Goal: Contribute content: Add original content to the website for others to see

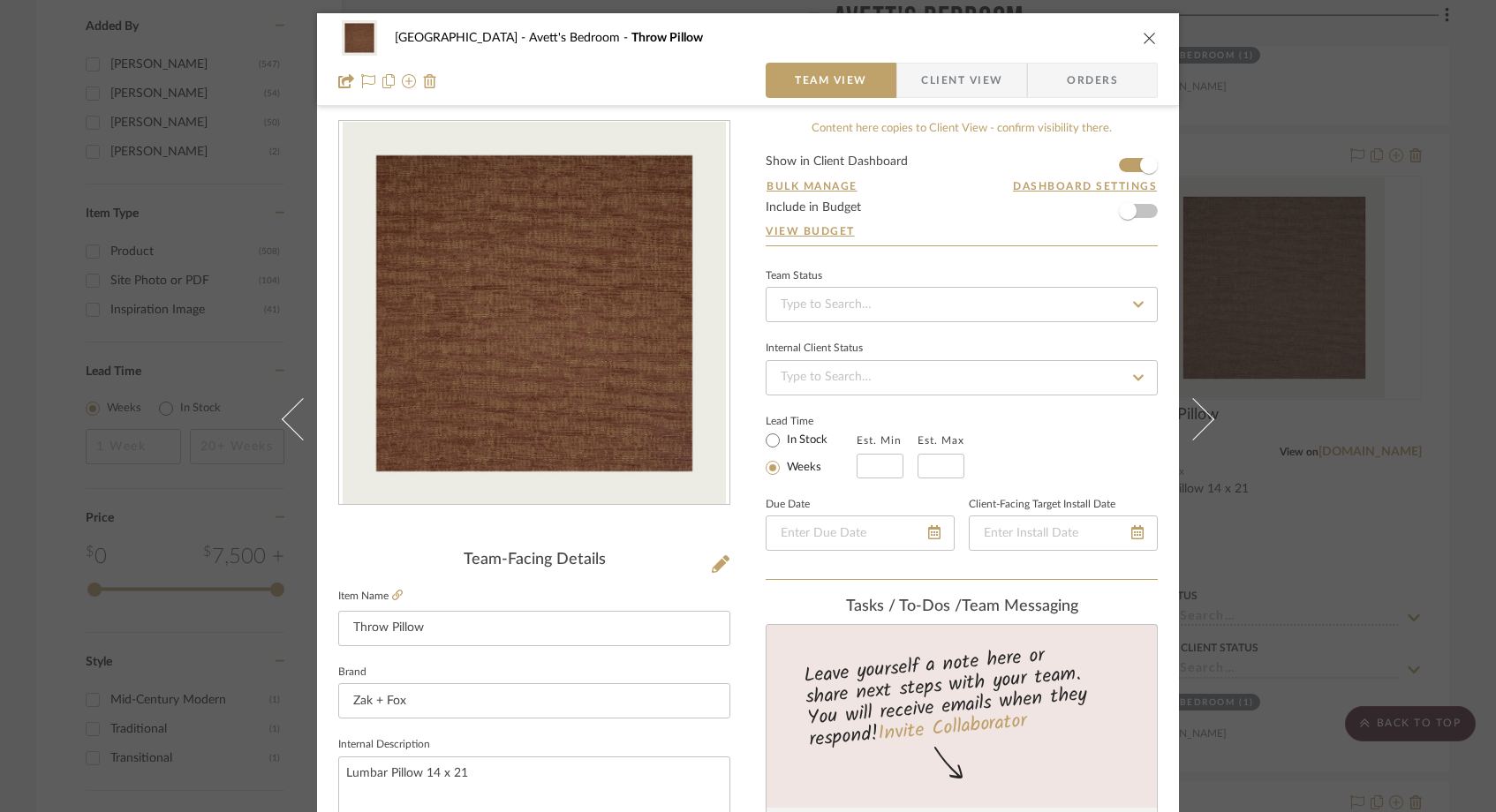
scroll to position [324, 0]
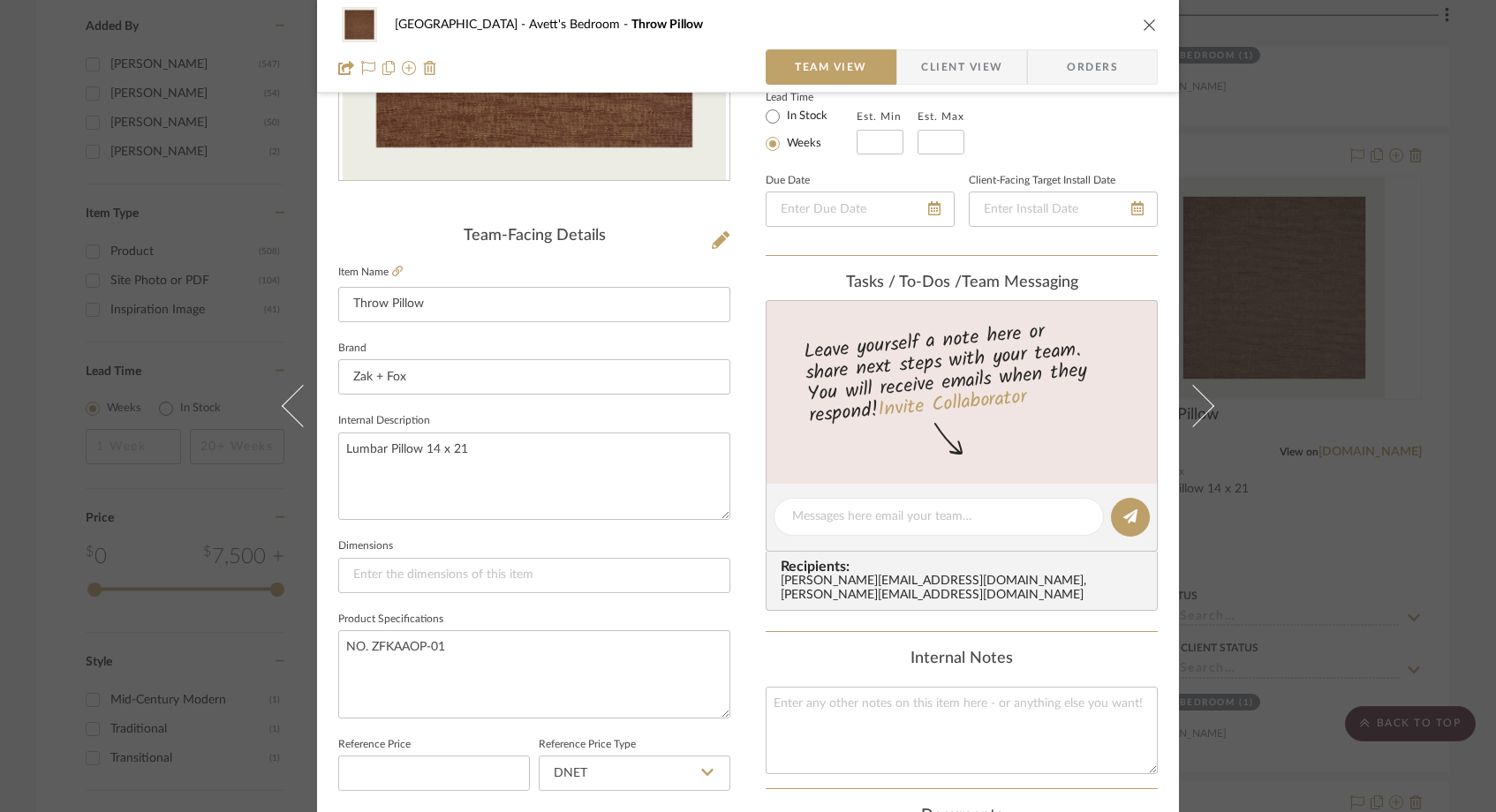
click at [1143, 22] on icon "close" at bounding box center [1149, 24] width 14 height 14
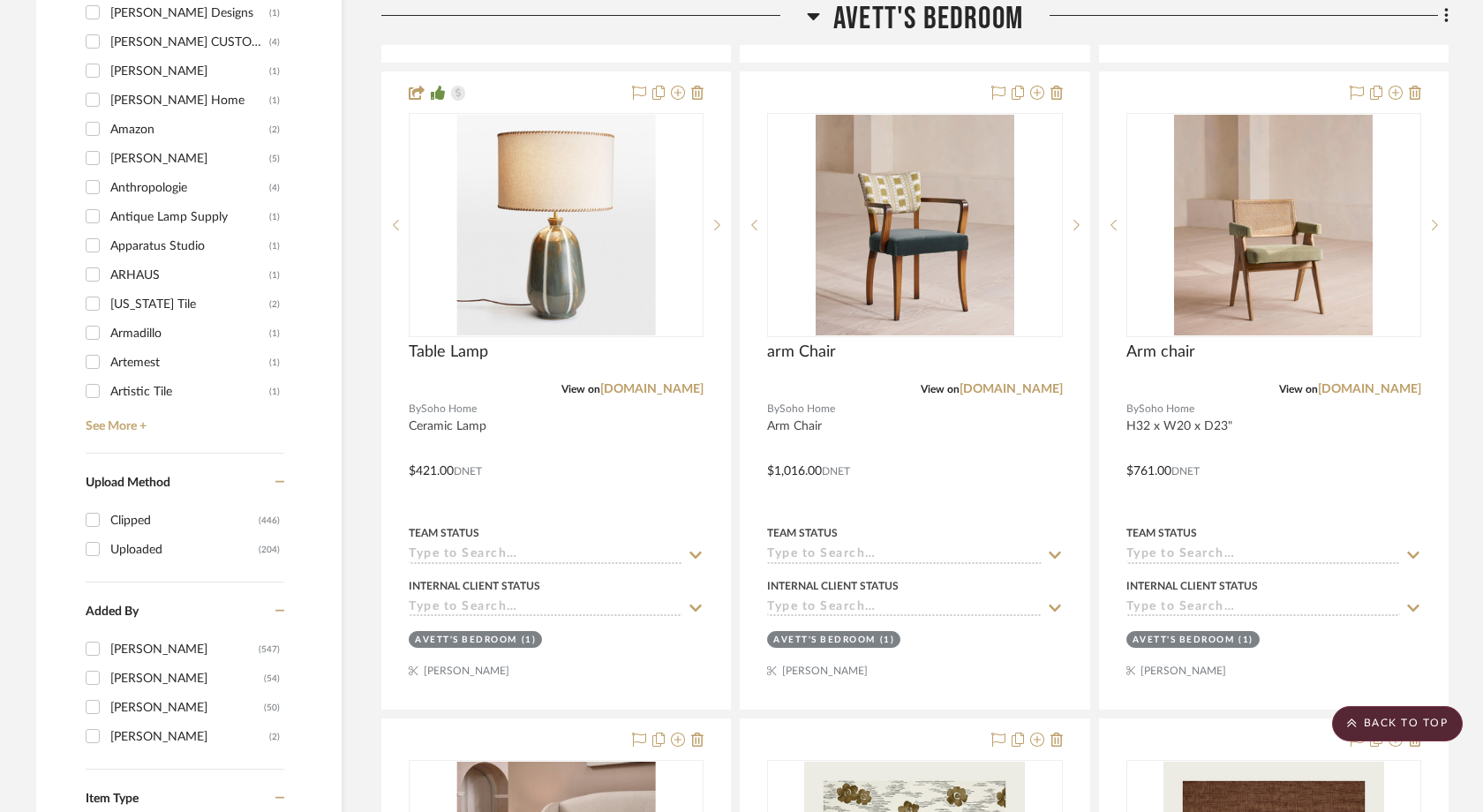
scroll to position [2221, 0]
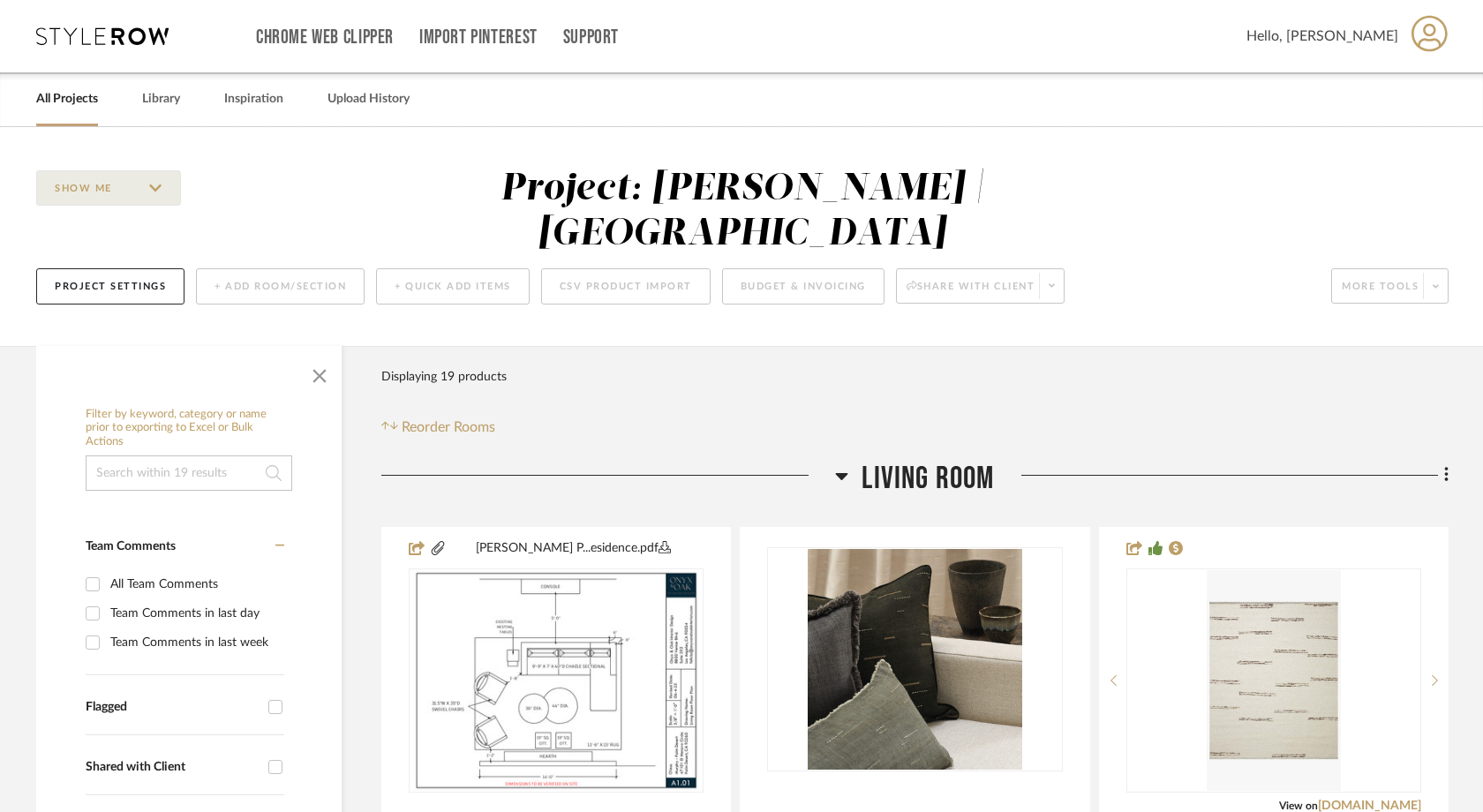
click at [91, 101] on link "All Projects" at bounding box center [67, 99] width 62 height 24
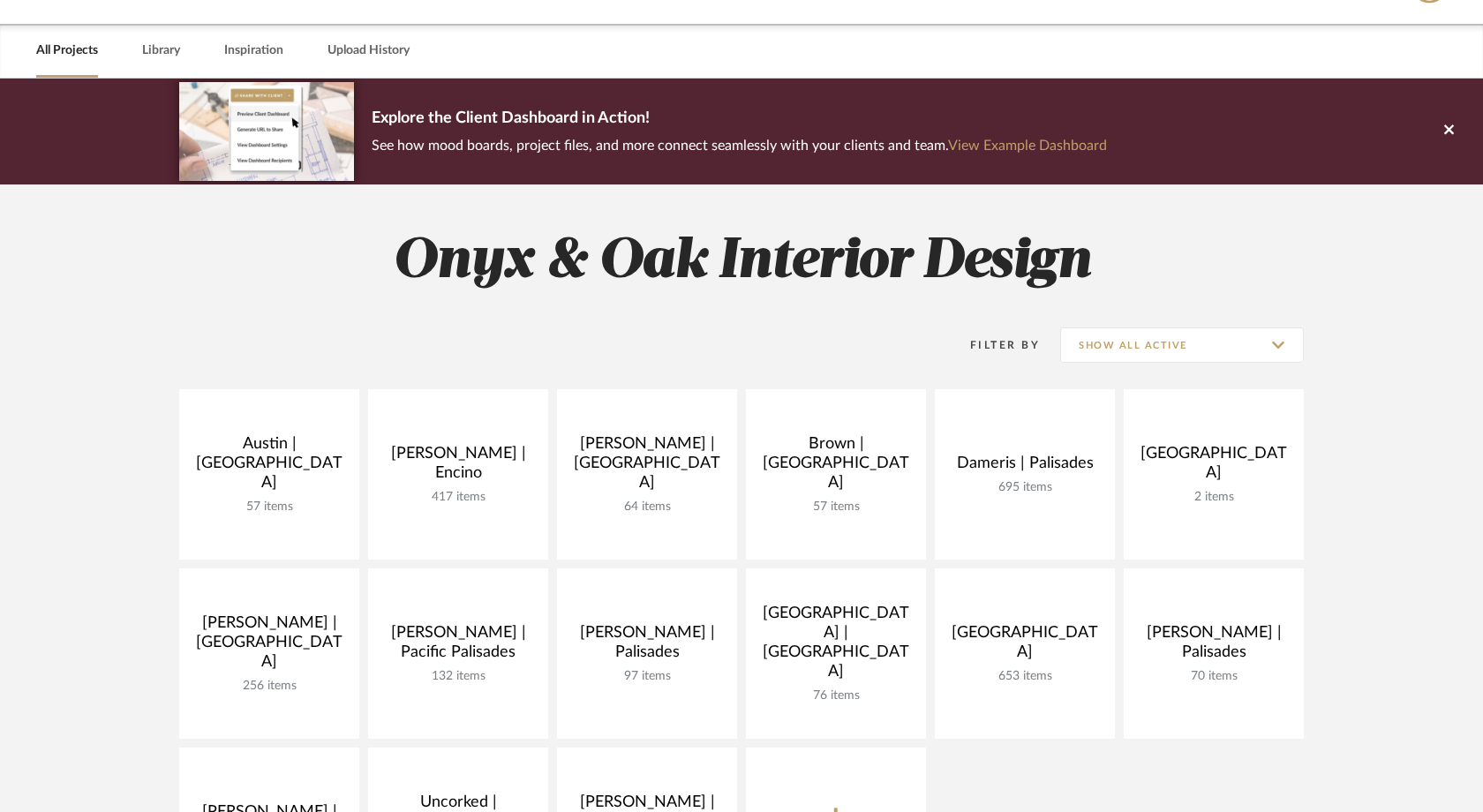
scroll to position [58, 0]
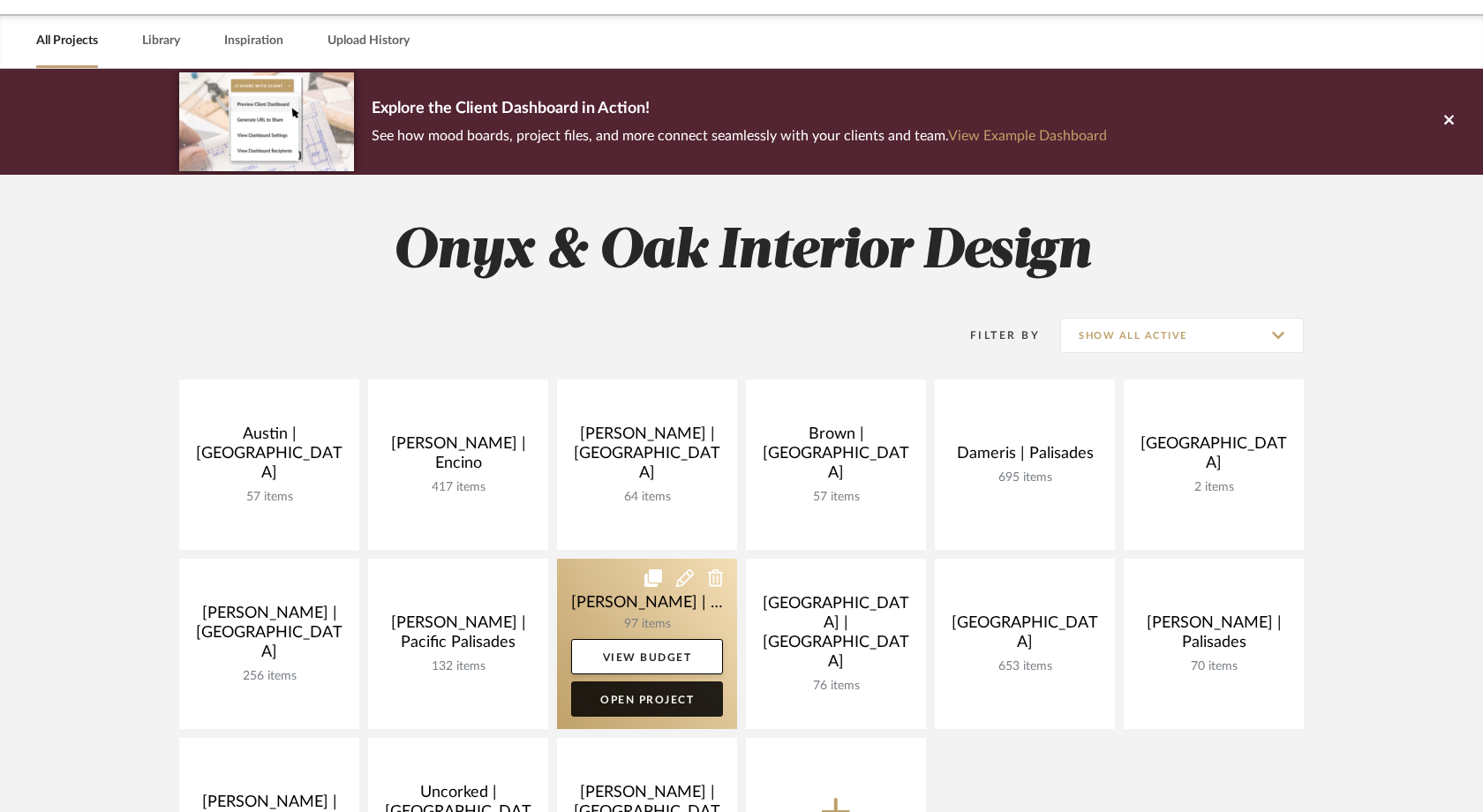
click at [636, 696] on link "Open Project" at bounding box center [647, 699] width 152 height 35
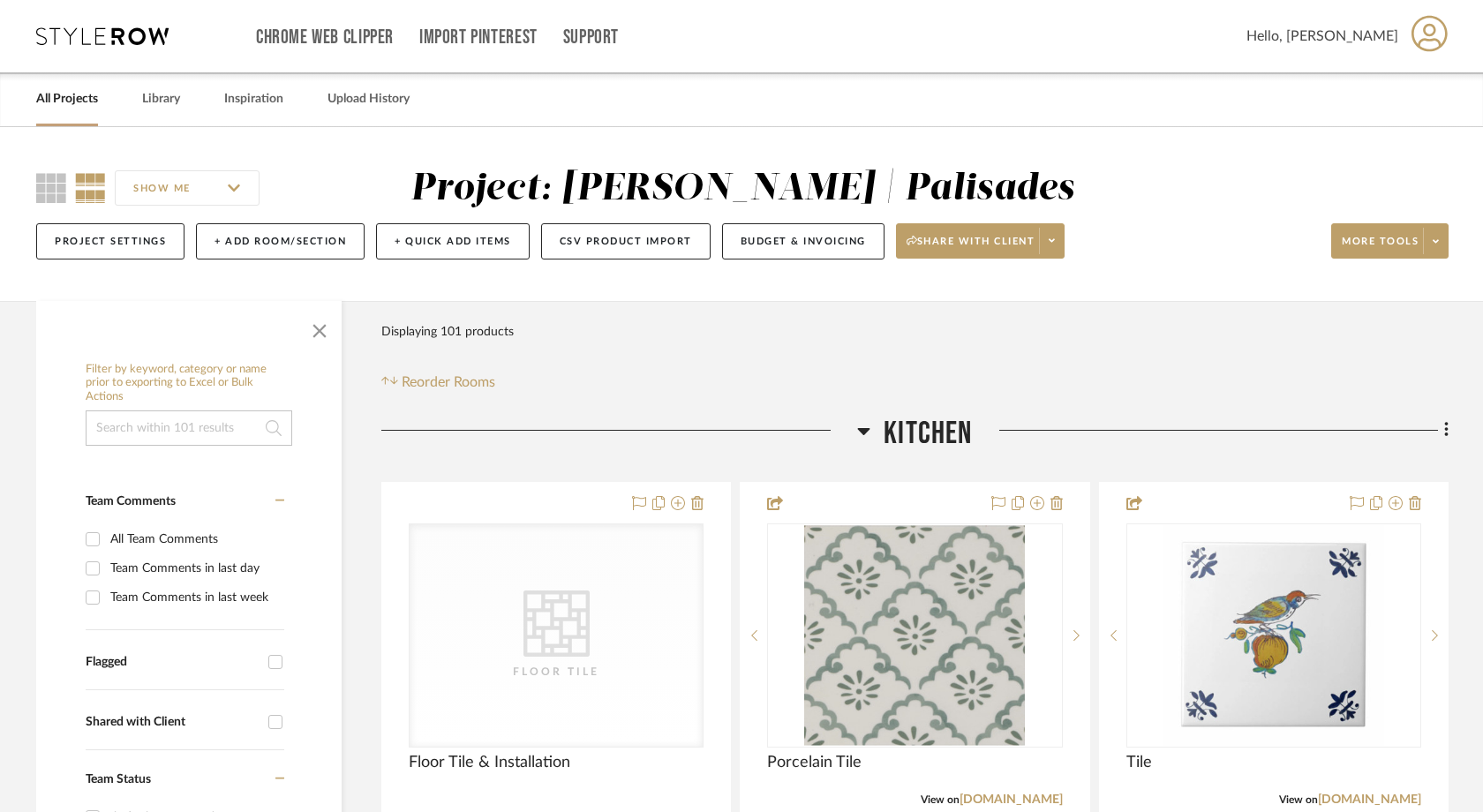
click at [225, 431] on input at bounding box center [189, 428] width 206 height 35
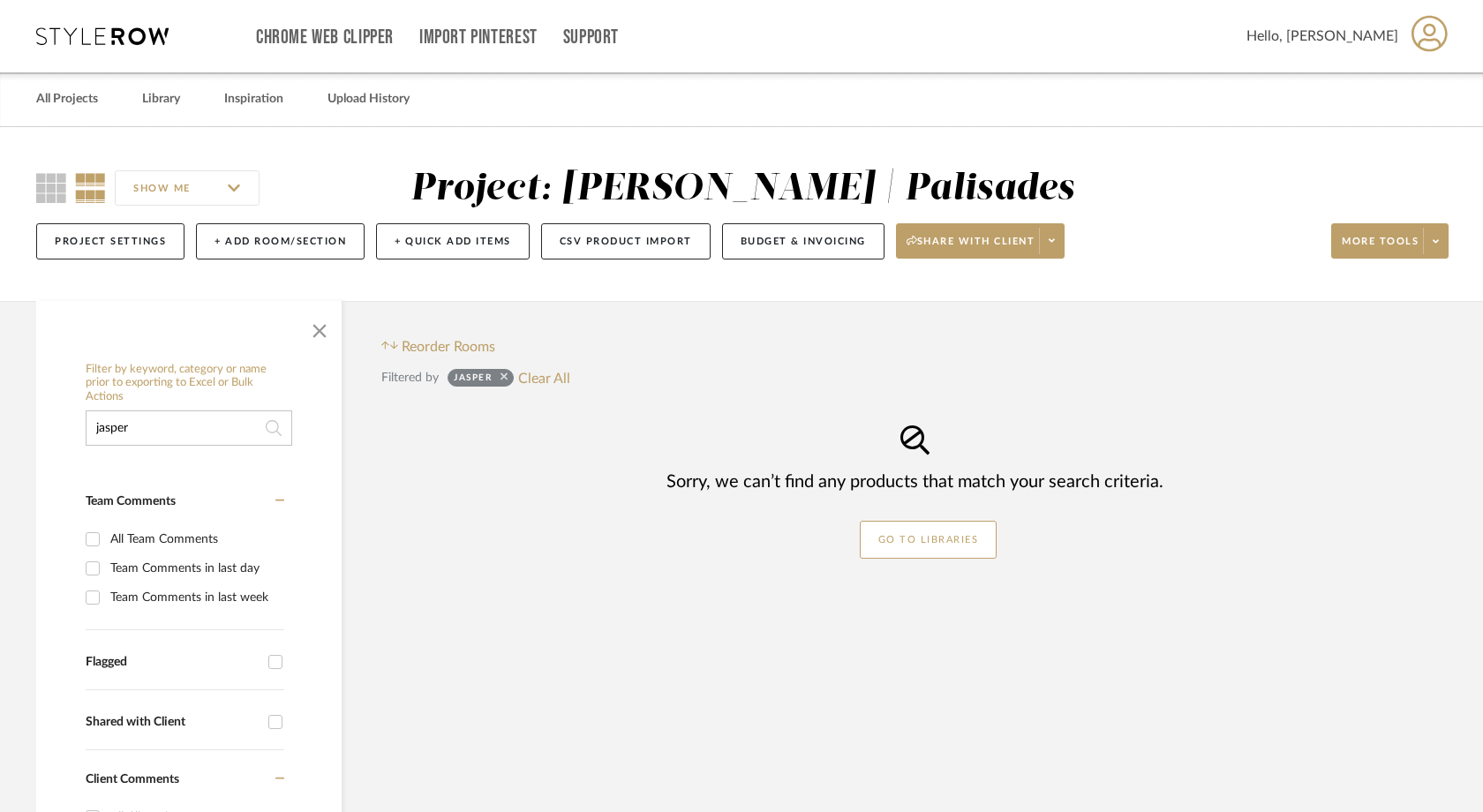
type input "jasper"
click at [502, 377] on icon at bounding box center [504, 376] width 7 height 11
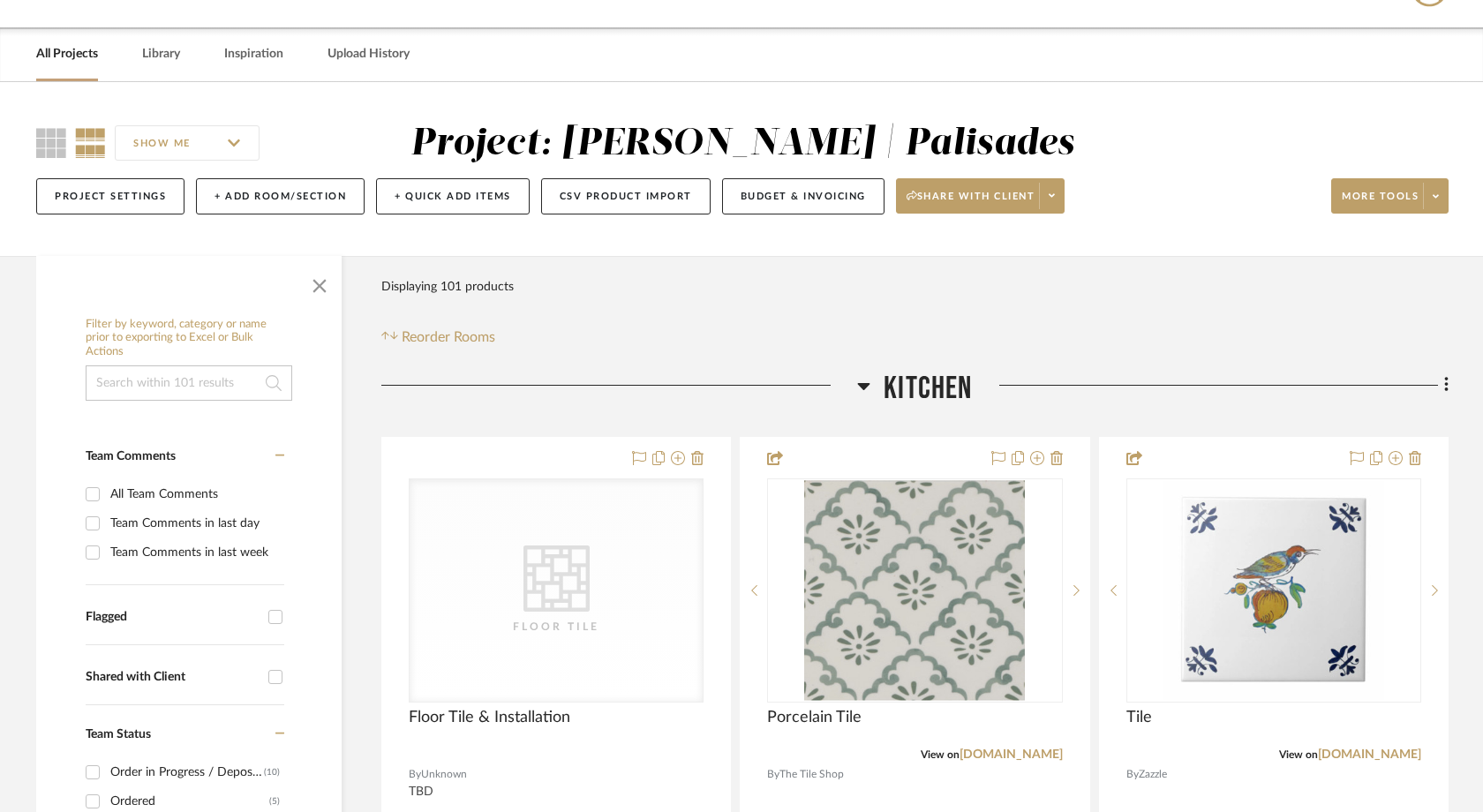
scroll to position [40, 0]
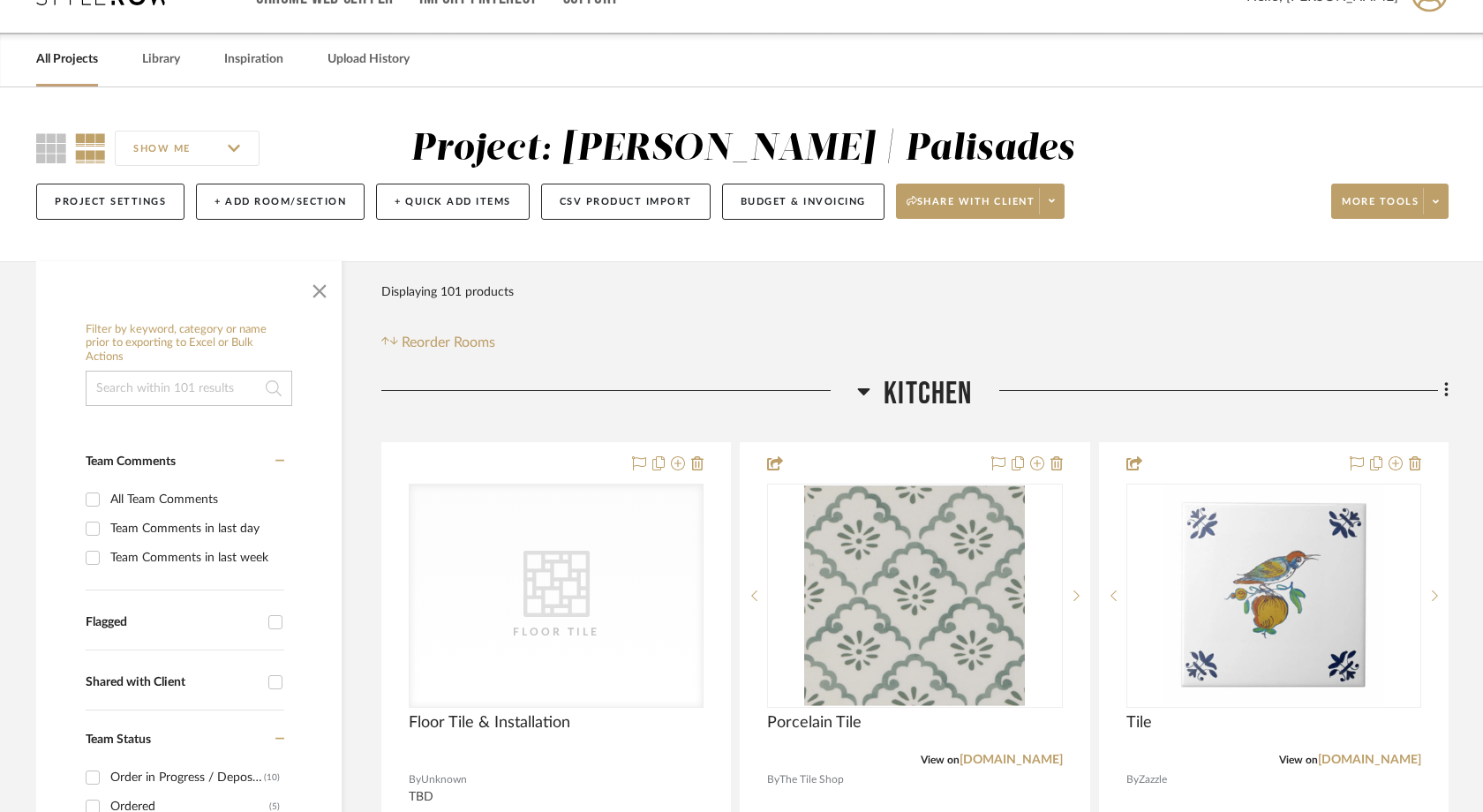
click at [223, 380] on input at bounding box center [189, 388] width 206 height 35
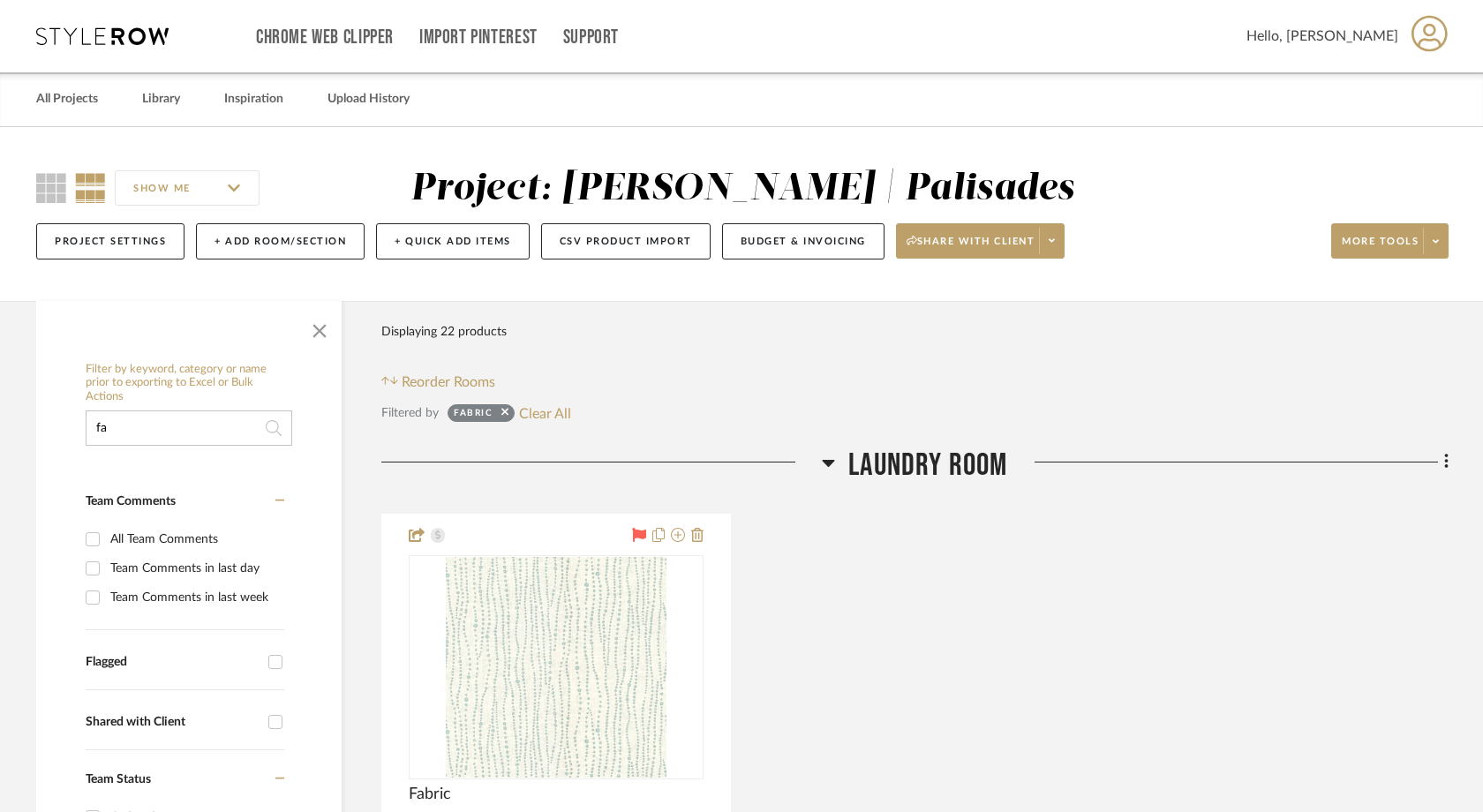
type input "f"
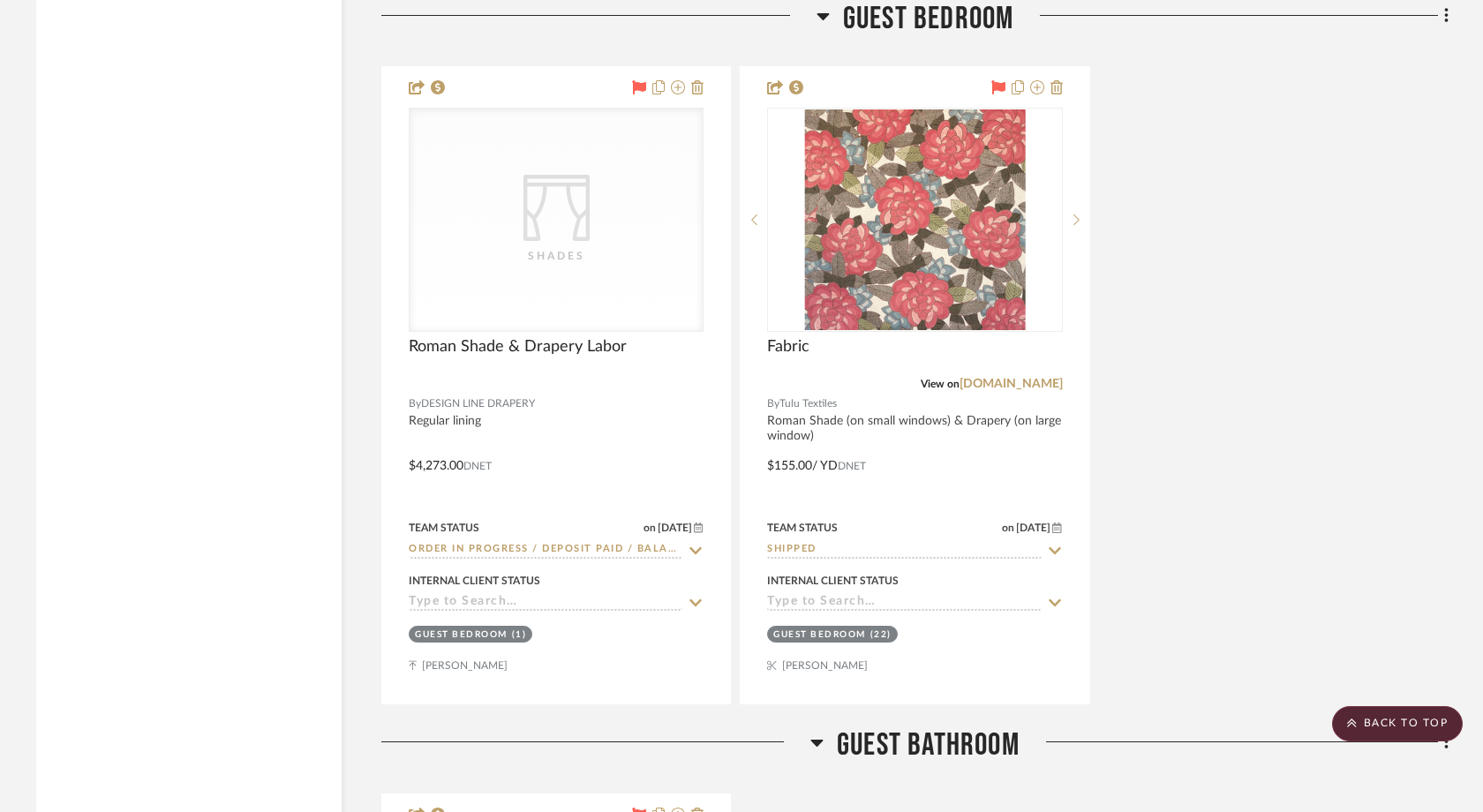
scroll to position [2631, 0]
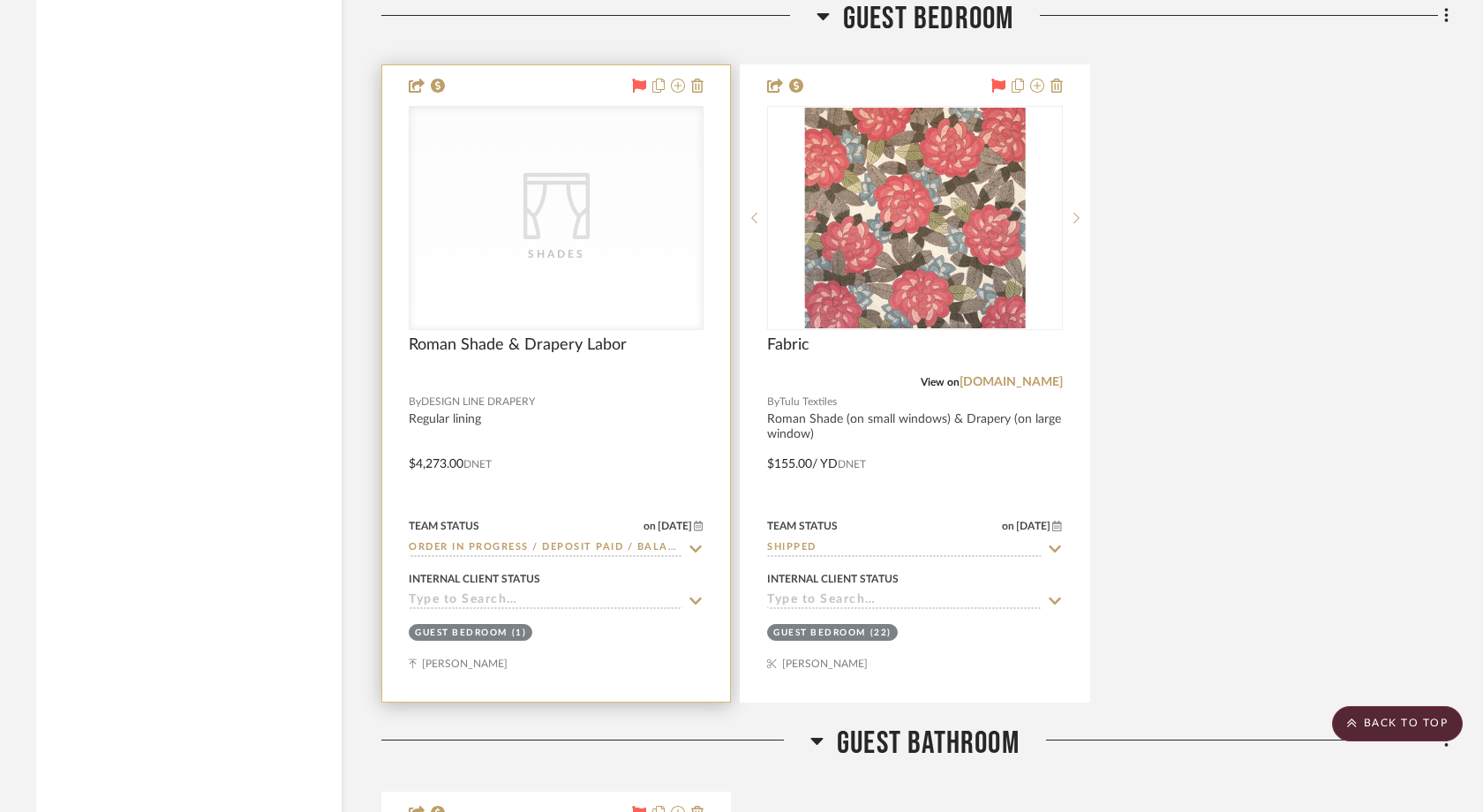
type input "drapery"
click at [501, 293] on div "CategoryIconFabrics Created with Sketch. Shades" at bounding box center [556, 217] width 293 height 222
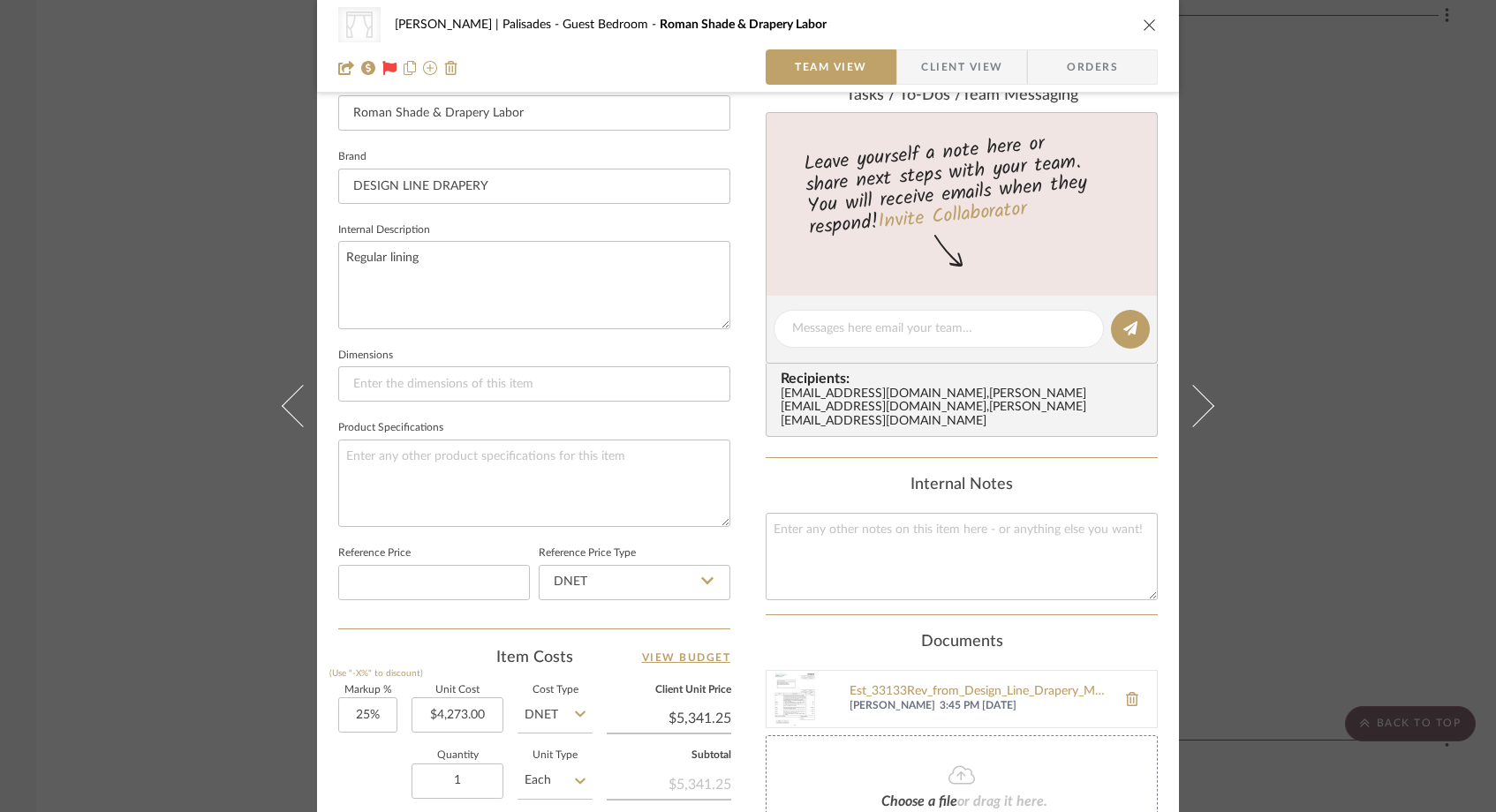
scroll to position [513, 0]
click at [165, 163] on div "CategoryIconFabrics Created with Sketch. Shades Johnsen | Palisades Guest Bedro…" at bounding box center [748, 406] width 1496 height 812
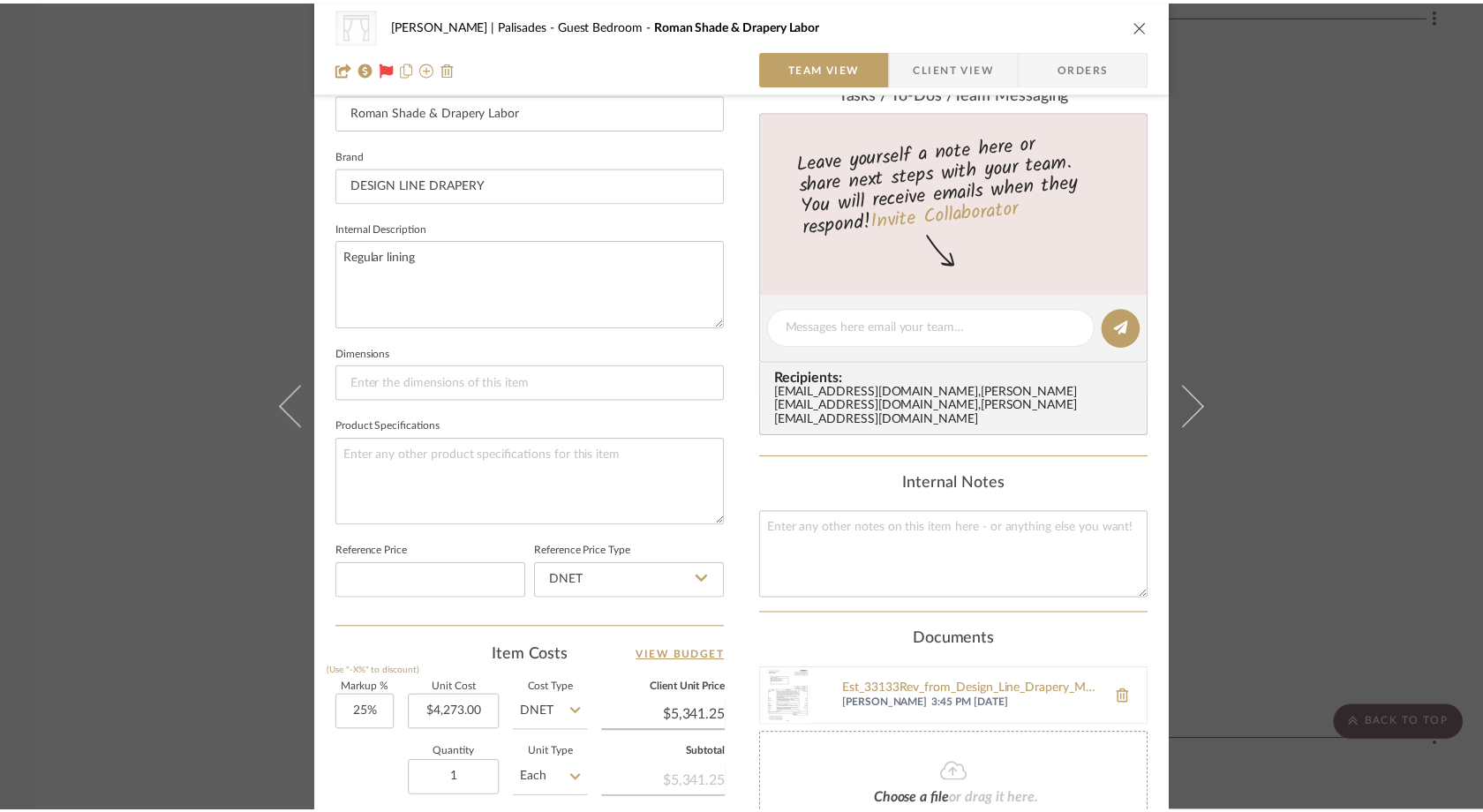
scroll to position [2631, 0]
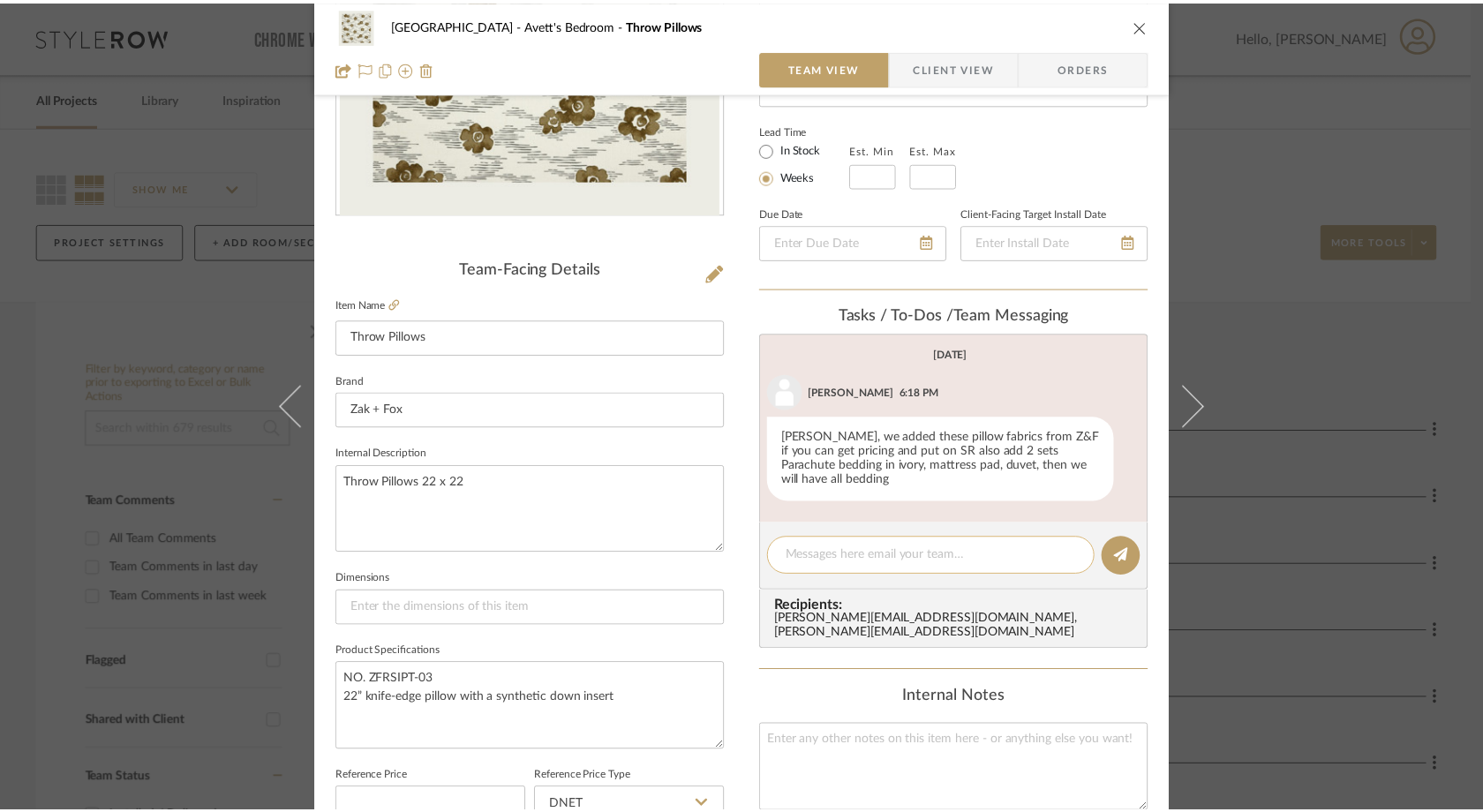
scroll to position [289, 0]
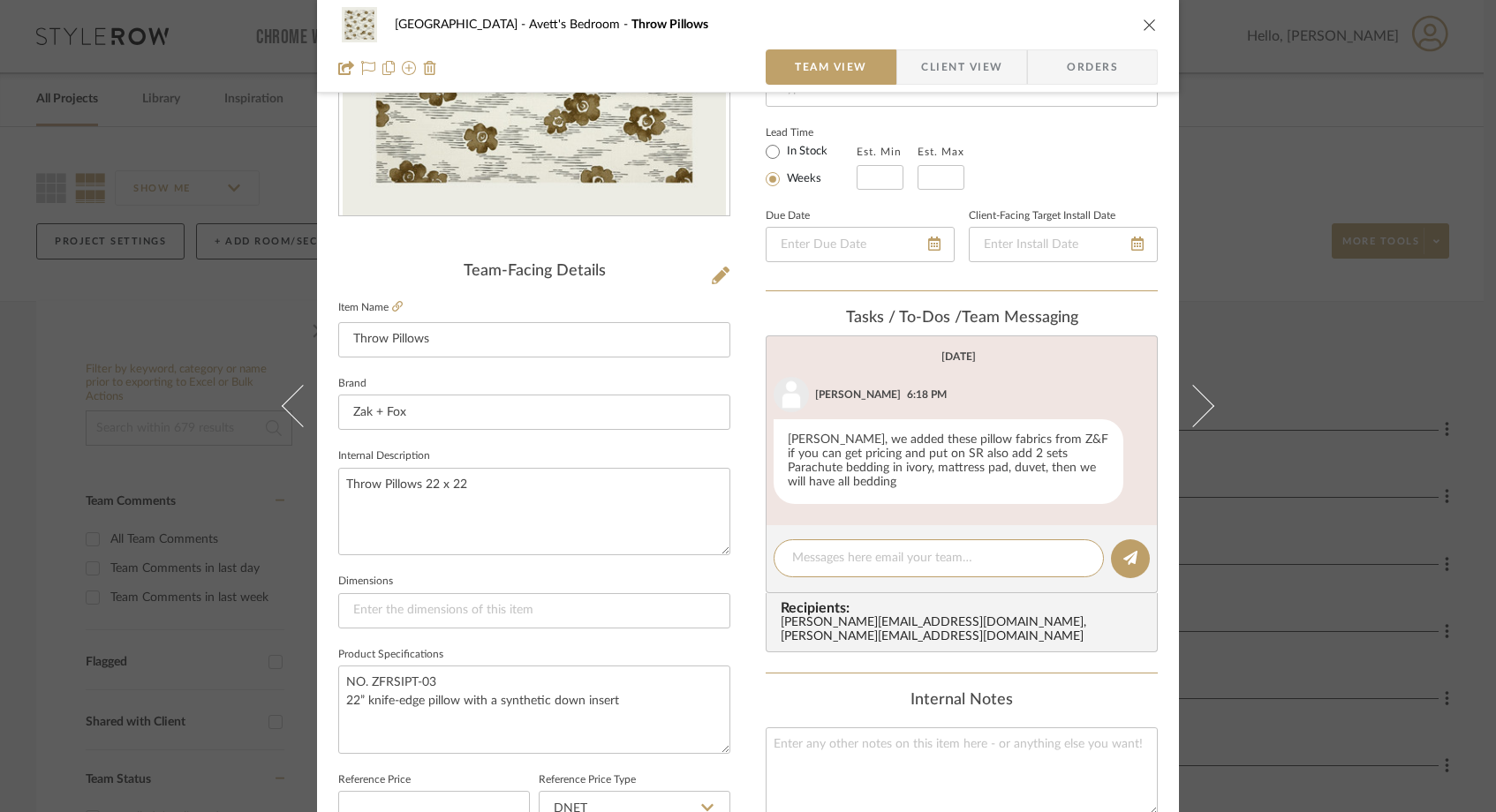
click at [1143, 23] on icon "close" at bounding box center [1149, 24] width 14 height 14
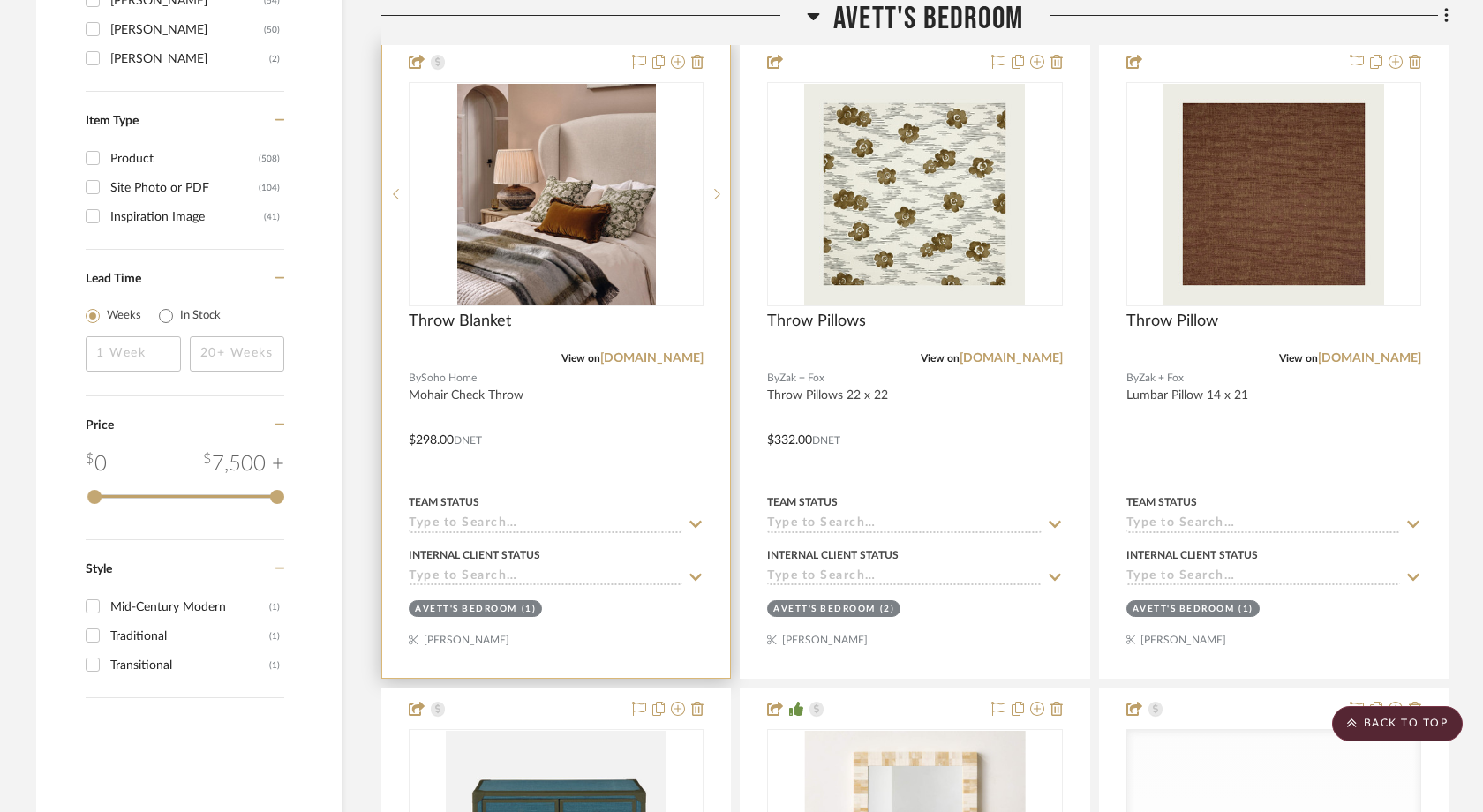
scroll to position [2877, 0]
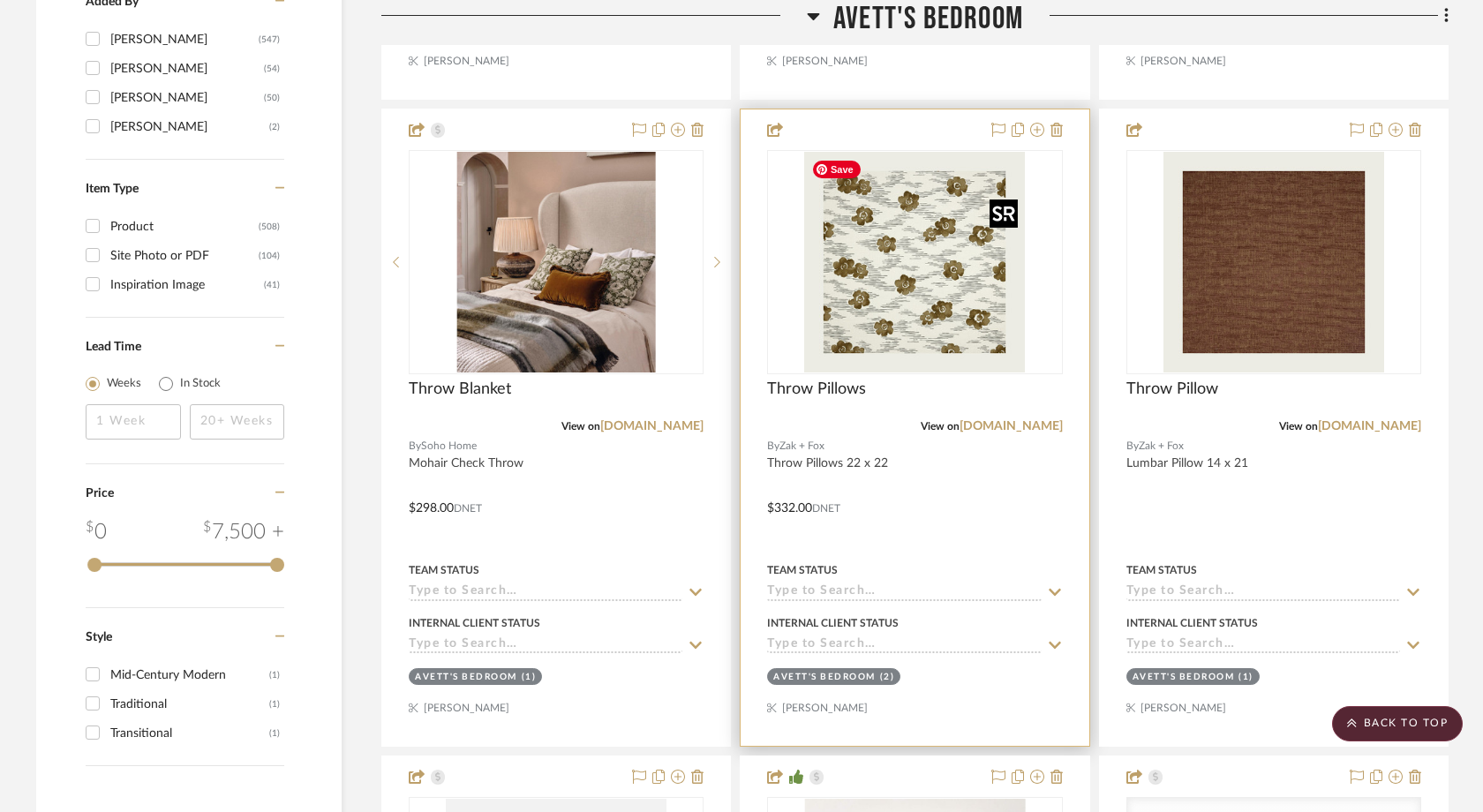
click at [0, 0] on img at bounding box center [0, 0] width 0 height 0
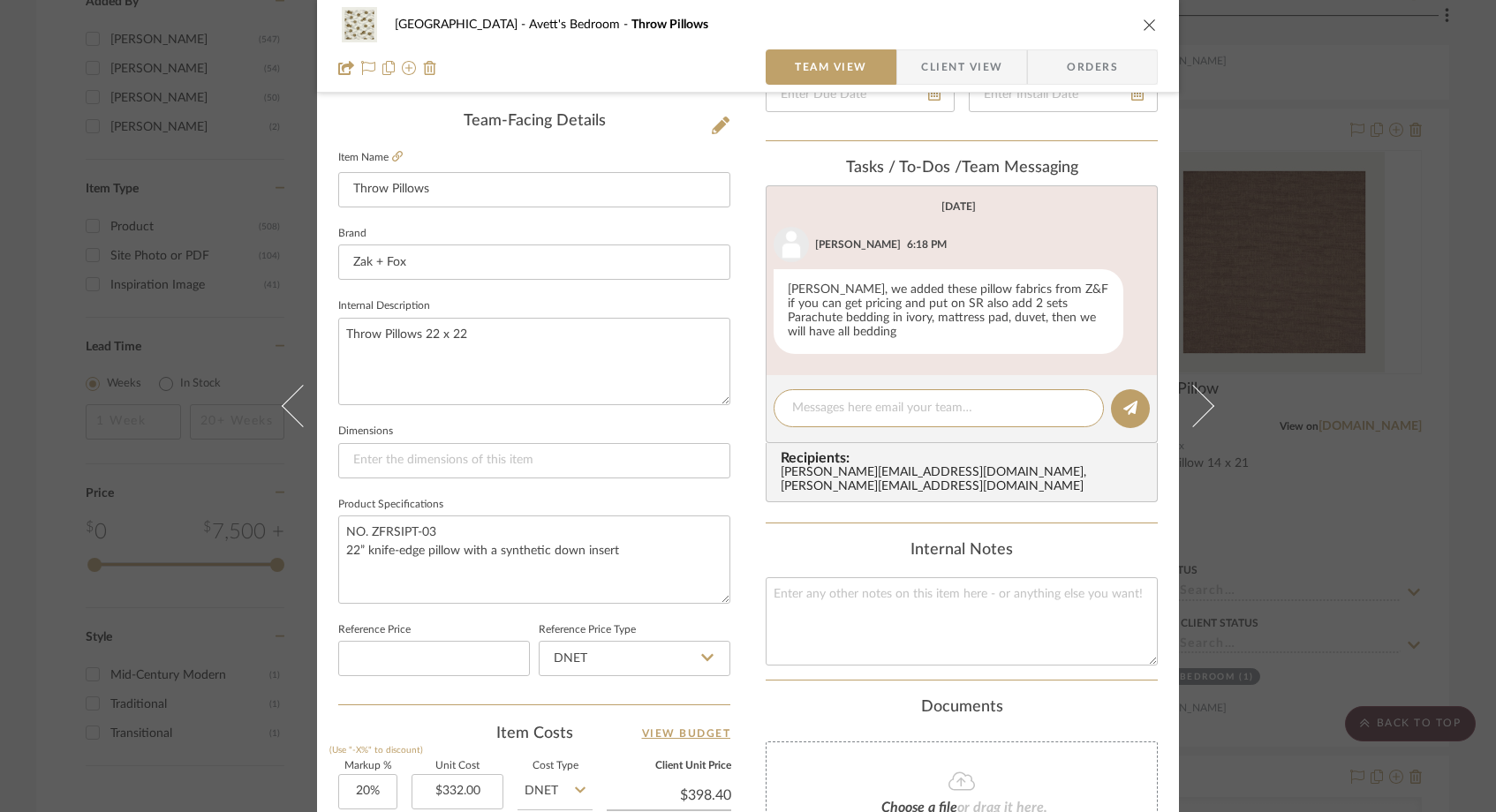
scroll to position [440, 0]
click at [1147, 24] on icon "close" at bounding box center [1149, 24] width 14 height 14
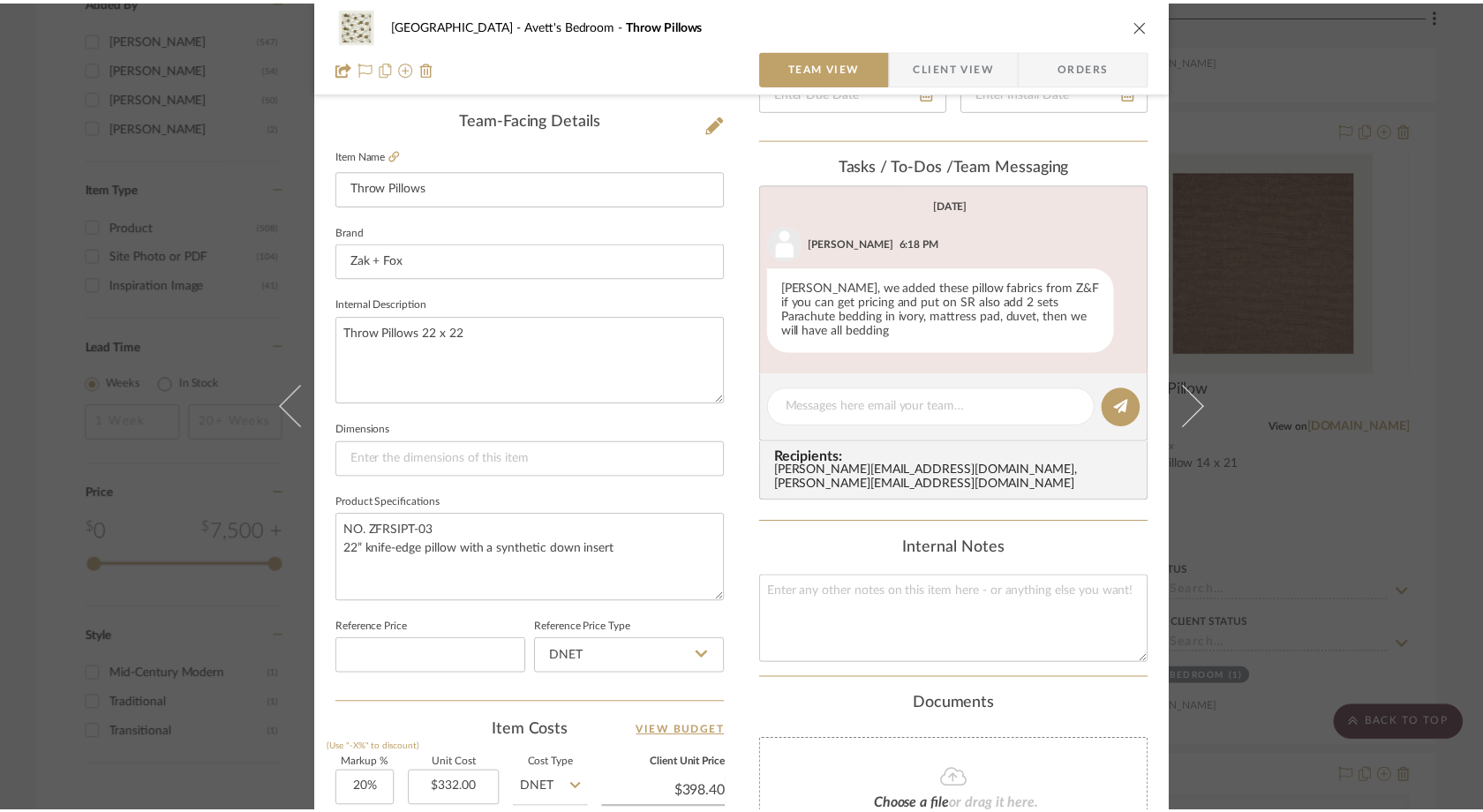
scroll to position [2877, 0]
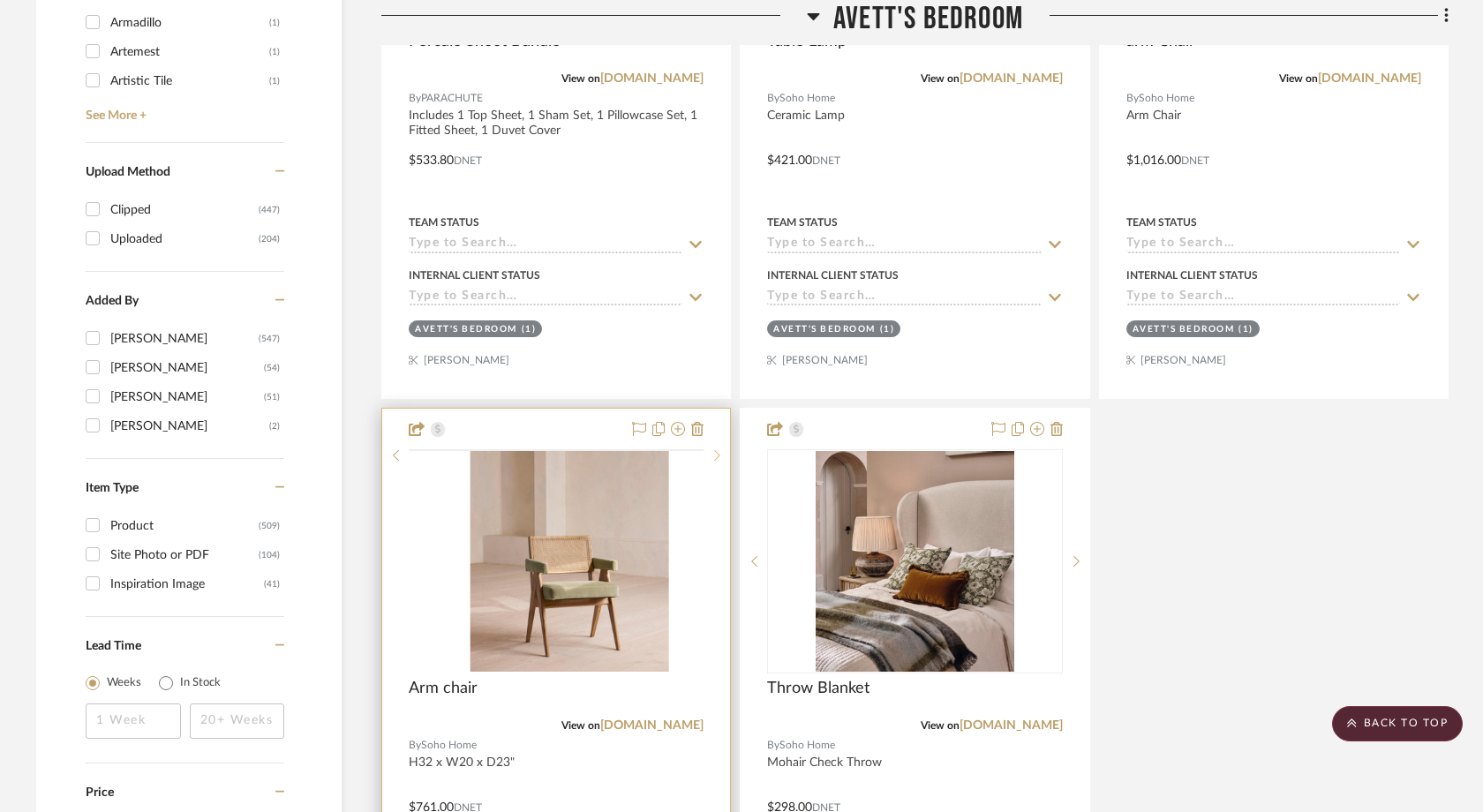
scroll to position [2580, 0]
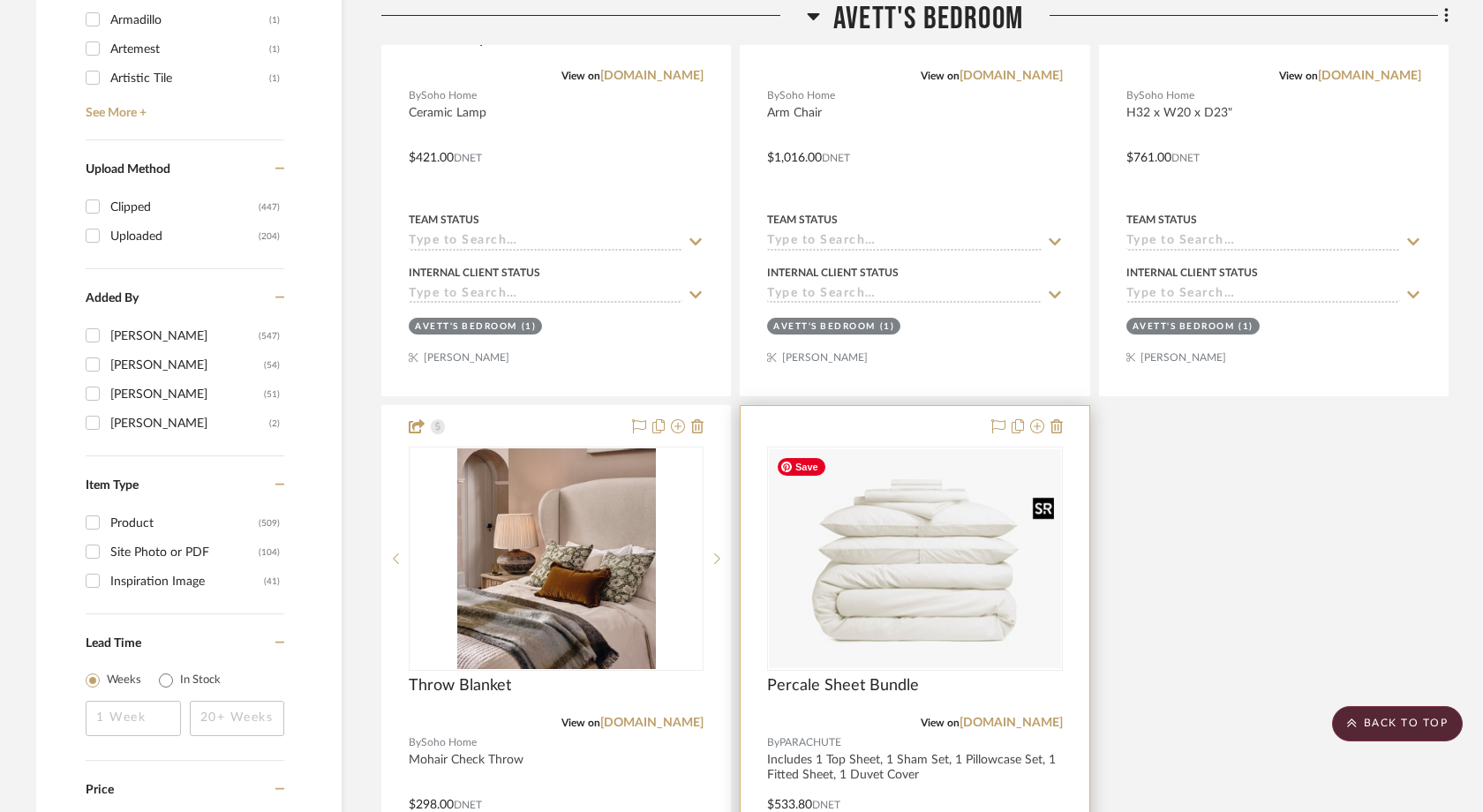
click at [895, 599] on div at bounding box center [914, 559] width 295 height 224
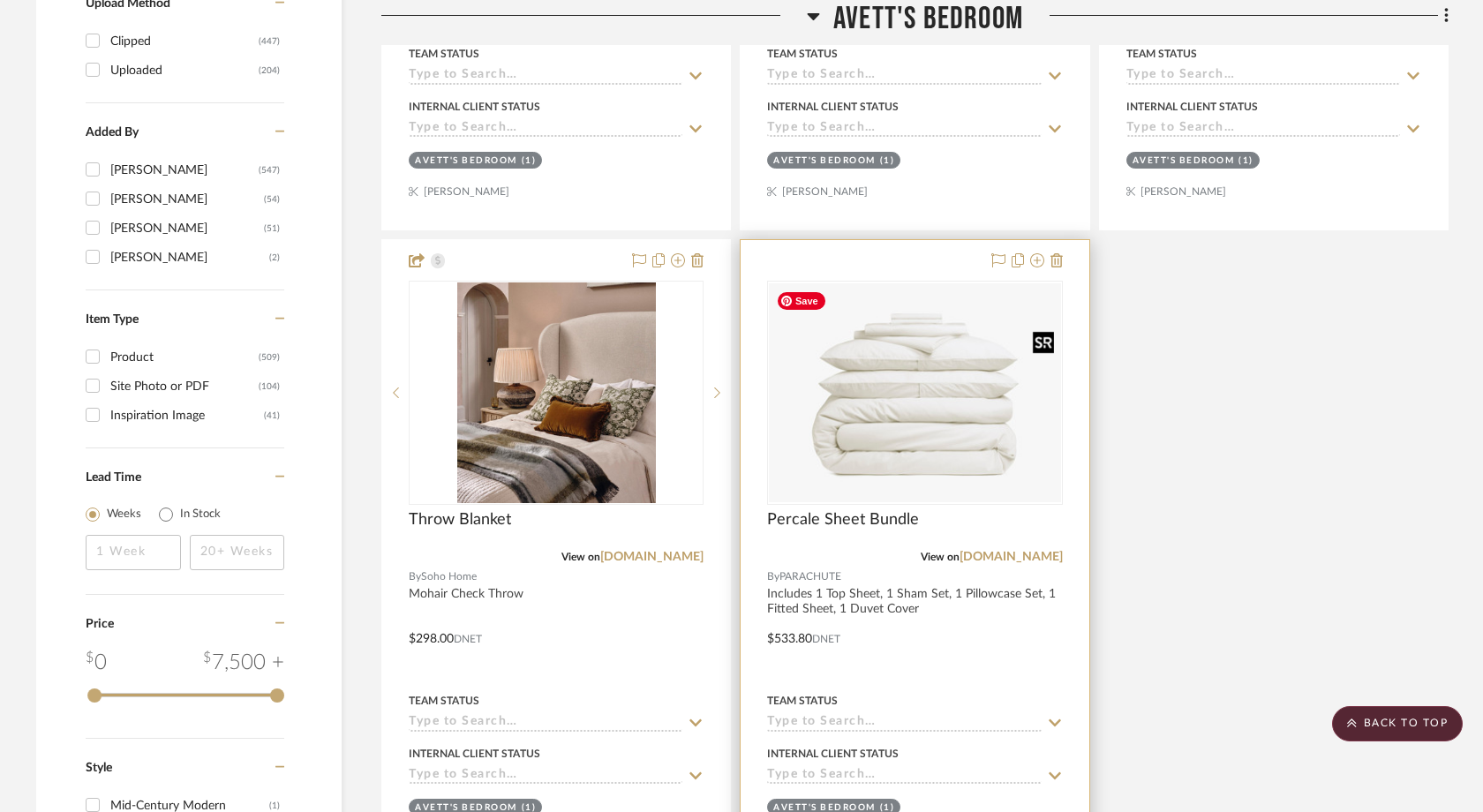
scroll to position [2752, 0]
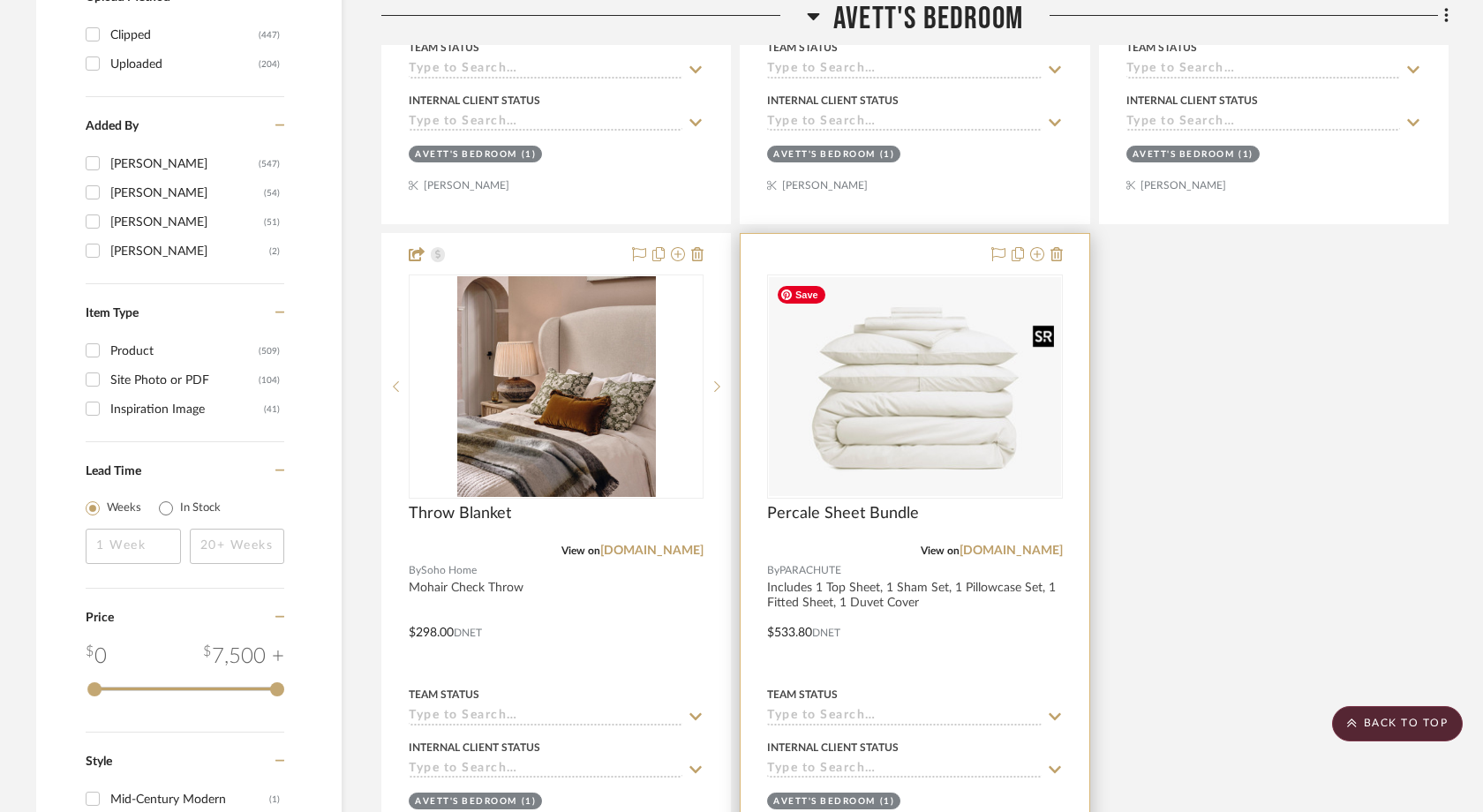
click at [911, 411] on img "0" at bounding box center [914, 387] width 291 height 219
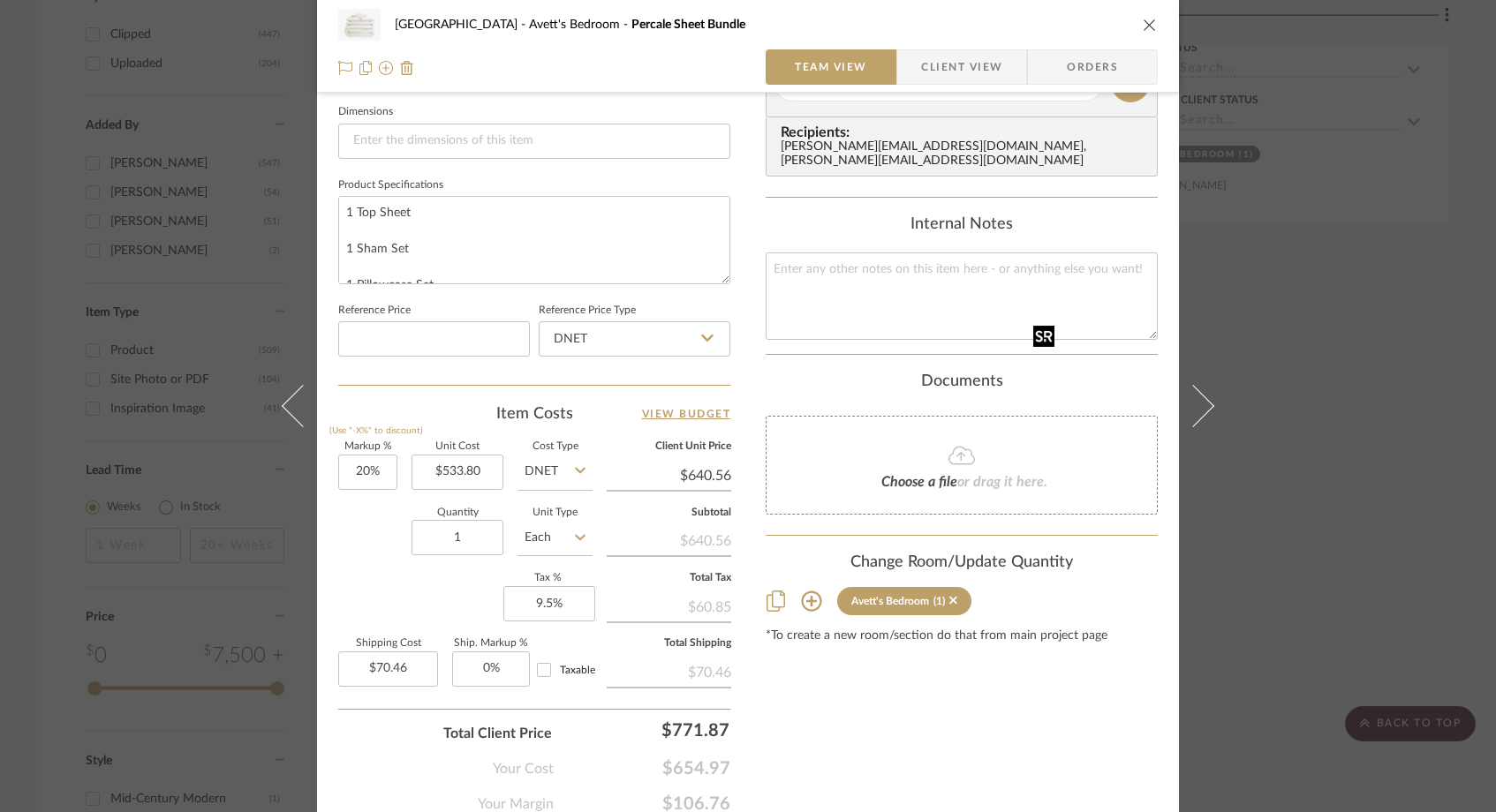
scroll to position [760, 0]
click at [447, 536] on input "1" at bounding box center [457, 535] width 92 height 35
type input "2"
click at [449, 618] on div "Markup % (Use "-X%" to discount) 20% Unit Cost $533.80 Cost Type DNET Client Un…" at bounding box center [534, 569] width 392 height 258
type input "$140.92"
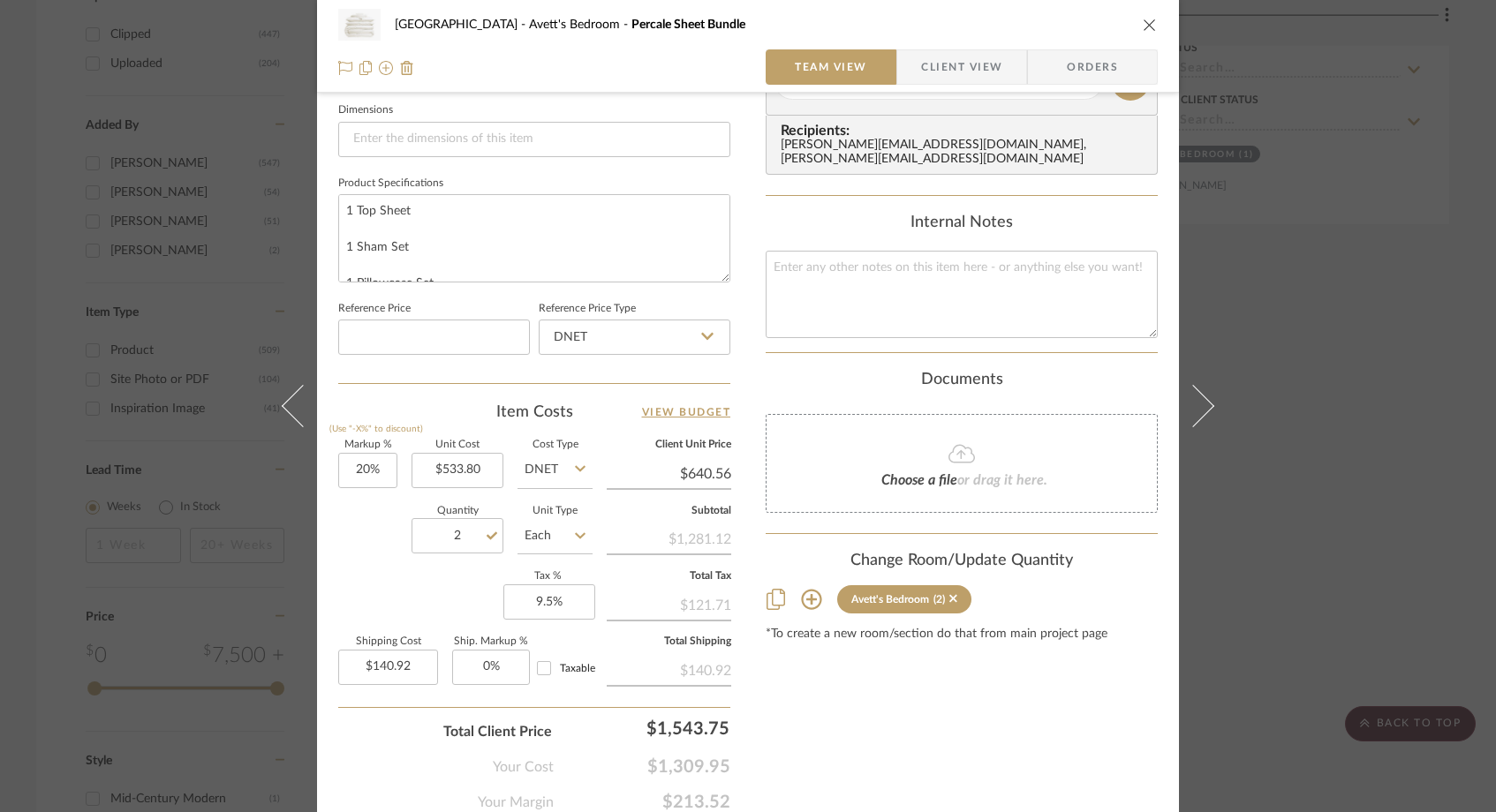
click at [1144, 22] on icon "close" at bounding box center [1149, 24] width 14 height 14
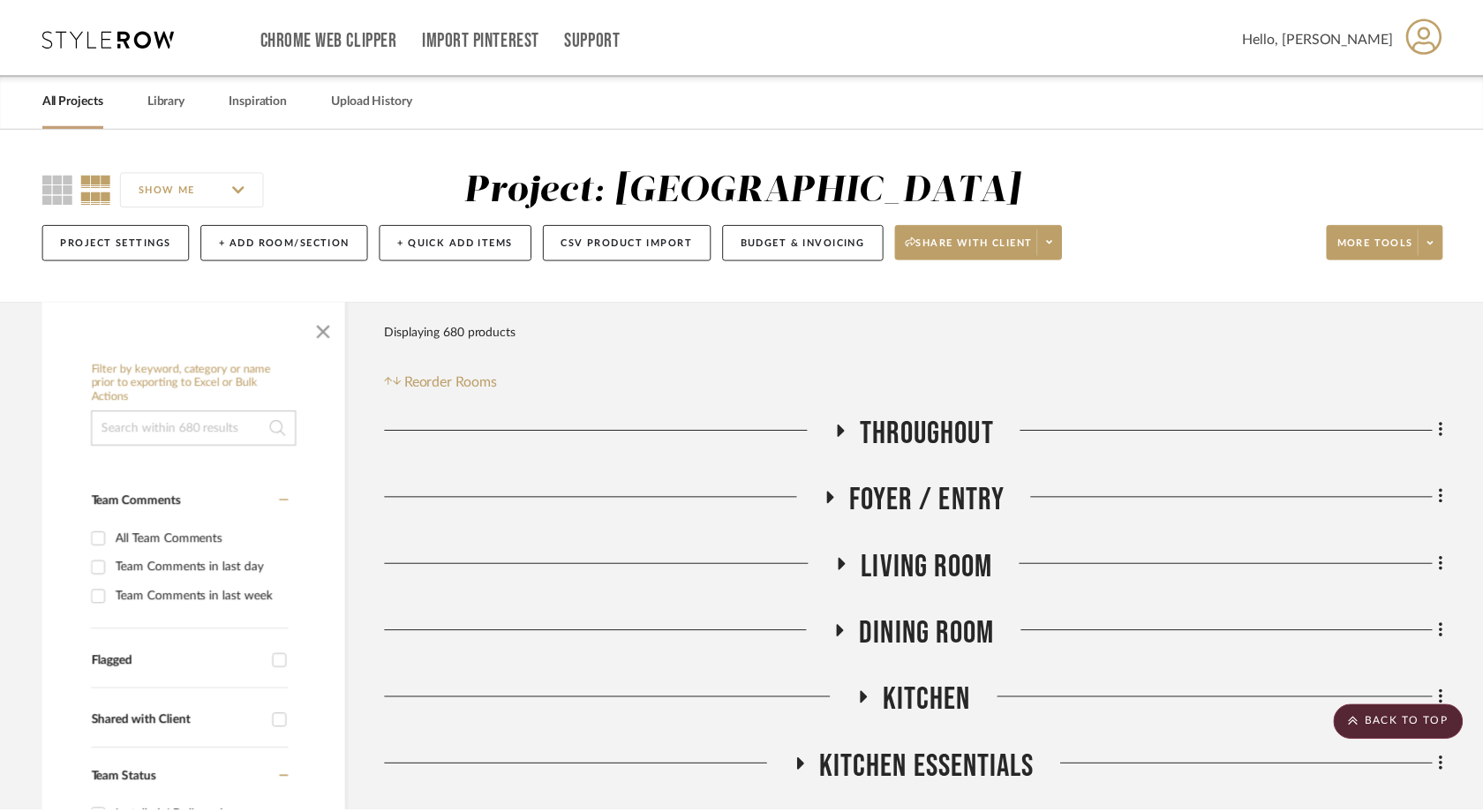
scroll to position [2752, 0]
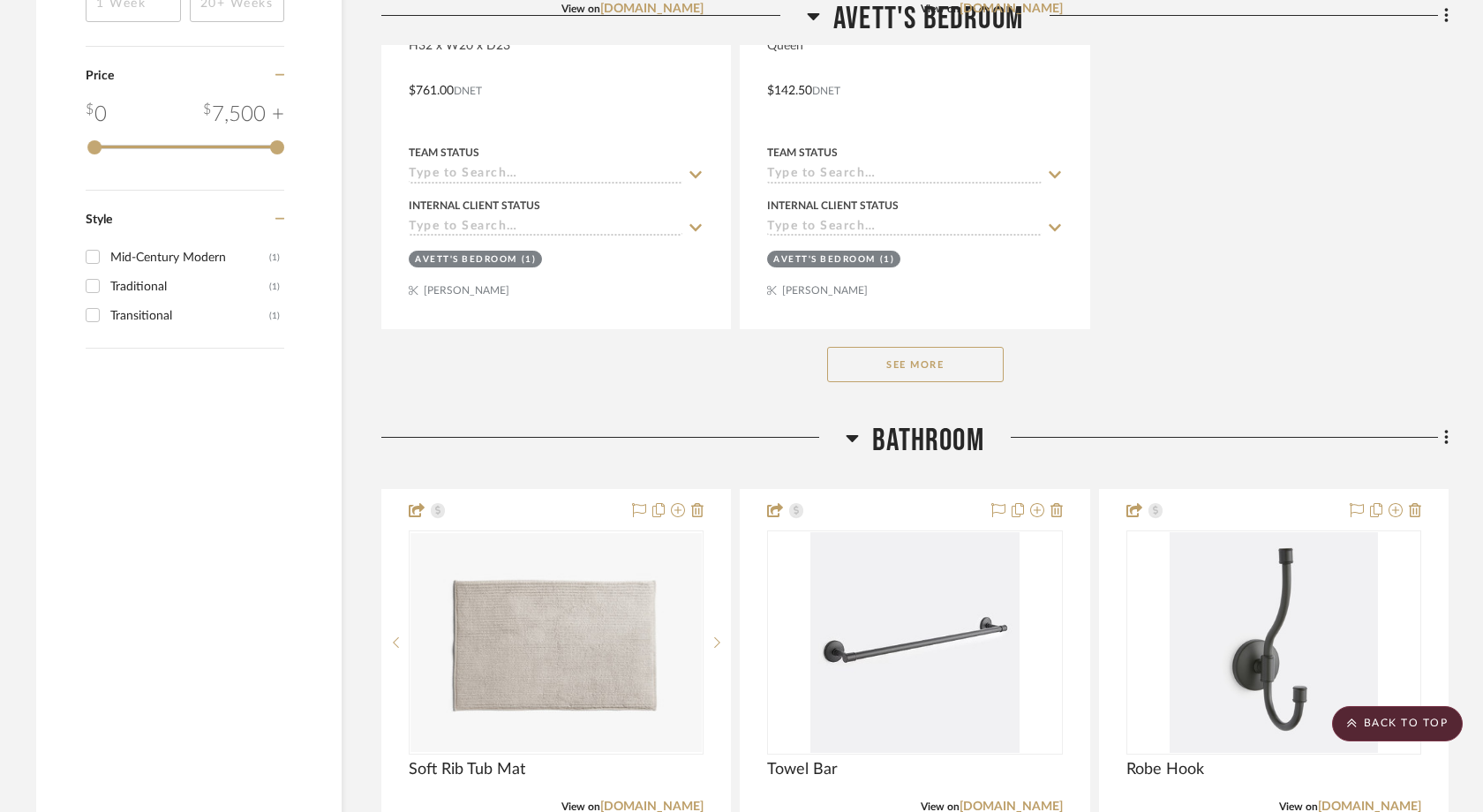
scroll to position [3417, 0]
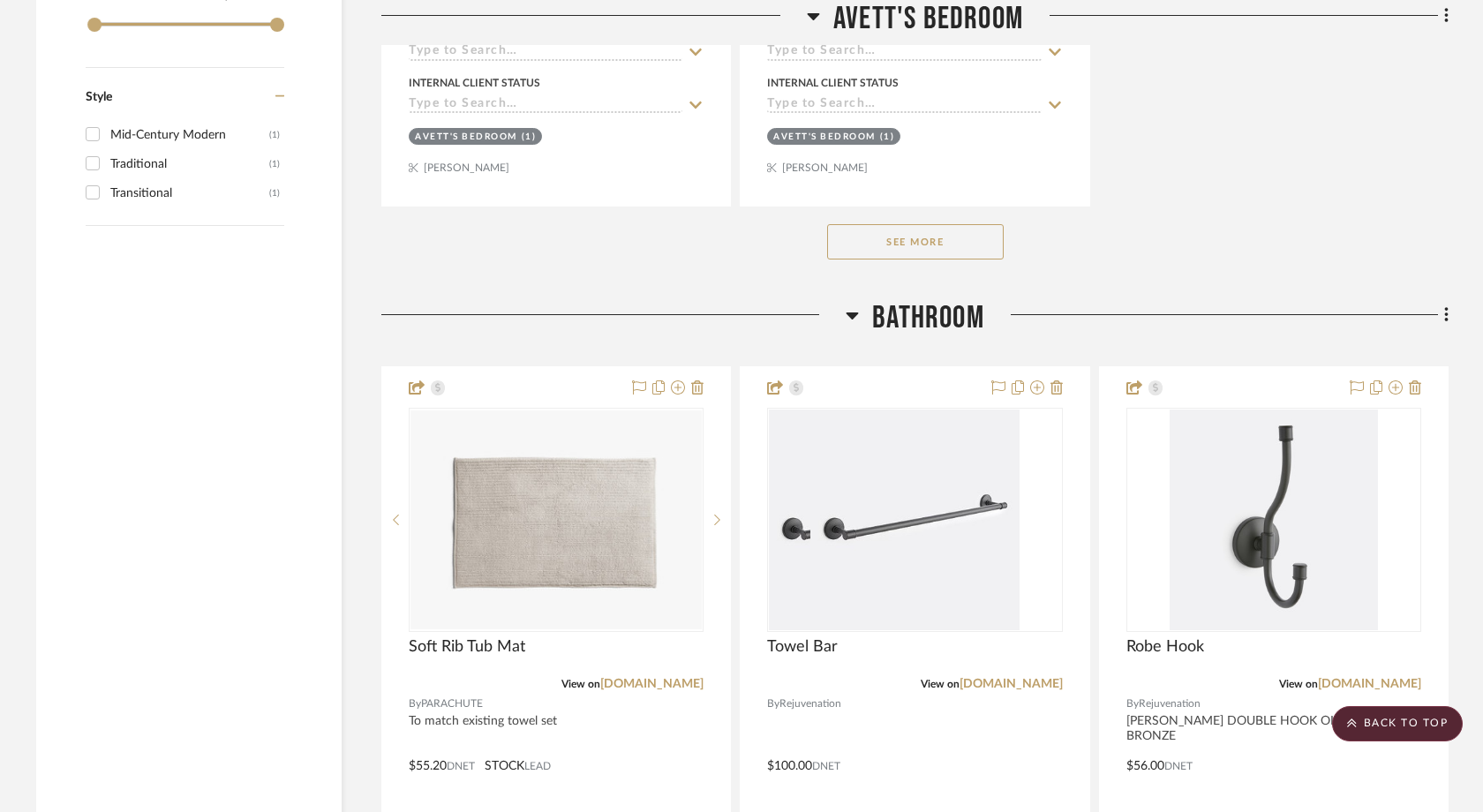
click at [909, 233] on button "See More" at bounding box center [915, 241] width 177 height 35
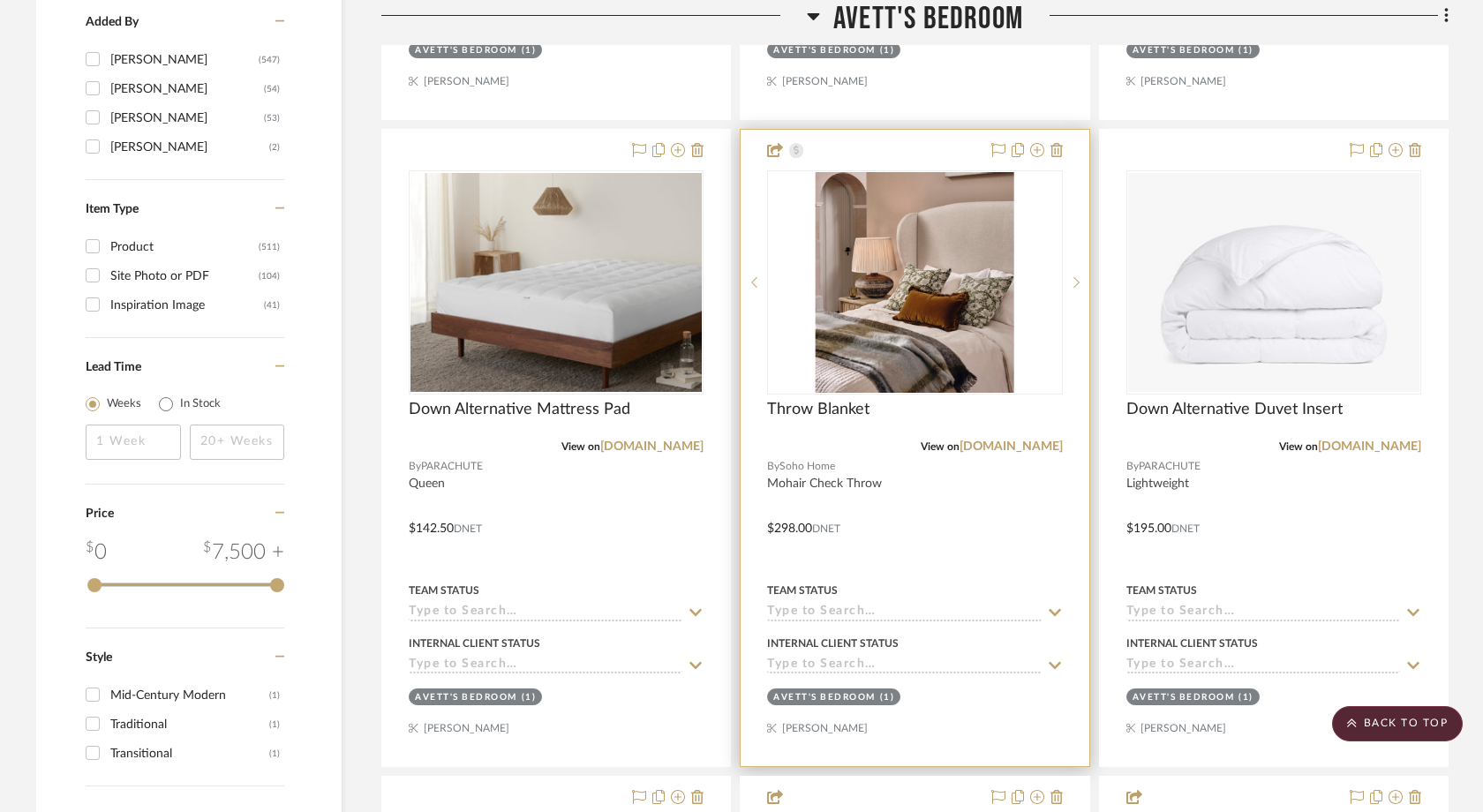
scroll to position [2850, 0]
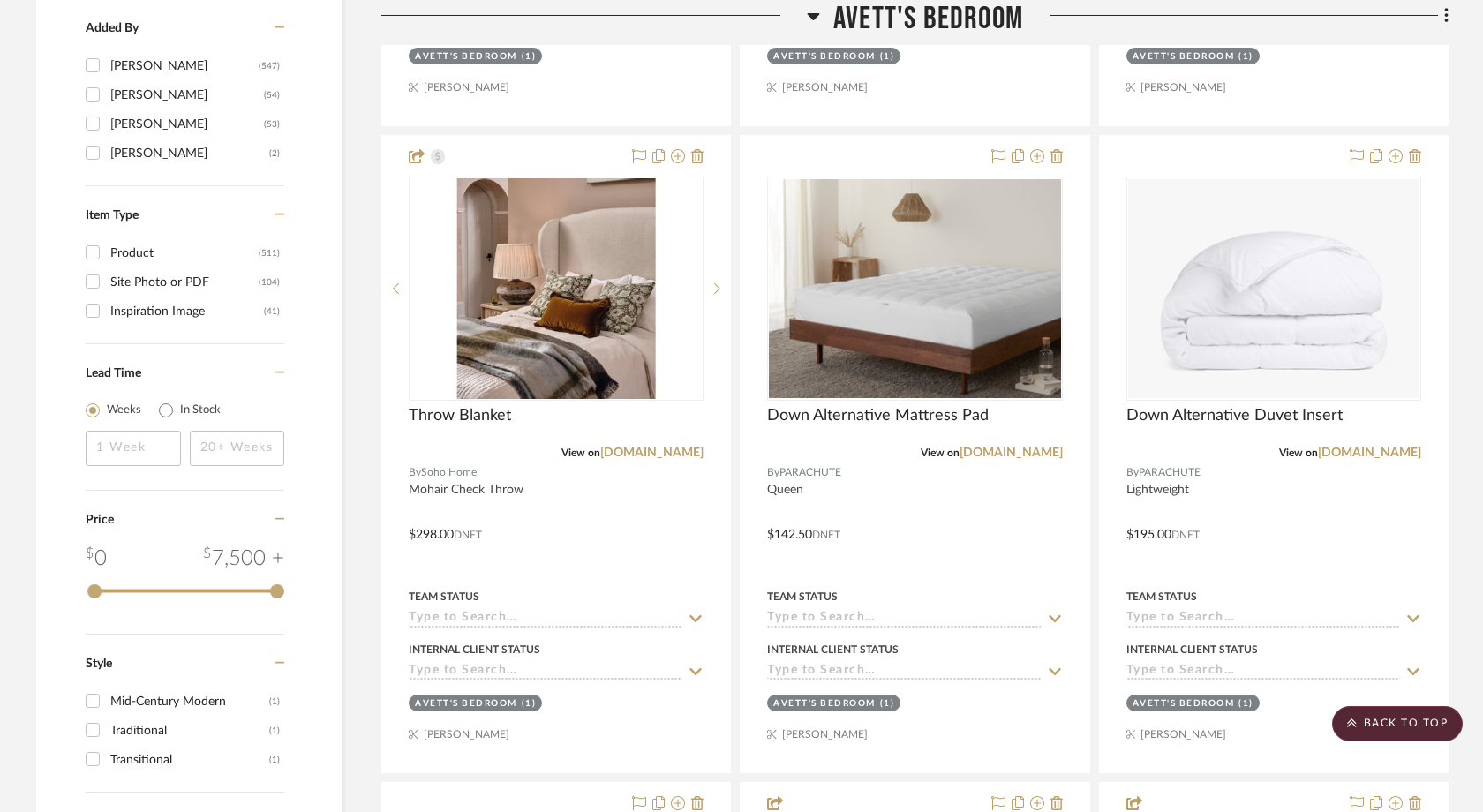
drag, startPoint x: 905, startPoint y: 147, endPoint x: 653, endPoint y: 162, distance: 252.4
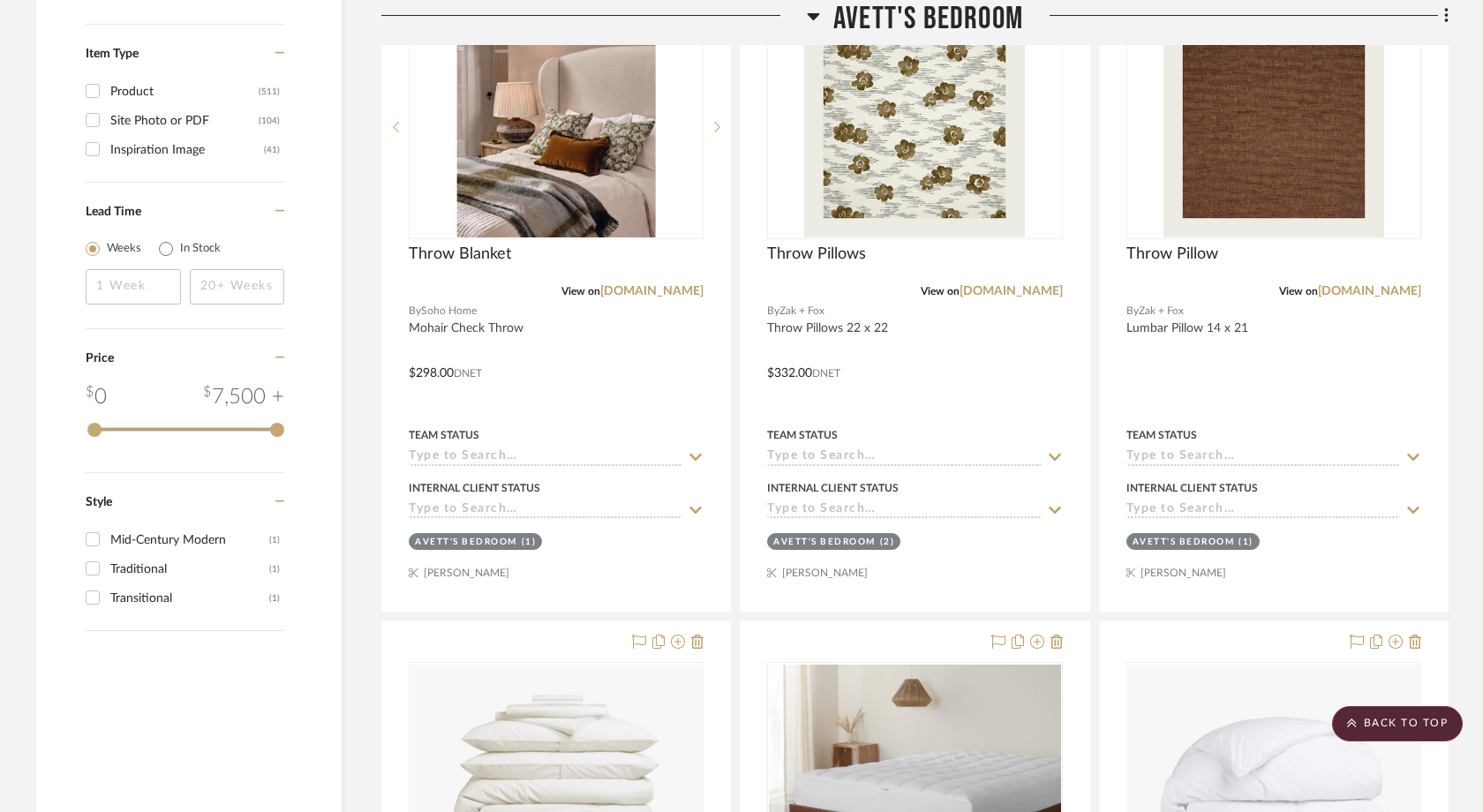
scroll to position [3015, 0]
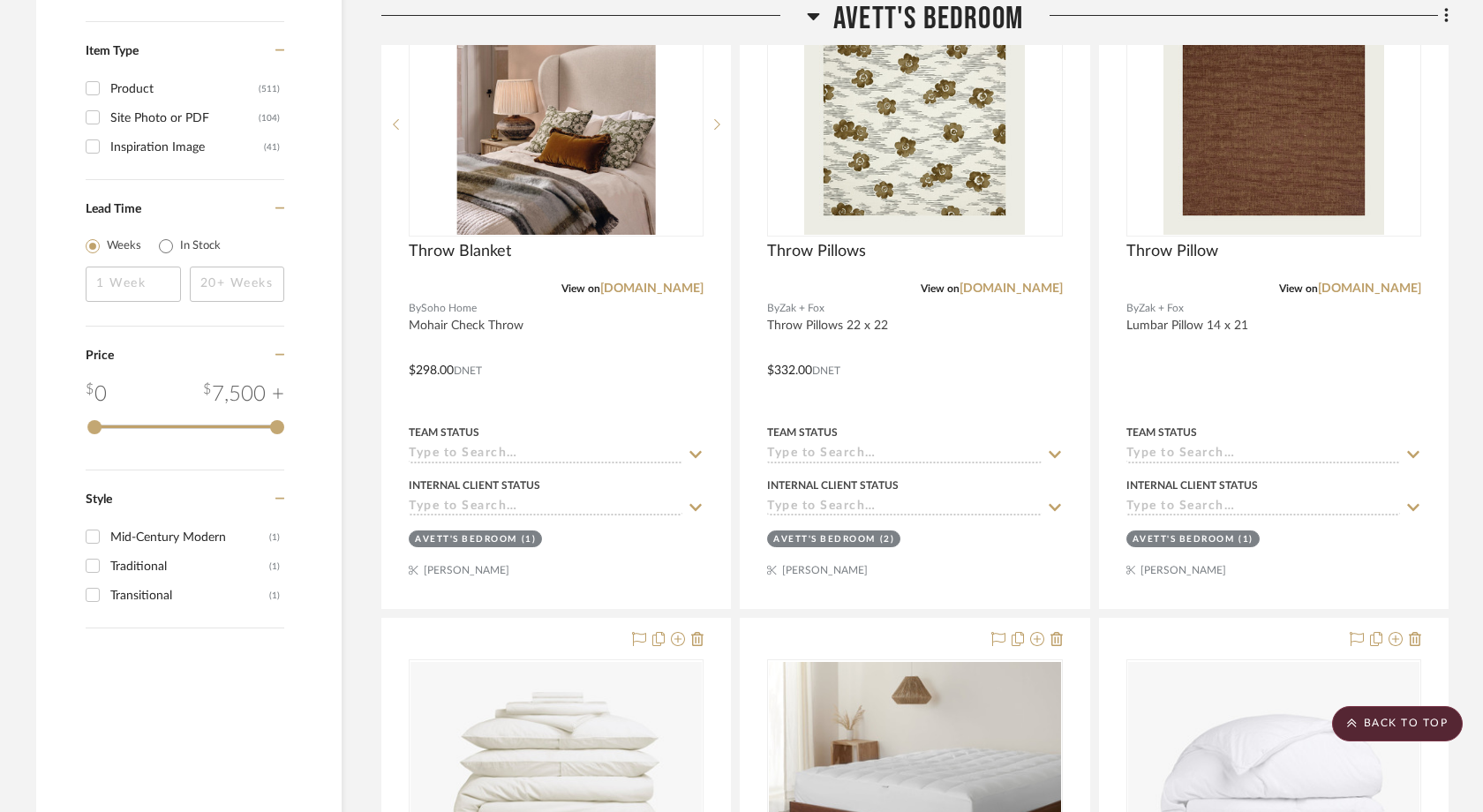
drag, startPoint x: 1260, startPoint y: 236, endPoint x: 1353, endPoint y: 10, distance: 244.4
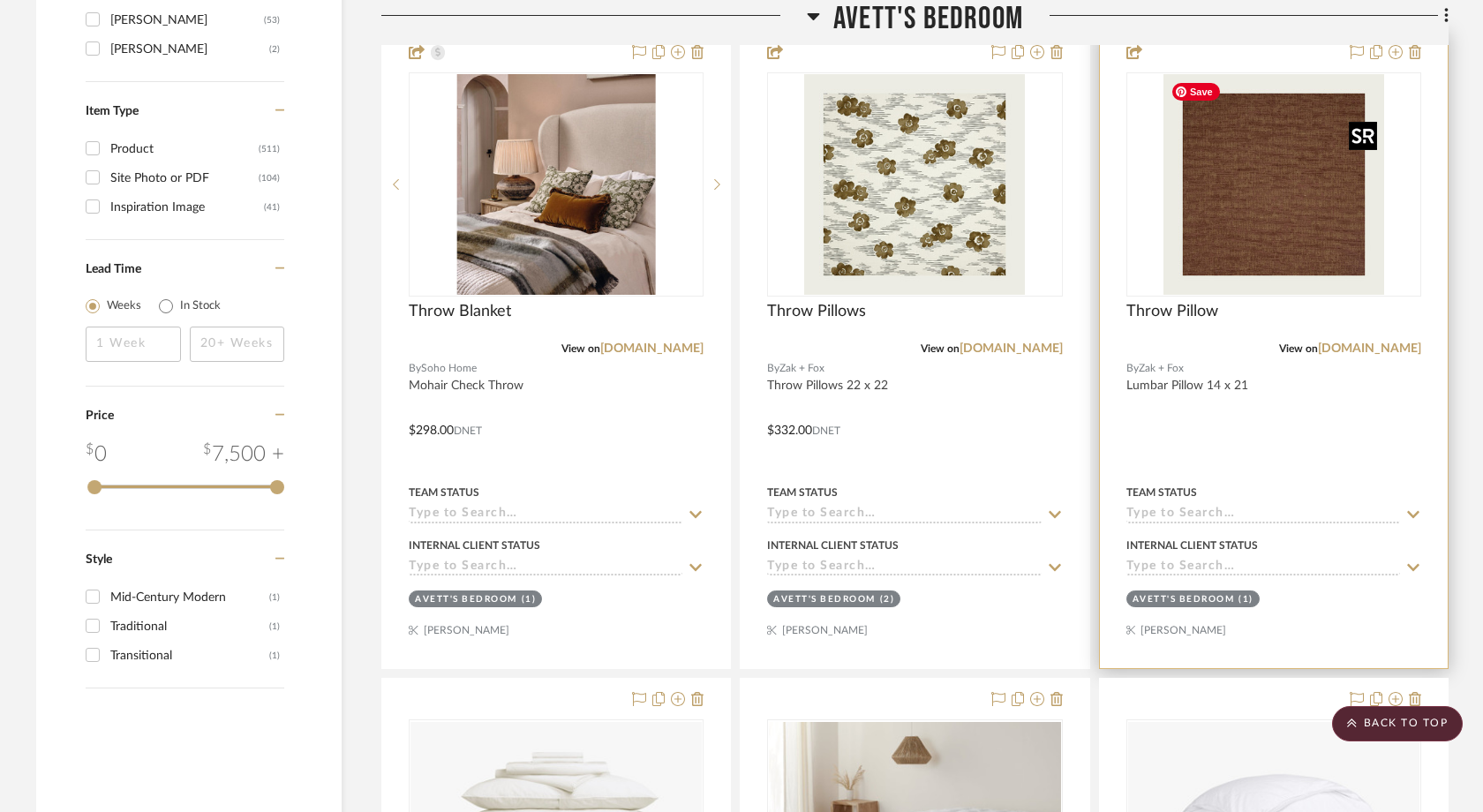
scroll to position [2937, 0]
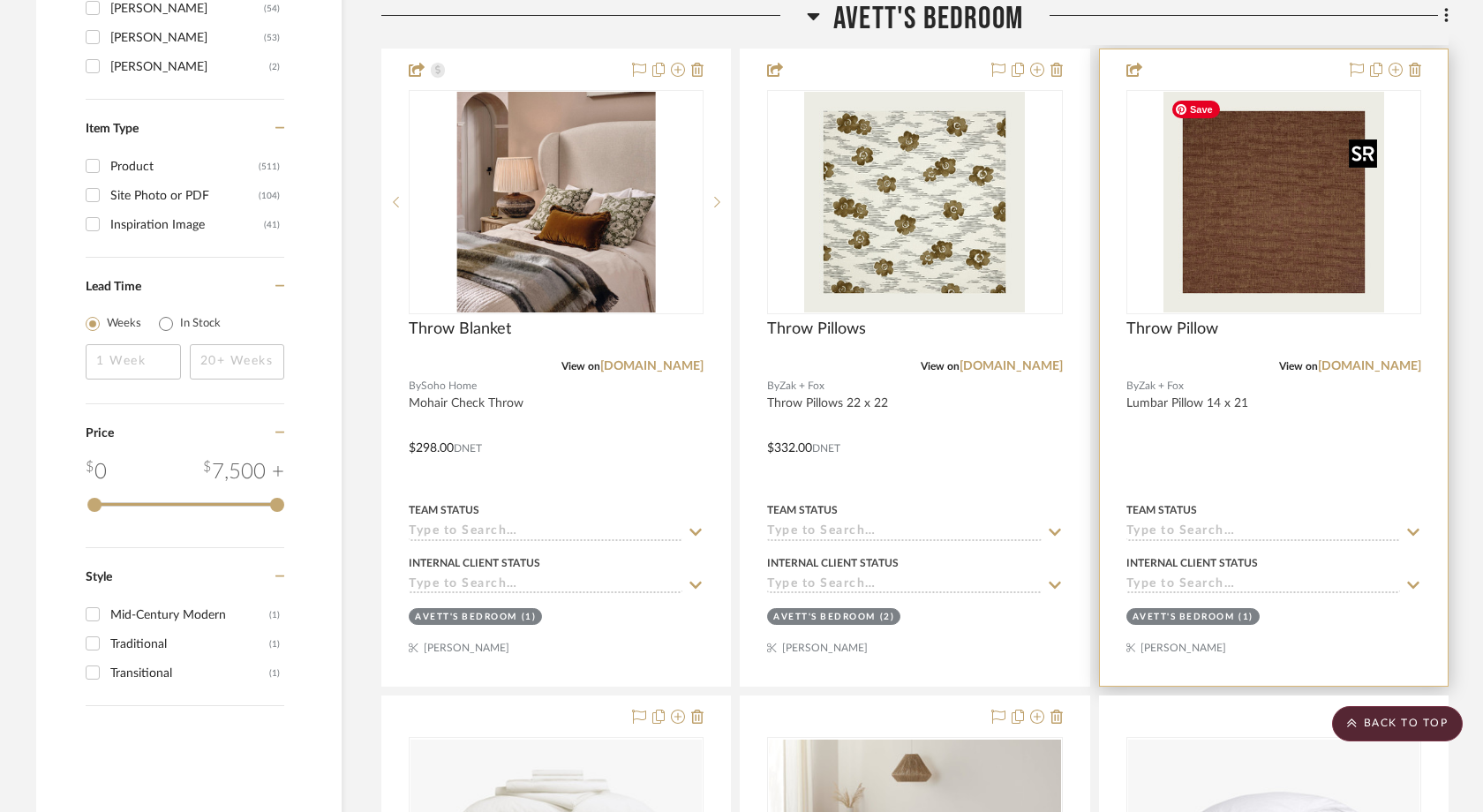
click at [1289, 238] on img "0" at bounding box center [1274, 202] width 221 height 221
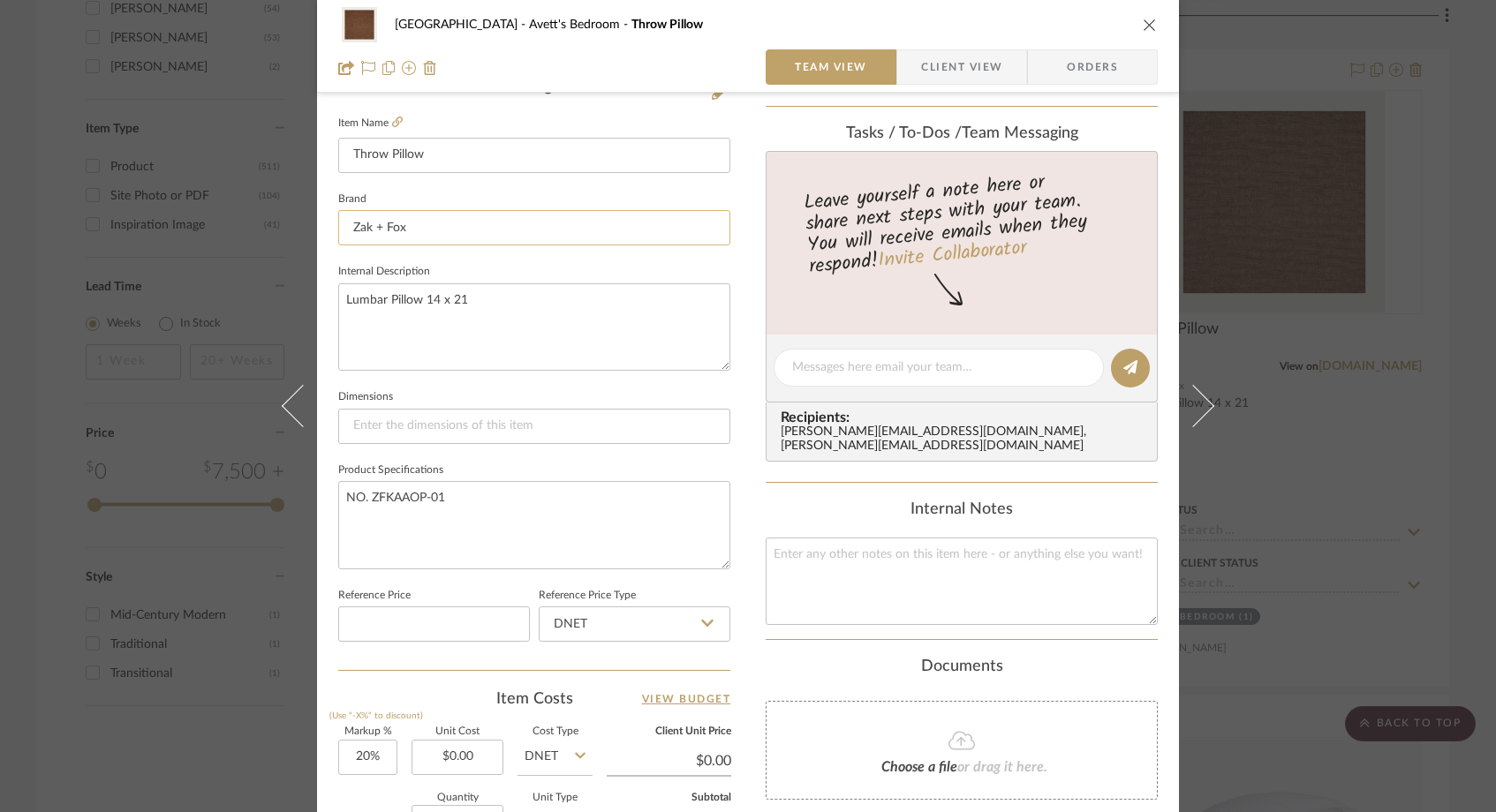
scroll to position [503, 0]
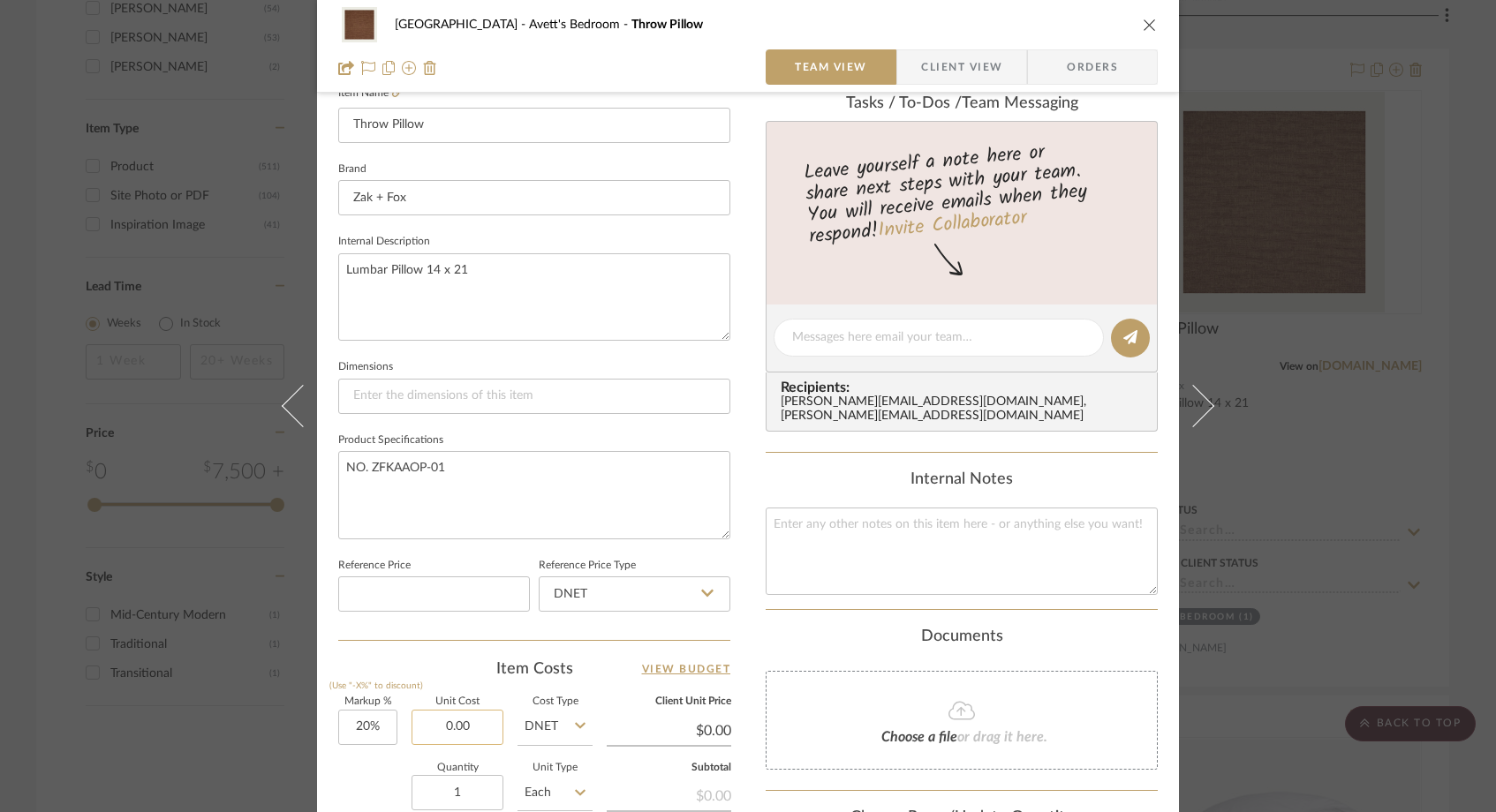
click at [476, 726] on input "0.00" at bounding box center [457, 727] width 92 height 35
type input "$300.00"
click at [362, 768] on div "Quantity 1 Unit Type Each" at bounding box center [464, 794] width 254 height 63
type input "$360.00"
type input "$39.60"
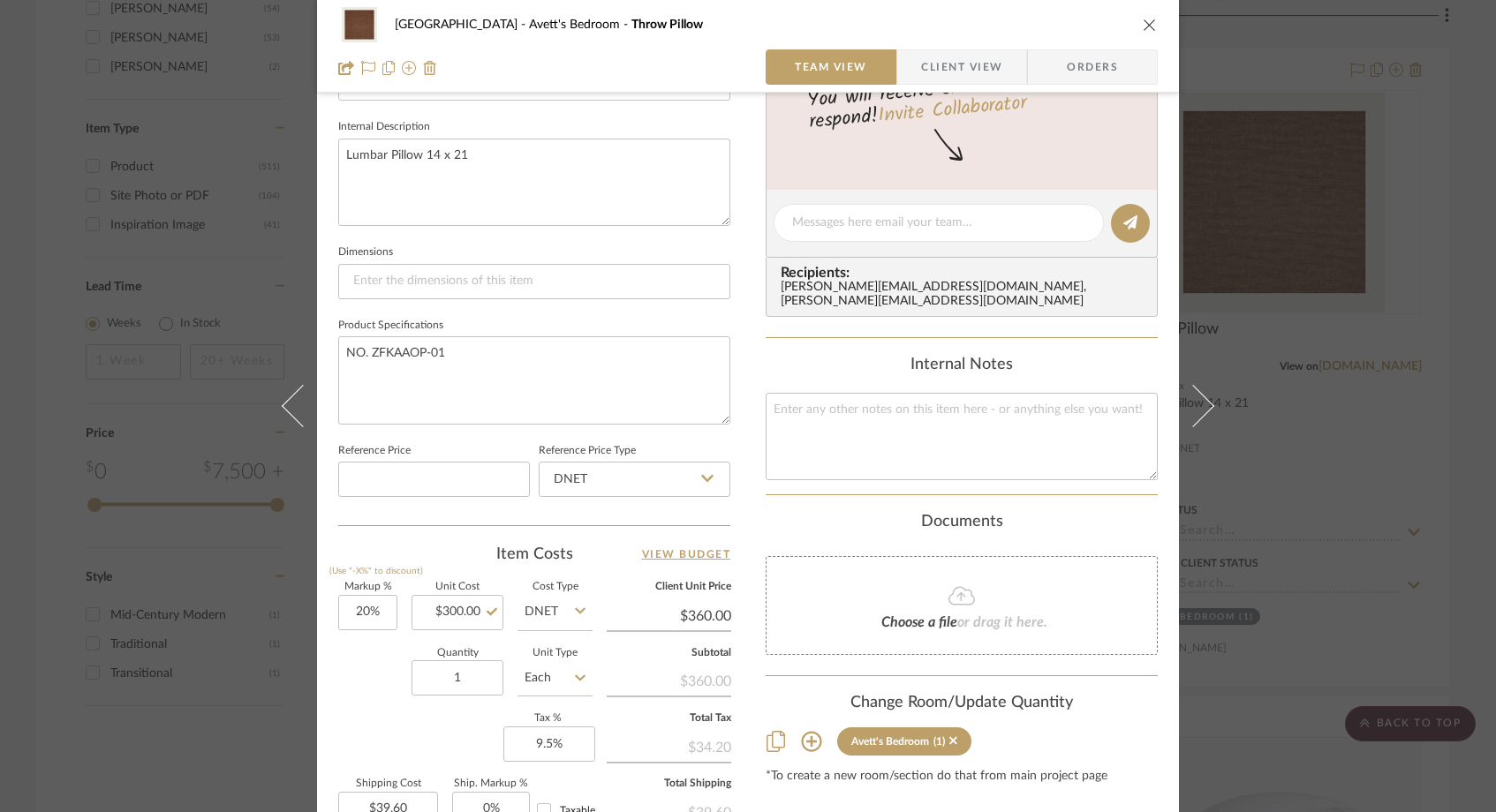
scroll to position [626, 0]
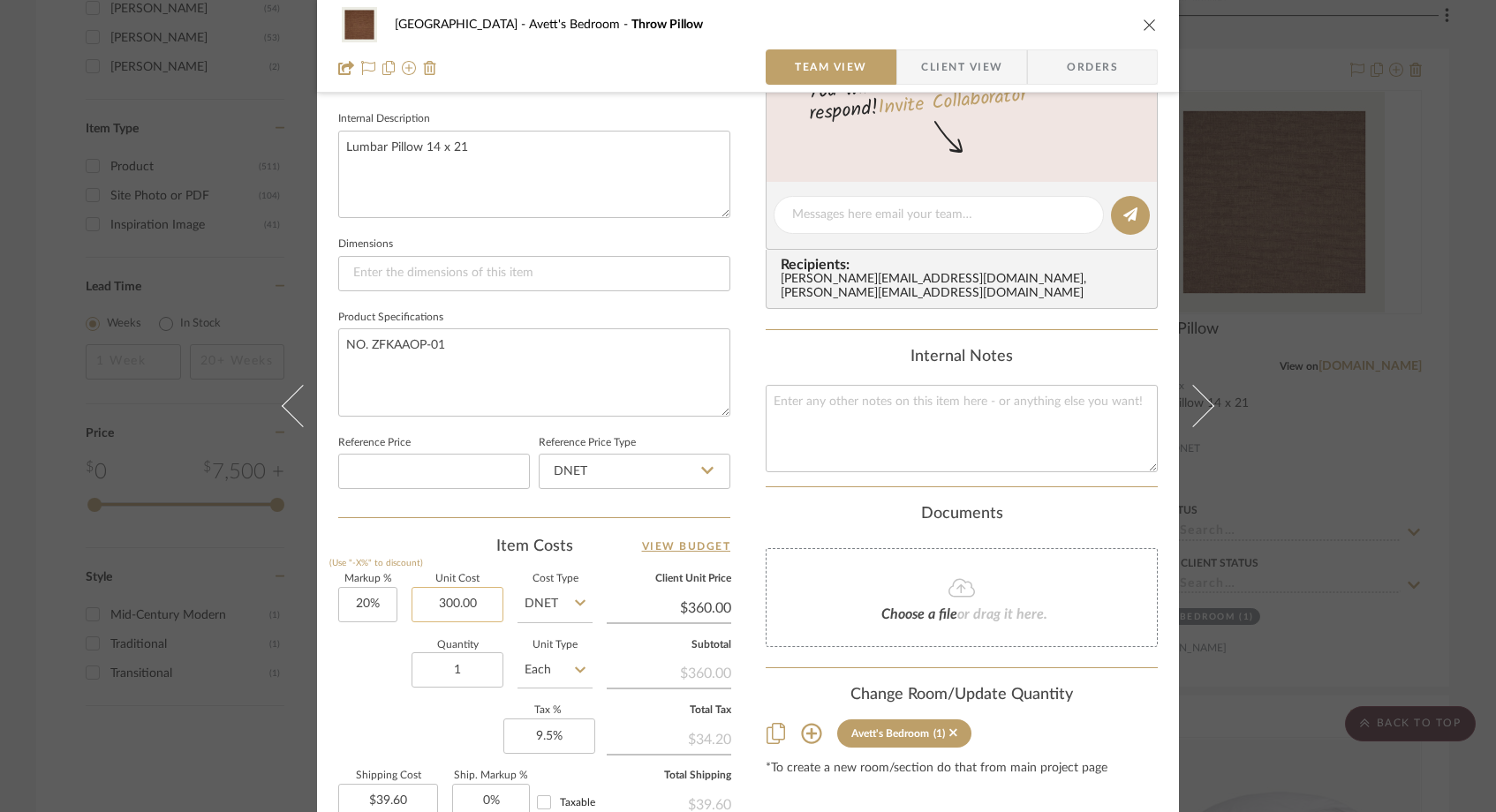
click at [476, 599] on input "300.00" at bounding box center [457, 605] width 92 height 35
type input "$300.00"
click at [1143, 23] on icon "close" at bounding box center [1149, 24] width 14 height 14
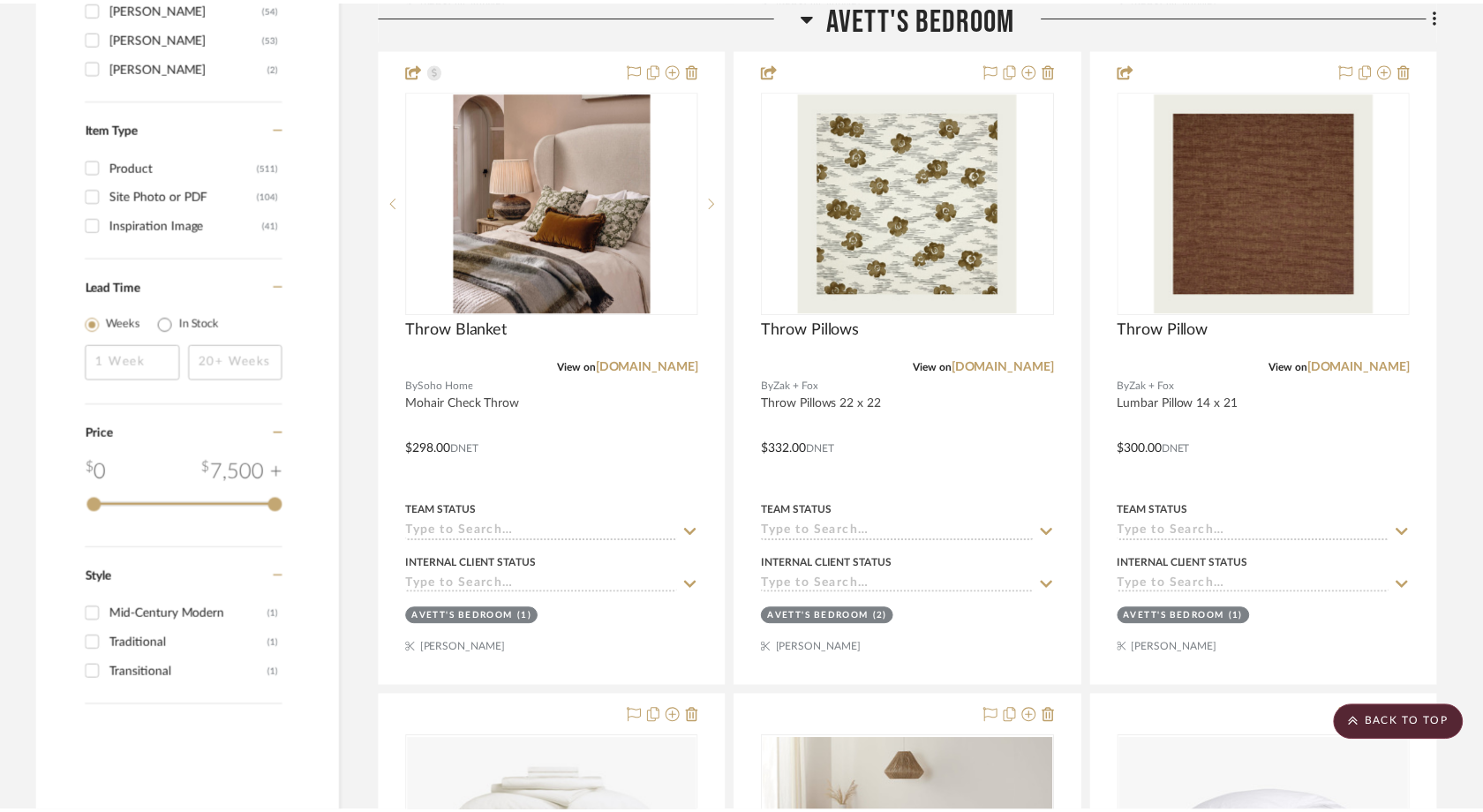
scroll to position [2937, 0]
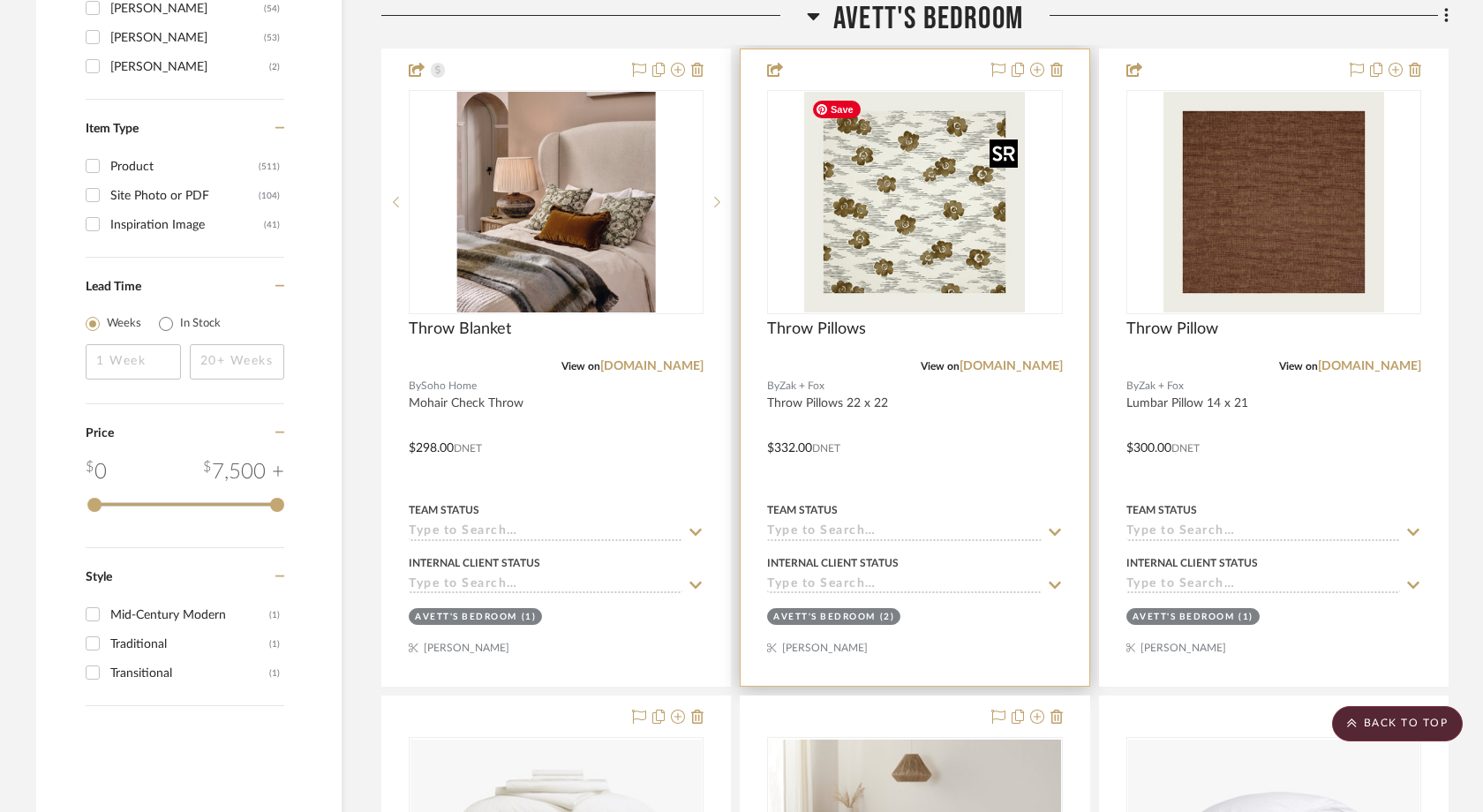
click at [904, 203] on img "0" at bounding box center [914, 202] width 221 height 221
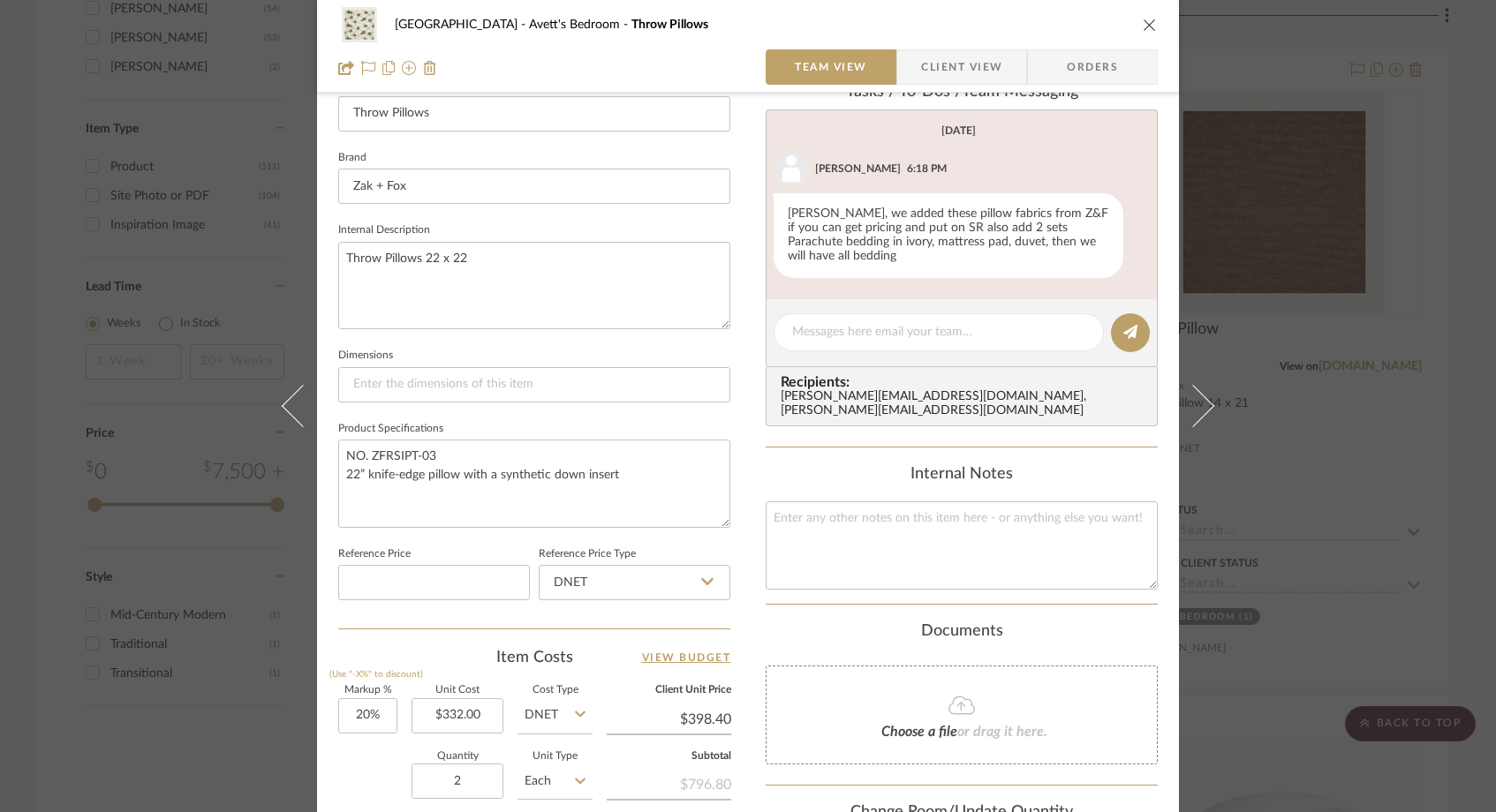
scroll to position [518, 0]
click at [1143, 18] on icon "close" at bounding box center [1149, 24] width 14 height 14
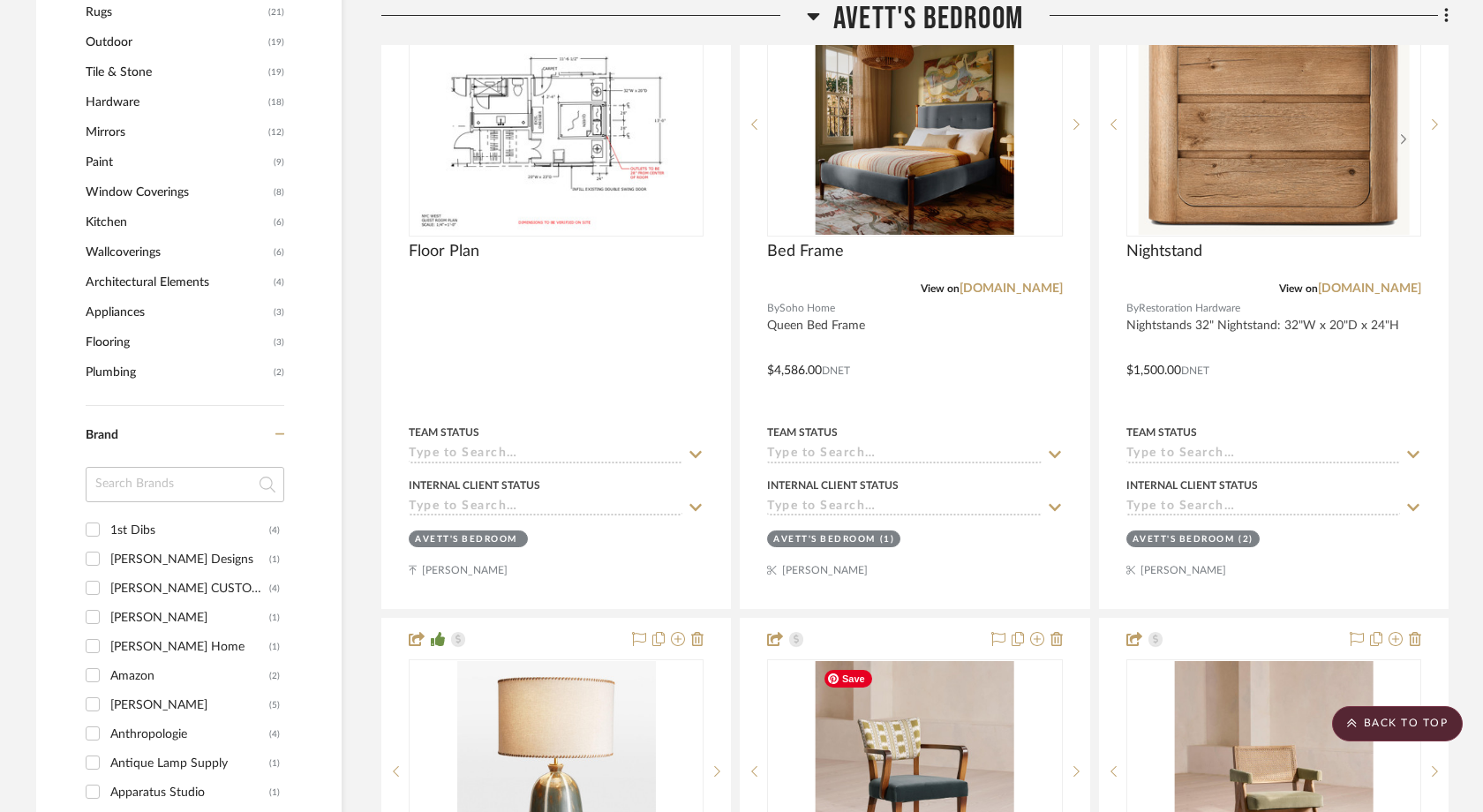
scroll to position [1692, 0]
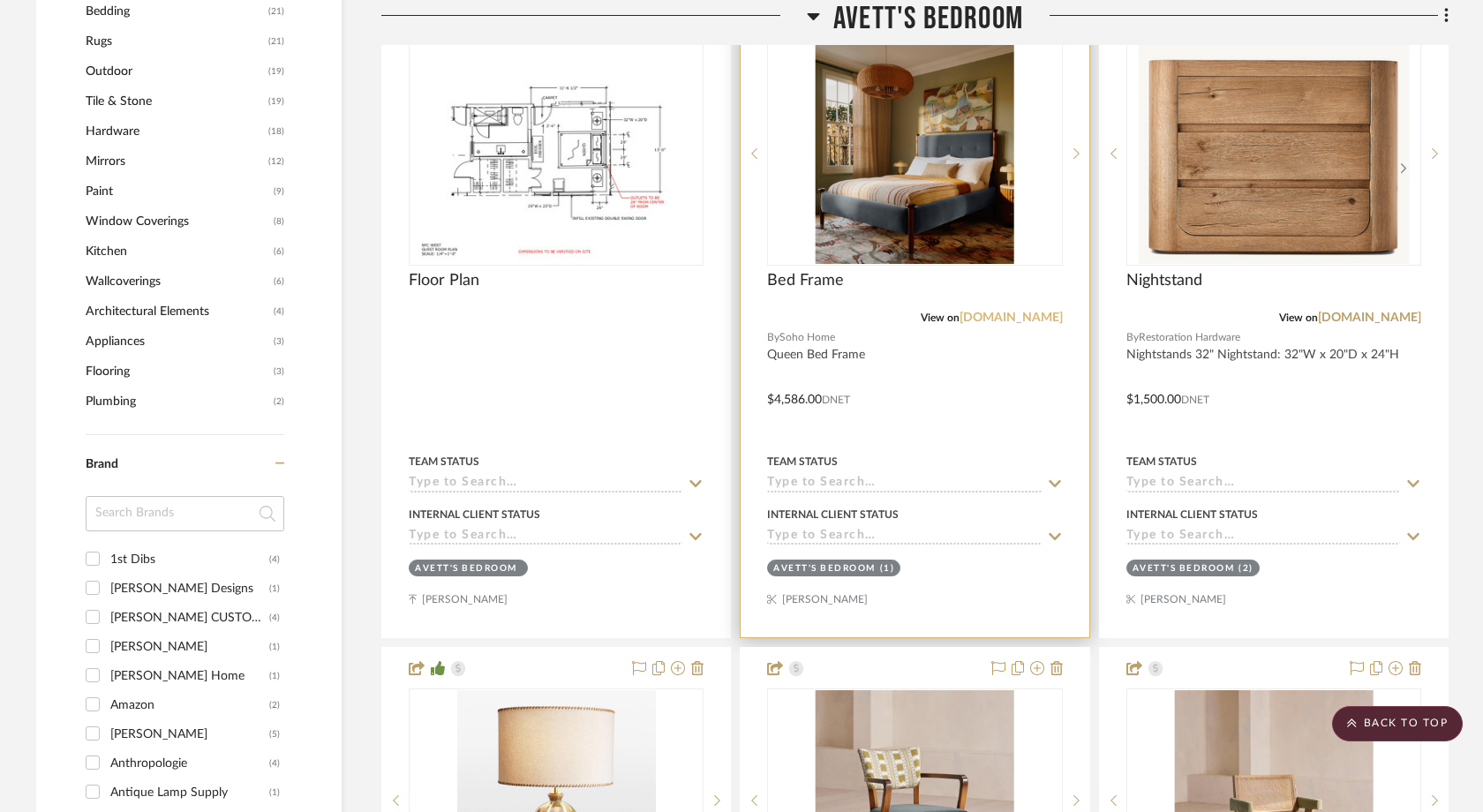
click at [991, 321] on link "[DOMAIN_NAME]" at bounding box center [1011, 317] width 104 height 12
click at [994, 324] on link "[DOMAIN_NAME]" at bounding box center [1011, 317] width 104 height 12
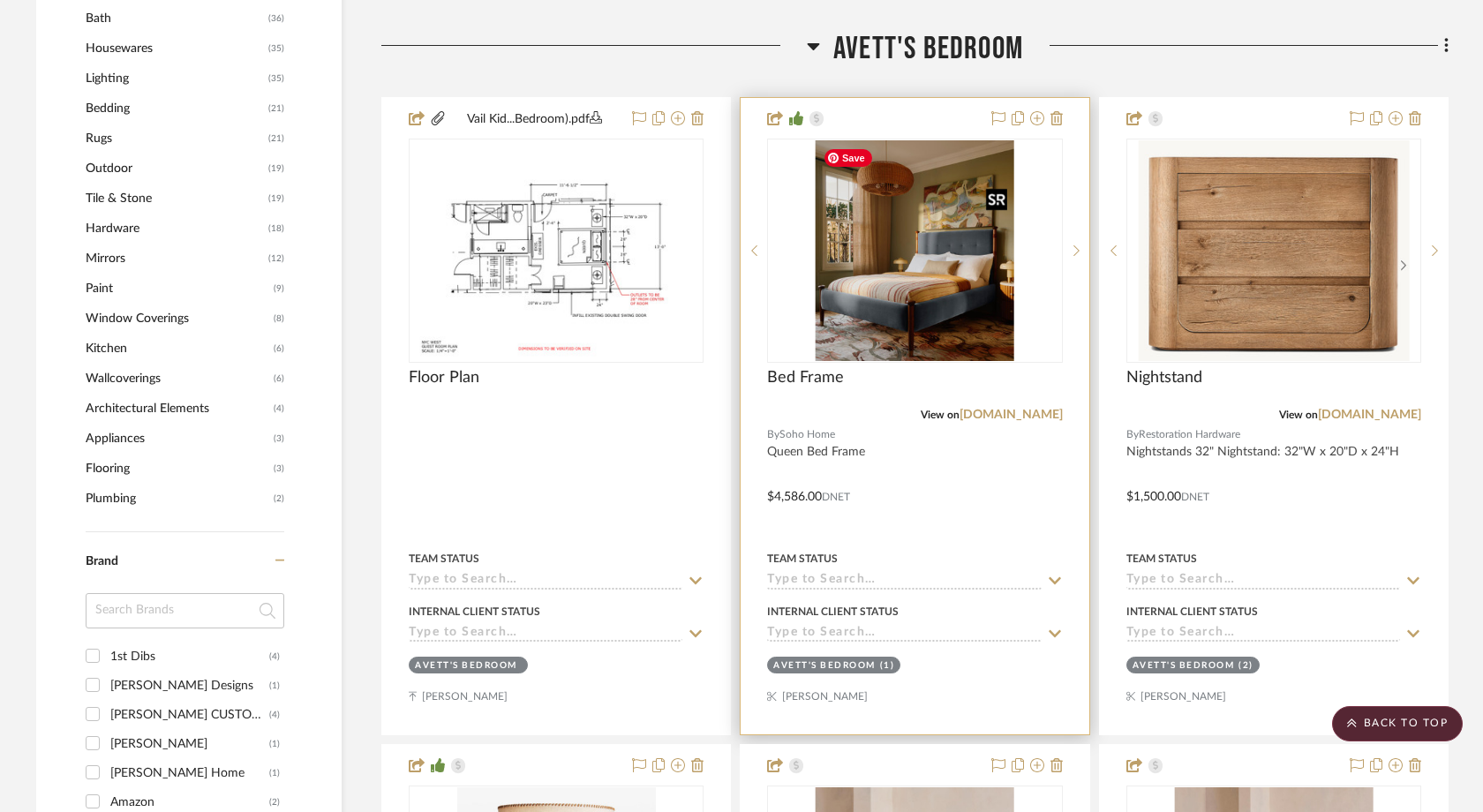
scroll to position [1573, 0]
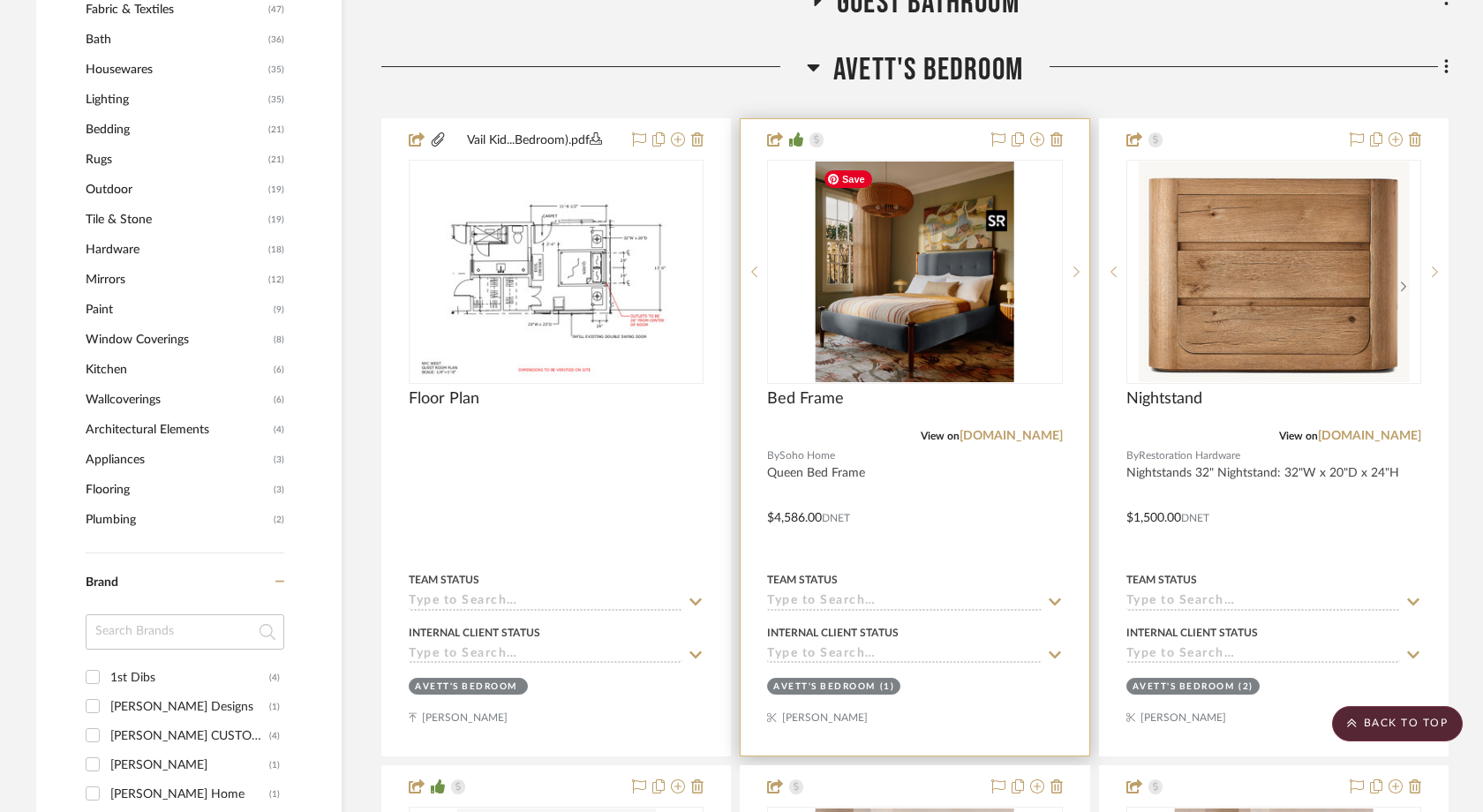
click at [841, 278] on img "0" at bounding box center [915, 272] width 199 height 221
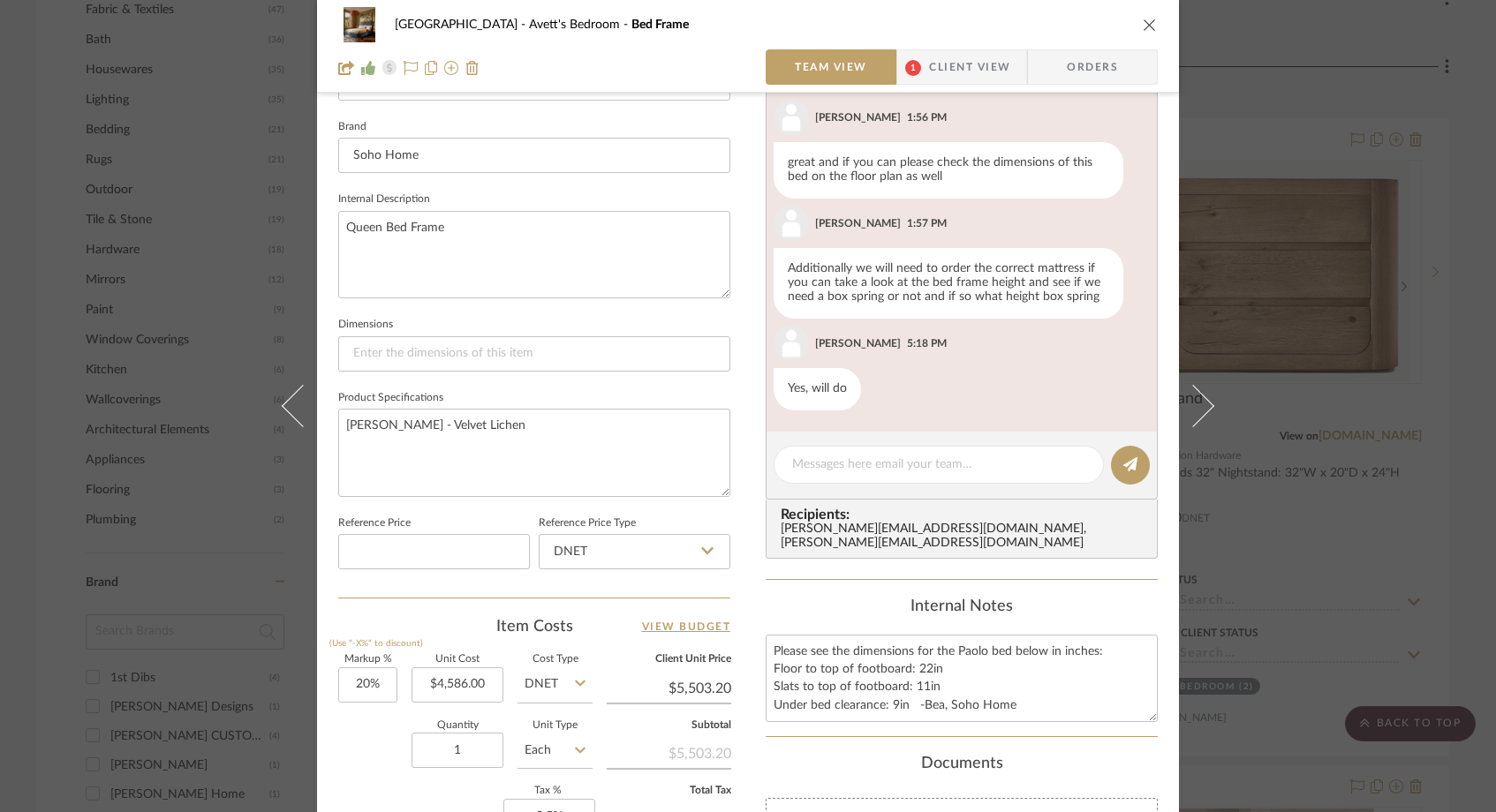
scroll to position [577, 0]
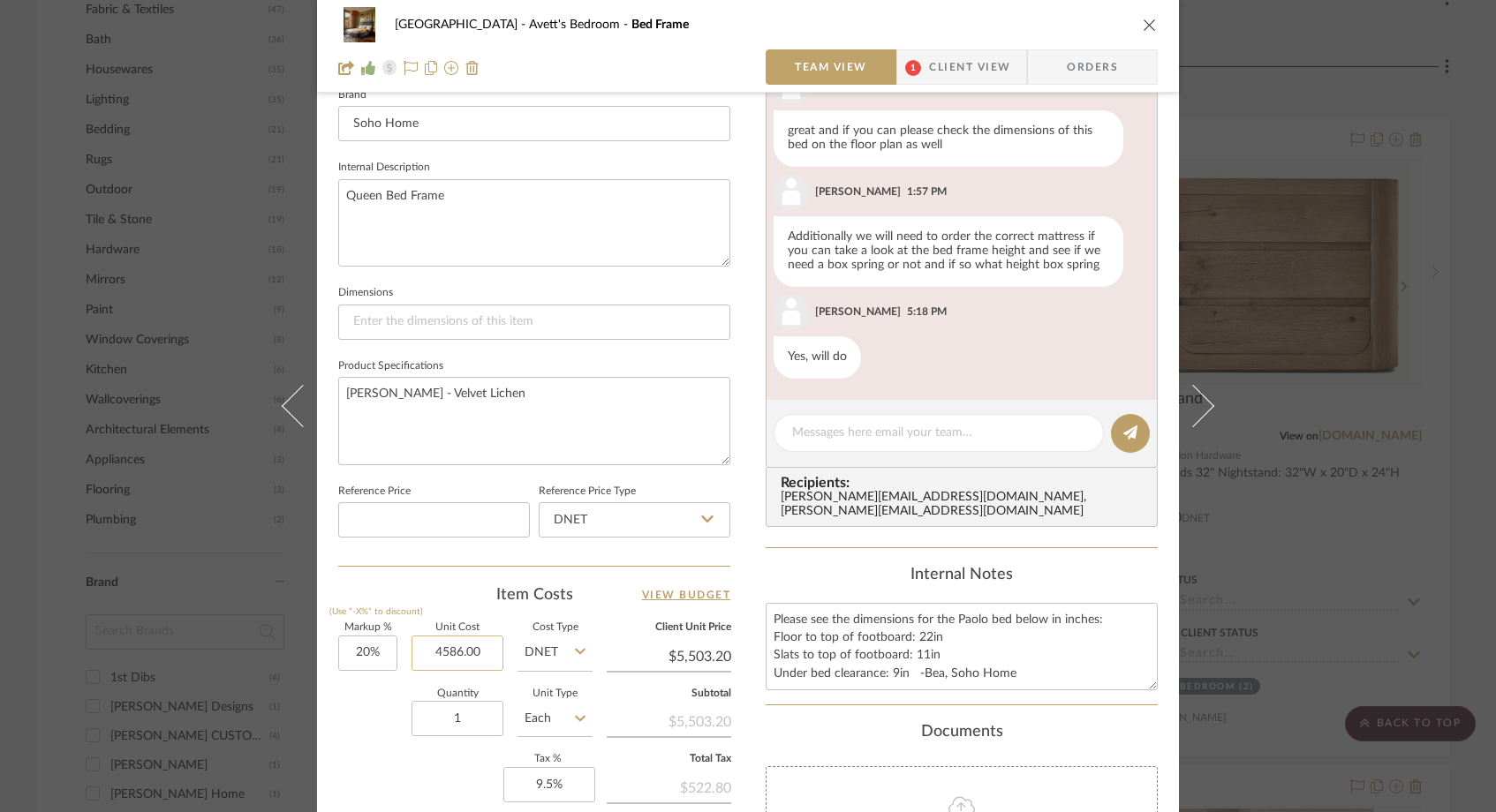
click at [483, 652] on input "4586.00" at bounding box center [457, 653] width 92 height 35
paste input "756"
type input "$4,756.00"
click at [374, 711] on div "Quantity 1 Unit Type Each" at bounding box center [464, 720] width 254 height 63
type input "$5,707.20"
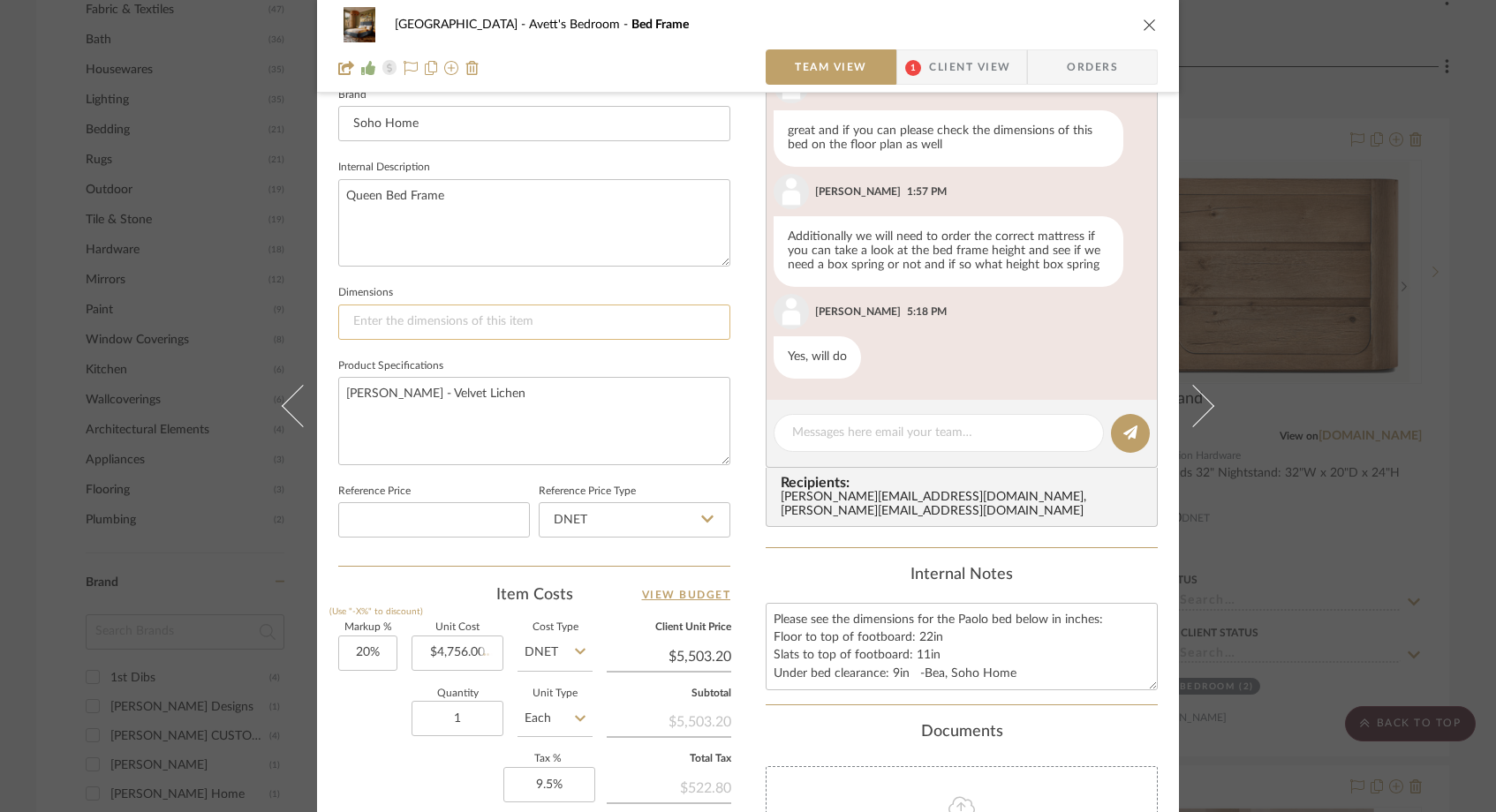
type input "$627.79"
click at [1143, 28] on icon "close" at bounding box center [1149, 24] width 14 height 14
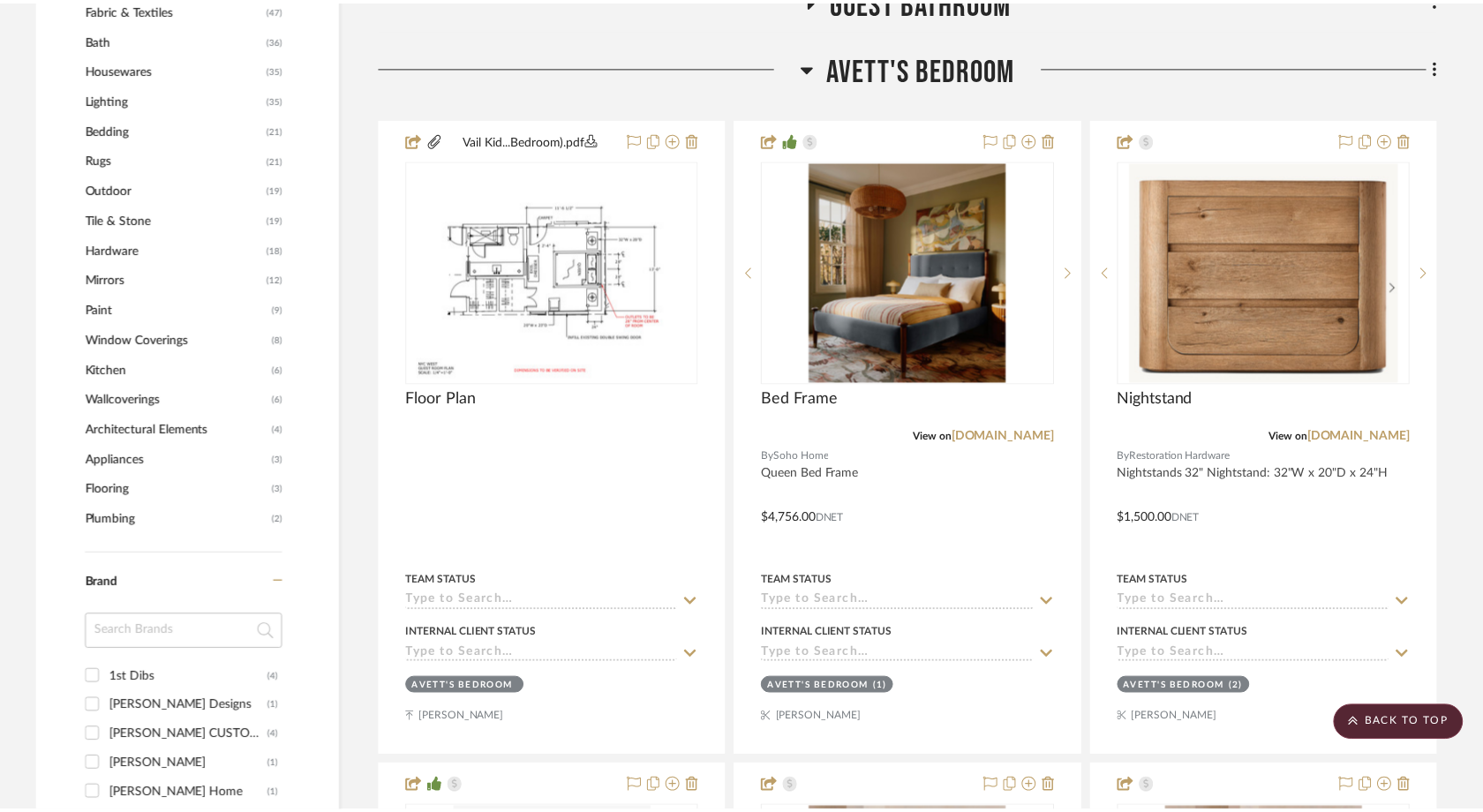
scroll to position [1573, 0]
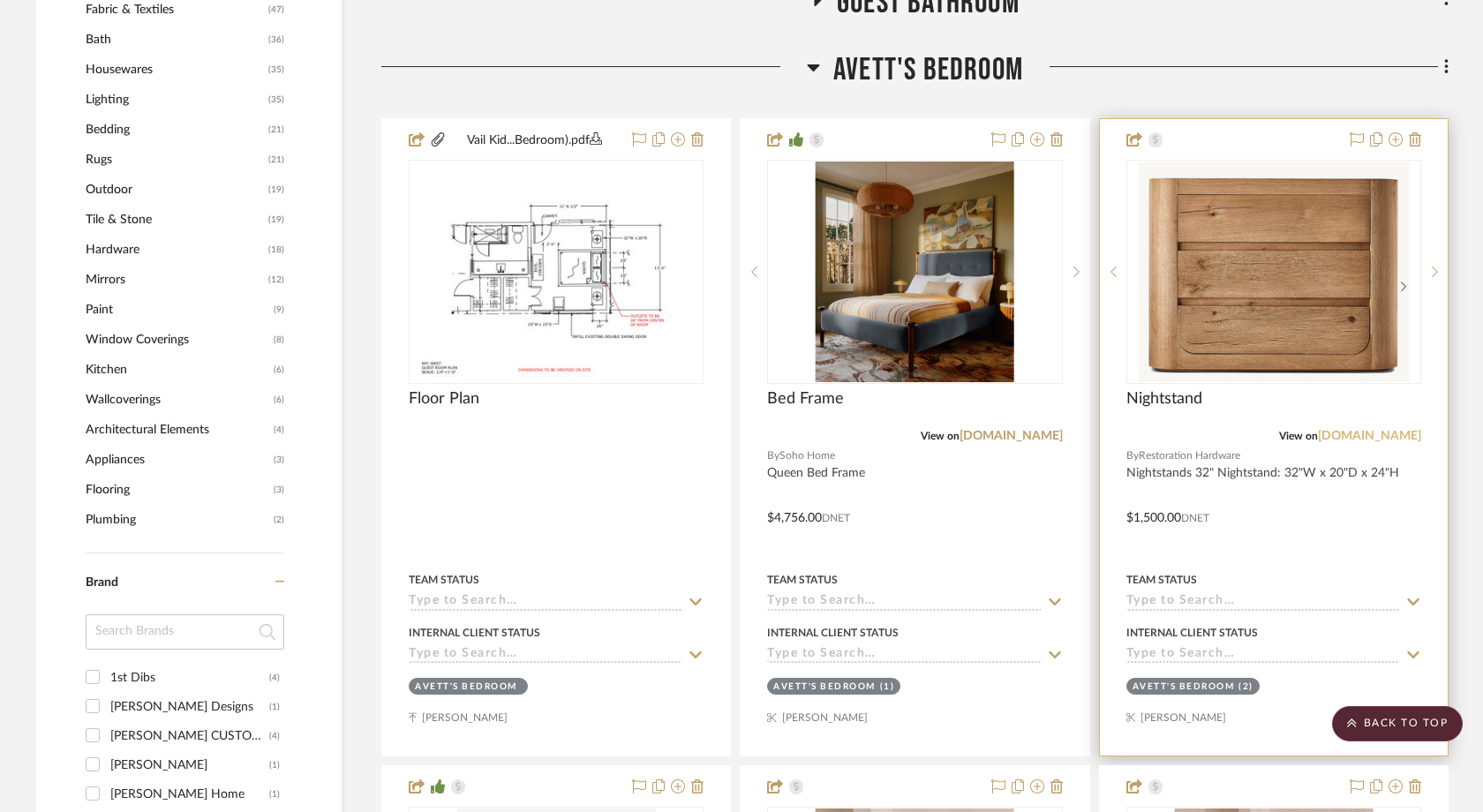
click at [1389, 436] on link "[DOMAIN_NAME]" at bounding box center [1370, 436] width 104 height 12
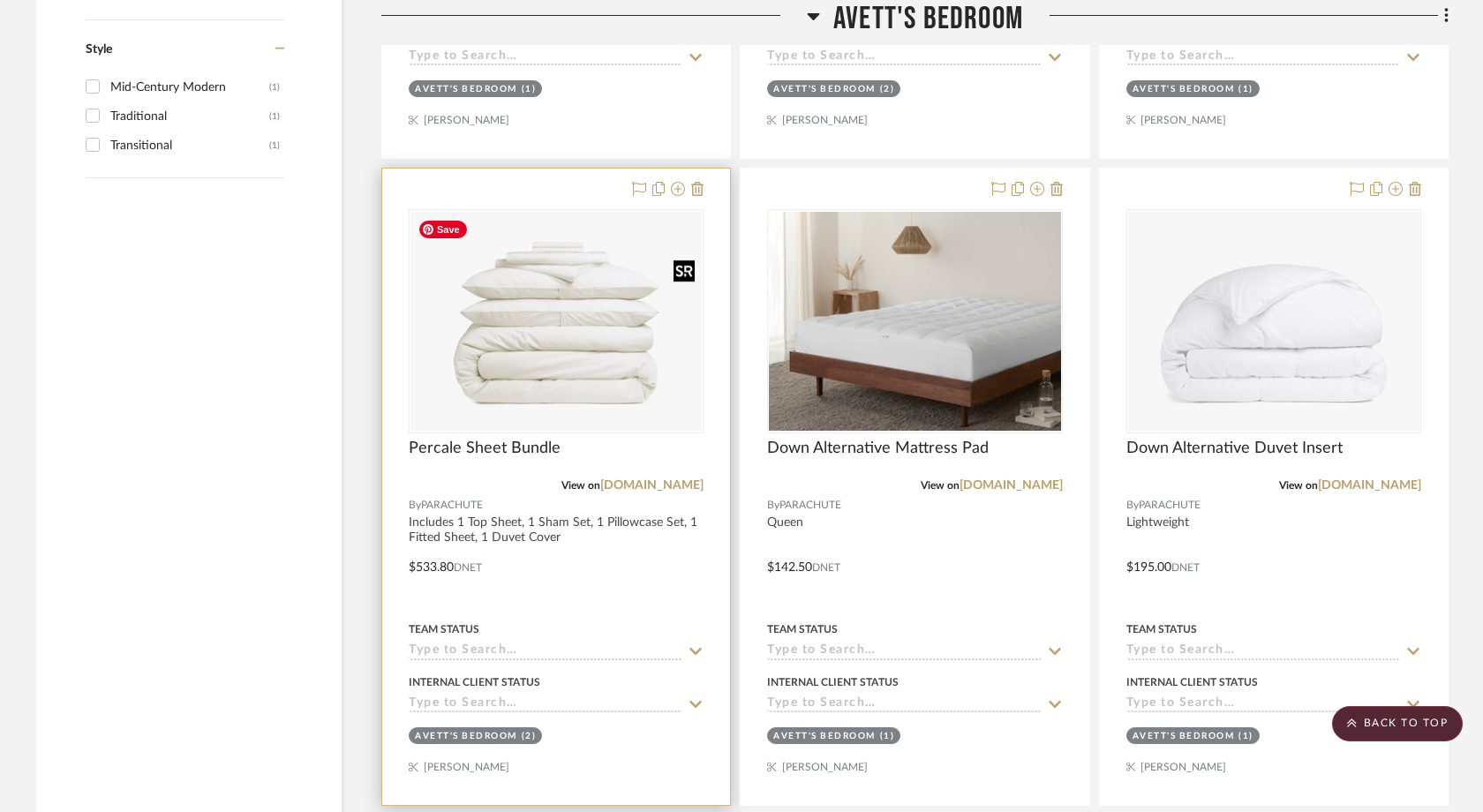
scroll to position [3474, 0]
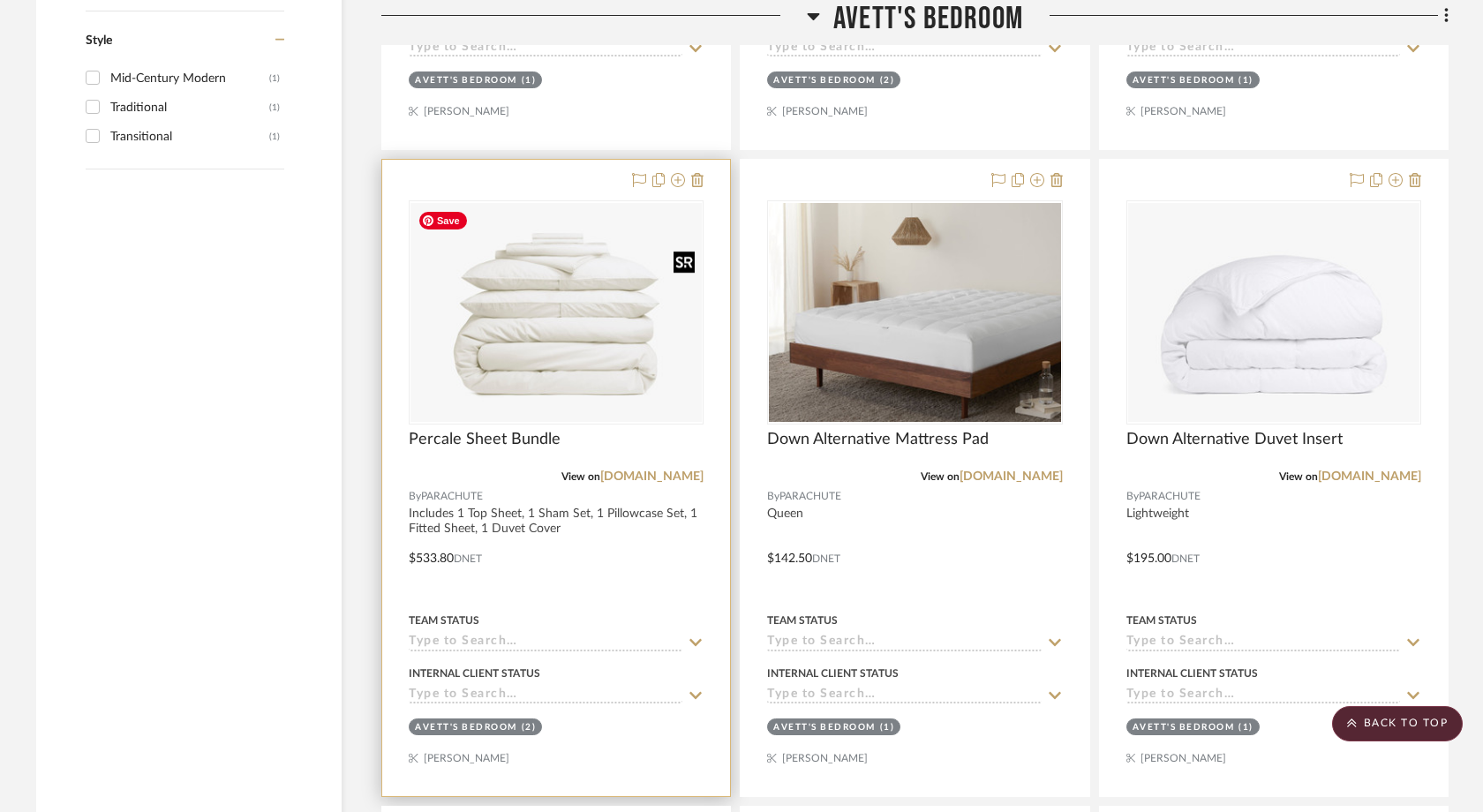
click at [547, 389] on img "0" at bounding box center [556, 312] width 291 height 219
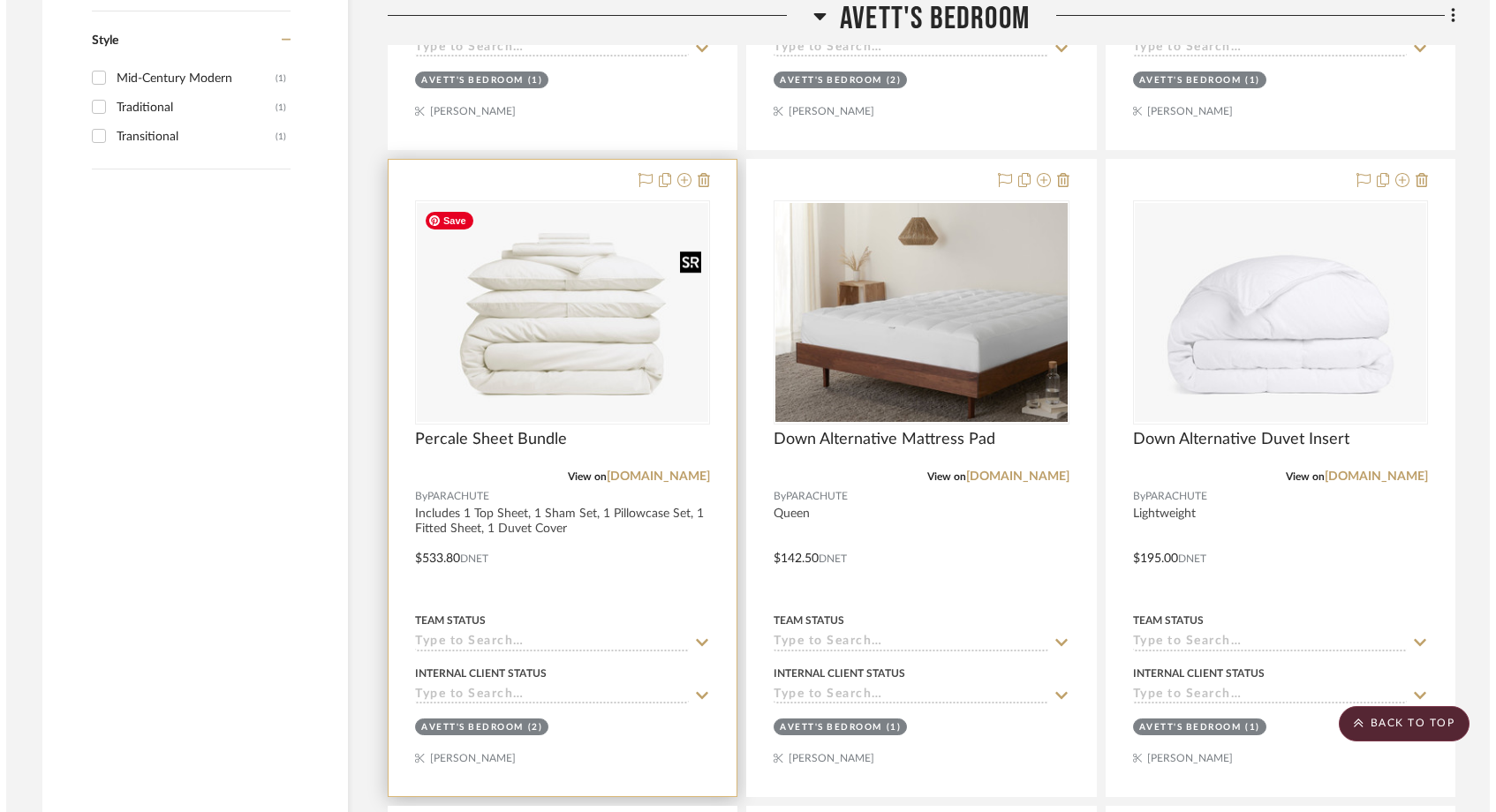
scroll to position [0, 0]
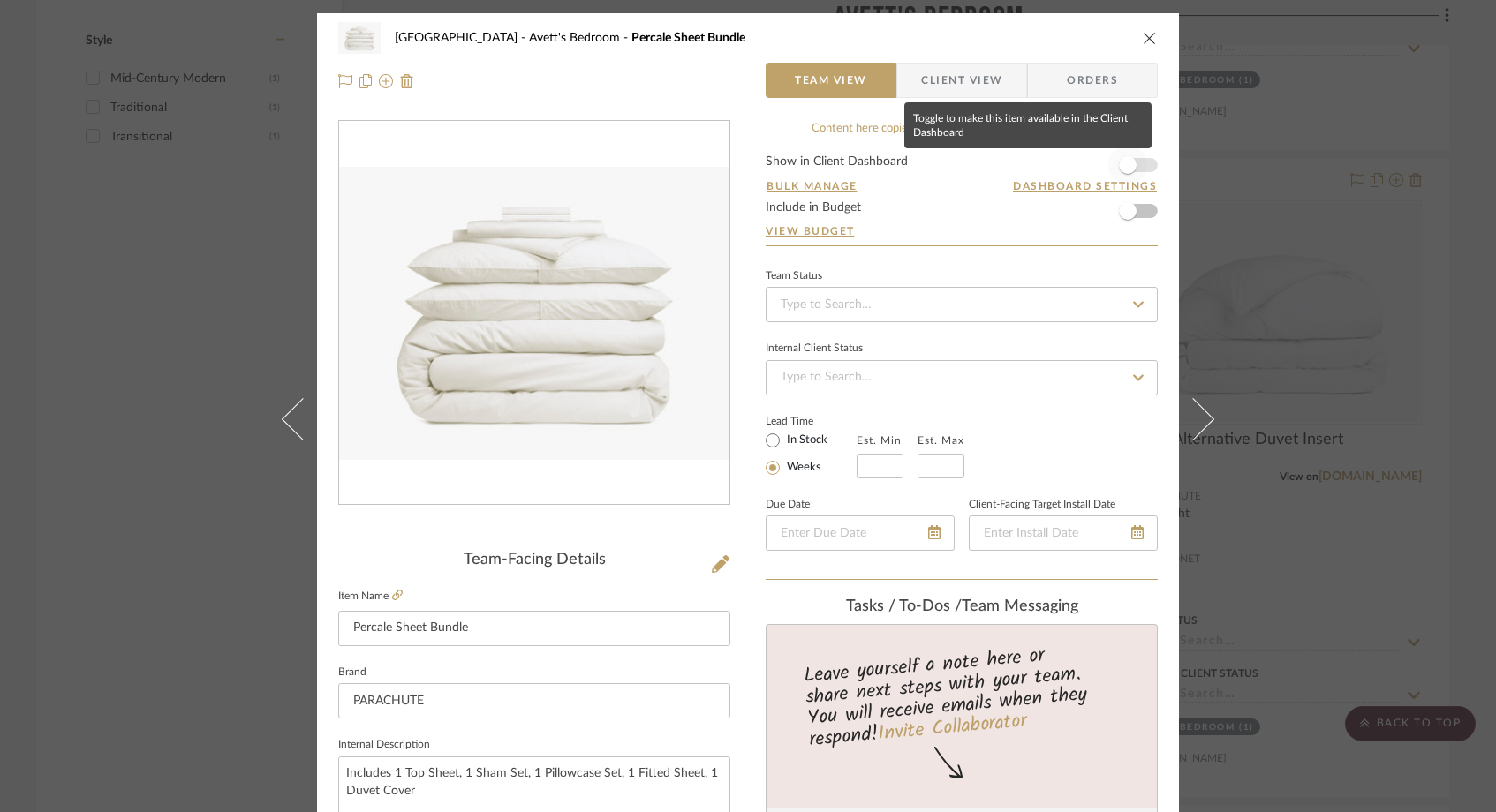
click at [1133, 161] on span "button" at bounding box center [1128, 165] width 39 height 39
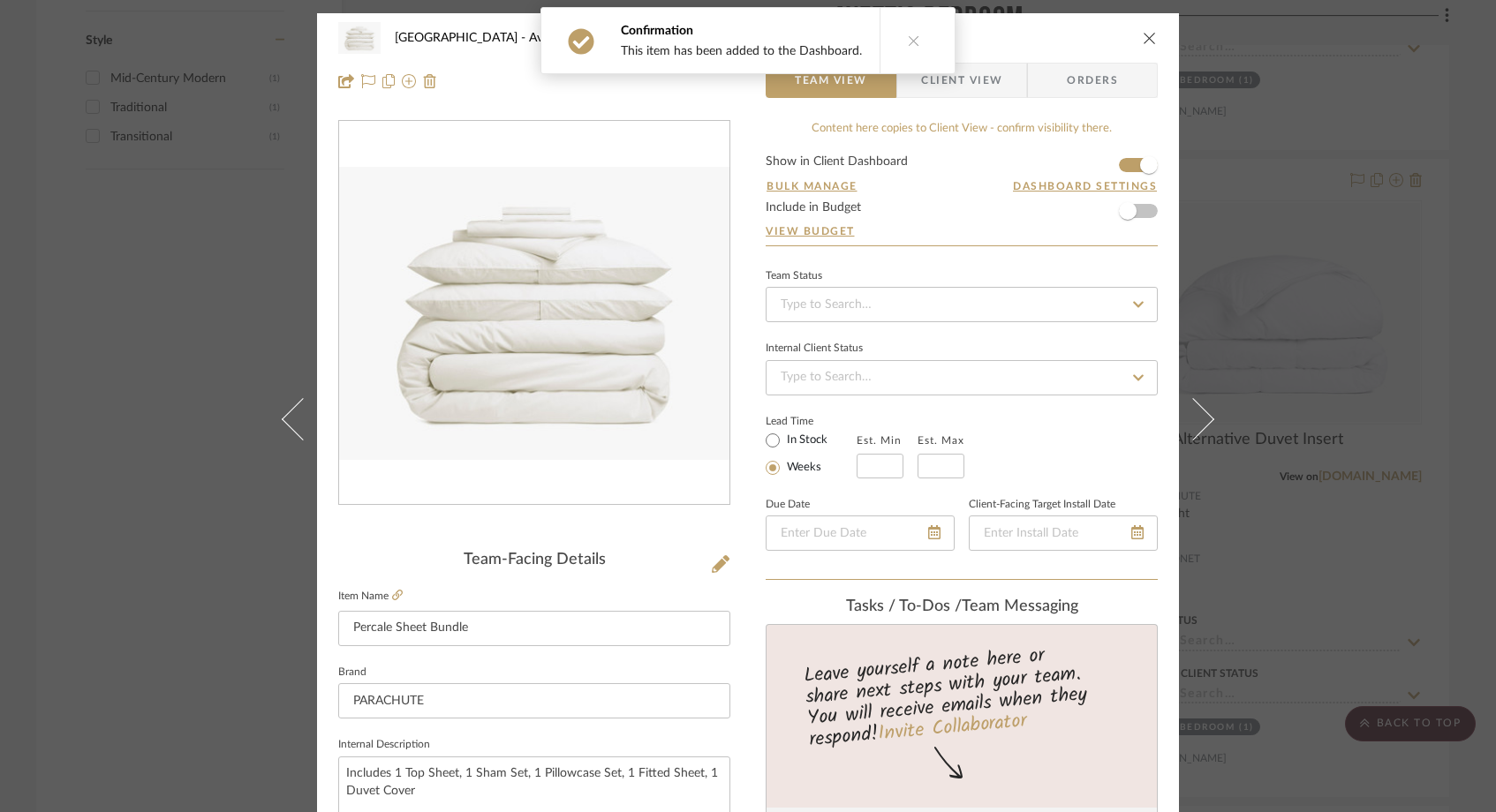
click at [971, 82] on span "Client View" at bounding box center [961, 80] width 81 height 35
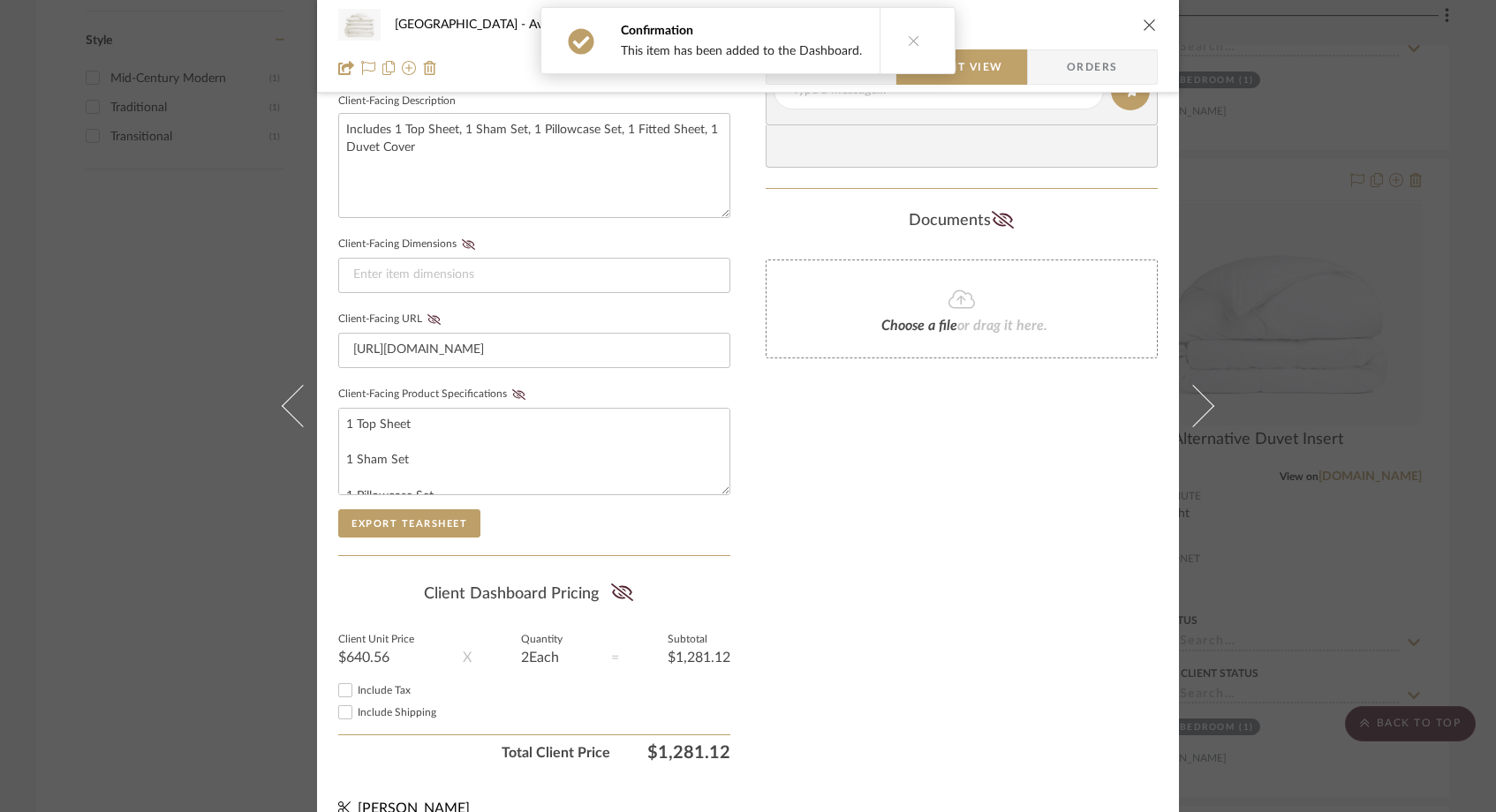
scroll to position [670, 0]
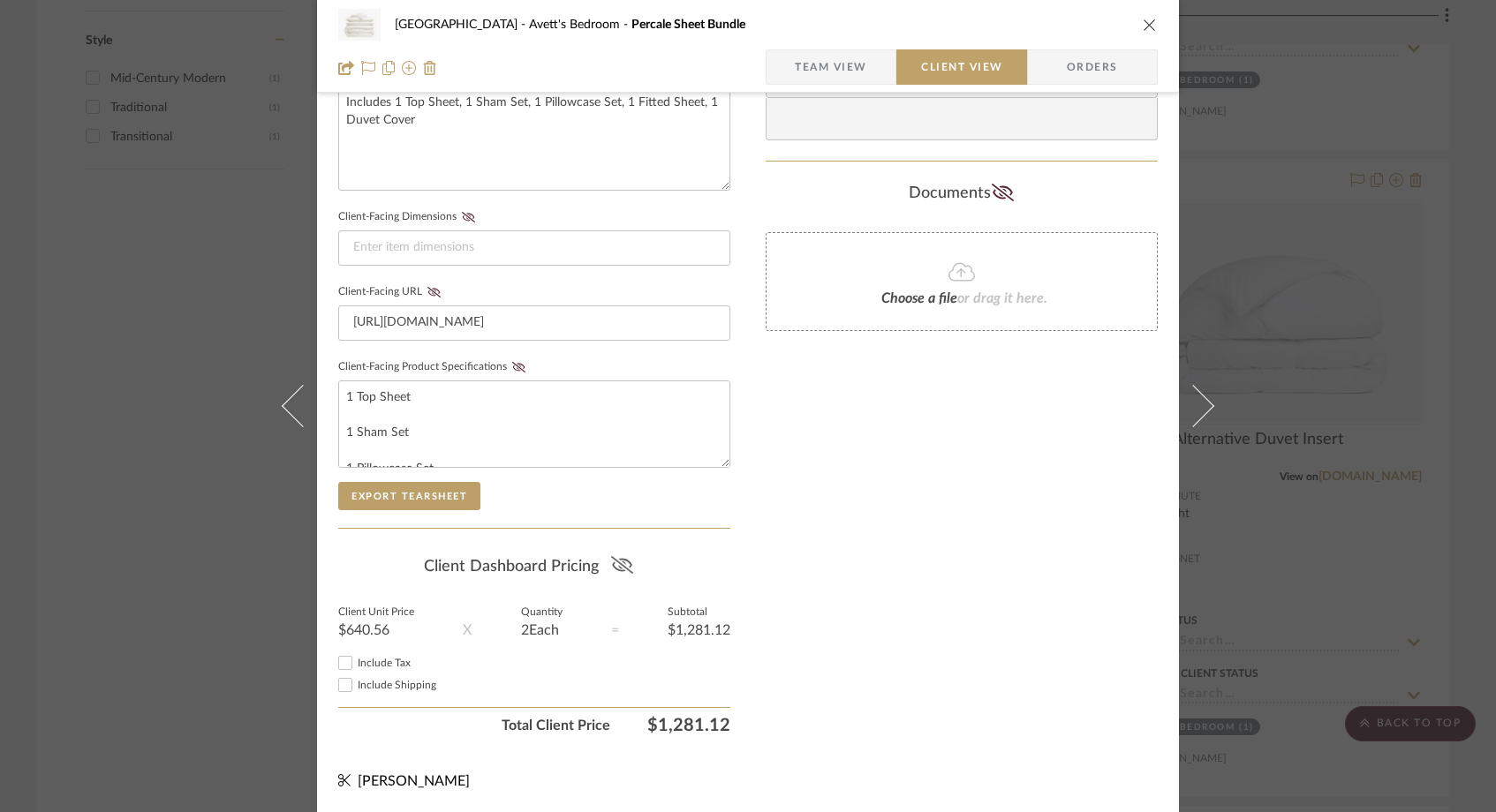
click at [612, 564] on icon at bounding box center [621, 564] width 22 height 18
click at [1146, 19] on icon "close" at bounding box center [1149, 24] width 14 height 14
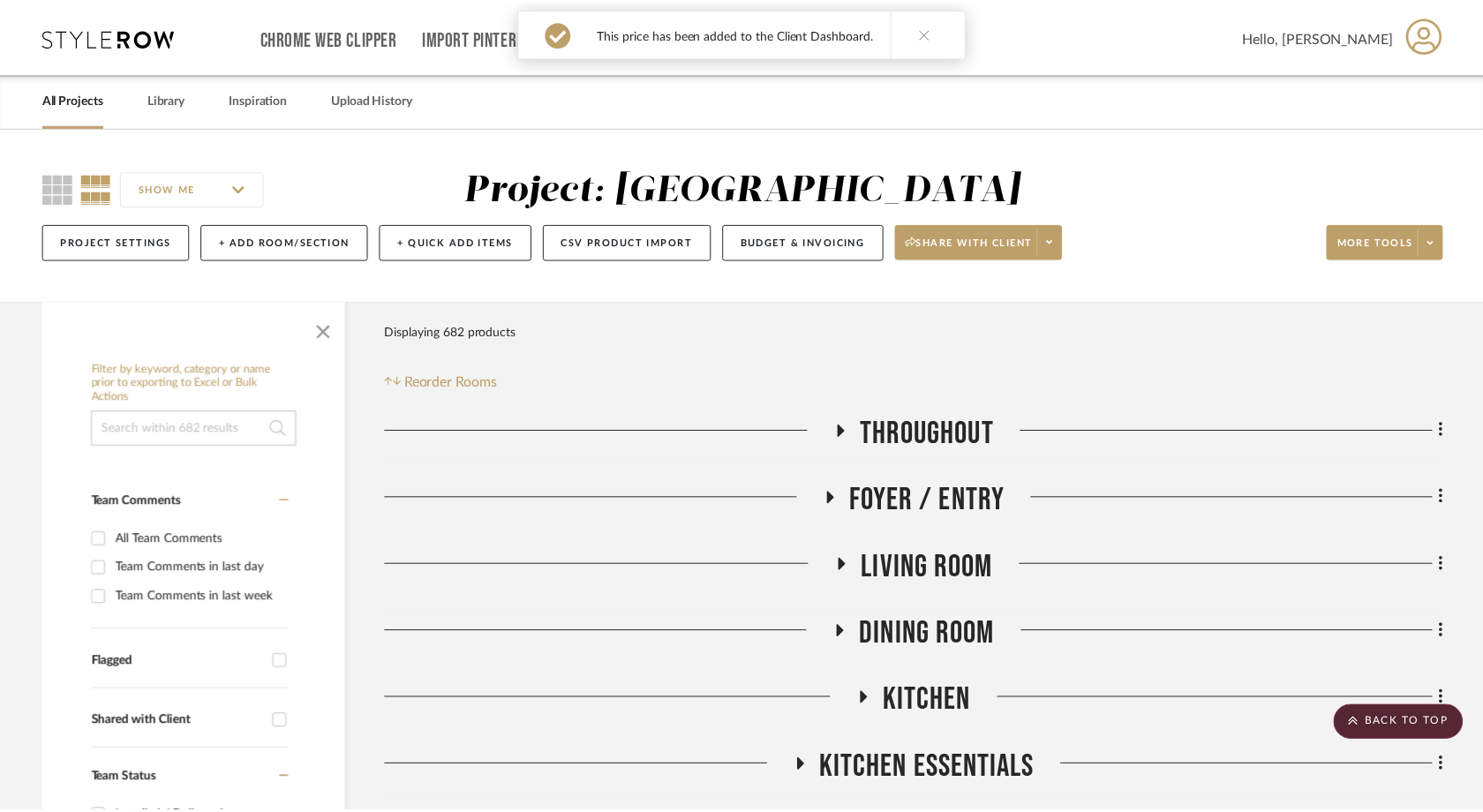
scroll to position [3474, 0]
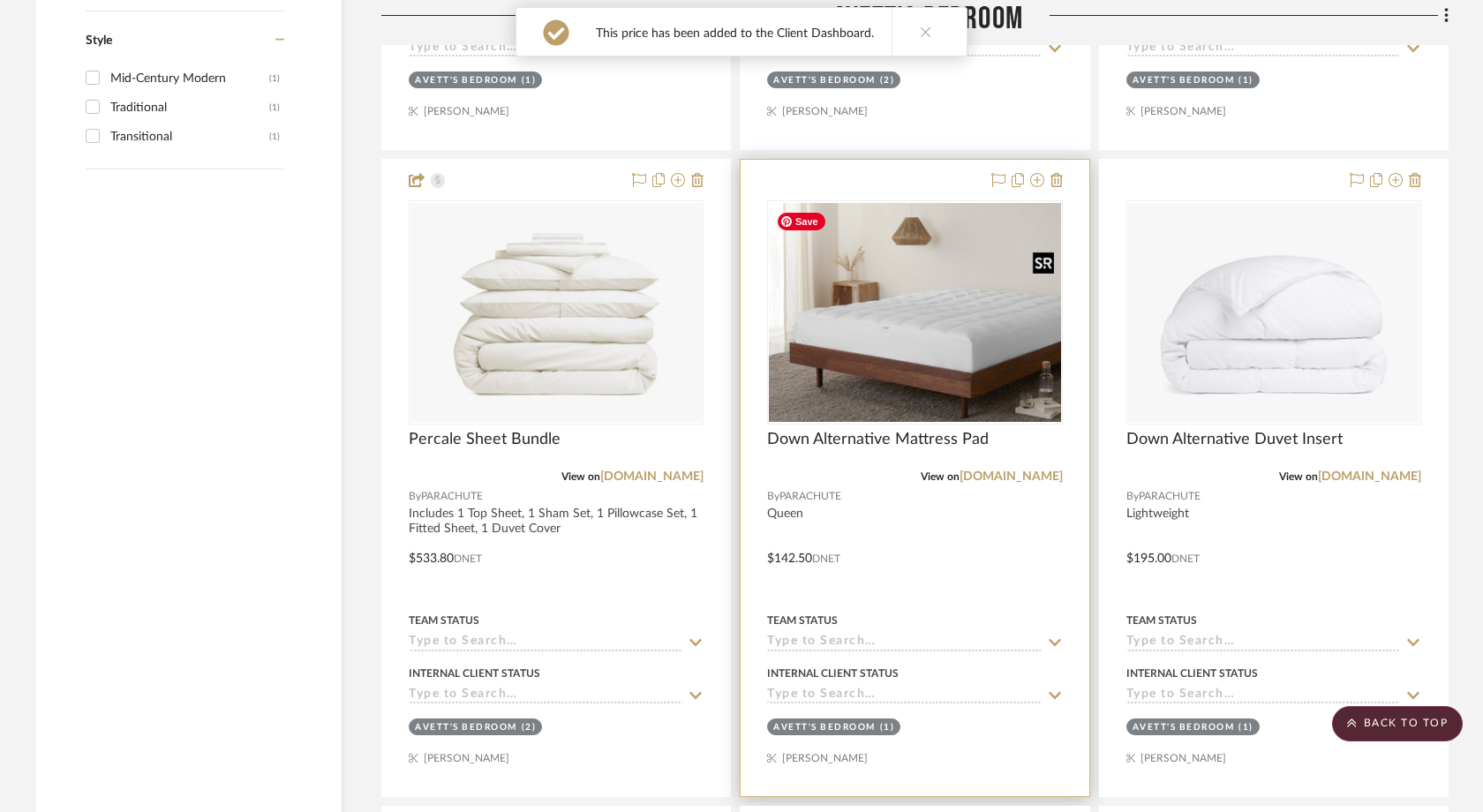
click at [926, 362] on img "0" at bounding box center [914, 312] width 291 height 218
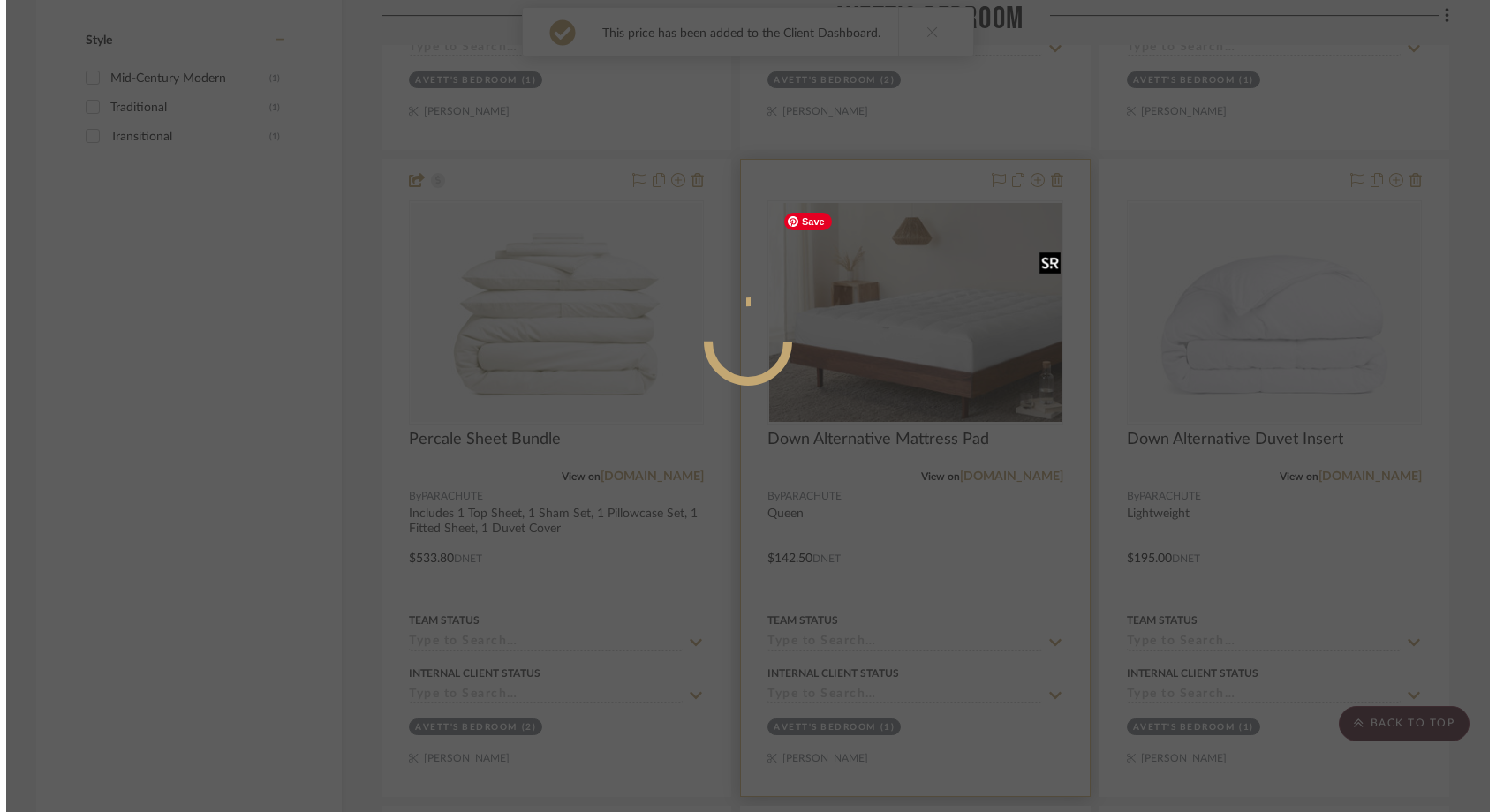
scroll to position [0, 0]
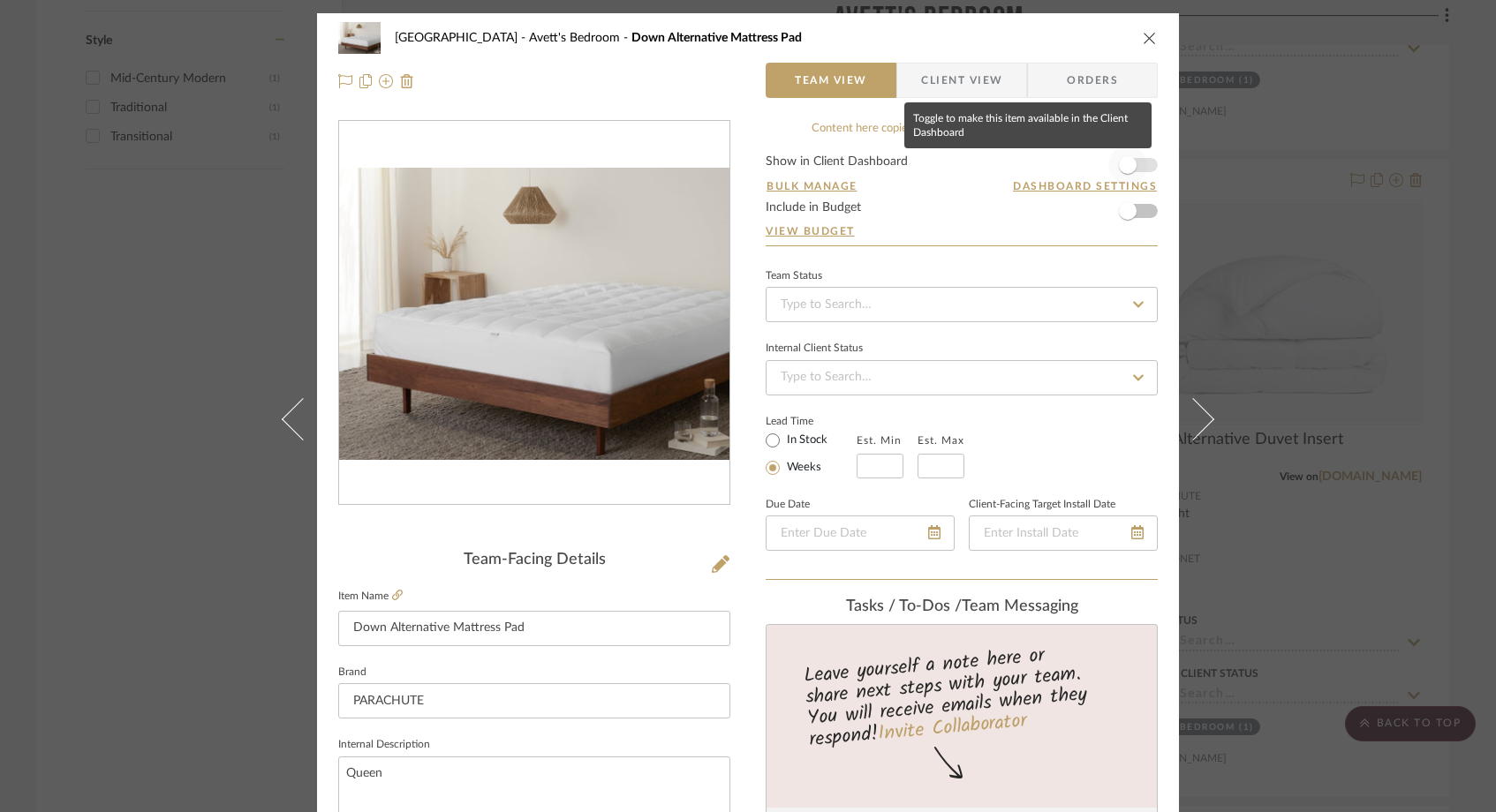
click at [1134, 164] on span "button" at bounding box center [1128, 165] width 39 height 39
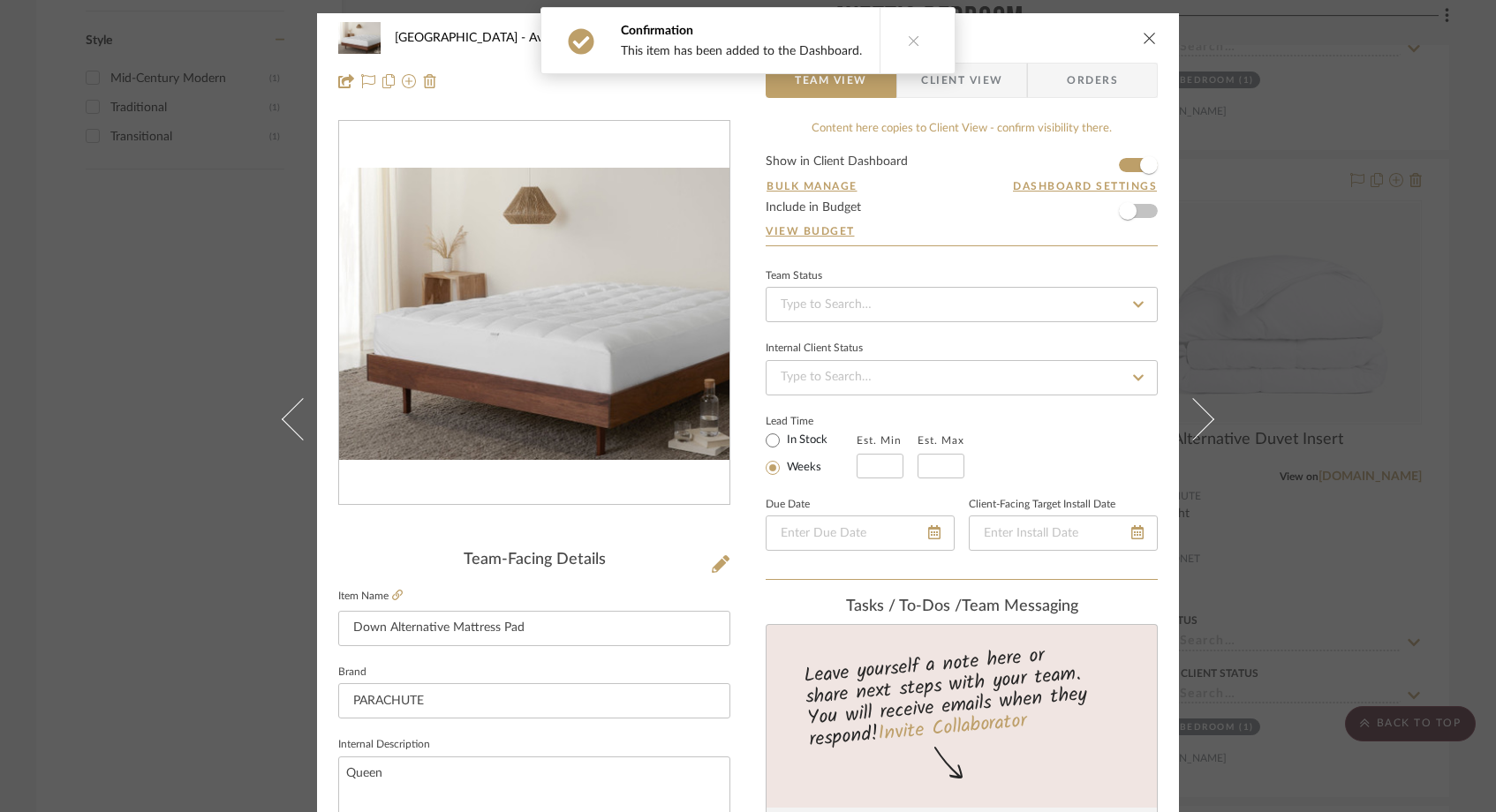
click at [971, 88] on span "Client View" at bounding box center [961, 80] width 81 height 35
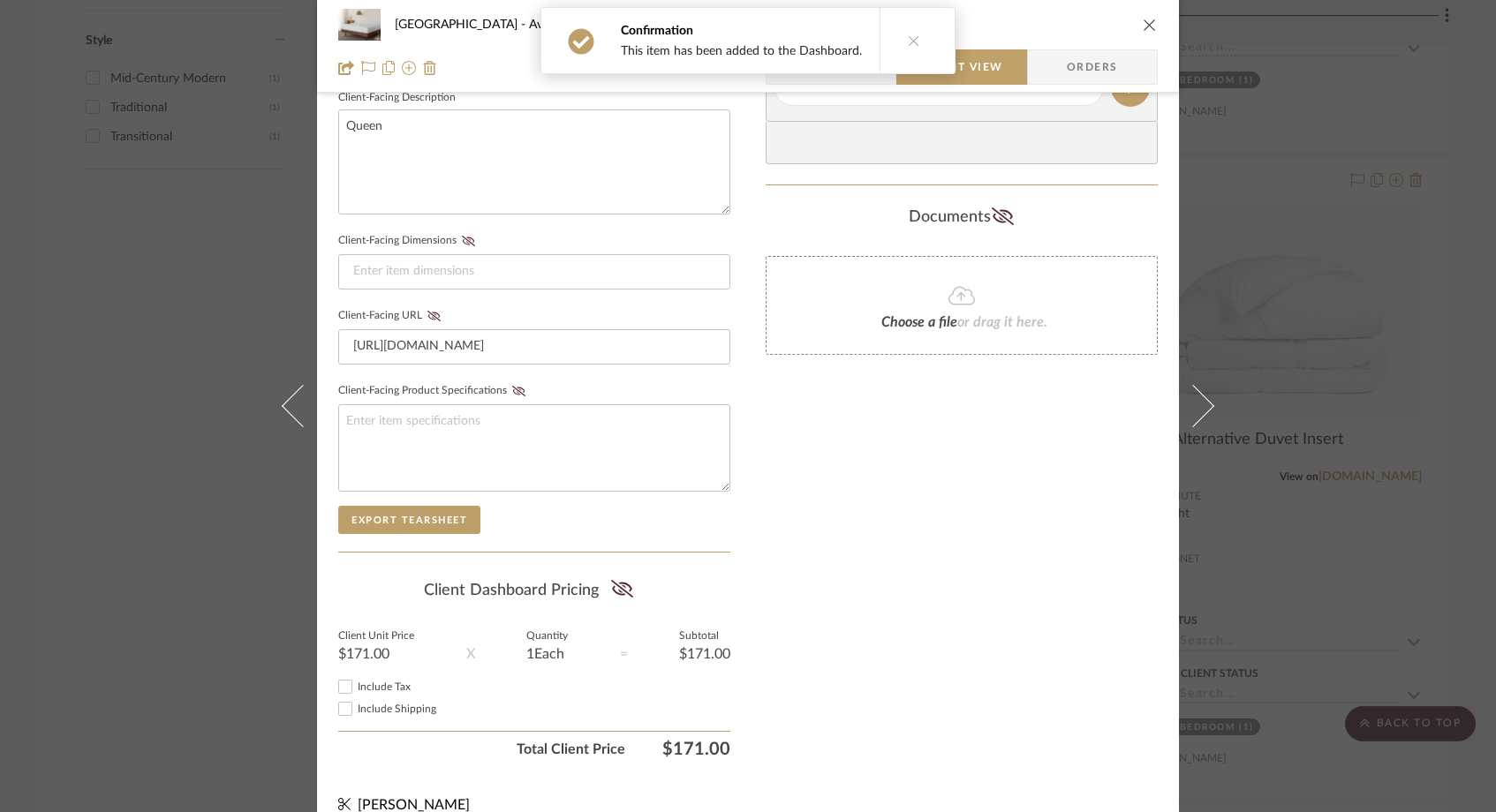
scroll to position [670, 0]
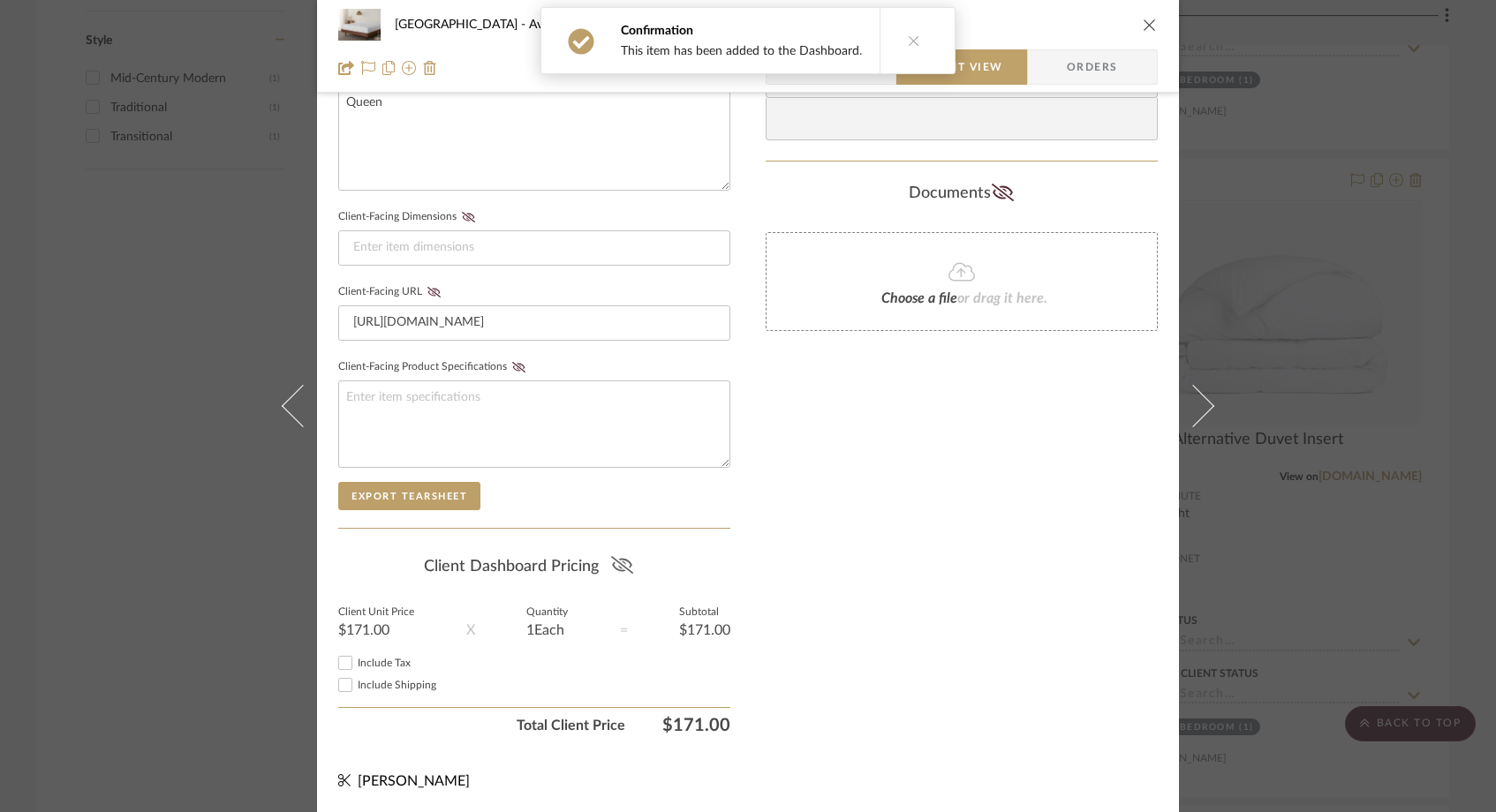
click at [610, 565] on icon at bounding box center [621, 564] width 22 height 18
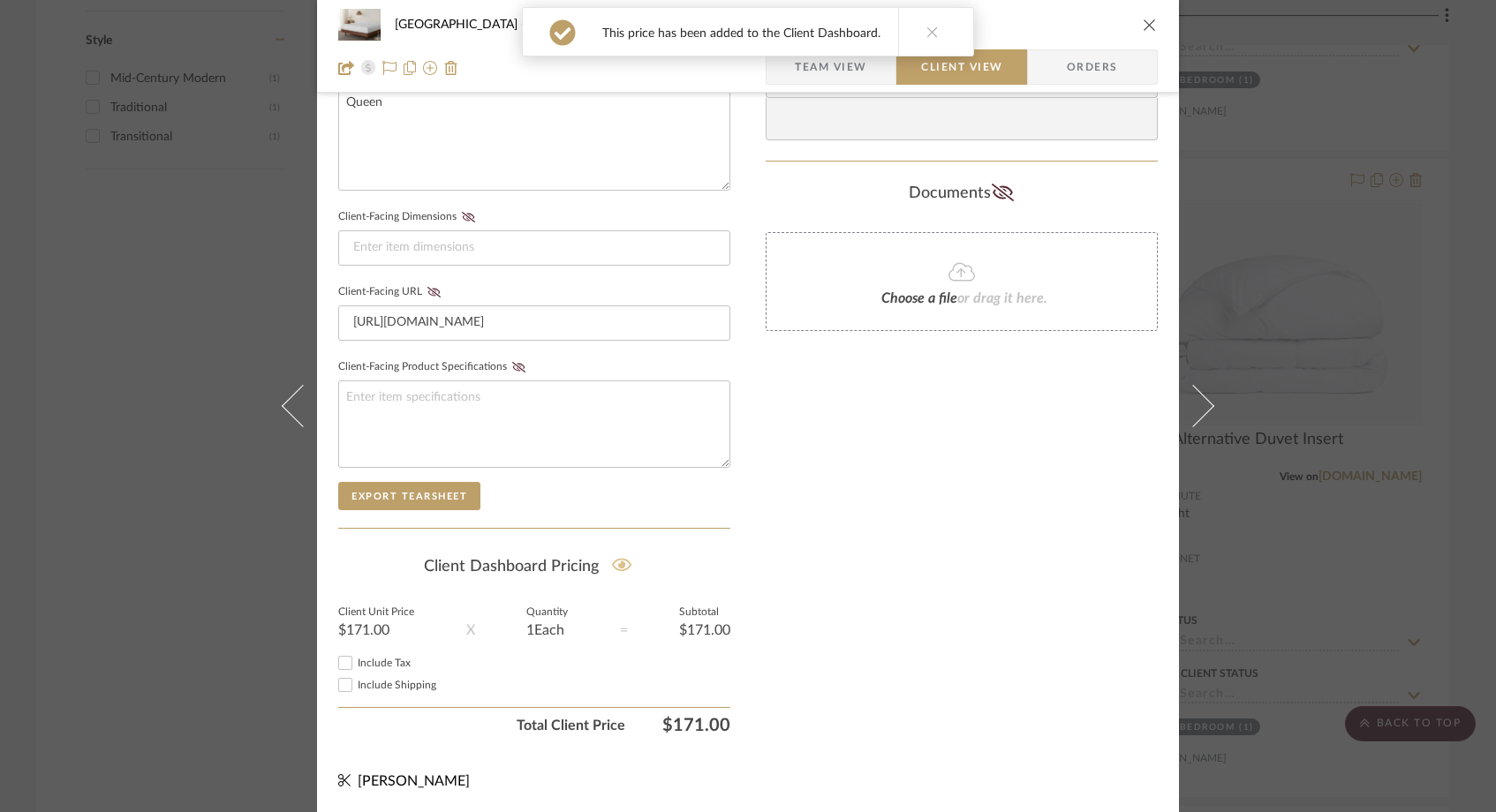
click at [1143, 25] on icon "close" at bounding box center [1149, 24] width 14 height 14
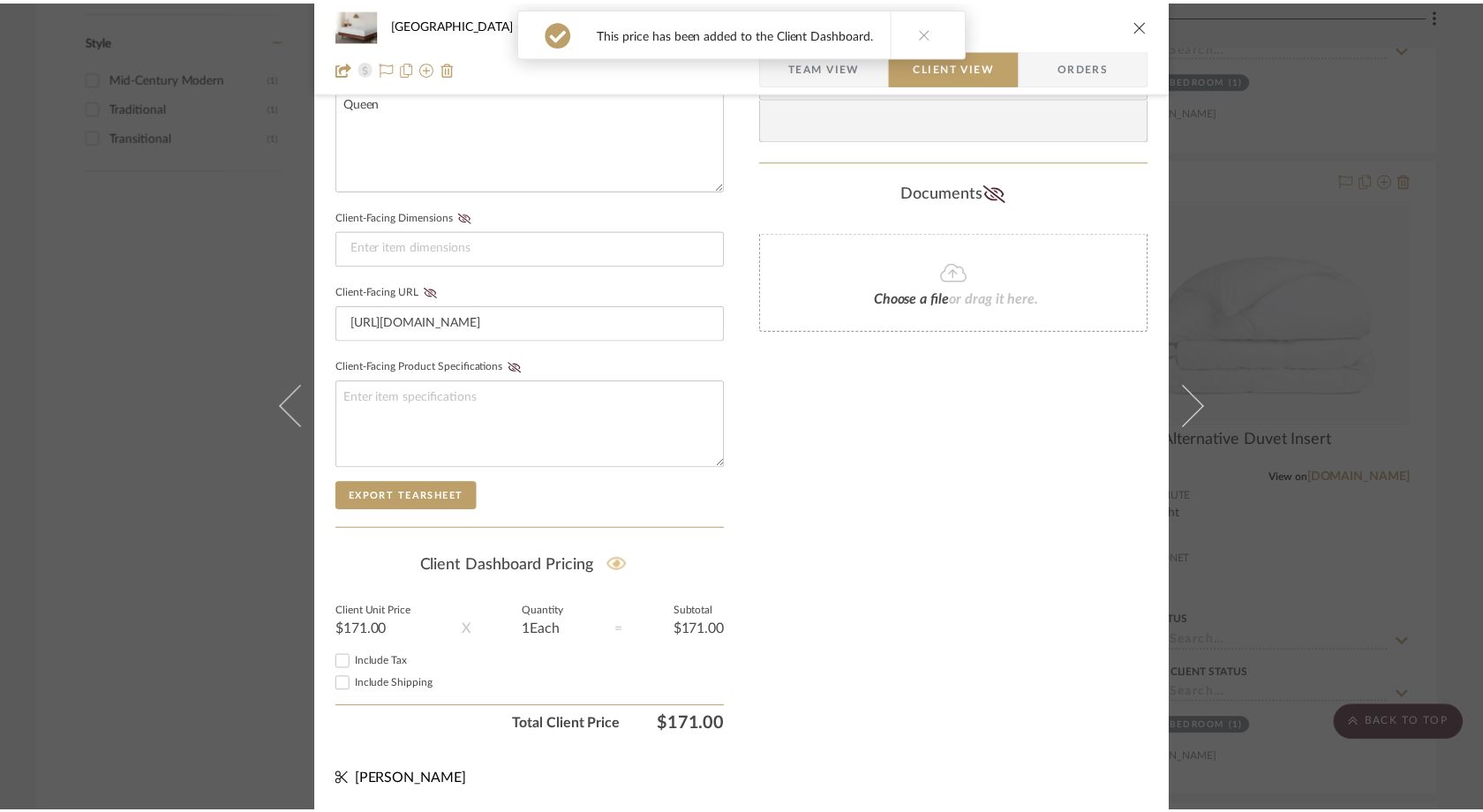
scroll to position [3474, 0]
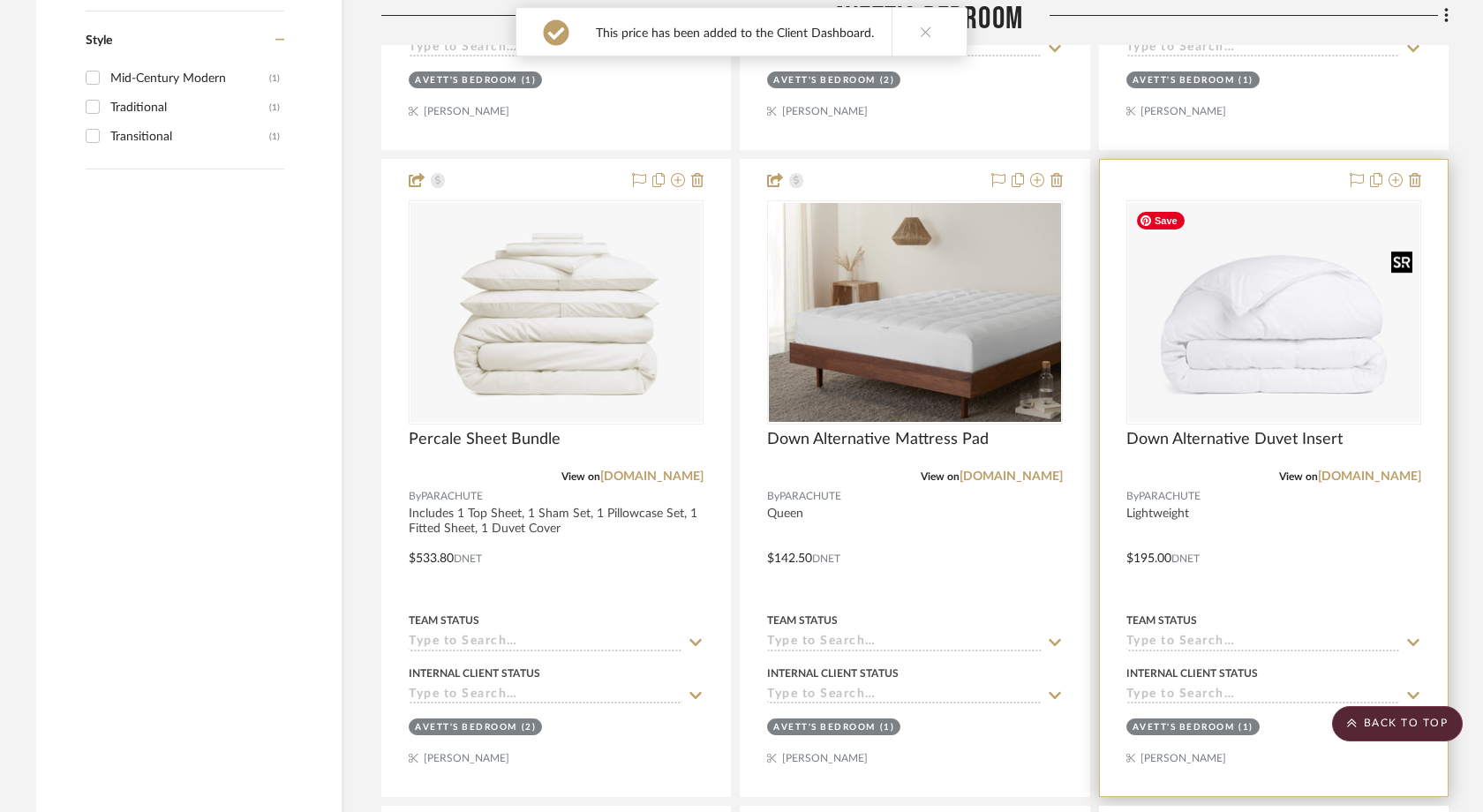
click at [1286, 298] on img "0" at bounding box center [1274, 312] width 291 height 219
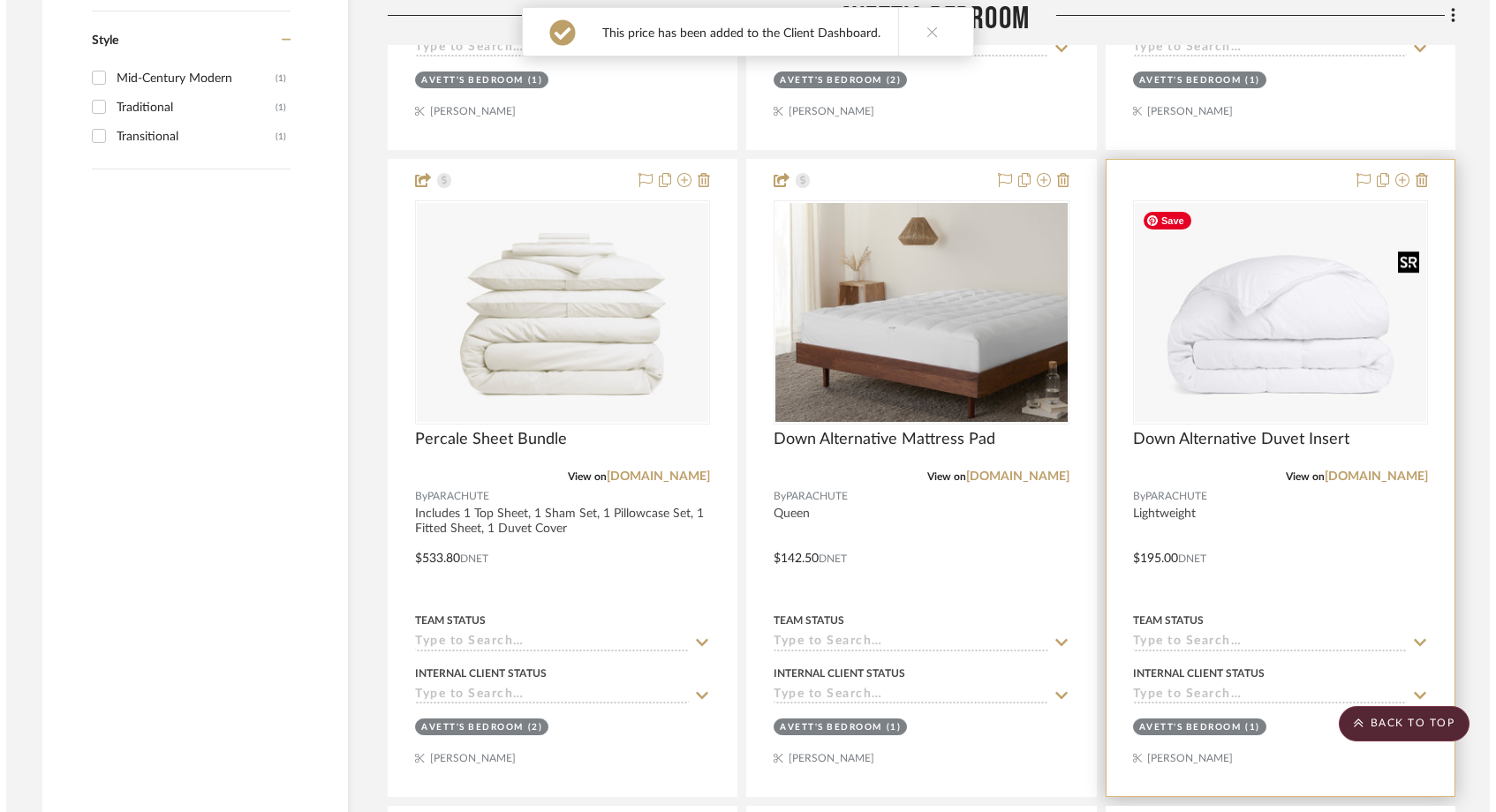
scroll to position [0, 0]
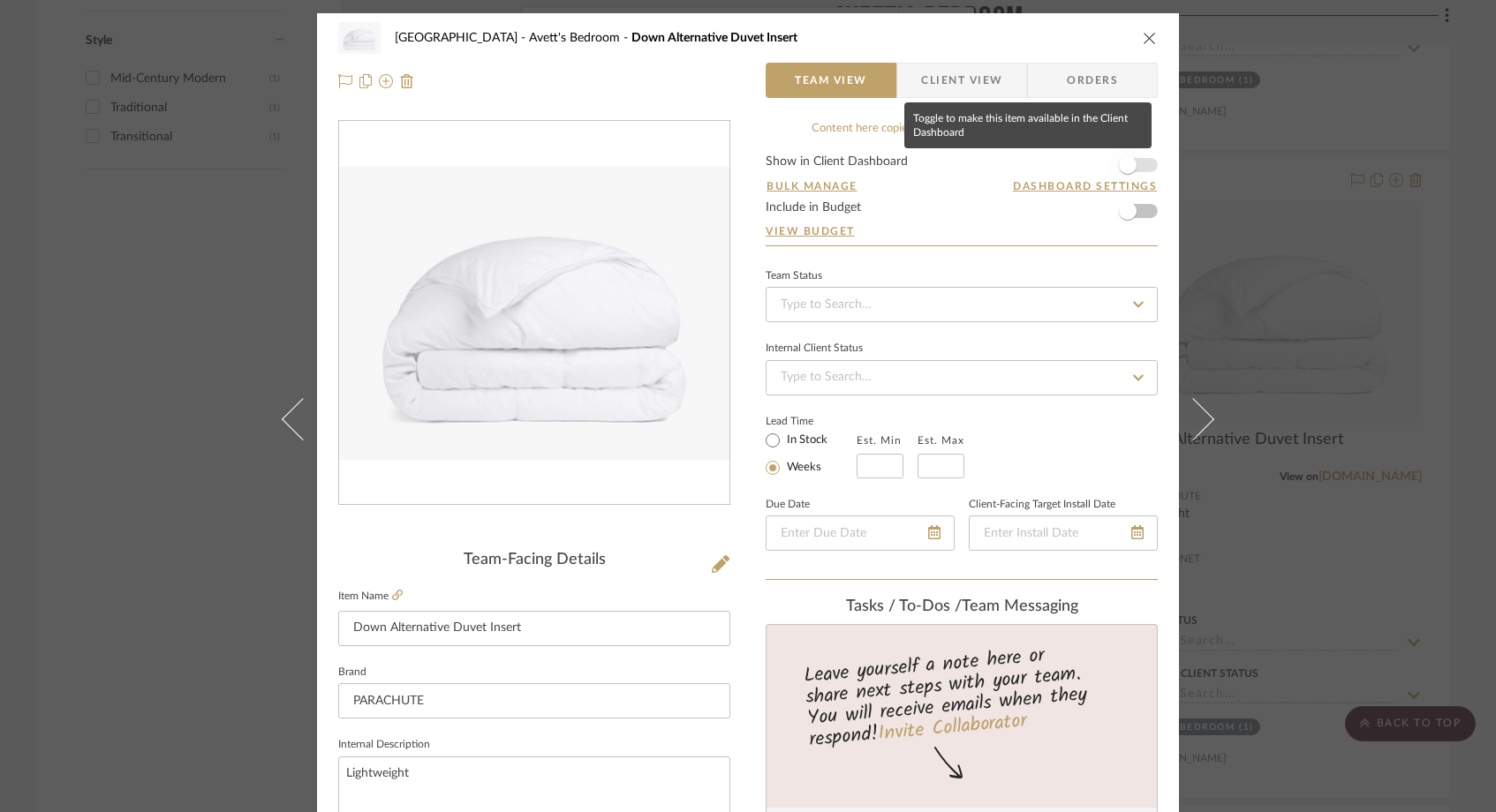
click at [1133, 160] on span "button" at bounding box center [1128, 165] width 39 height 39
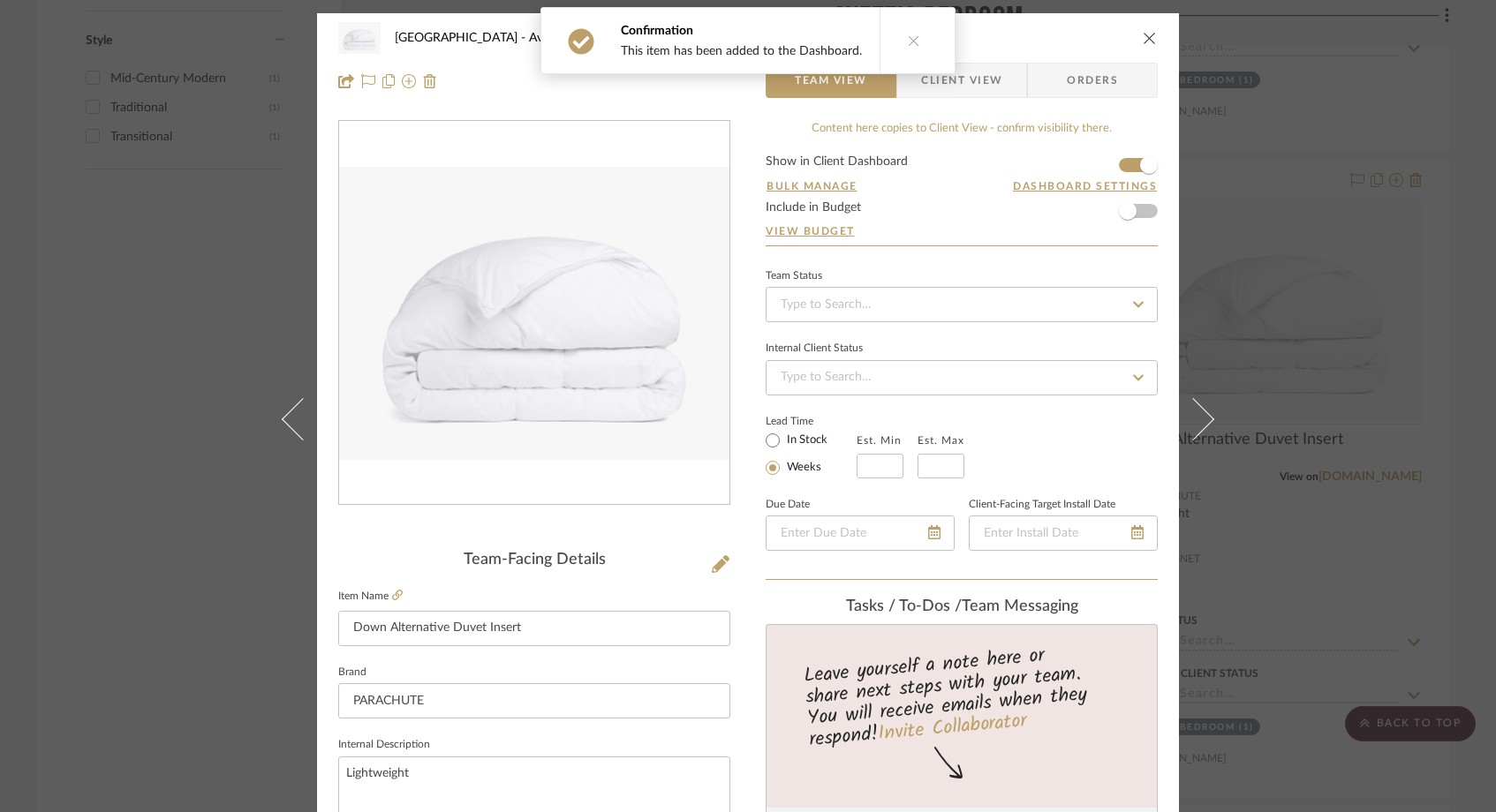
click at [931, 83] on span "Client View" at bounding box center [961, 80] width 81 height 35
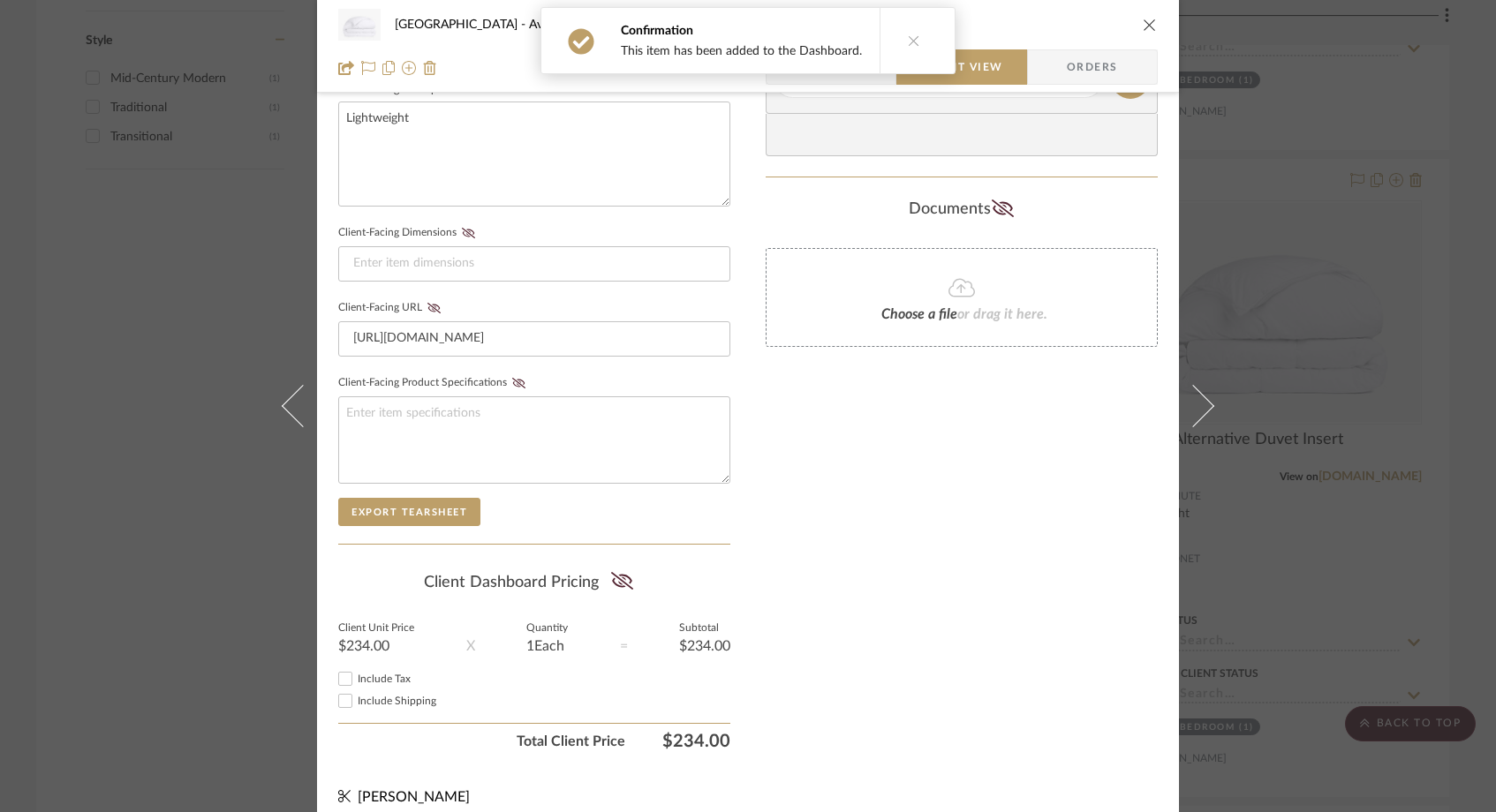
scroll to position [670, 0]
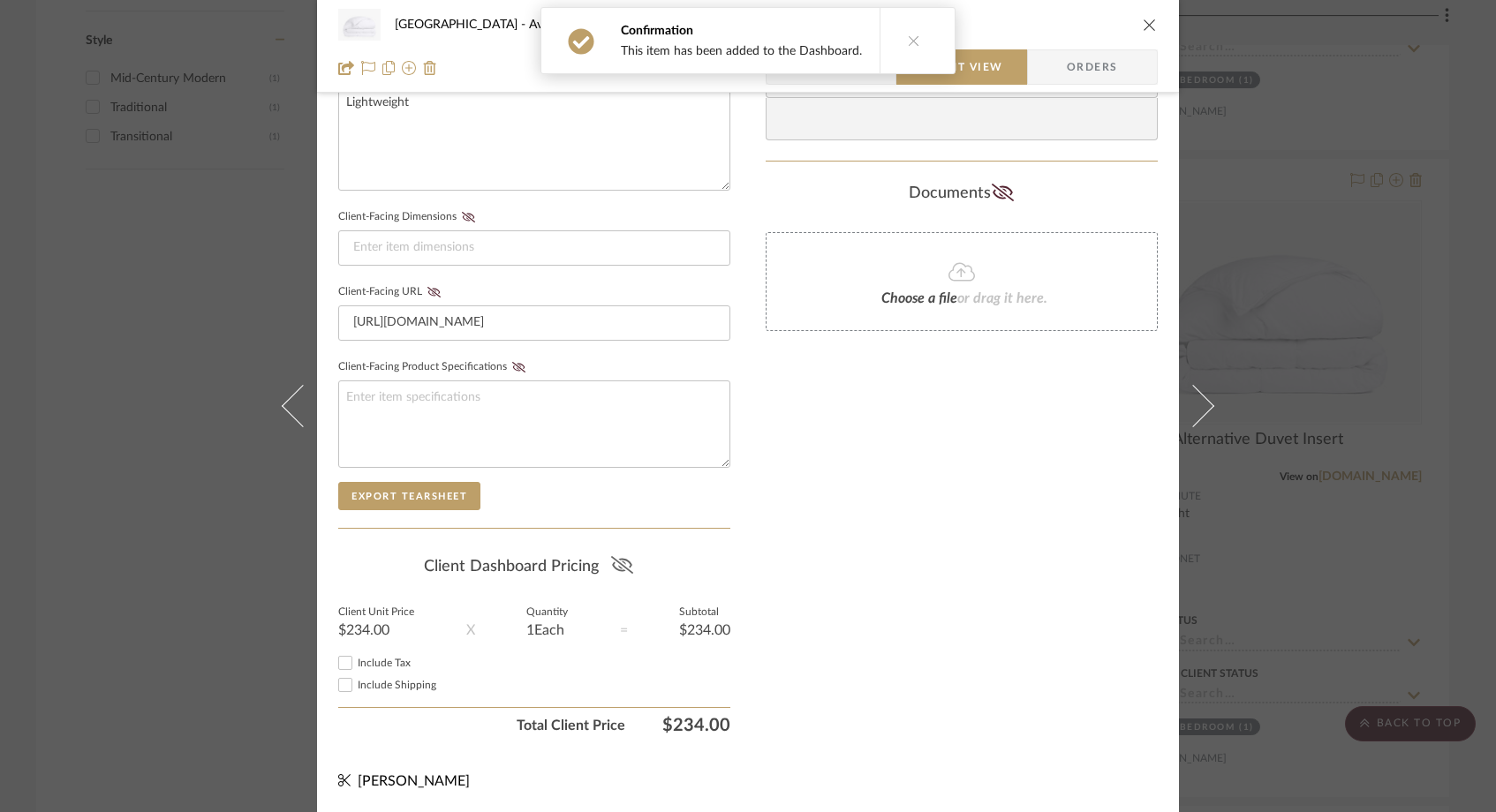
click at [622, 561] on icon at bounding box center [622, 564] width 22 height 18
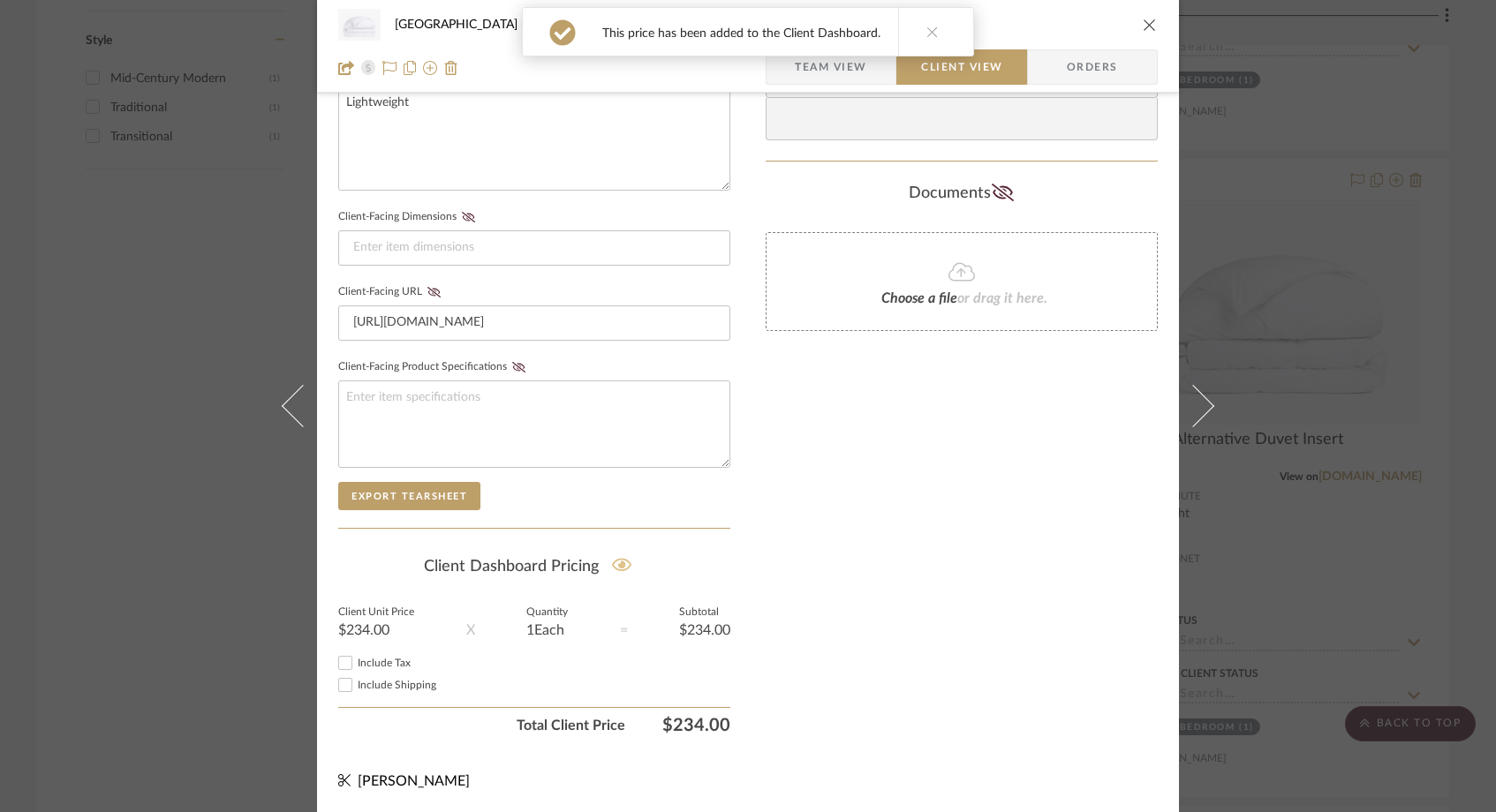
click at [1143, 26] on icon "close" at bounding box center [1149, 24] width 14 height 14
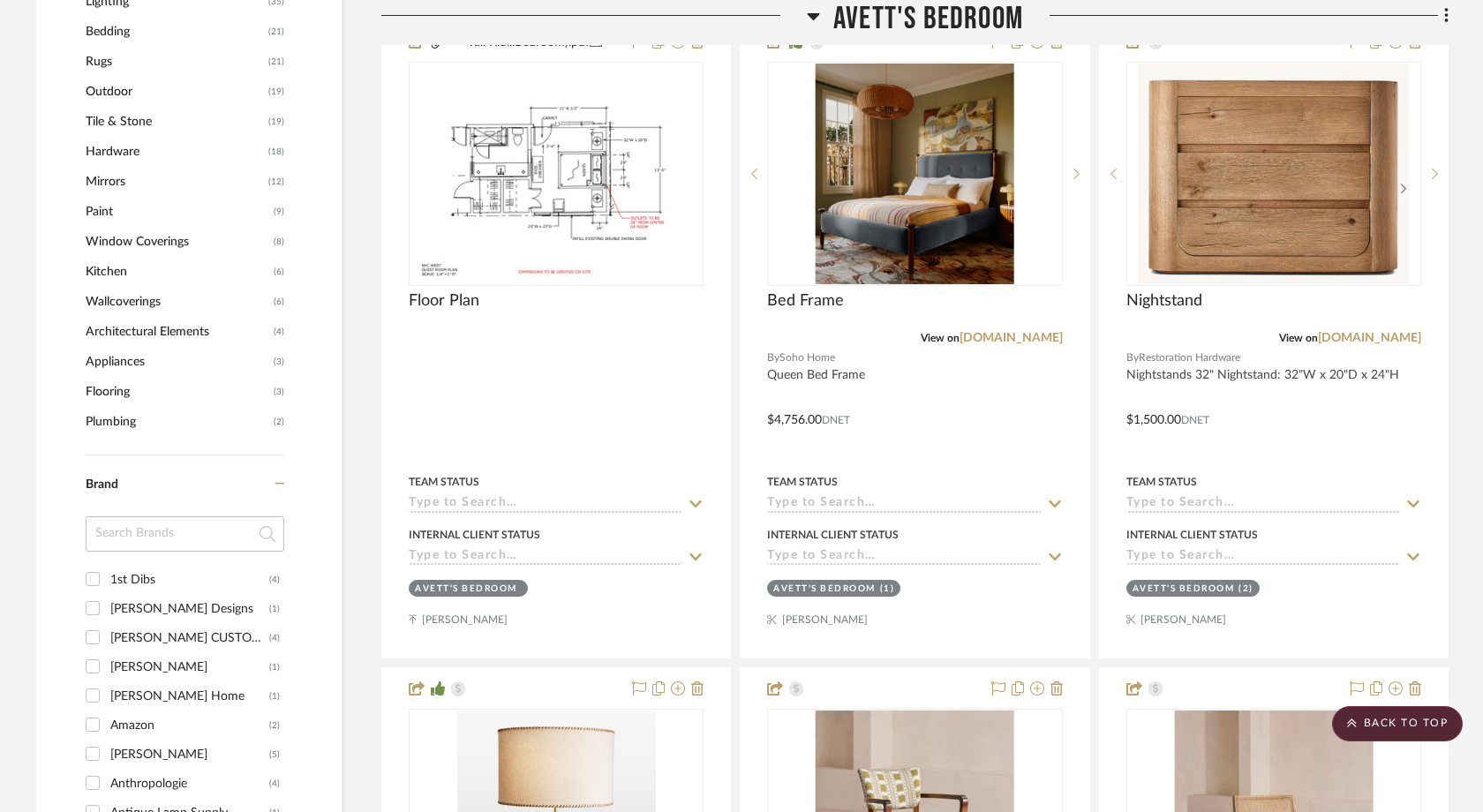
scroll to position [1669, 0]
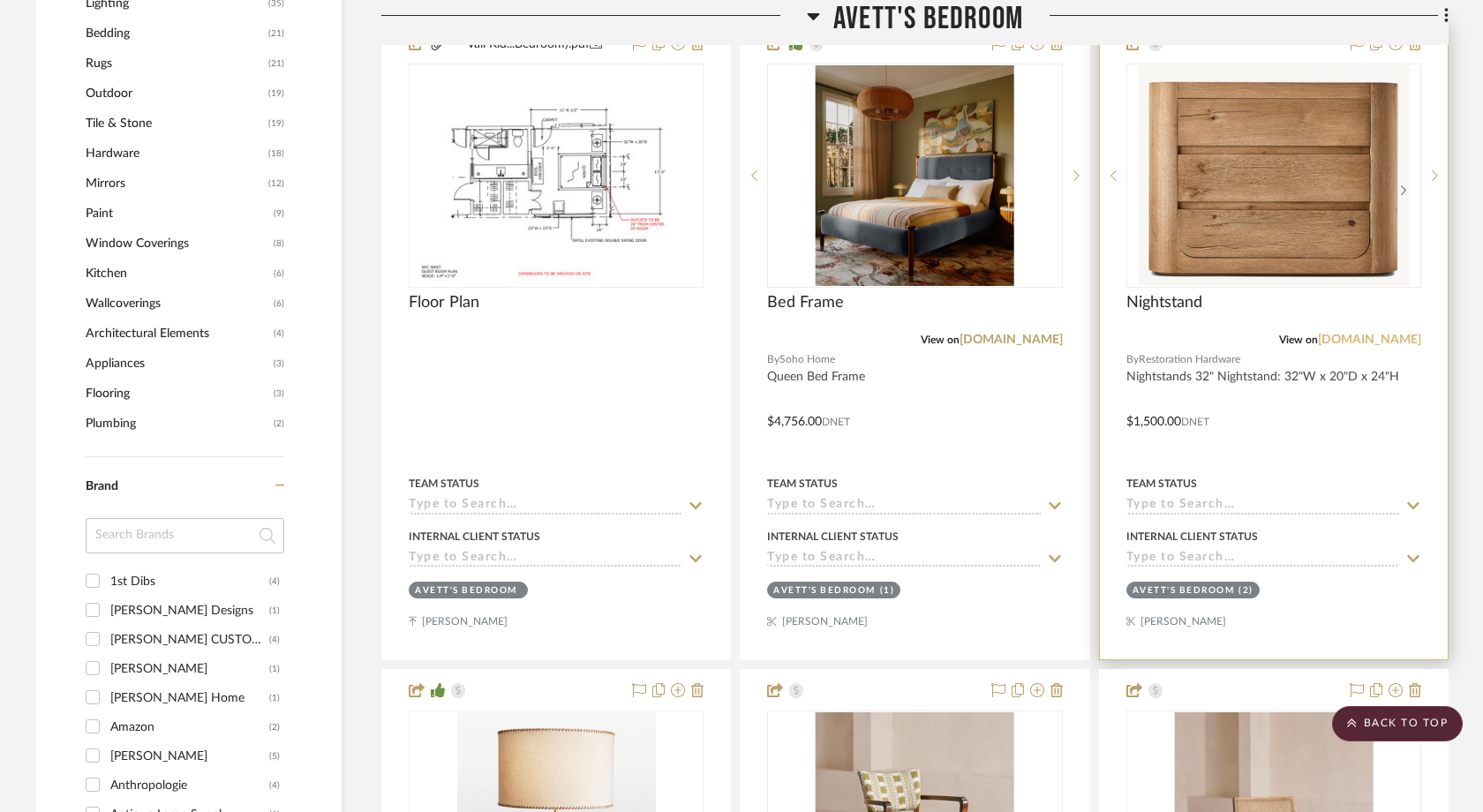
click at [1400, 337] on link "[DOMAIN_NAME]" at bounding box center [1370, 339] width 104 height 12
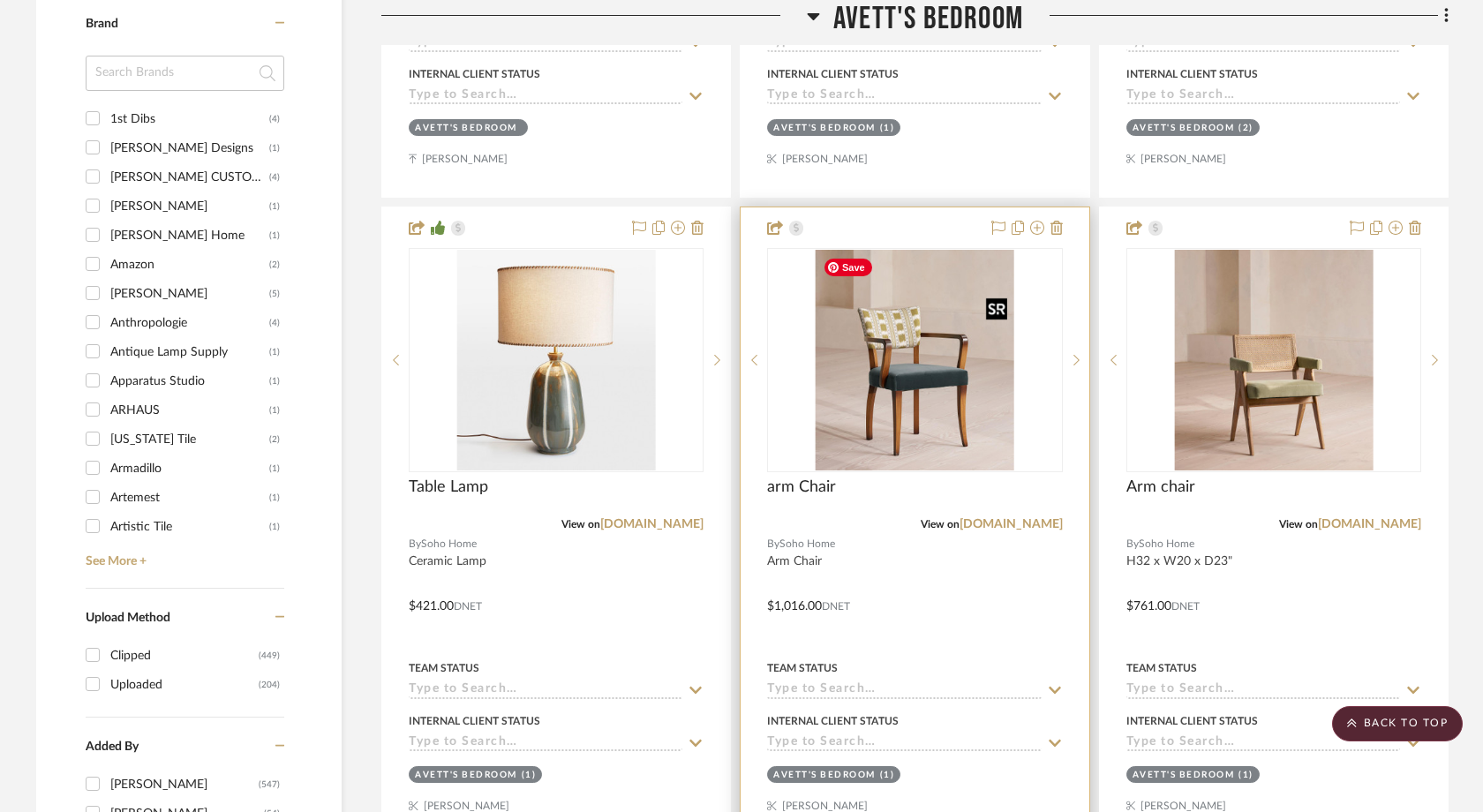
scroll to position [2135, 0]
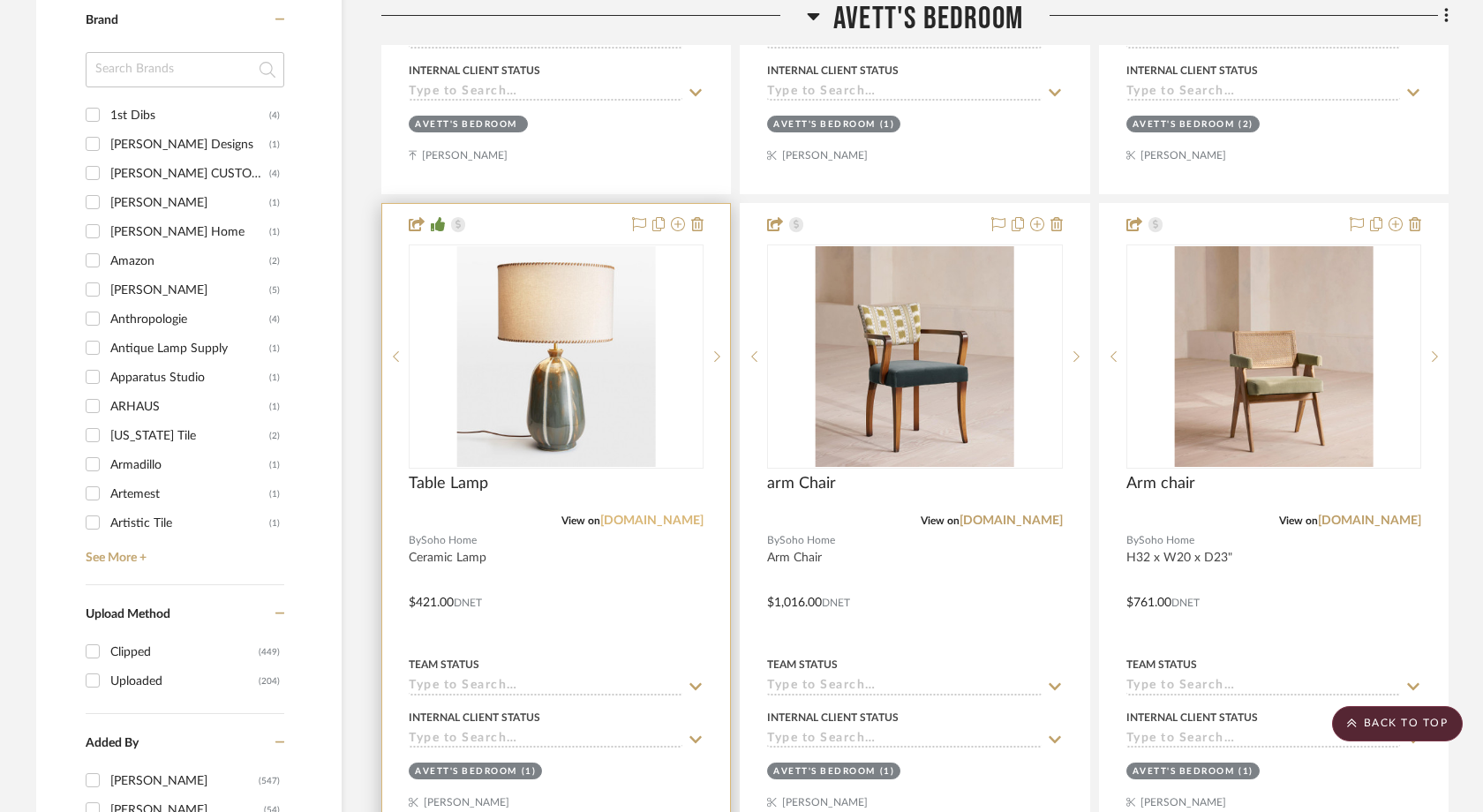
click at [686, 521] on link "[DOMAIN_NAME]" at bounding box center [652, 520] width 104 height 12
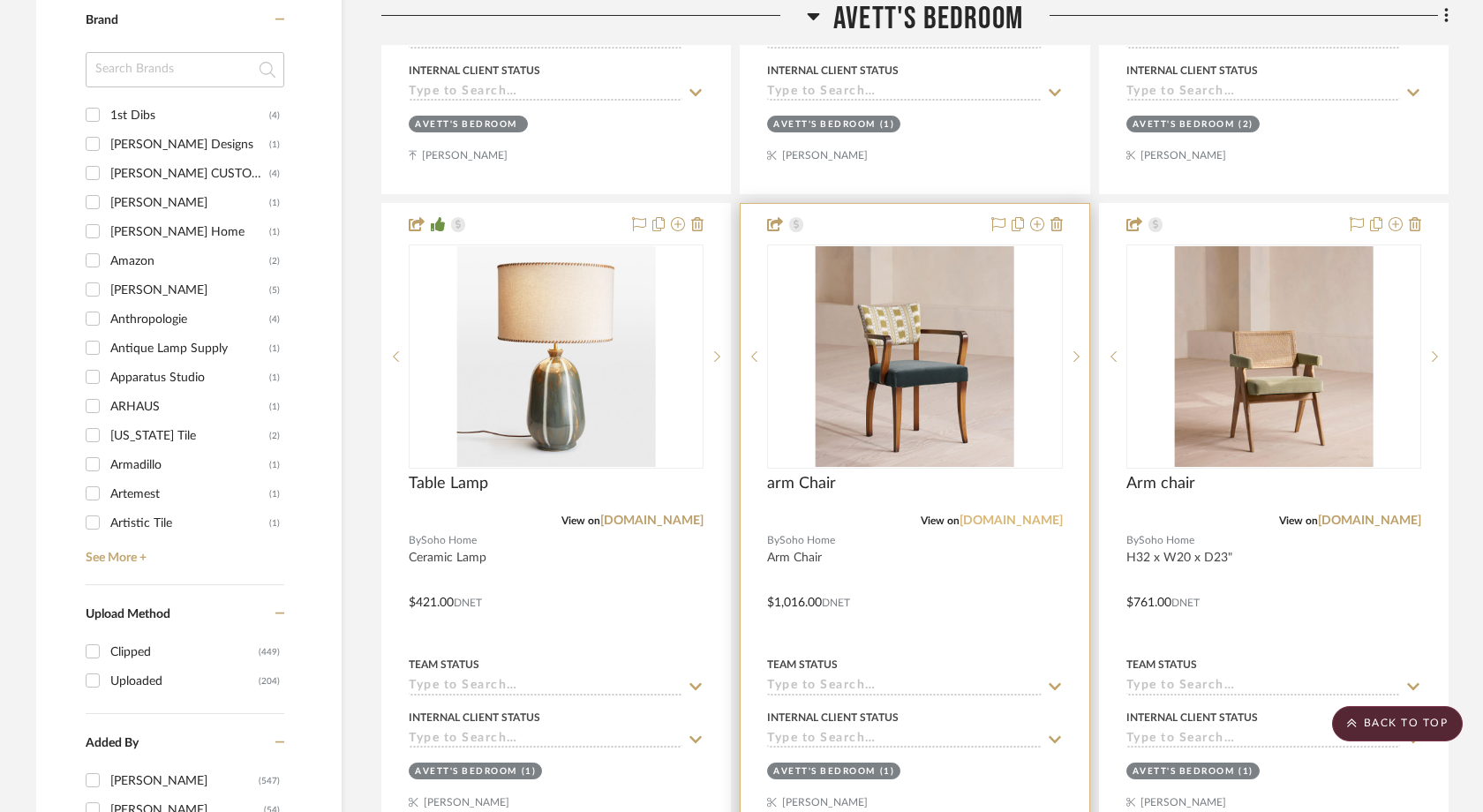
click at [996, 514] on link "[DOMAIN_NAME]" at bounding box center [1011, 520] width 104 height 12
click at [985, 525] on link "[DOMAIN_NAME]" at bounding box center [1011, 520] width 104 height 12
click at [856, 359] on img "0" at bounding box center [915, 356] width 199 height 221
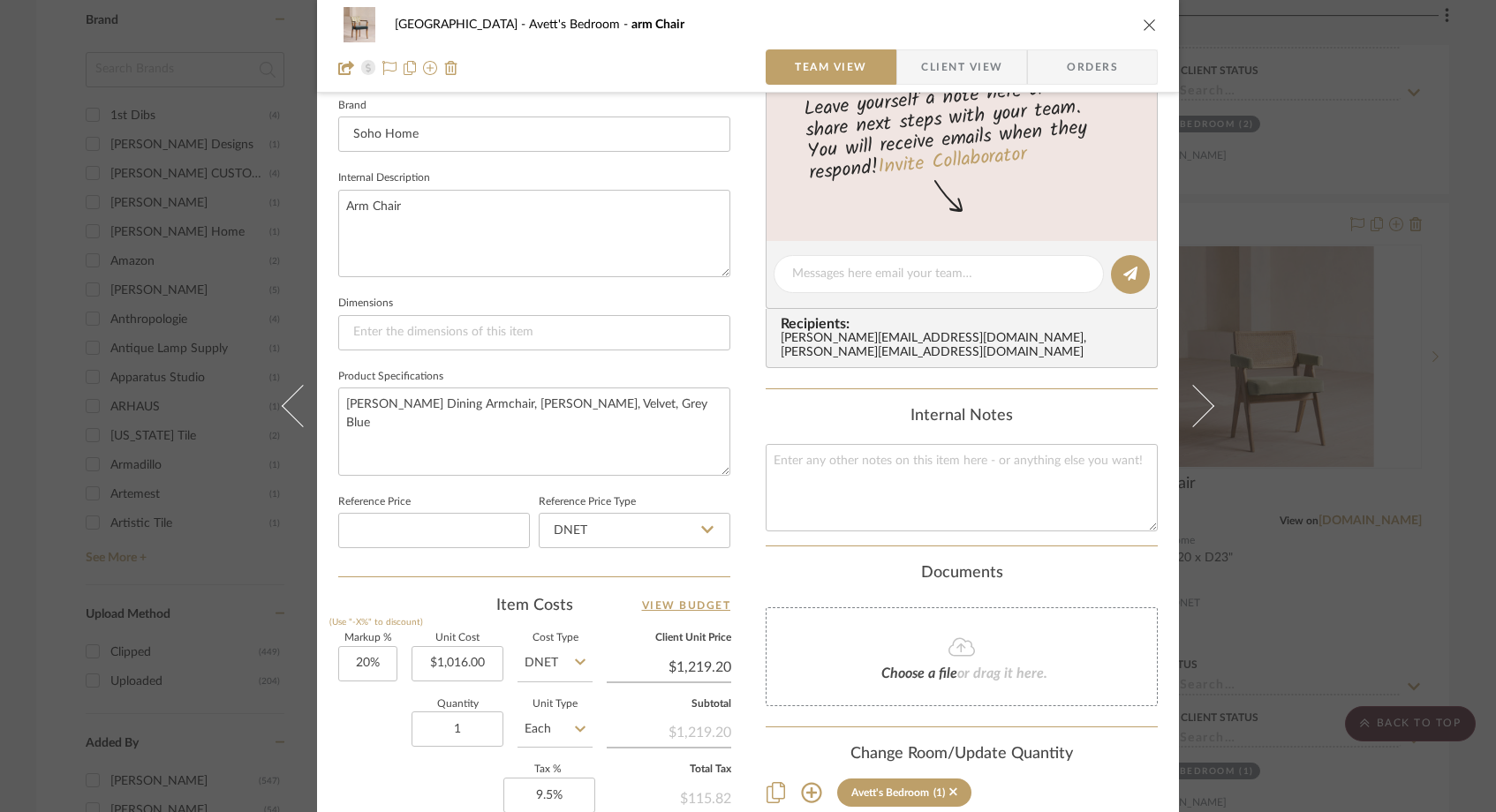
scroll to position [572, 0]
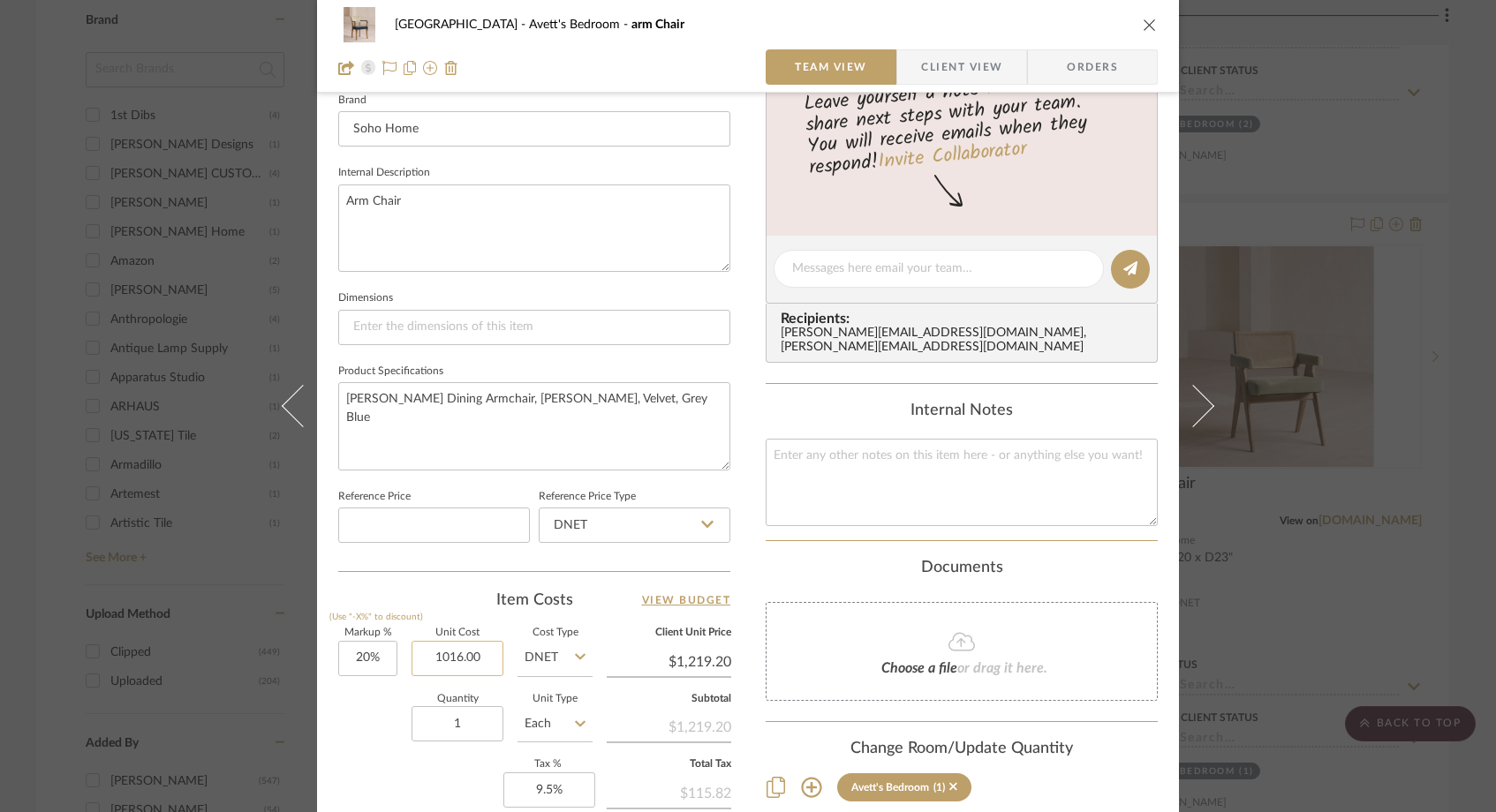
click at [480, 651] on input "1016.00" at bounding box center [457, 658] width 92 height 35
type input "$1,101.00"
click at [370, 713] on div "Quantity 1 Unit Type Each" at bounding box center [464, 726] width 254 height 63
type input "$1,321.20"
type input "$145.33"
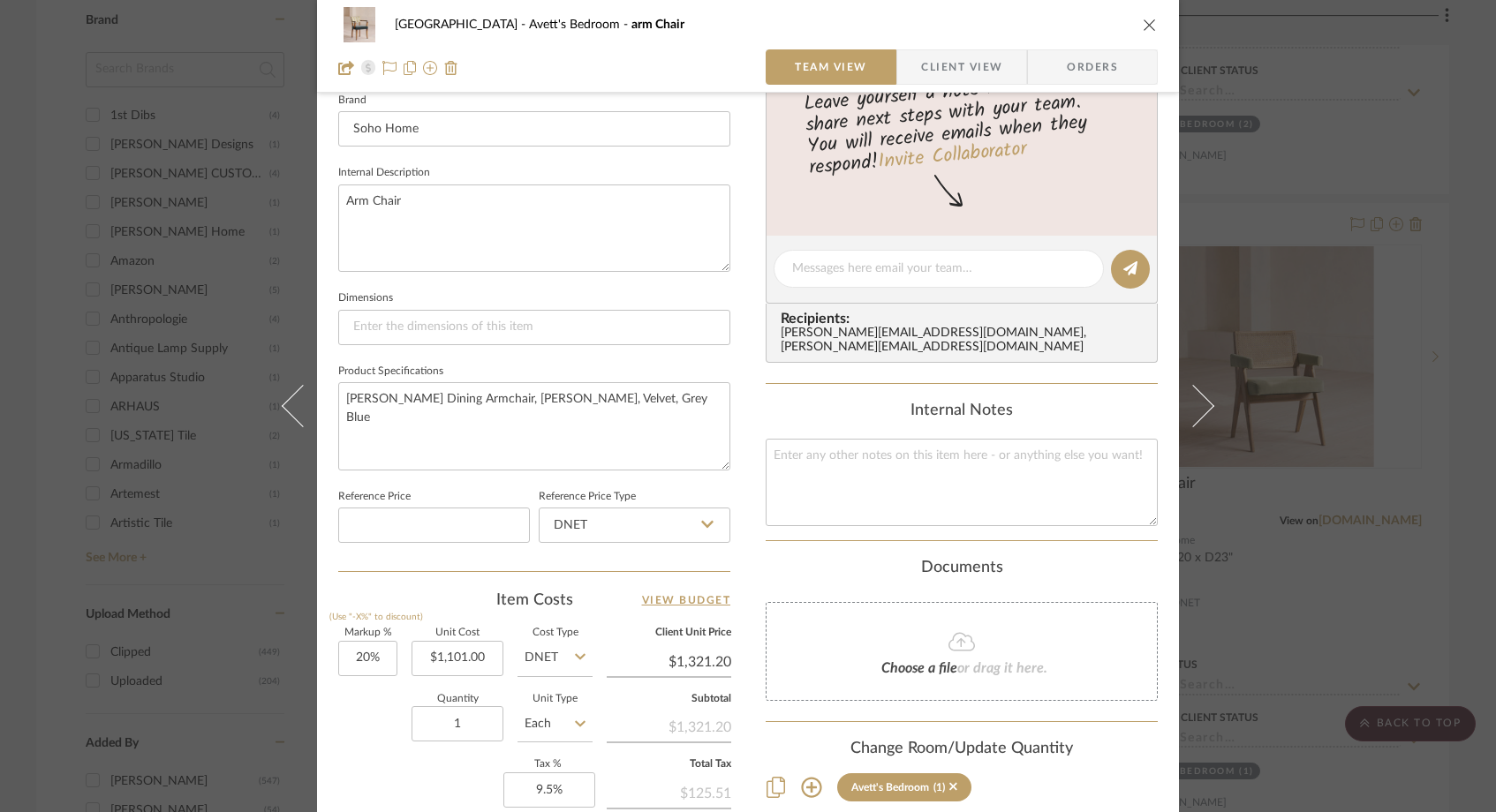
click at [1144, 15] on div "NYC West Avett's Bedroom arm Chair" at bounding box center [748, 25] width 820 height 35
click at [1145, 27] on icon "close" at bounding box center [1149, 24] width 14 height 14
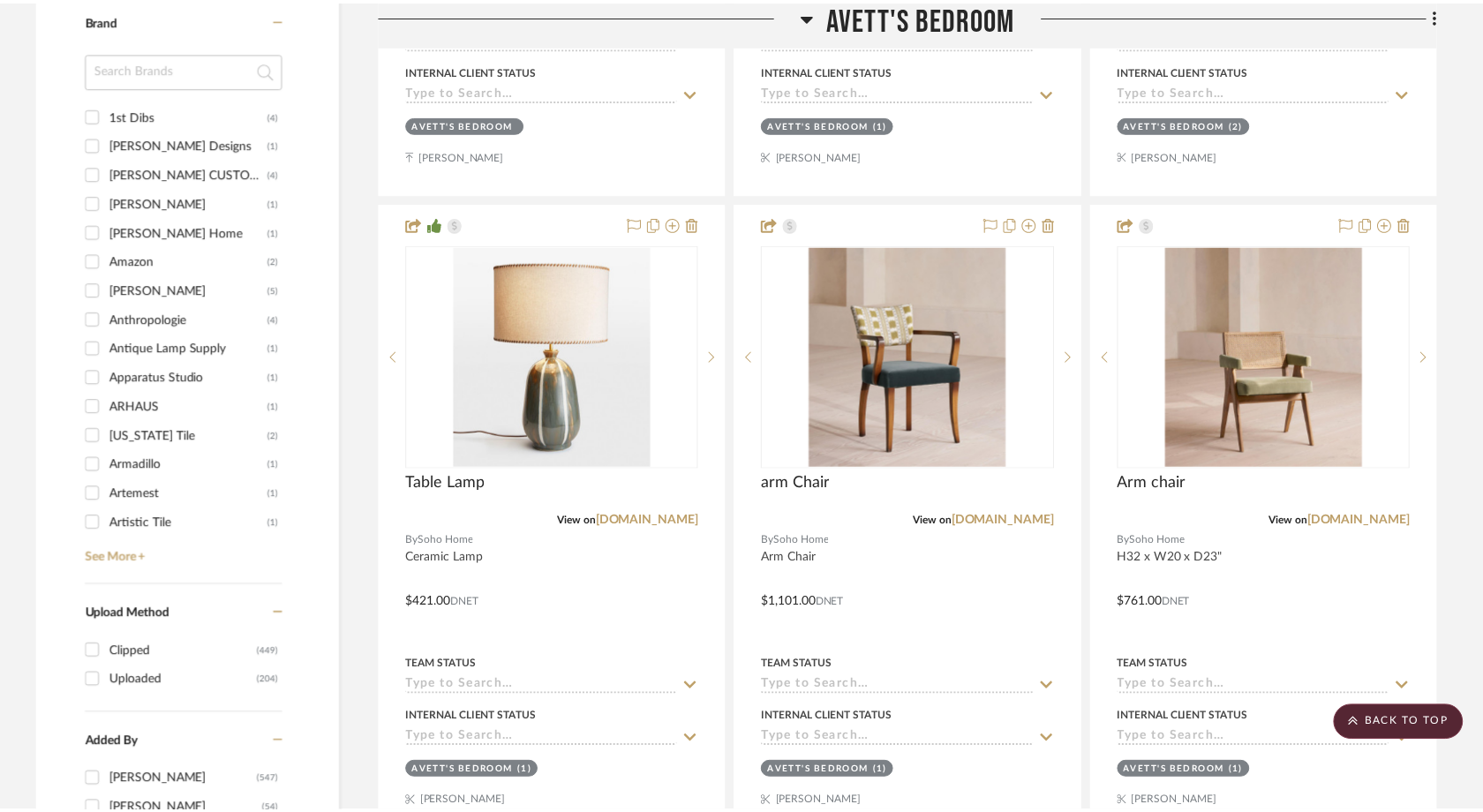
scroll to position [2135, 0]
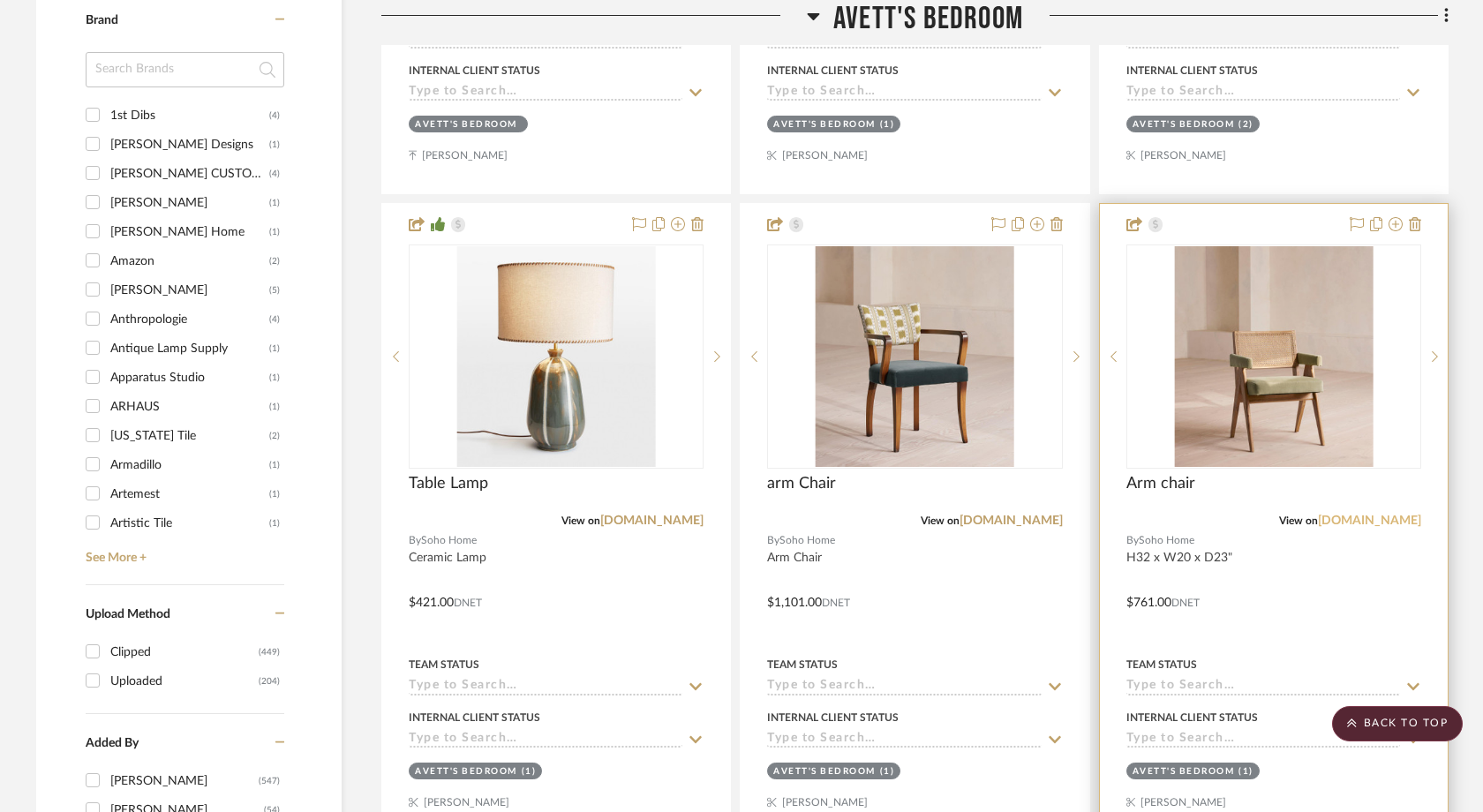
click at [1399, 520] on link "[DOMAIN_NAME]" at bounding box center [1370, 520] width 104 height 12
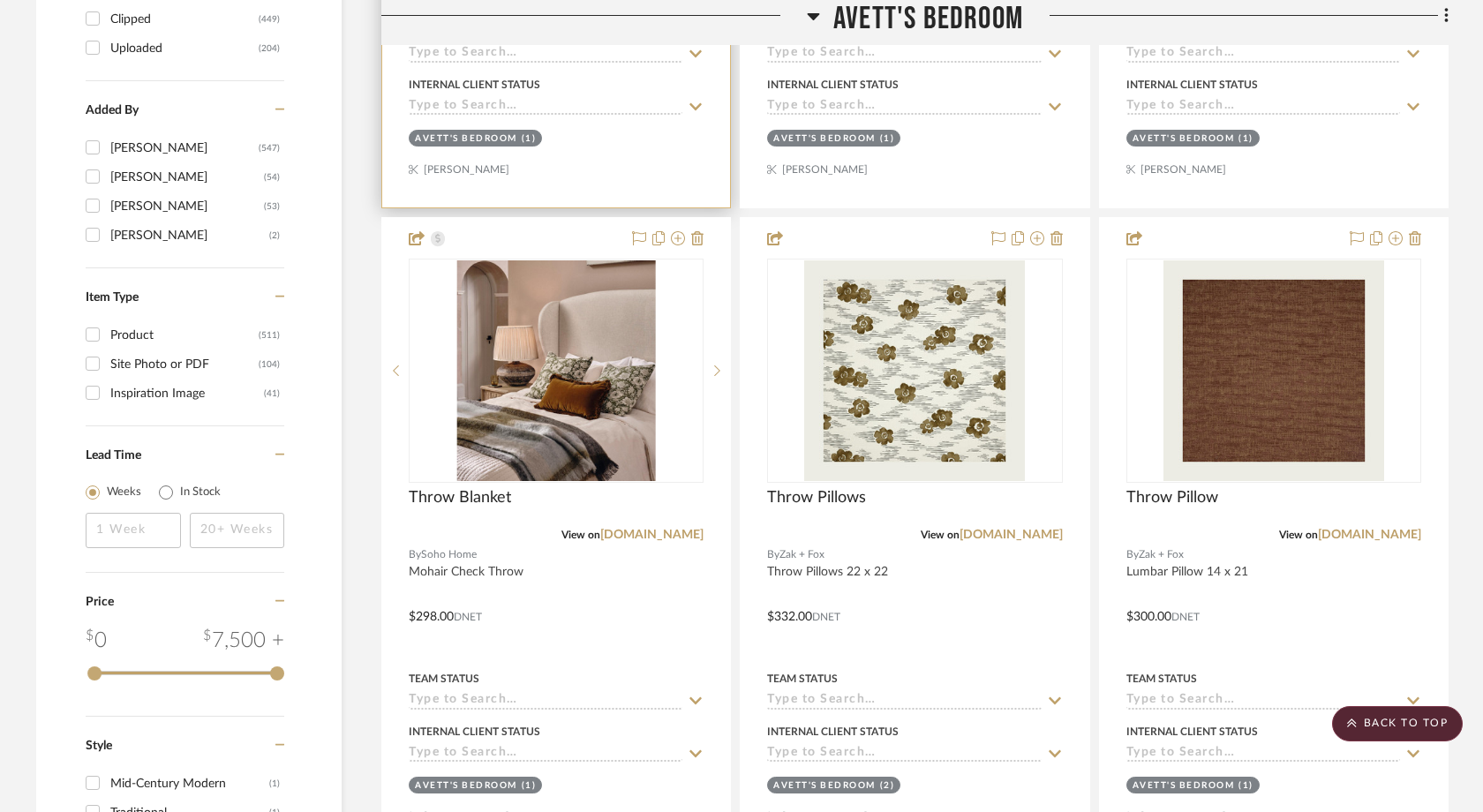
scroll to position [2773, 0]
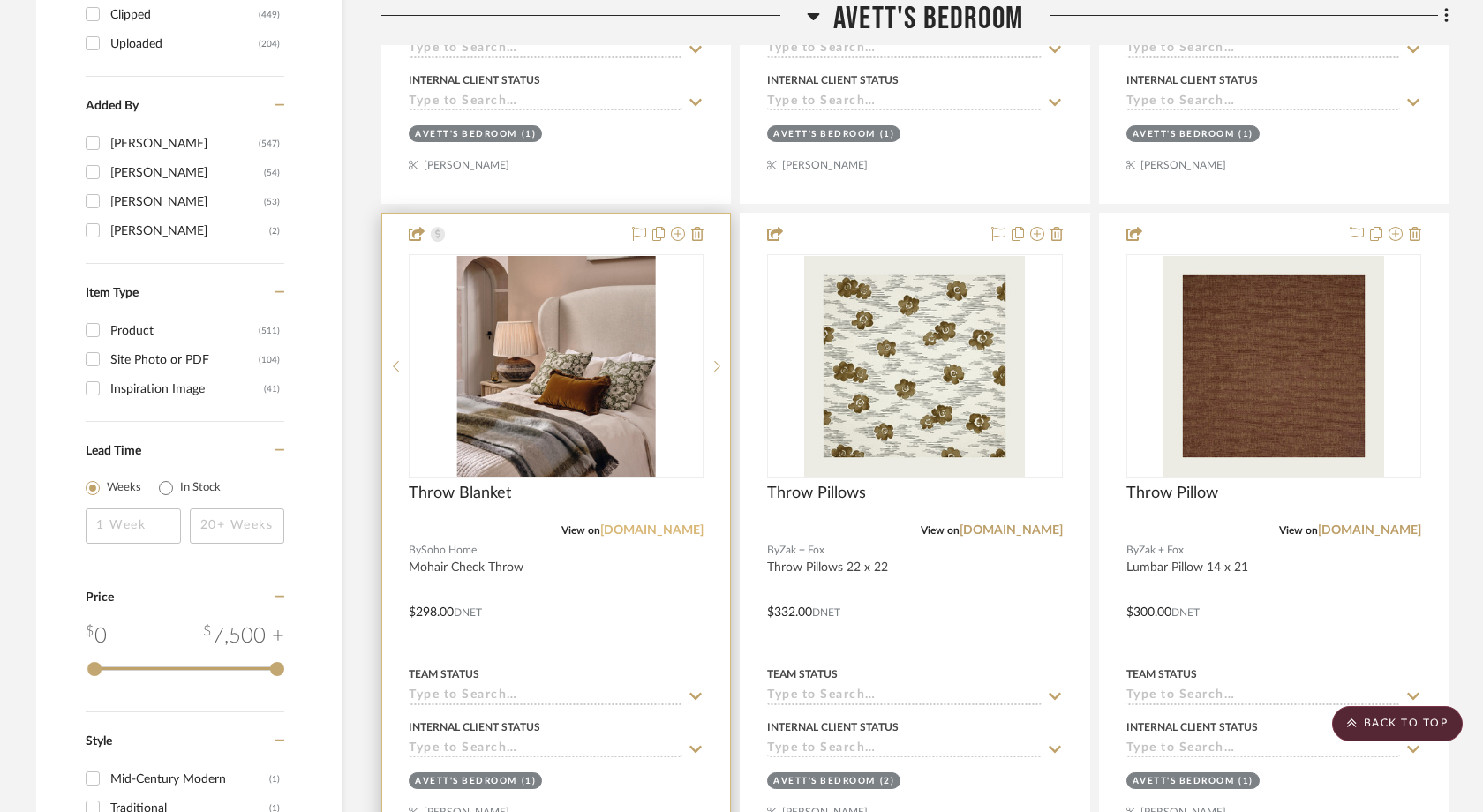
click at [663, 531] on link "[DOMAIN_NAME]" at bounding box center [652, 530] width 104 height 12
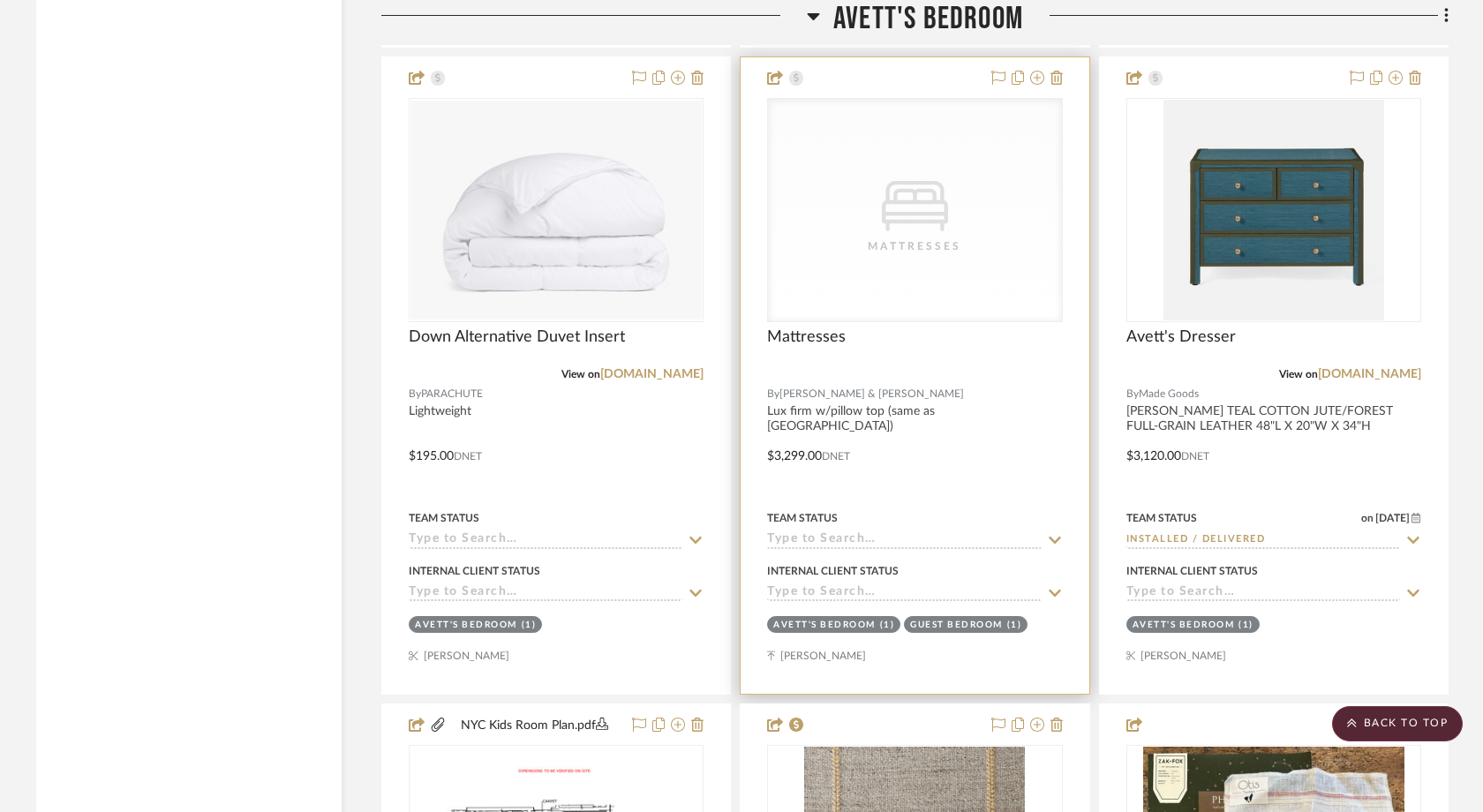
scroll to position [4209, 0]
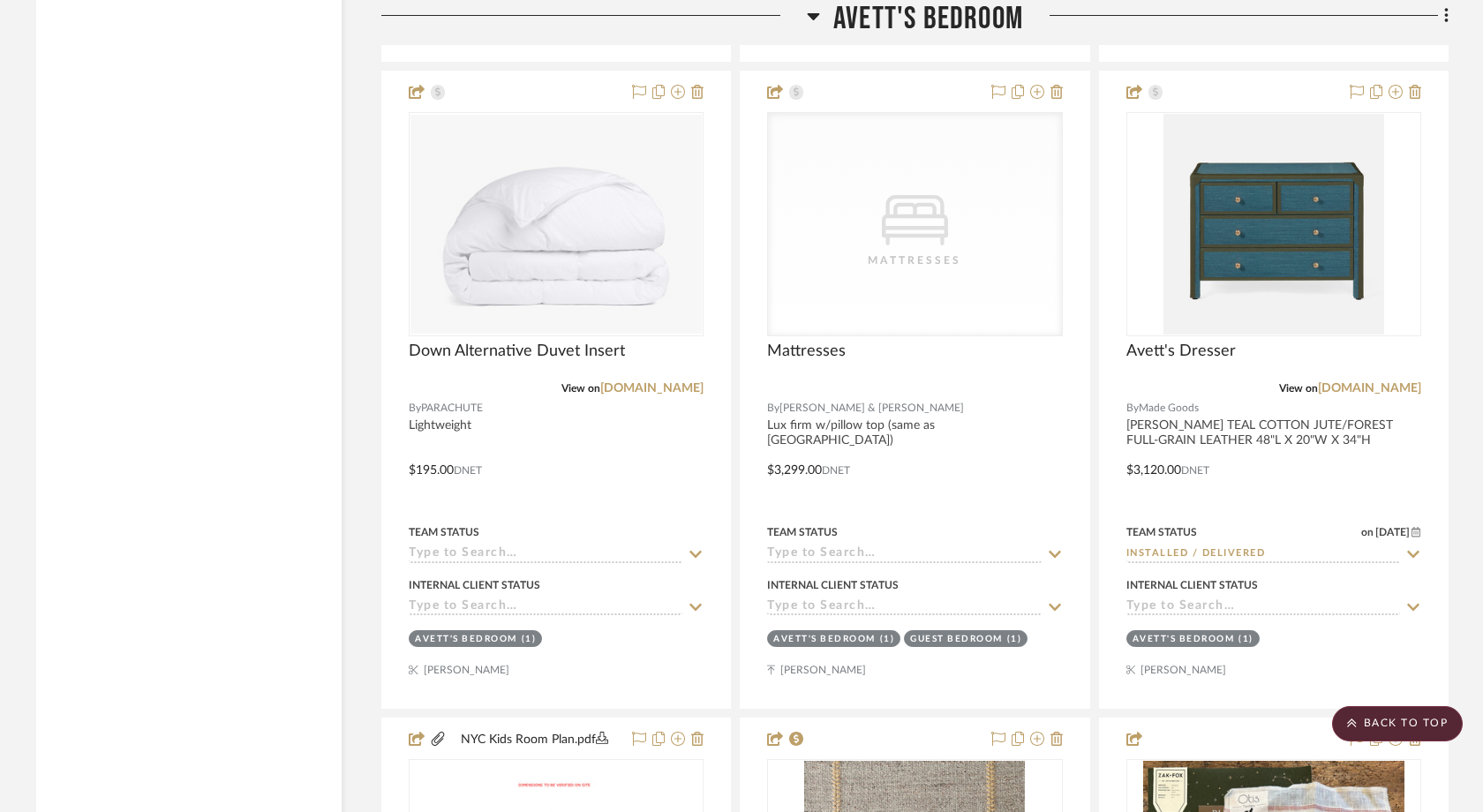
drag, startPoint x: 1235, startPoint y: 337, endPoint x: 99, endPoint y: 3, distance: 1184.1
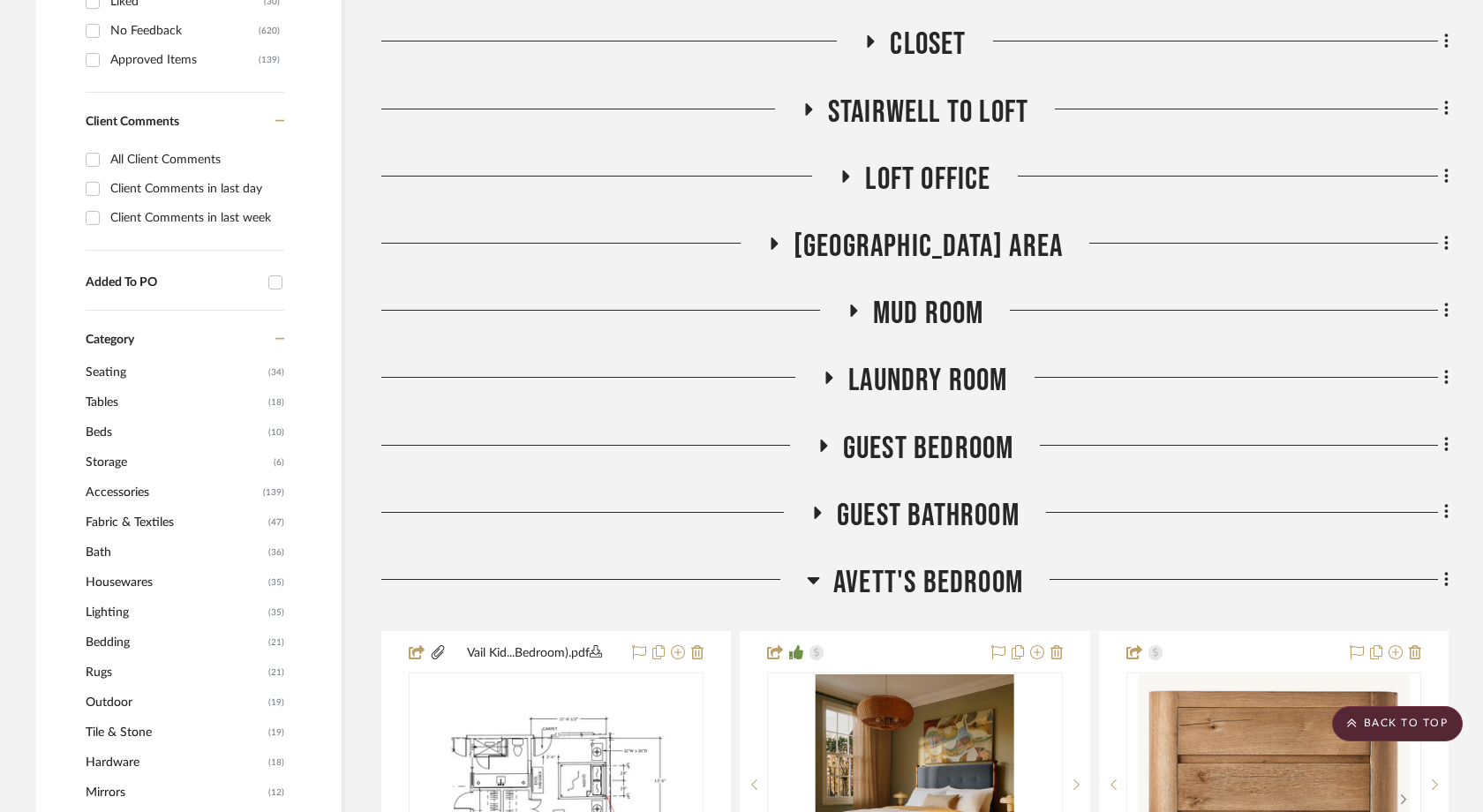
scroll to position [0, 0]
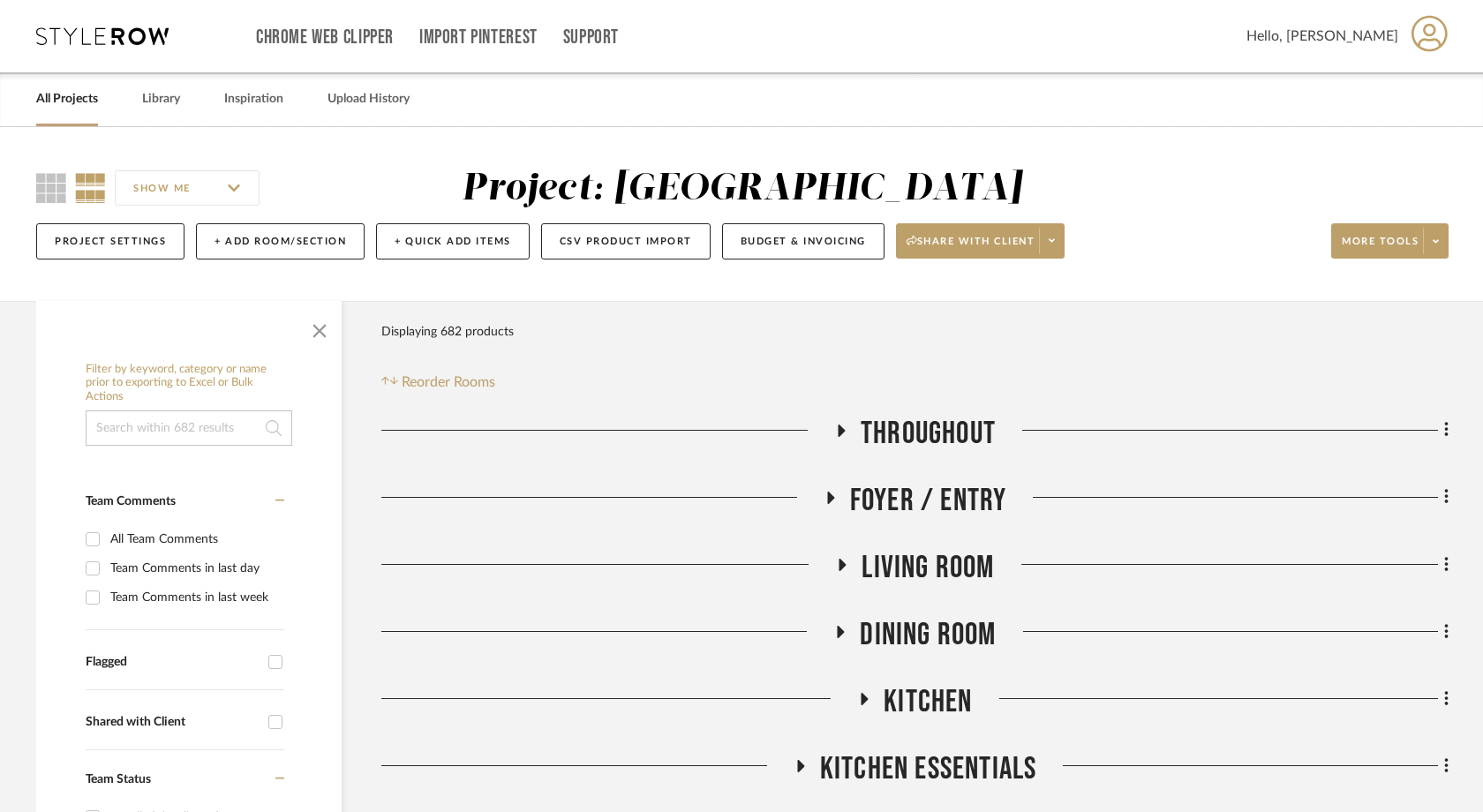
click at [80, 99] on link "All Projects" at bounding box center [67, 99] width 62 height 24
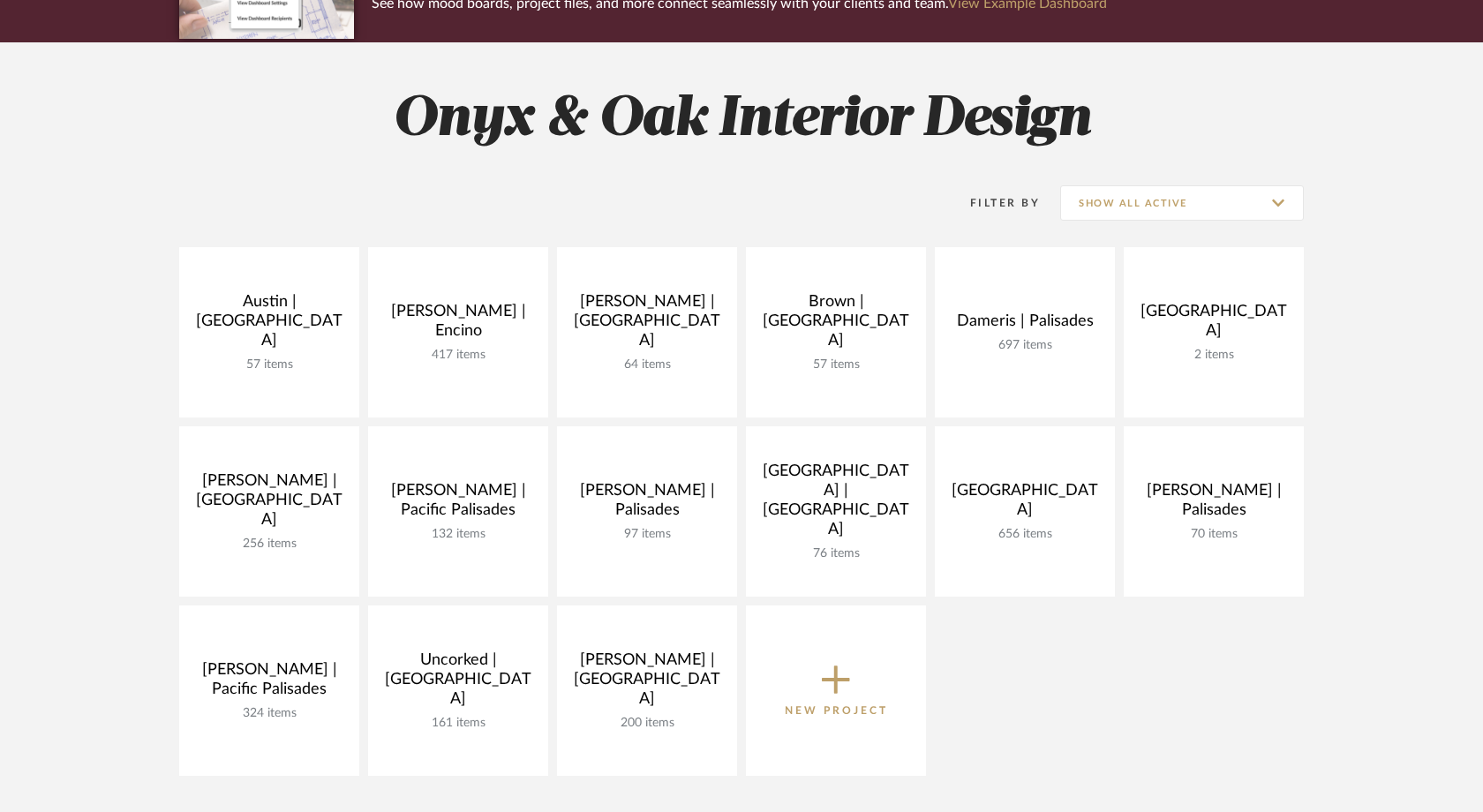
scroll to position [258, 0]
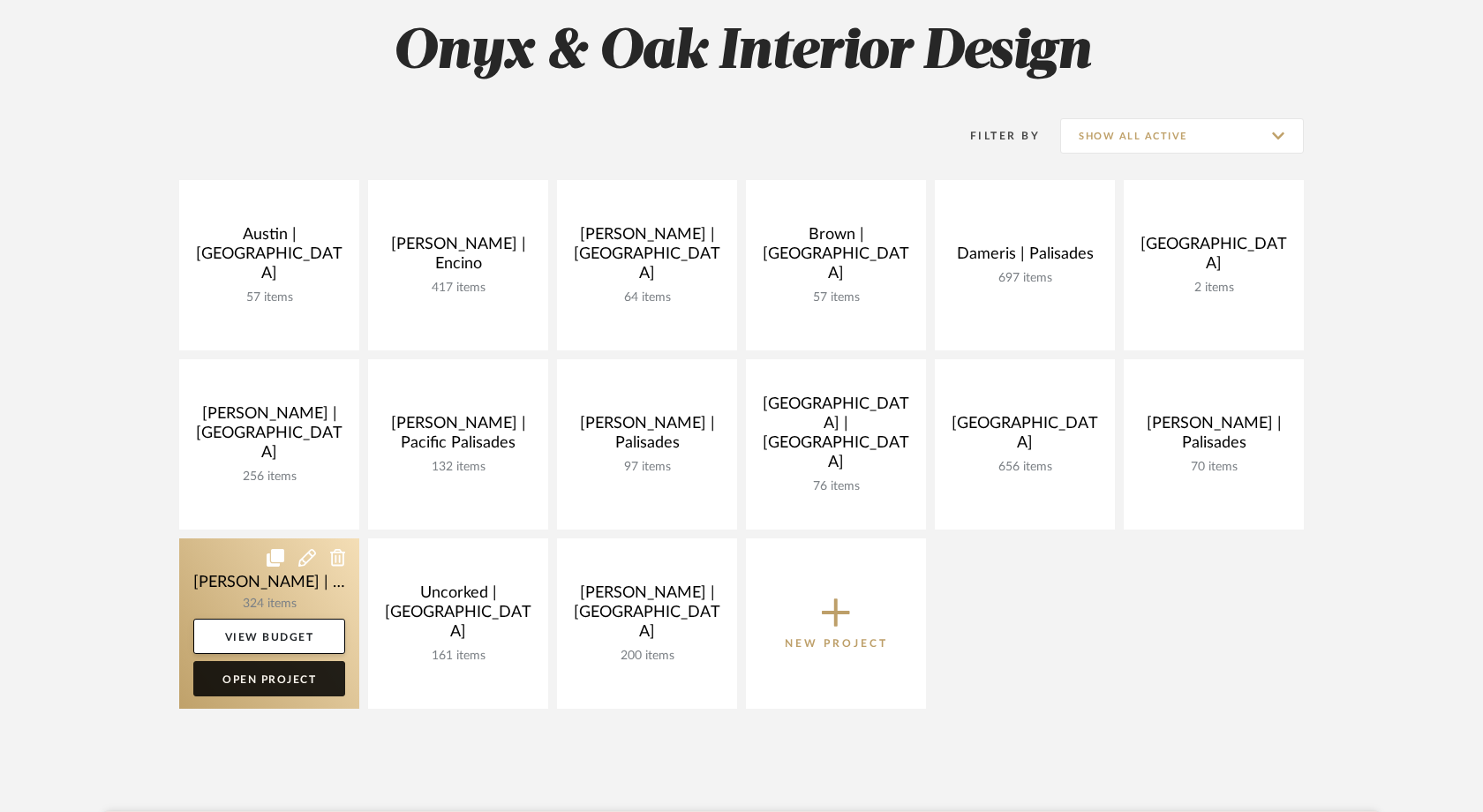
click at [246, 684] on link "Open Project" at bounding box center [269, 679] width 152 height 35
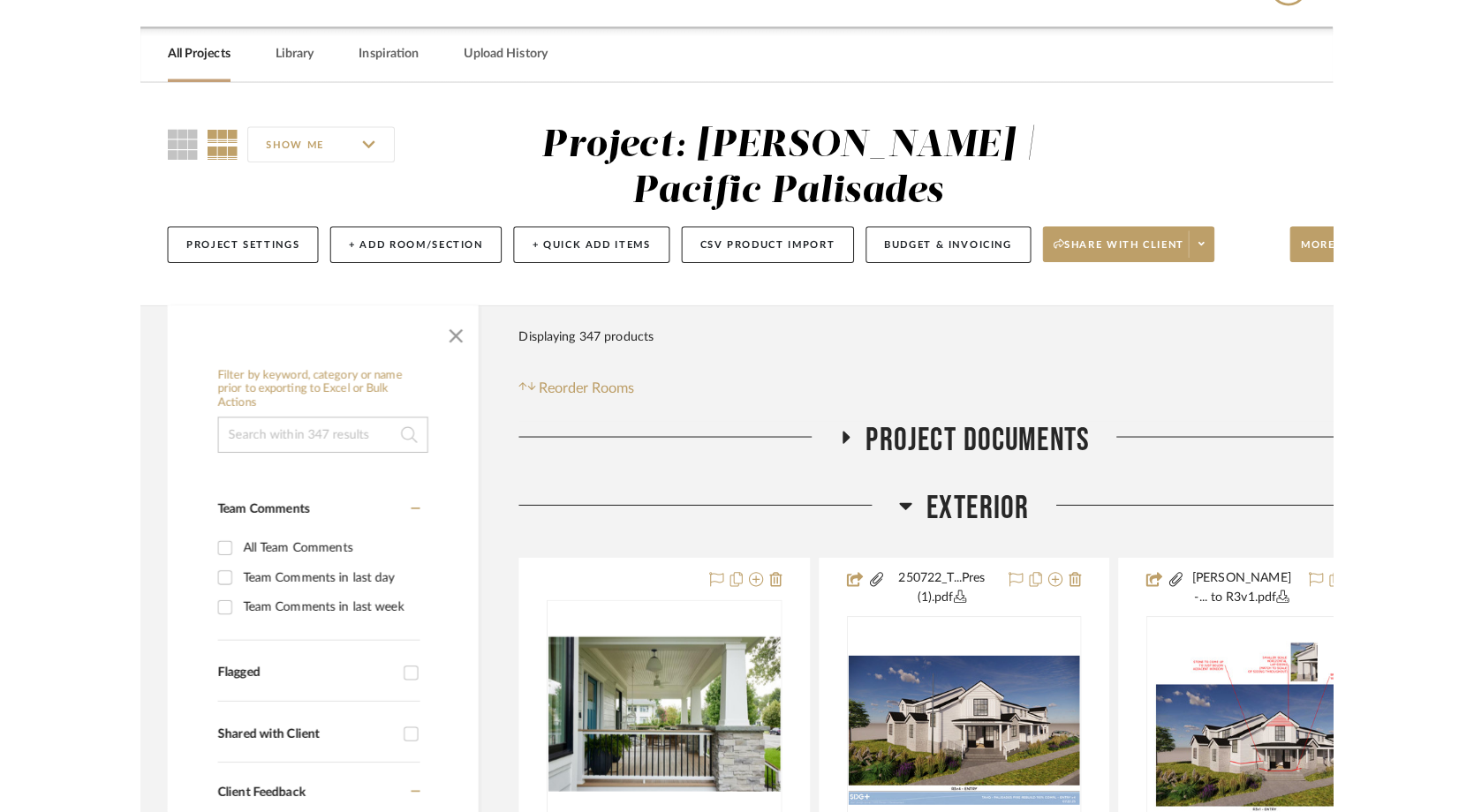
scroll to position [48, 0]
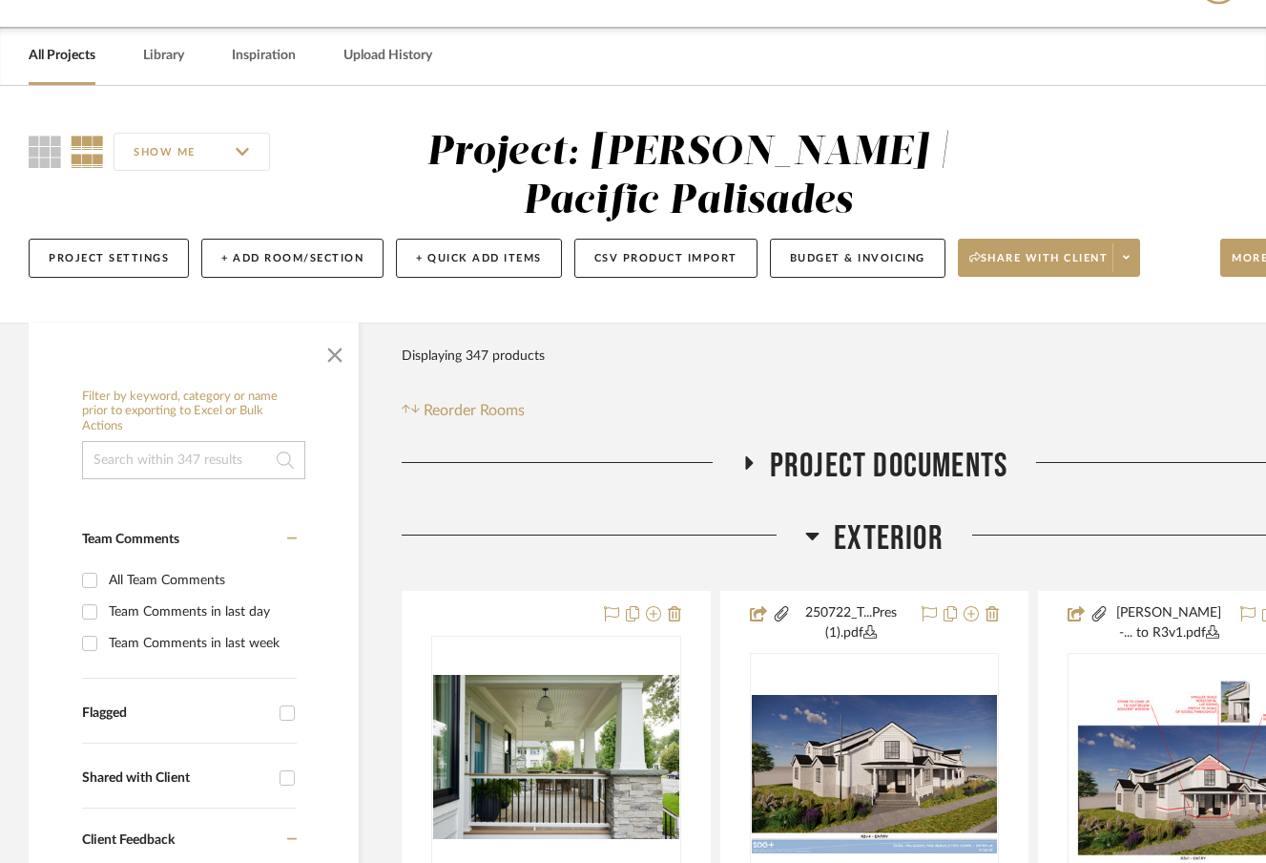
click at [198, 460] on input at bounding box center [193, 460] width 223 height 38
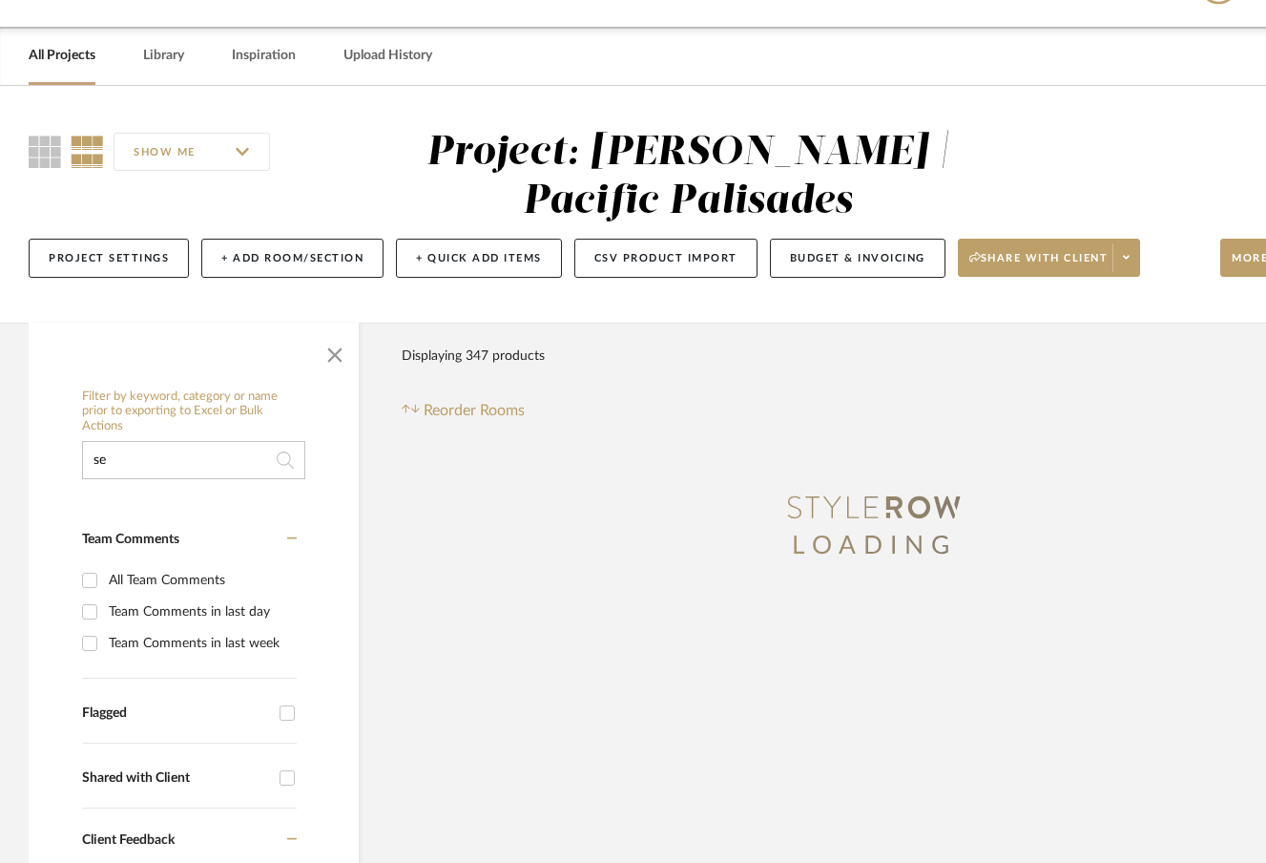
type input "s"
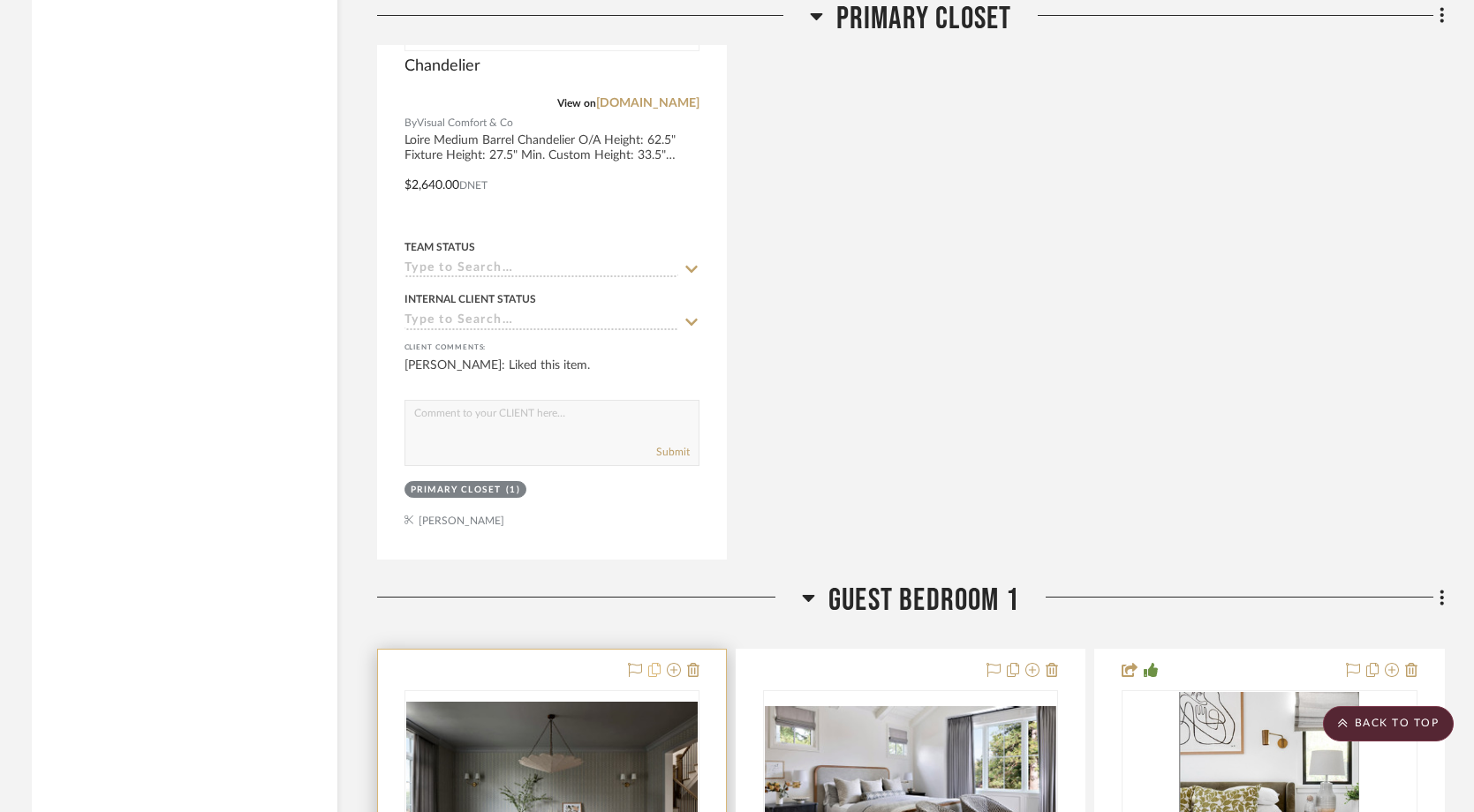
scroll to position [29359, 0]
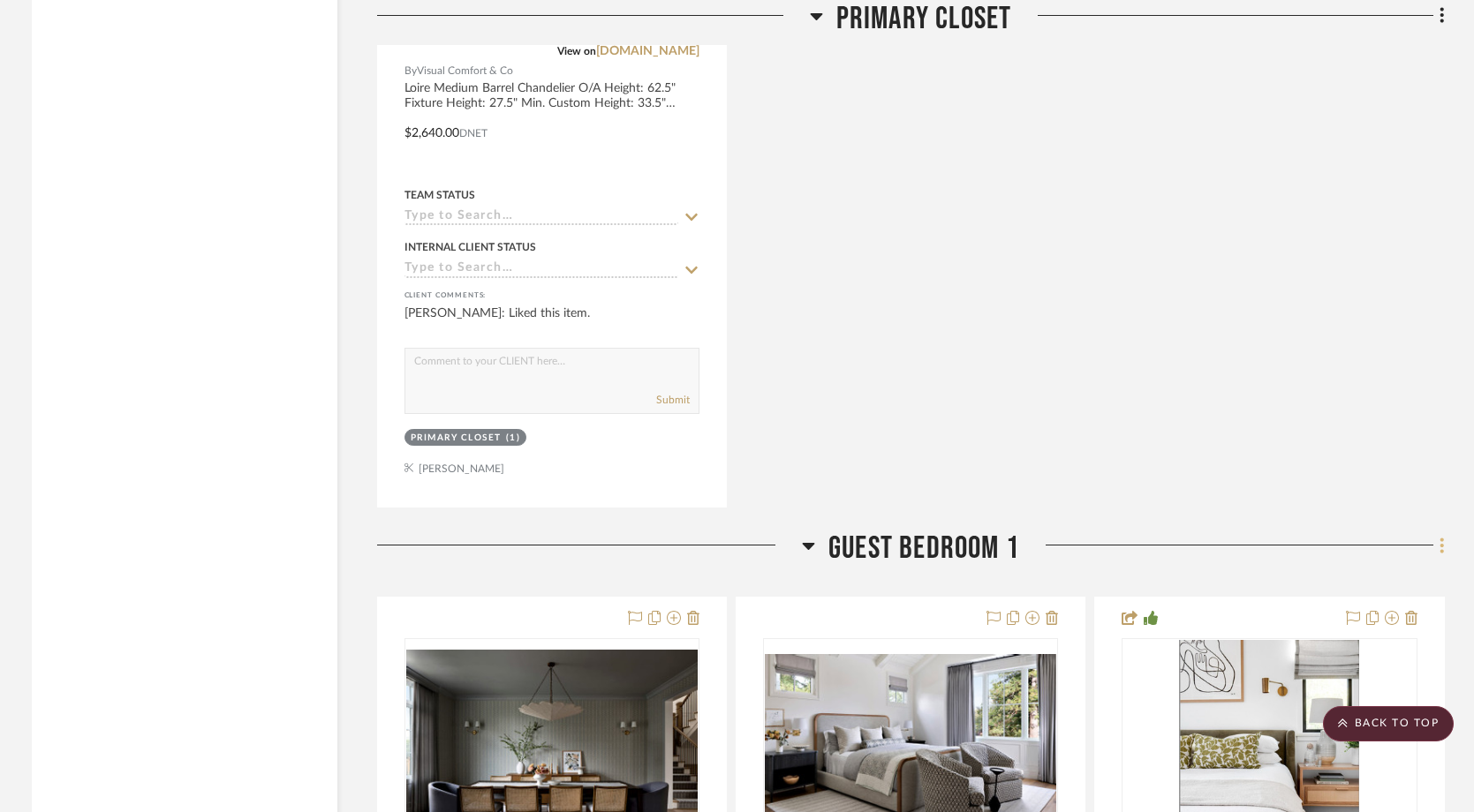
click at [1440, 537] on icon at bounding box center [1442, 545] width 4 height 15
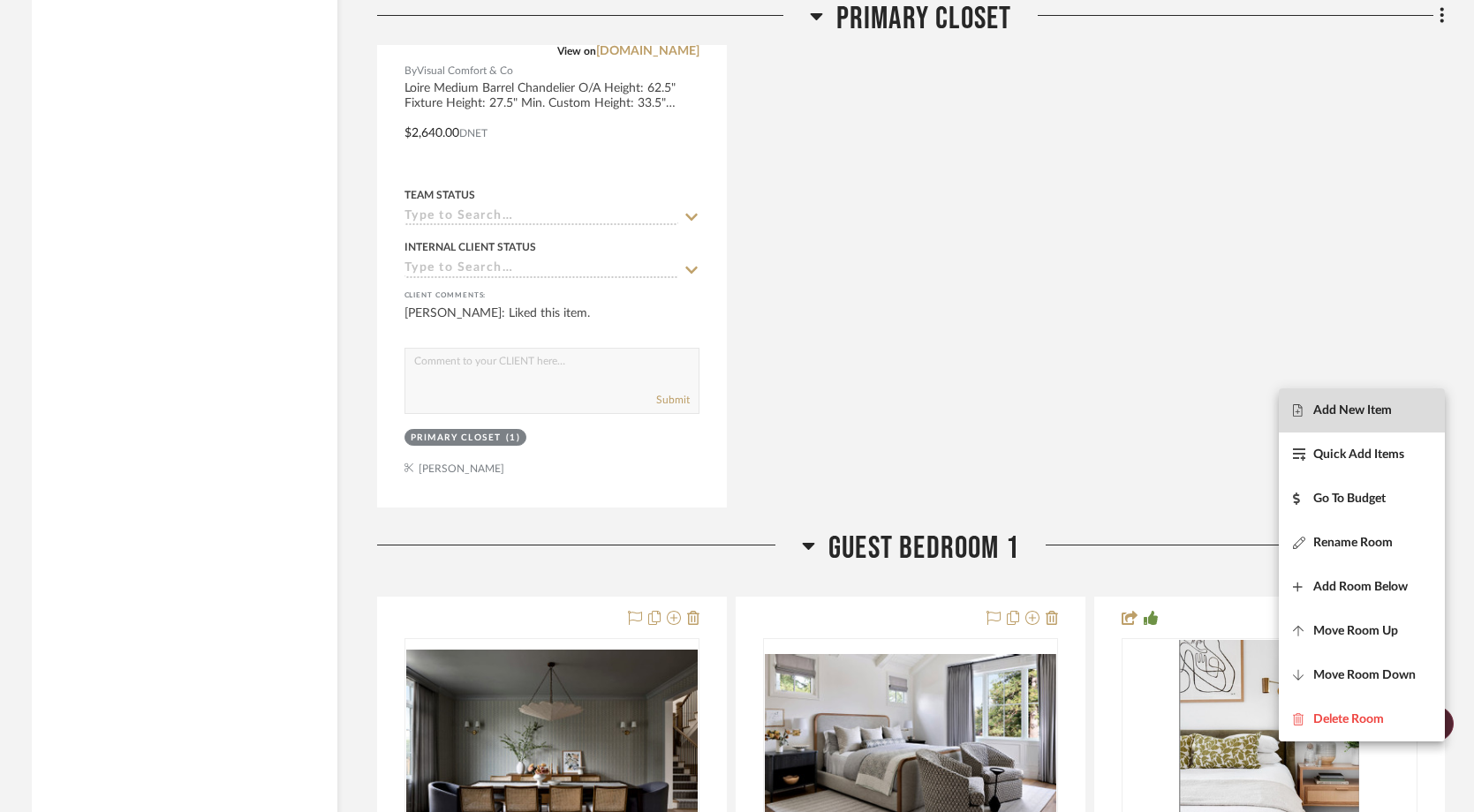
click at [1383, 415] on span "Add New Item" at bounding box center [1352, 411] width 79 height 15
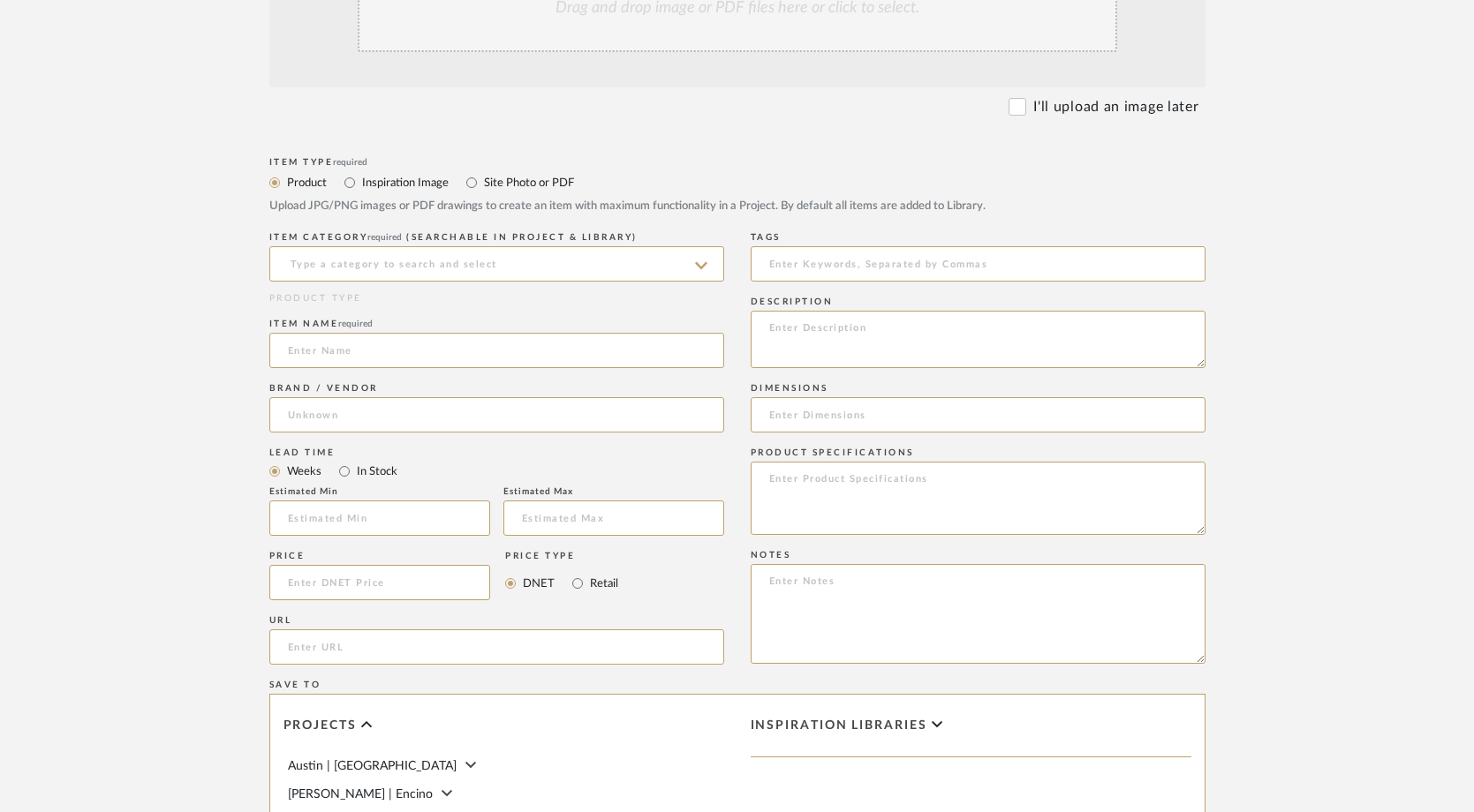
scroll to position [646, 0]
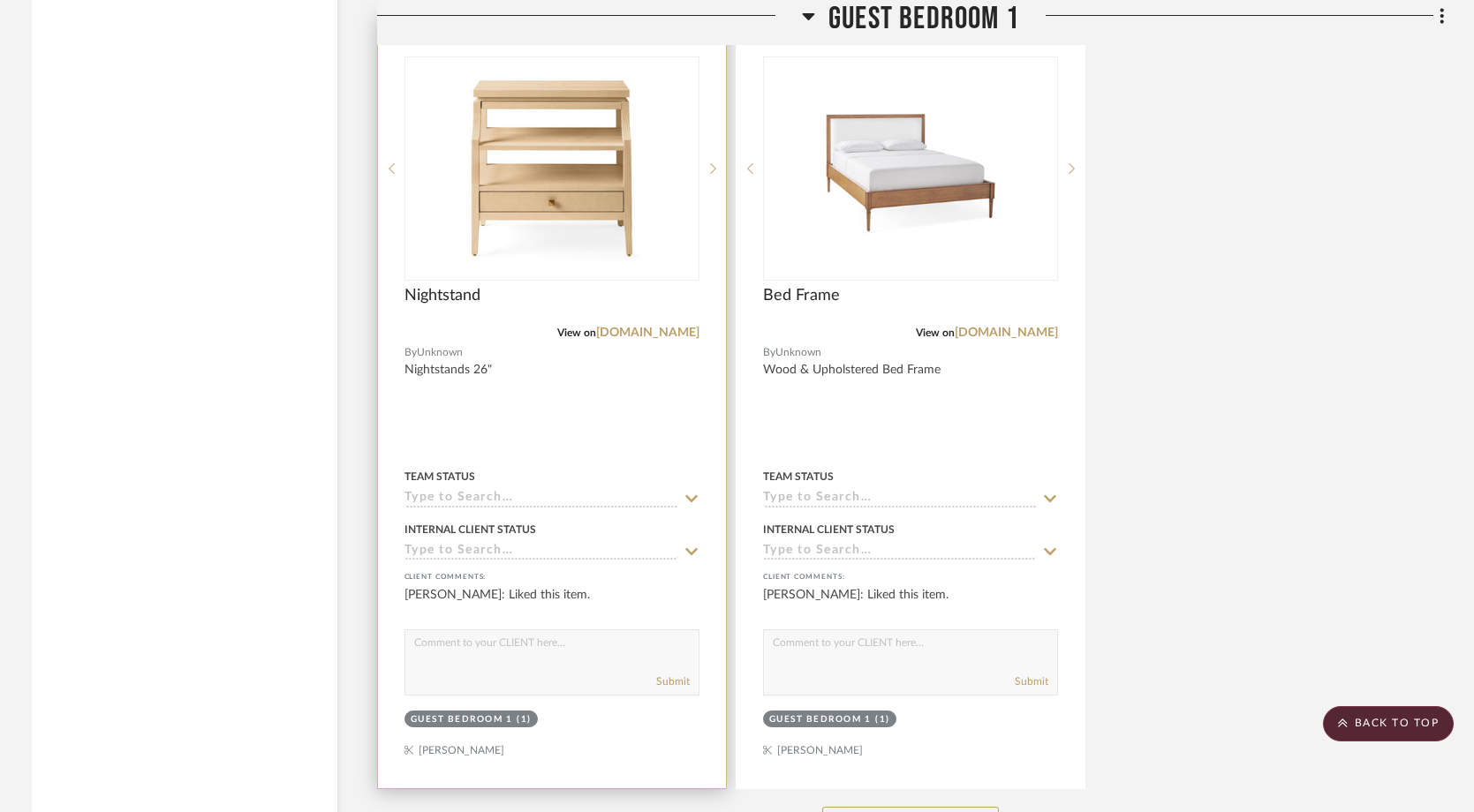
scroll to position [23875, 0]
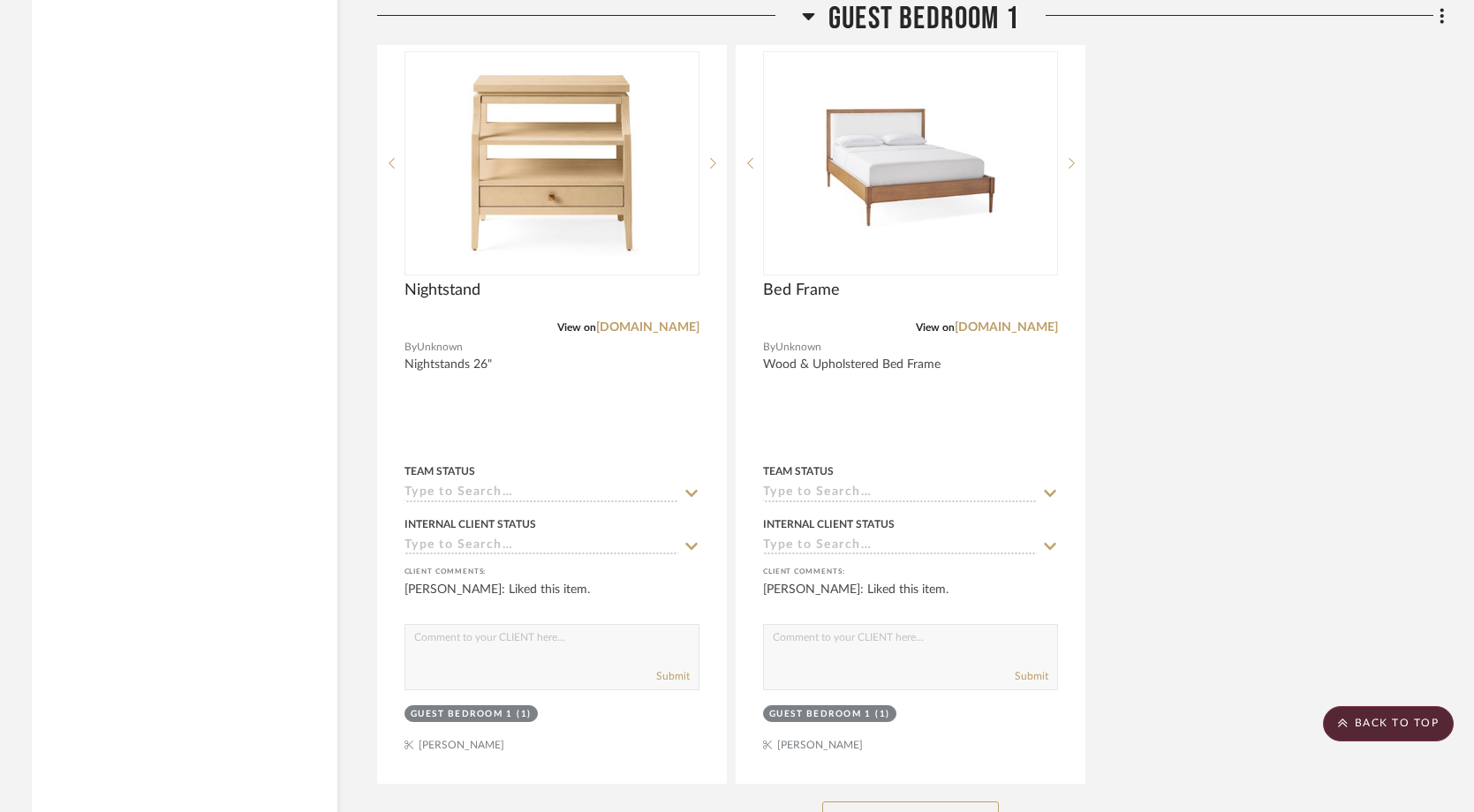
click at [923, 801] on button "See More" at bounding box center [910, 818] width 177 height 35
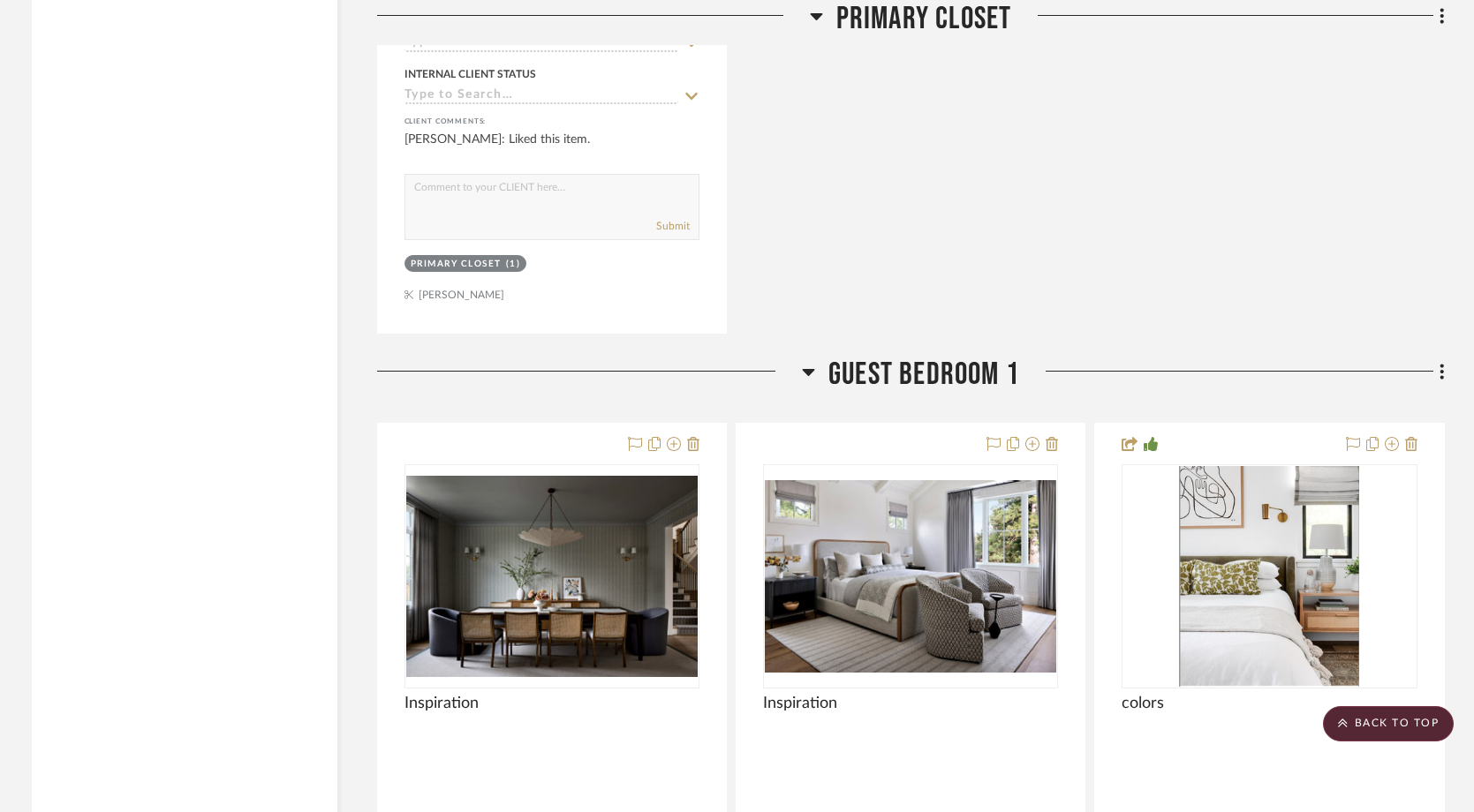
scroll to position [21868, 0]
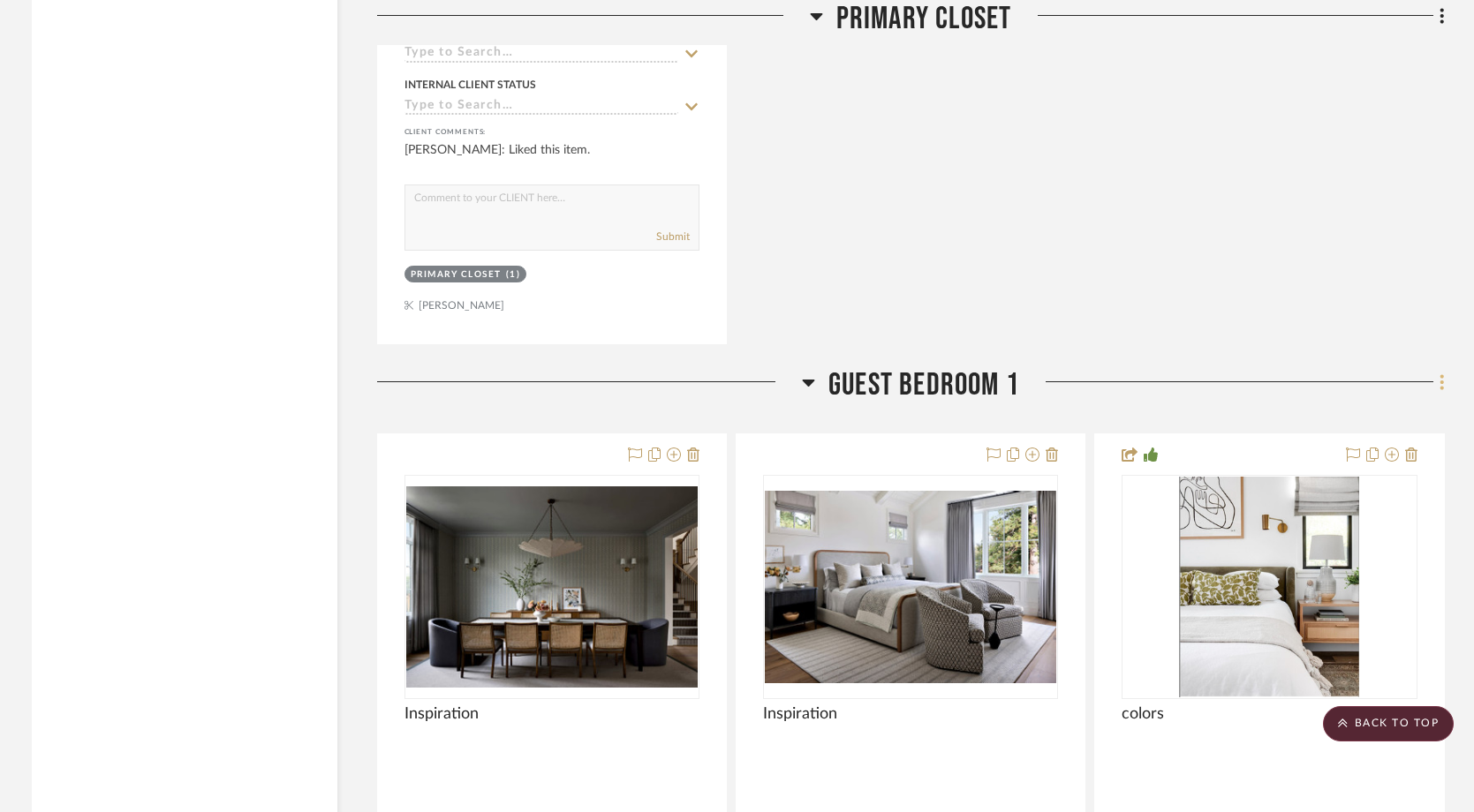
click at [1442, 375] on icon at bounding box center [1442, 382] width 4 height 15
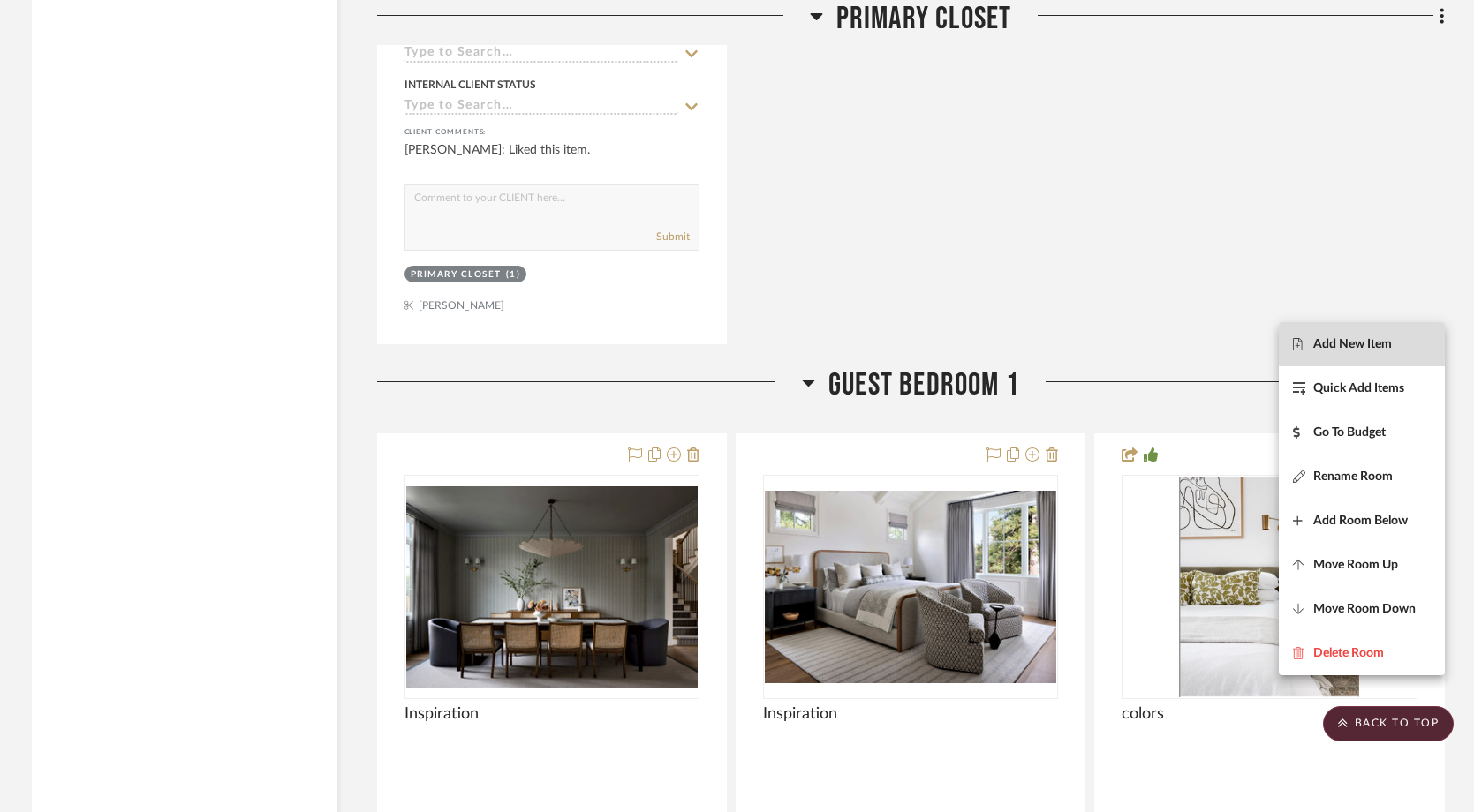
click at [1391, 344] on span "Add New Item" at bounding box center [1352, 344] width 79 height 15
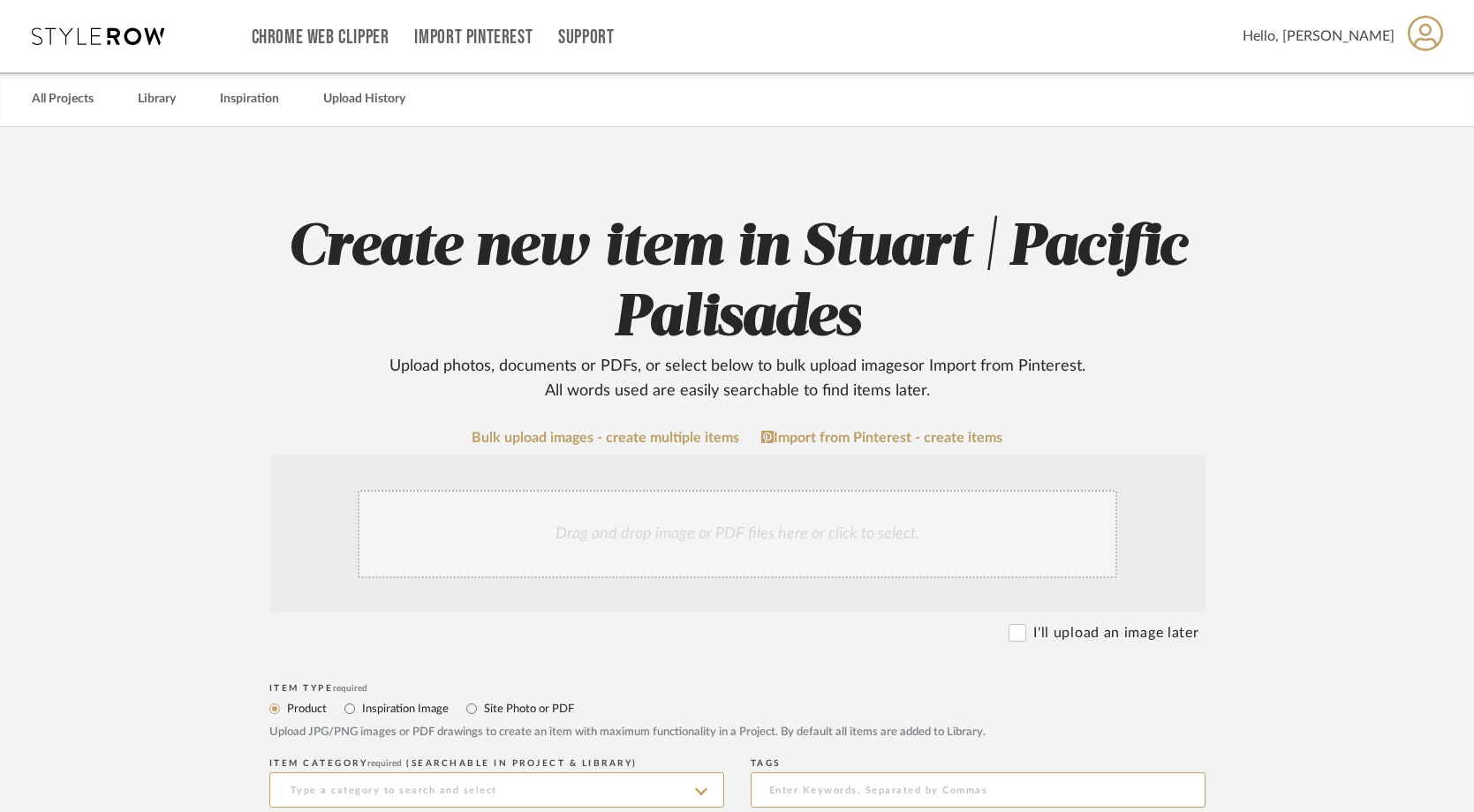
click at [780, 520] on div "Drag and drop image or PDF files here or click to select." at bounding box center [737, 534] width 760 height 88
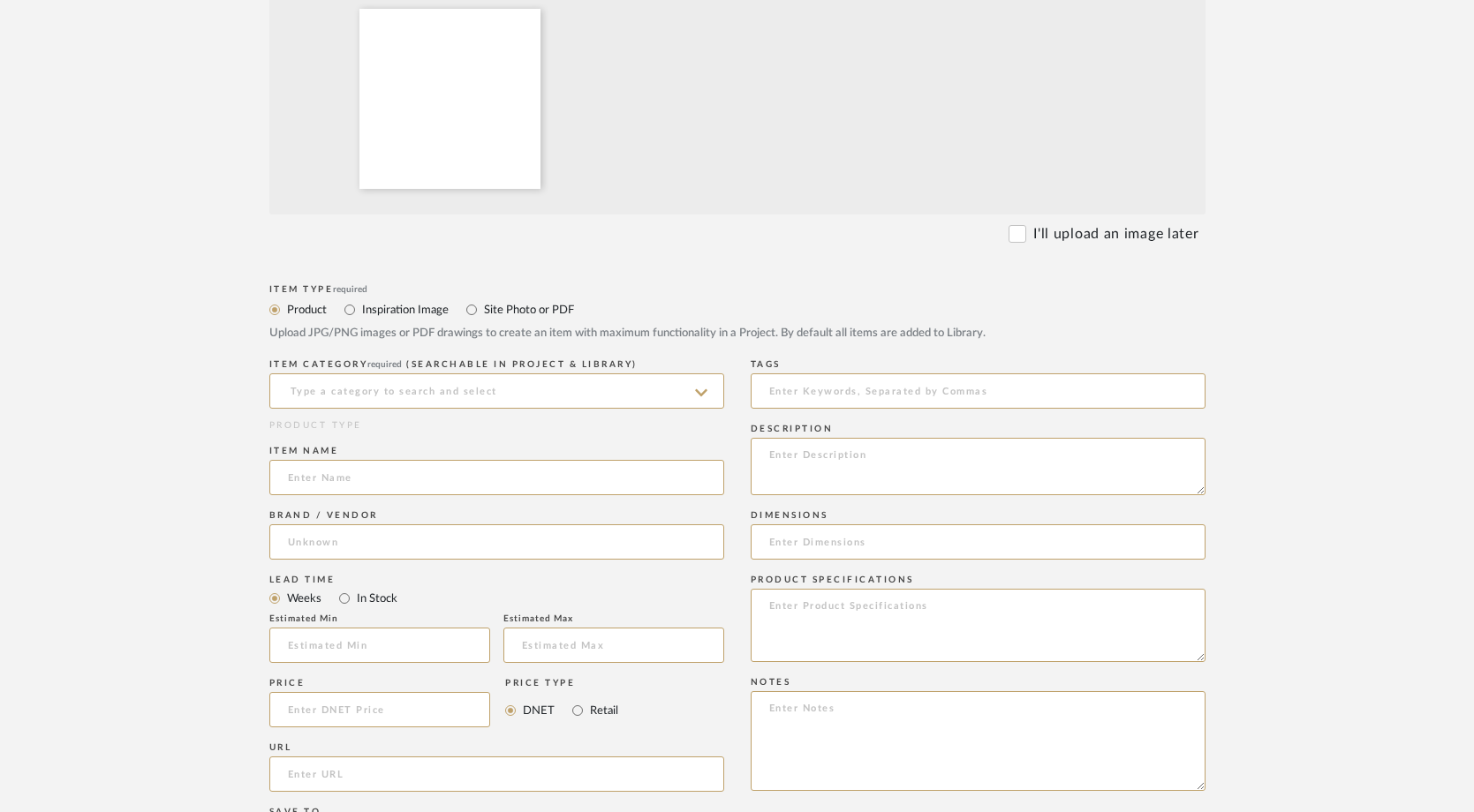
scroll to position [592, 0]
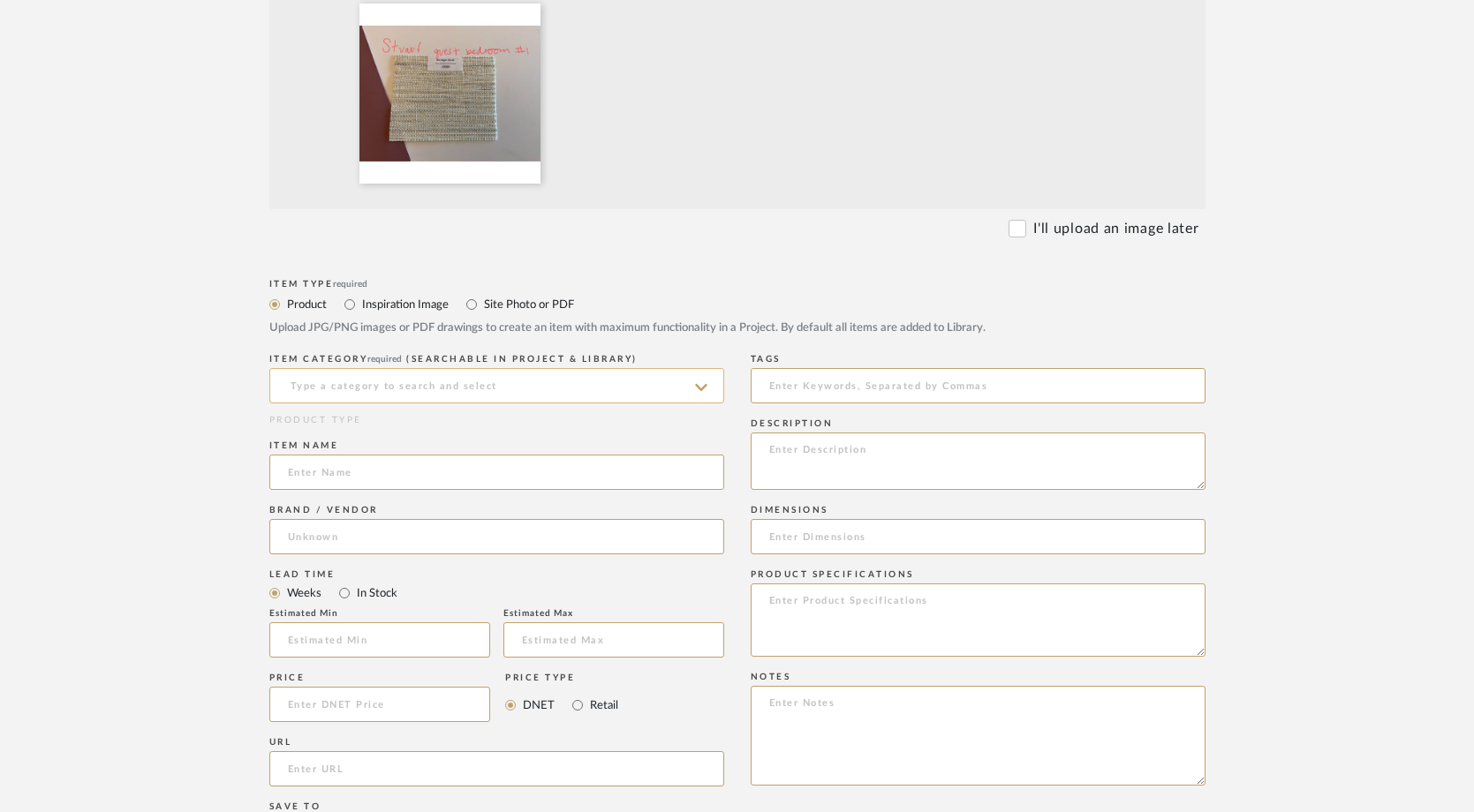
click at [415, 382] on input at bounding box center [496, 386] width 454 height 35
type input "Shades"
click at [341, 472] on div "Shades" at bounding box center [497, 475] width 453 height 45
click at [341, 472] on input at bounding box center [496, 472] width 454 height 35
type input "Shades"
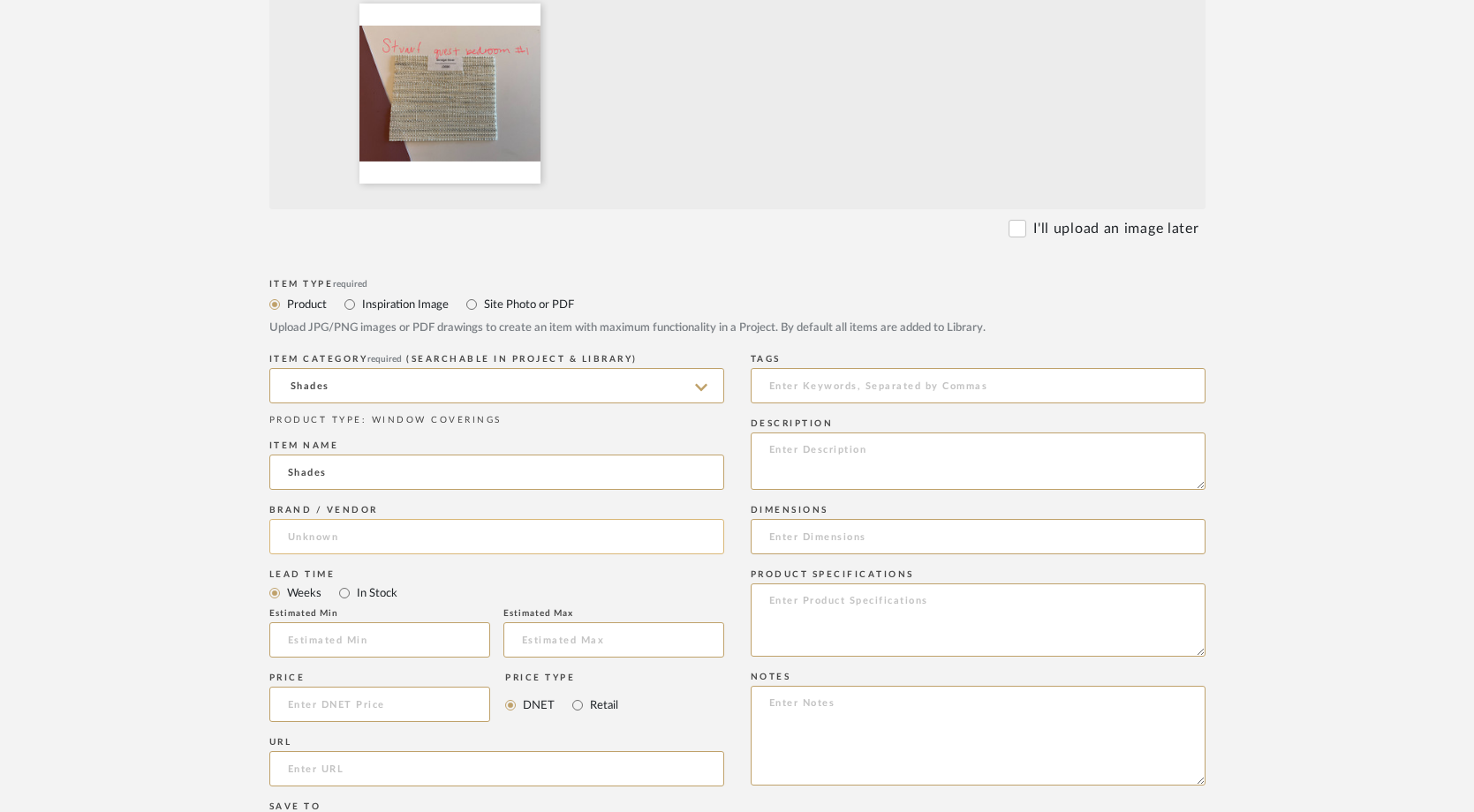
click at [340, 545] on input at bounding box center [496, 536] width 454 height 35
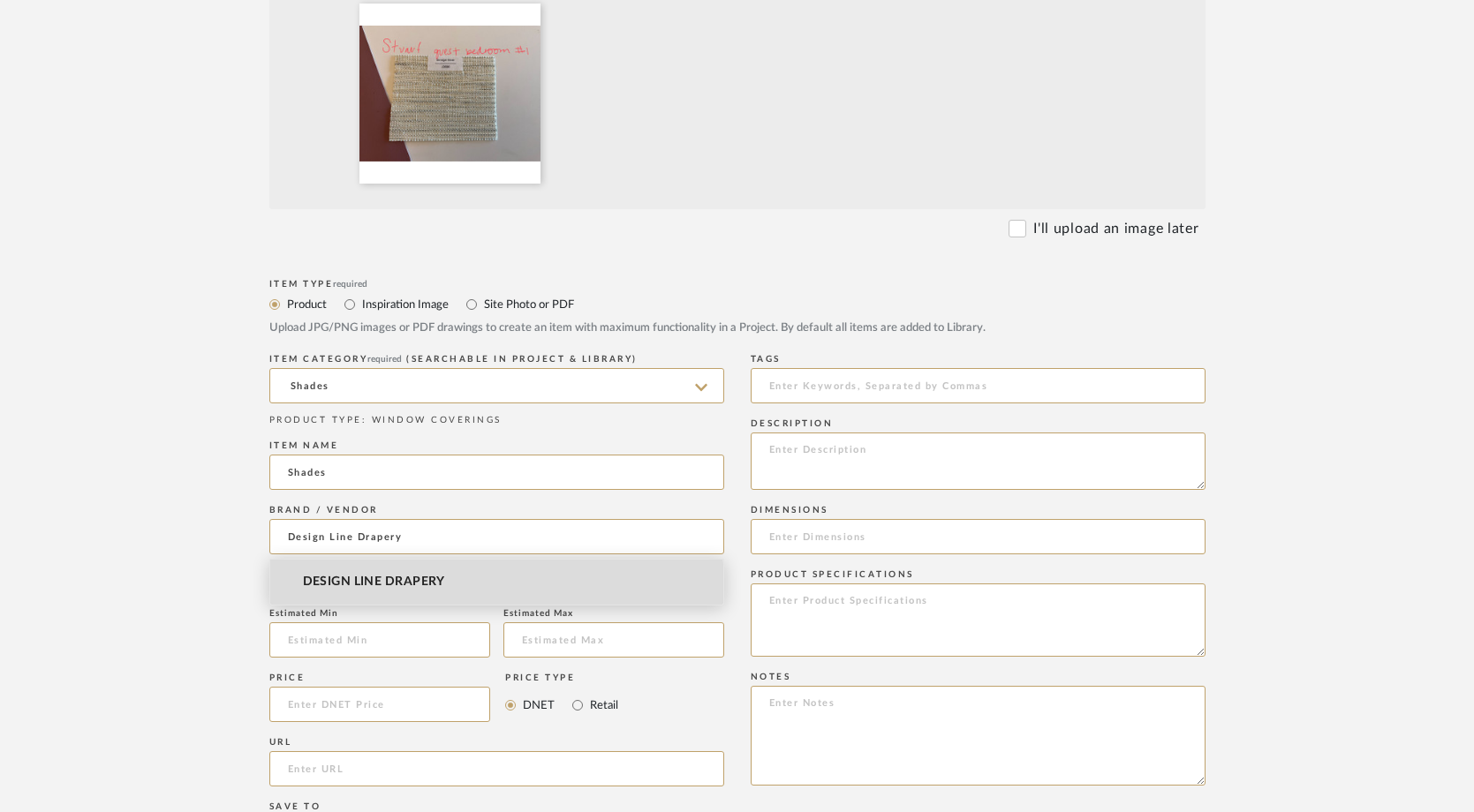
click at [345, 588] on span "DESIGN LINE DRAPERY" at bounding box center [374, 582] width 142 height 15
type input "DESIGN LINE DRAPERY"
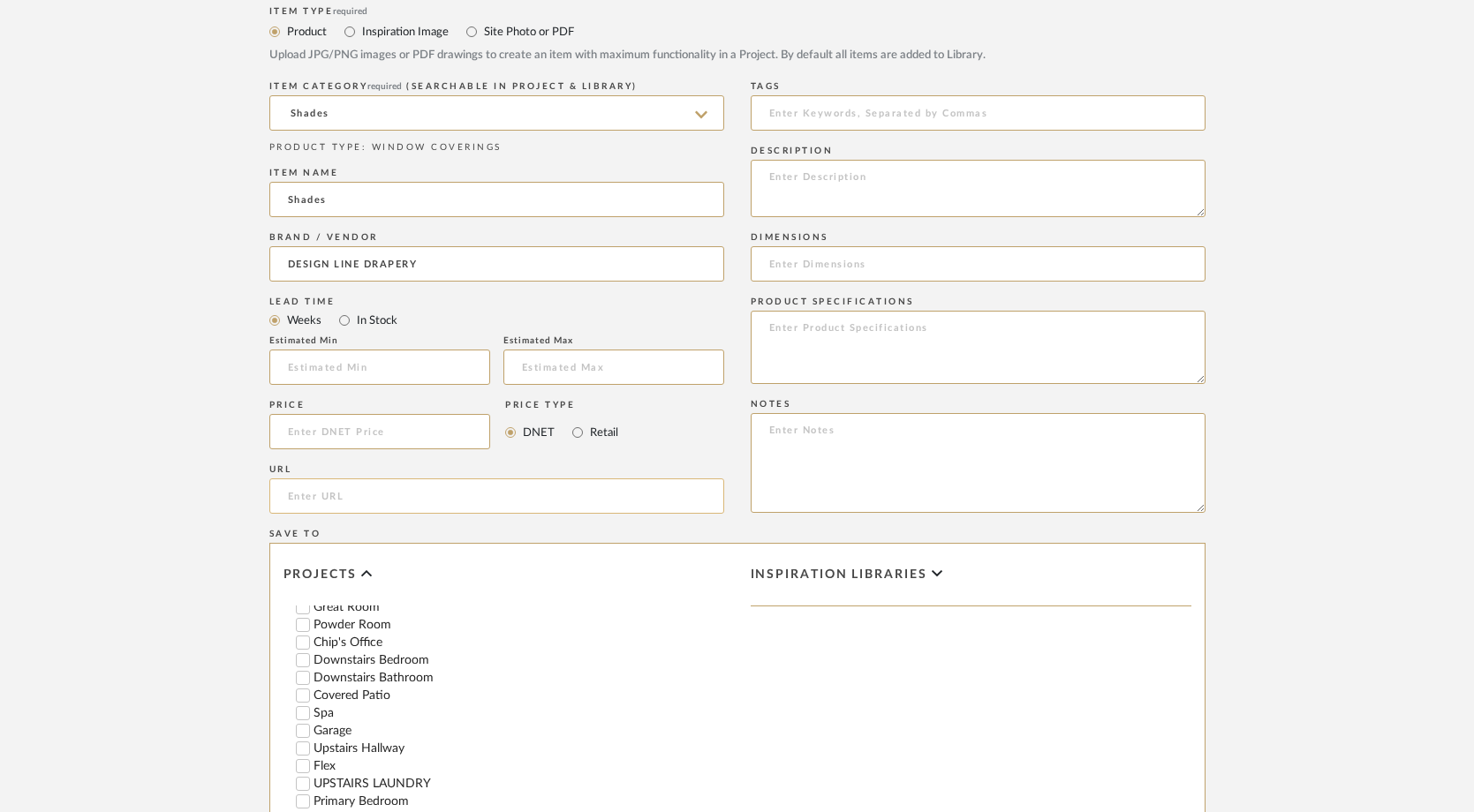
scroll to position [1212, 0]
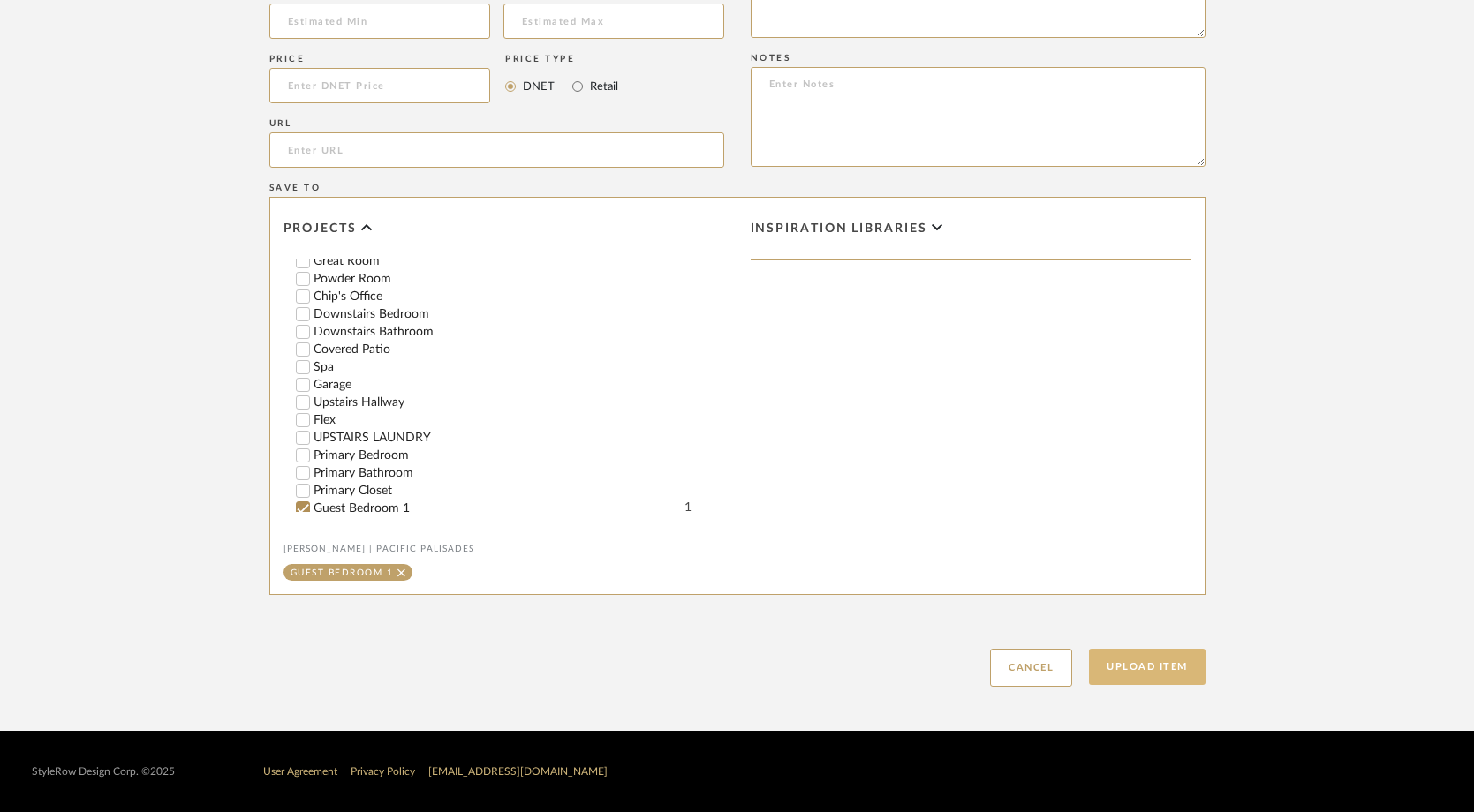
click at [1118, 675] on button "Upload Item" at bounding box center [1147, 666] width 117 height 36
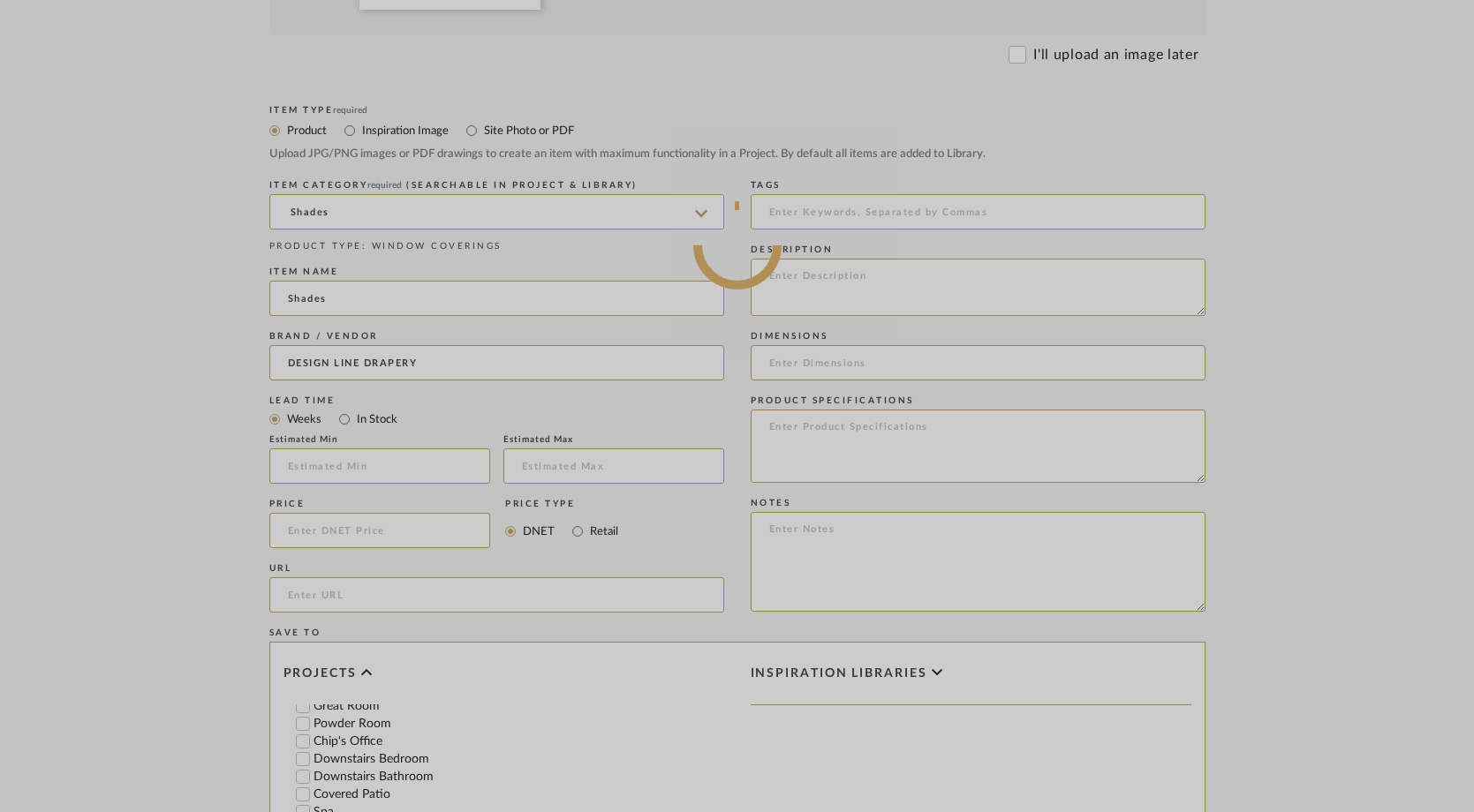
scroll to position [765, 0]
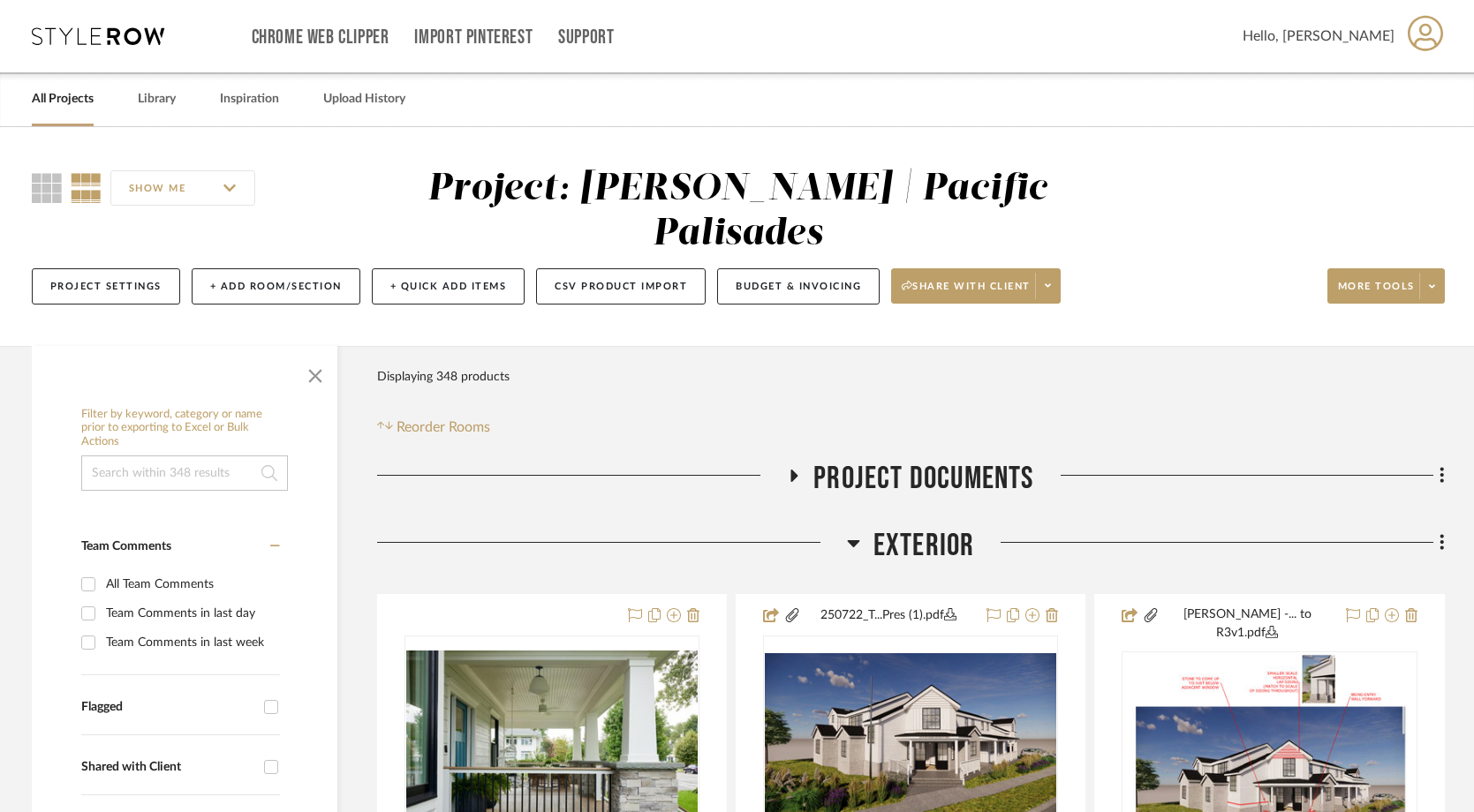
click at [75, 94] on link "All Projects" at bounding box center [62, 99] width 62 height 24
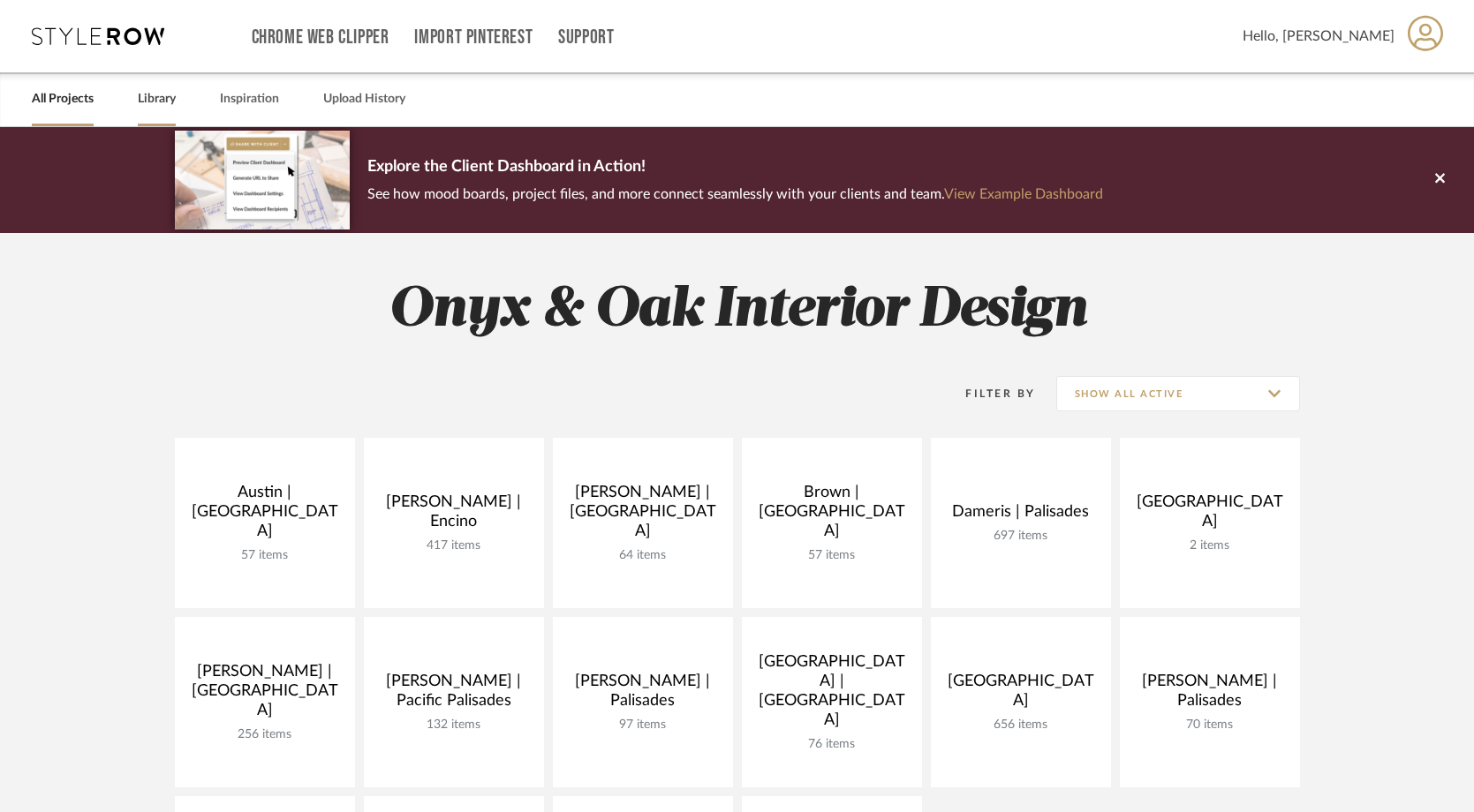
click at [173, 105] on link "Library" at bounding box center [156, 99] width 38 height 24
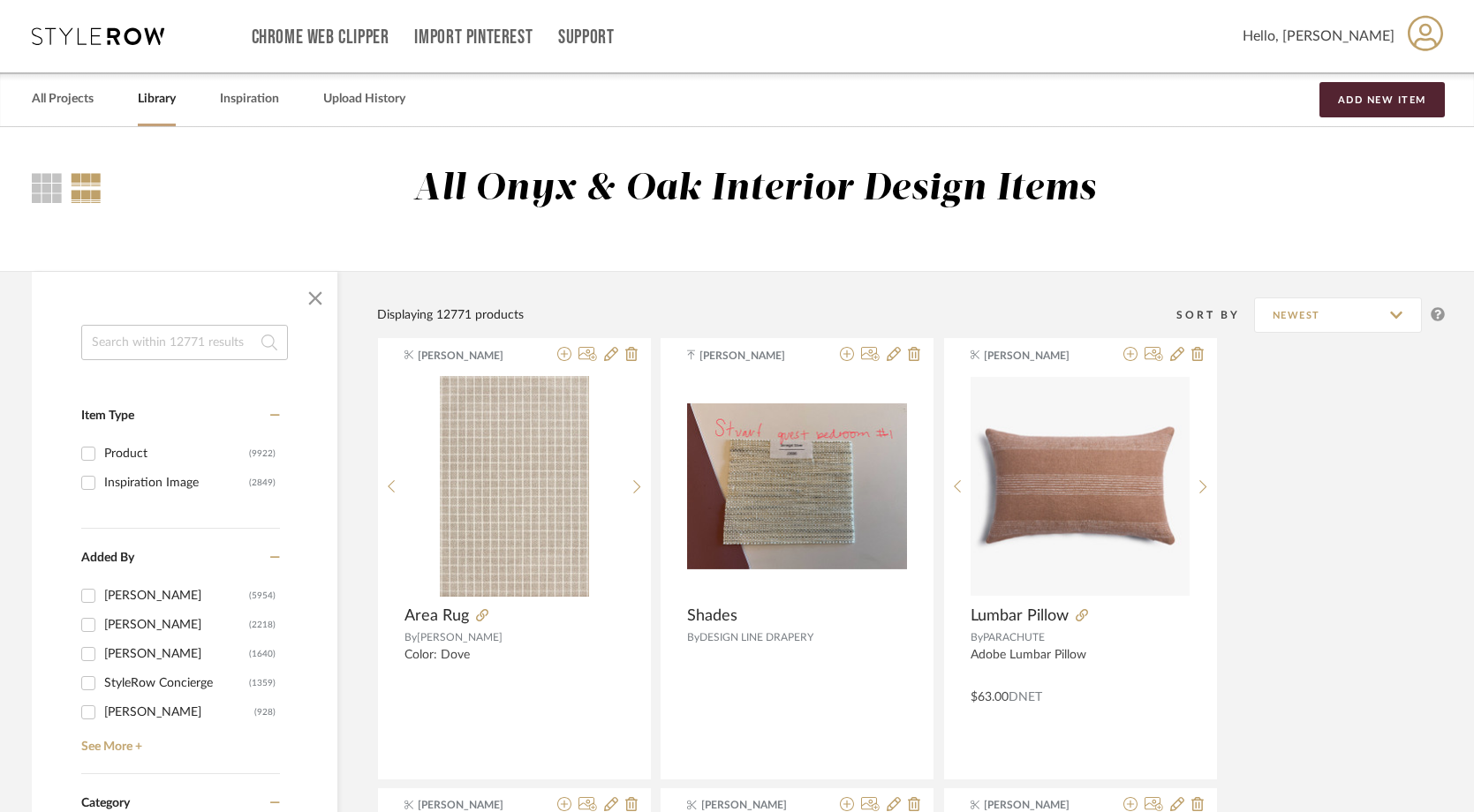
click at [171, 338] on input at bounding box center [184, 342] width 206 height 35
paste input "SILVER FLAKE Glass Type: ANTIQUE CLEAR"
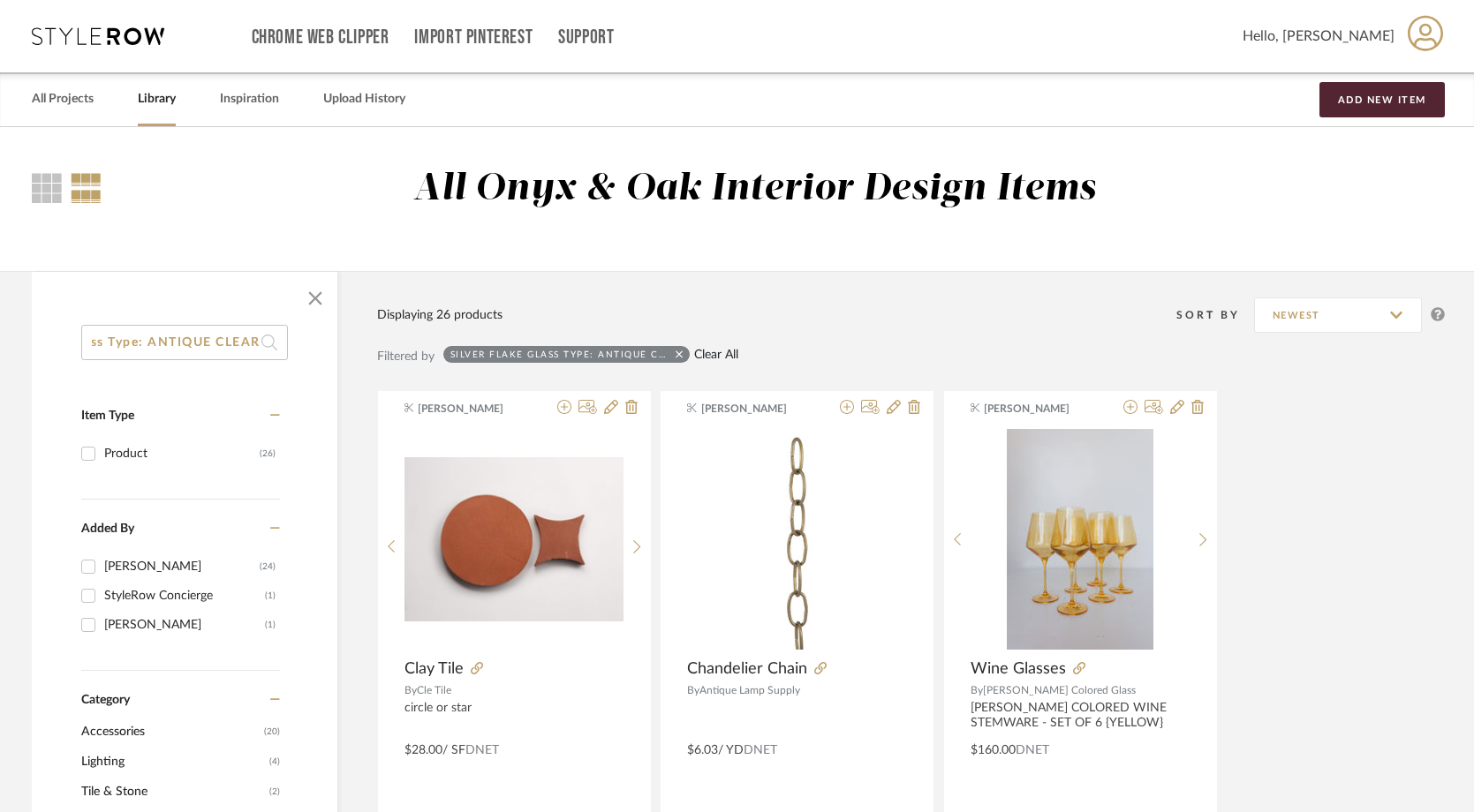
type input "SILVER FLAKE Glass Type: ANTIQUE CLEAR"
click at [731, 360] on link "Clear All" at bounding box center [716, 355] width 44 height 15
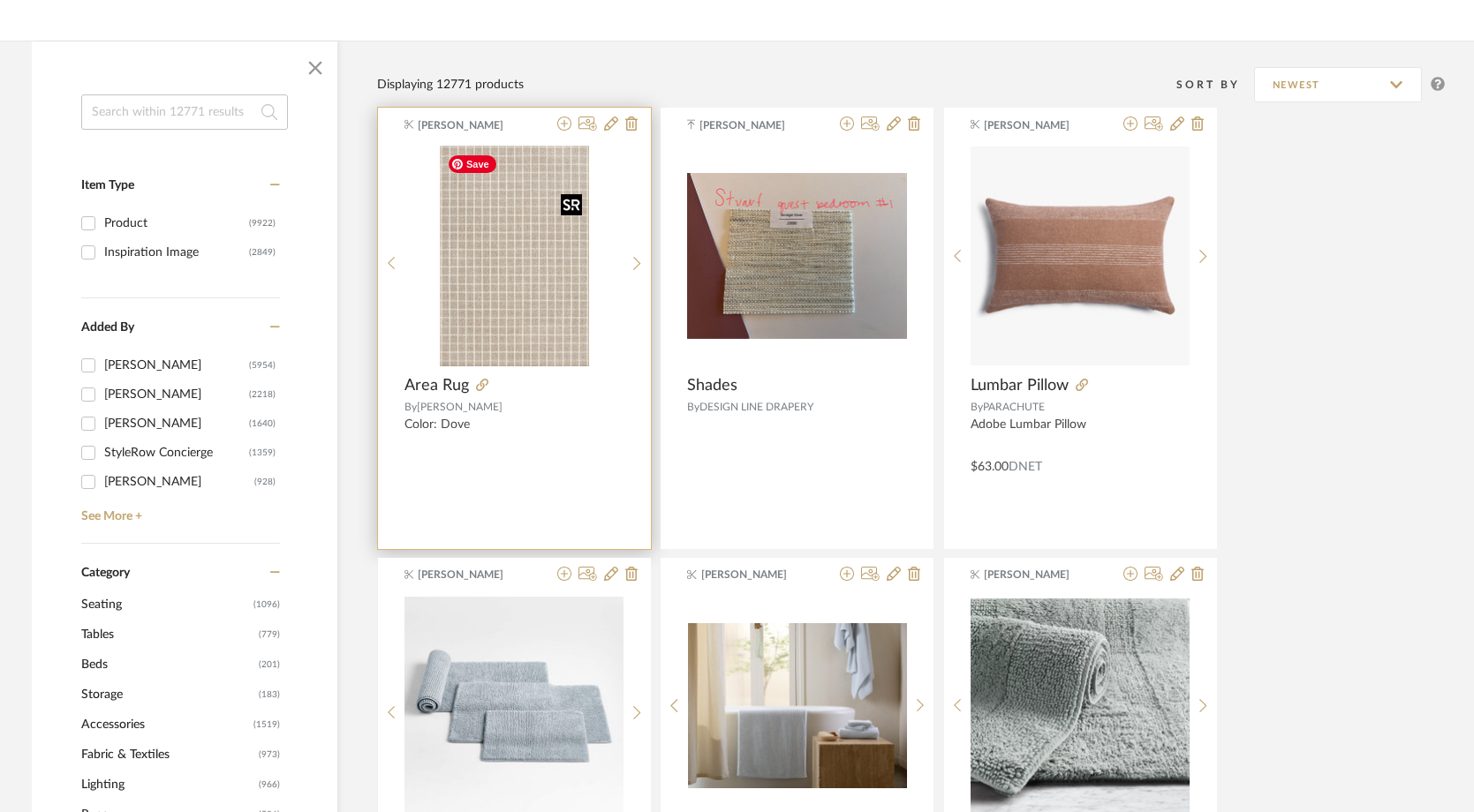
scroll to position [149, 0]
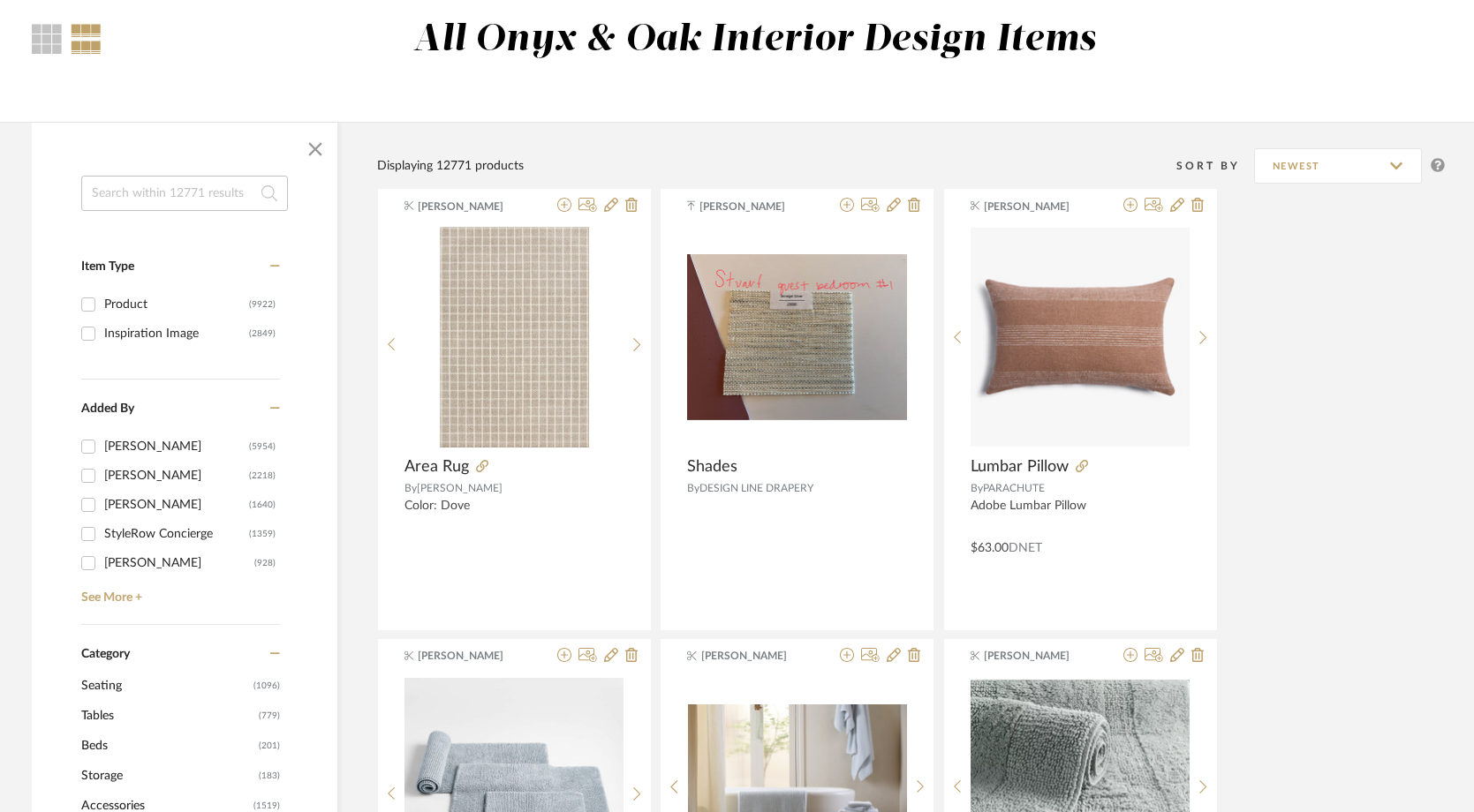
click at [237, 190] on input at bounding box center [184, 193] width 206 height 35
paste input "SILVER FLAKE Glass Type: ANTIQUE CLEAR"
type input "SILVER FLAKE Glass Type: ANTIQUE CLEAR"
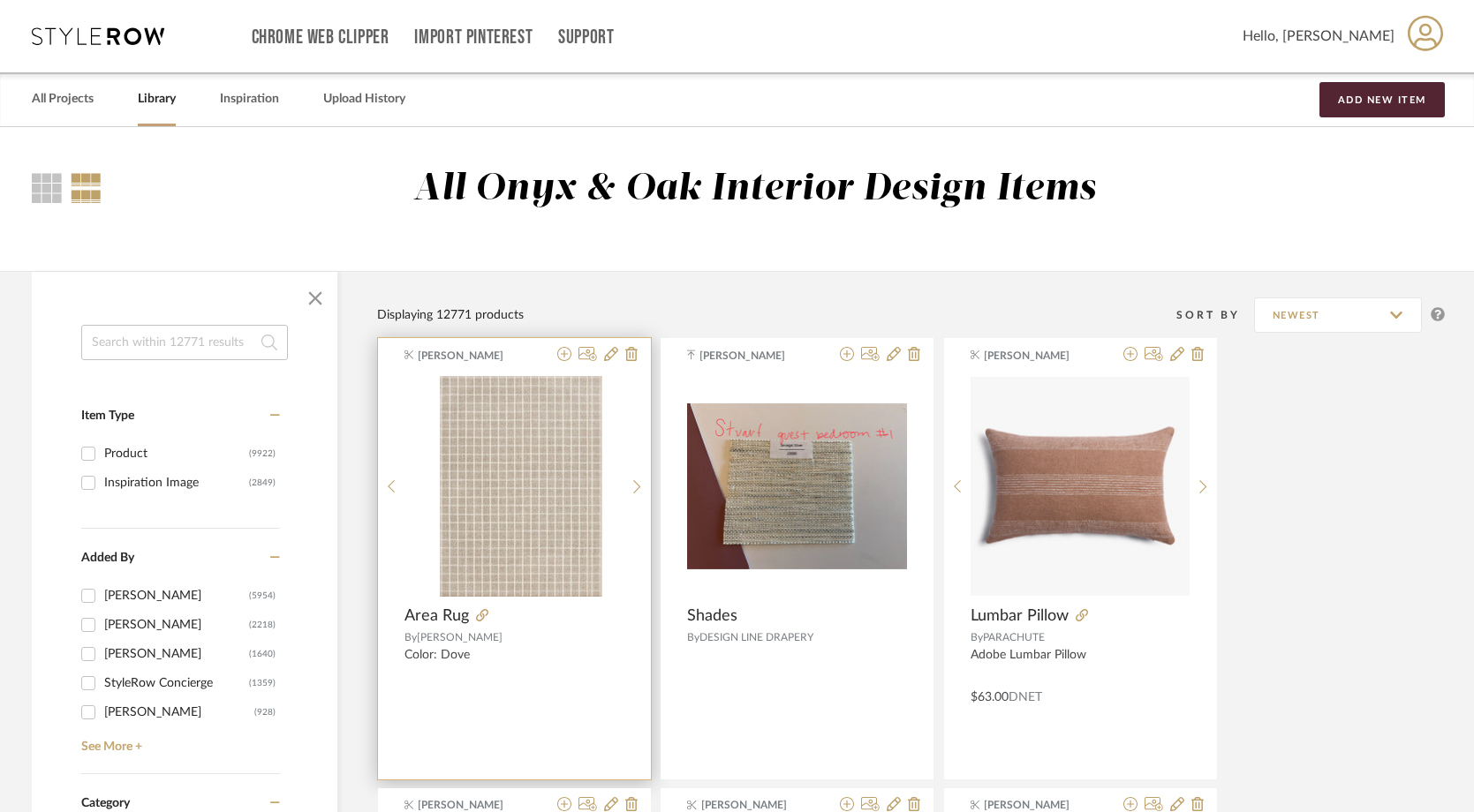
scroll to position [35, 0]
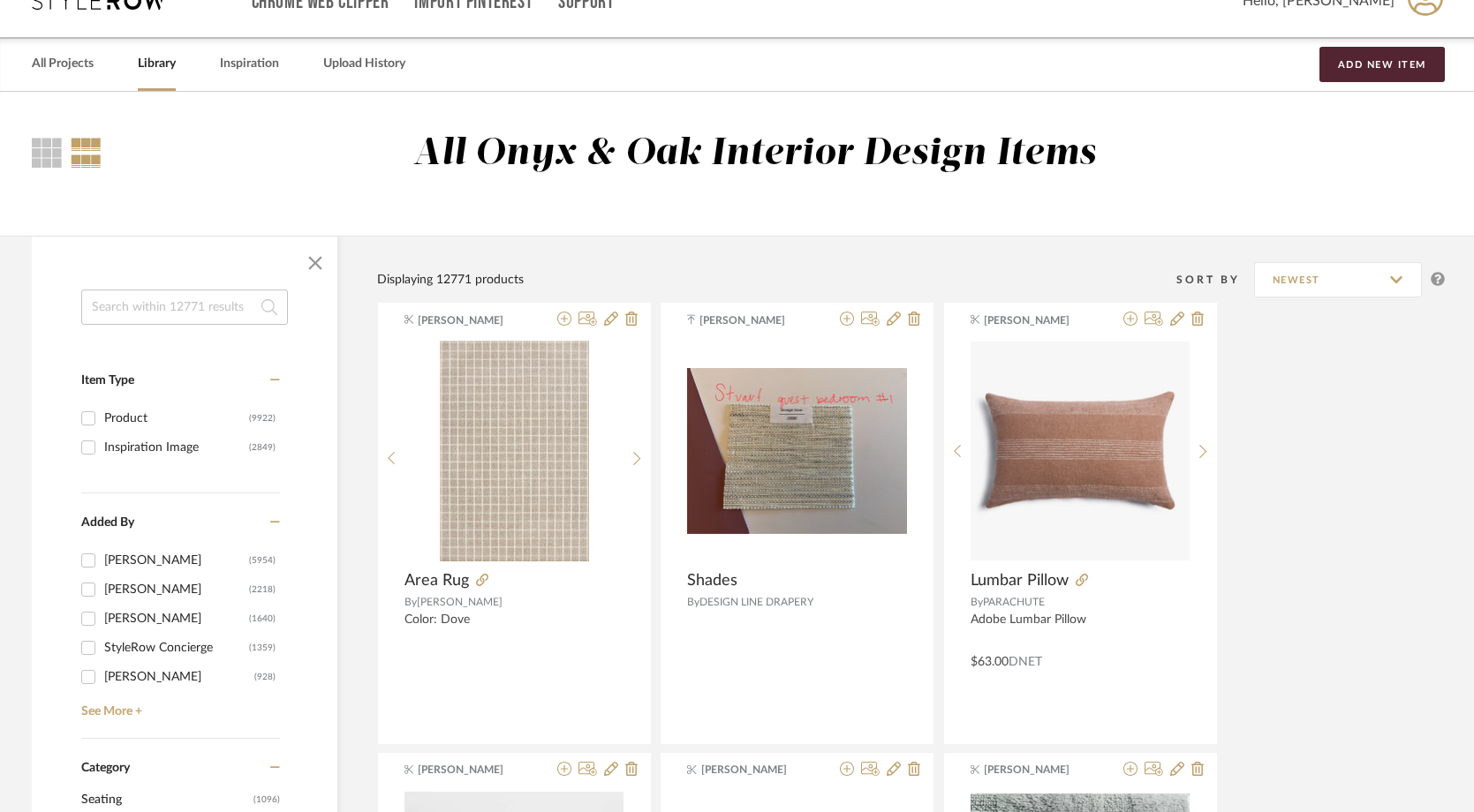
click at [189, 301] on input at bounding box center [184, 307] width 206 height 35
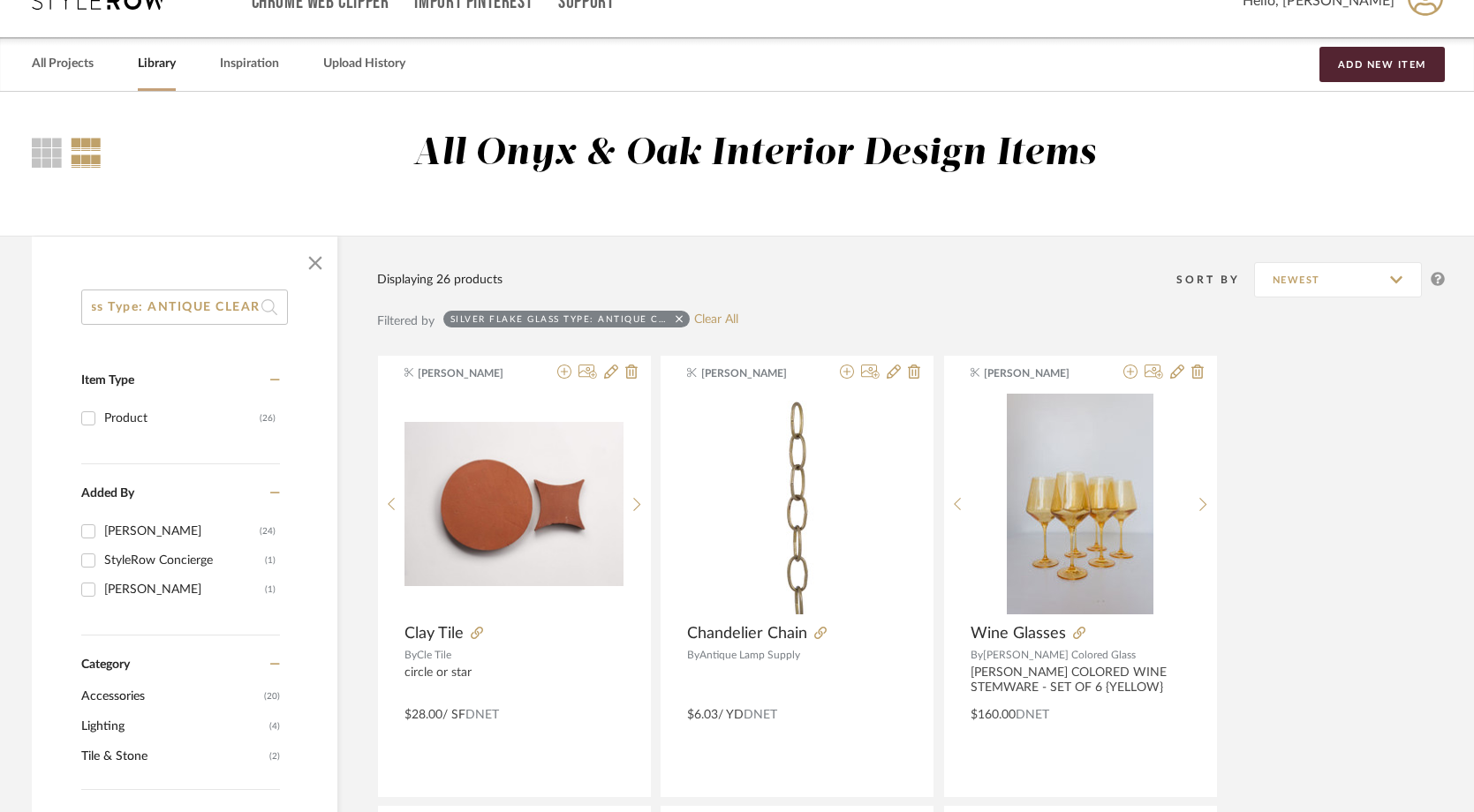
type input "SILVER FLAKE Glass Type: ANTIQUE CLEA"
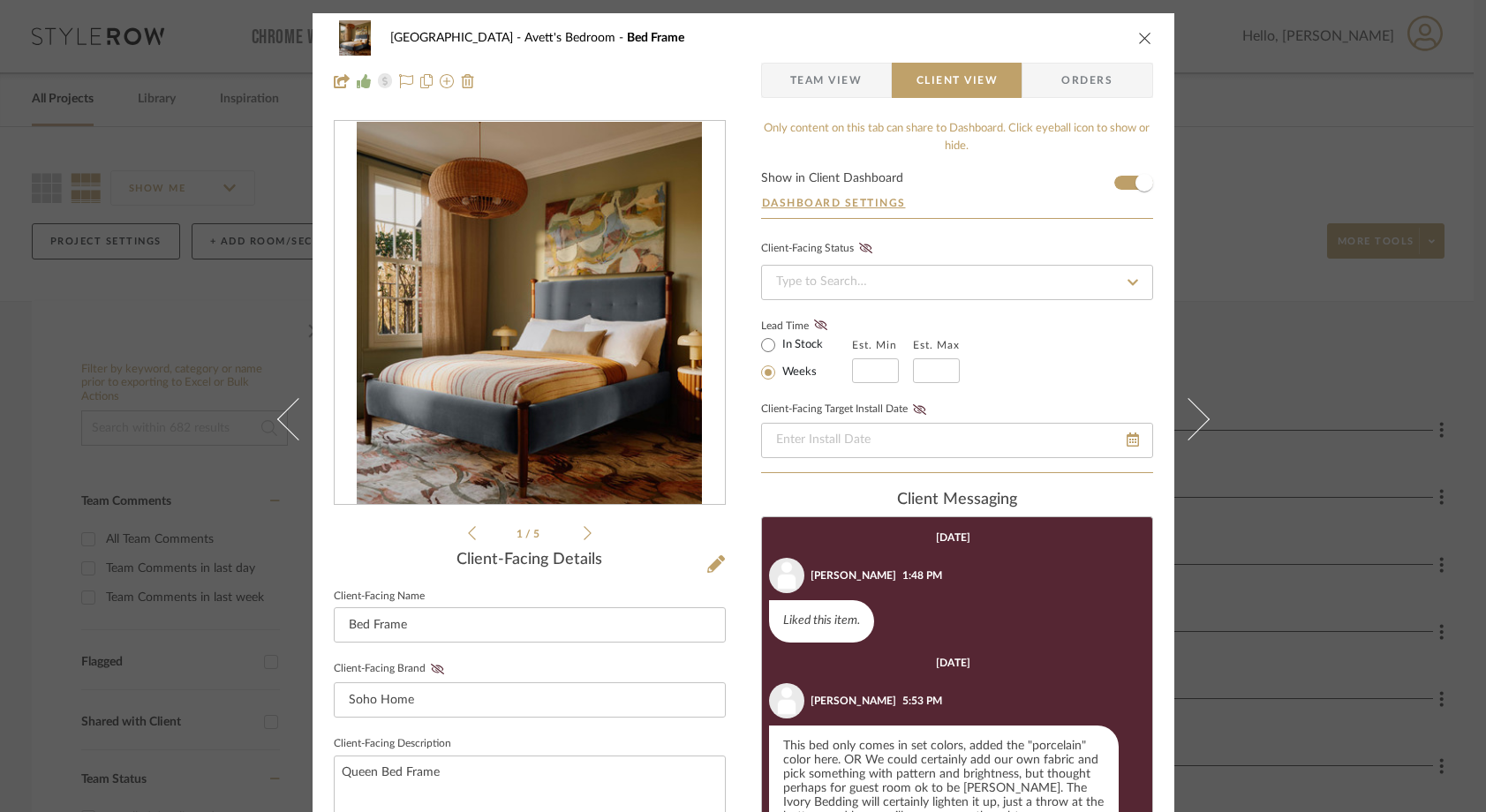
click at [576, 538] on li "1 / 5" at bounding box center [529, 533] width 107 height 21
click at [584, 534] on icon at bounding box center [588, 533] width 8 height 14
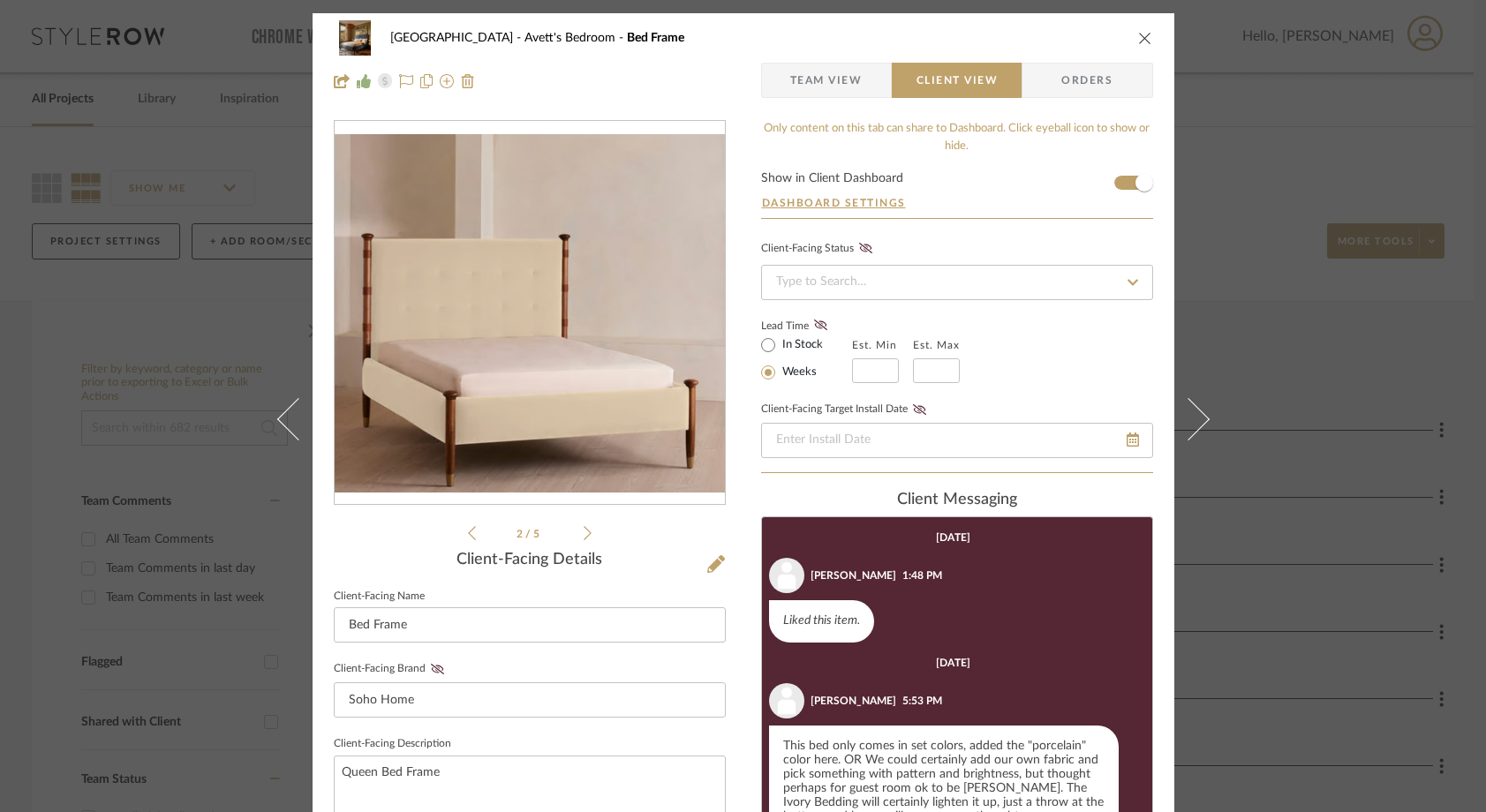
click at [584, 534] on icon at bounding box center [588, 533] width 8 height 14
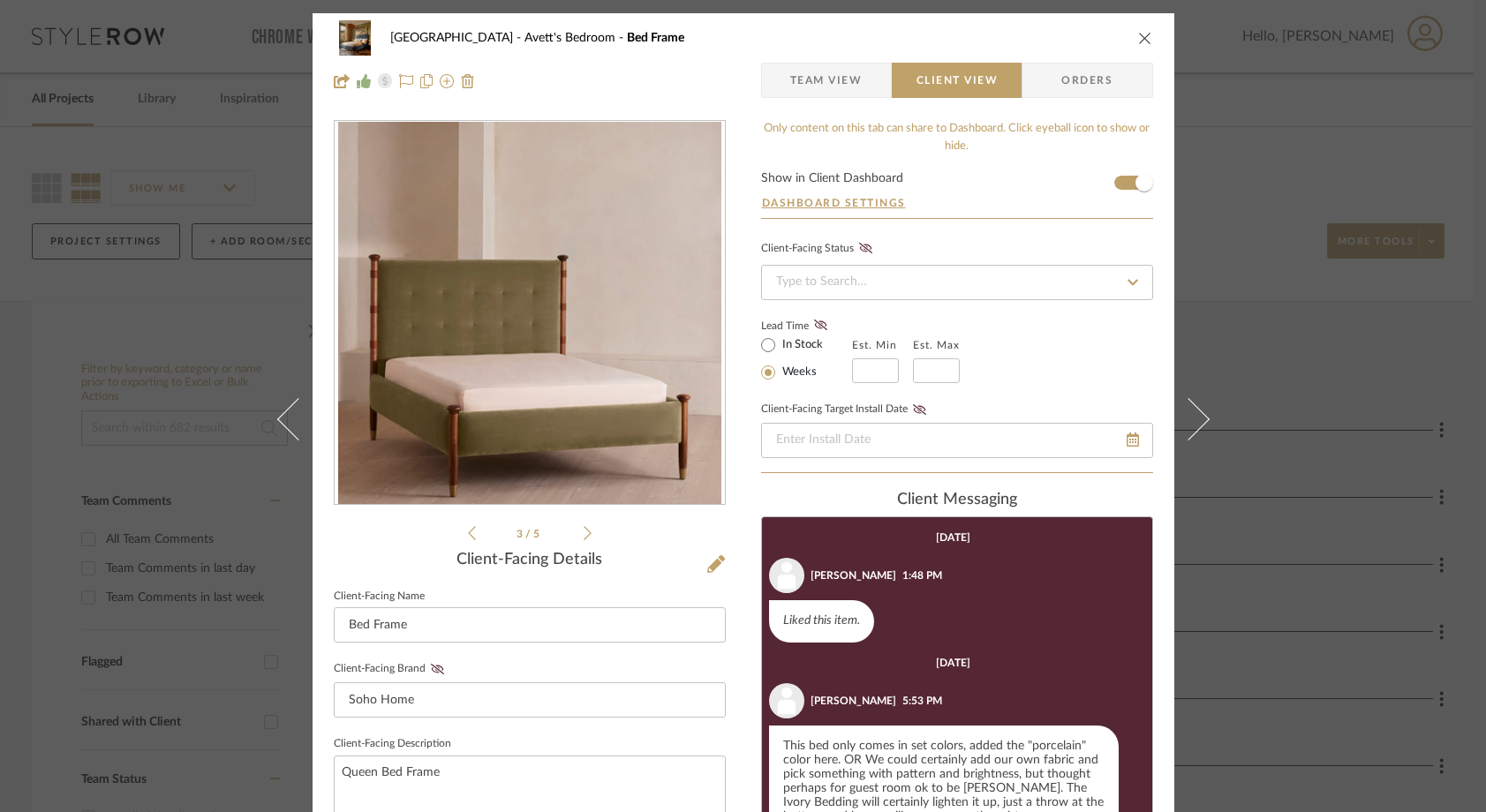
click at [584, 534] on icon at bounding box center [588, 533] width 8 height 14
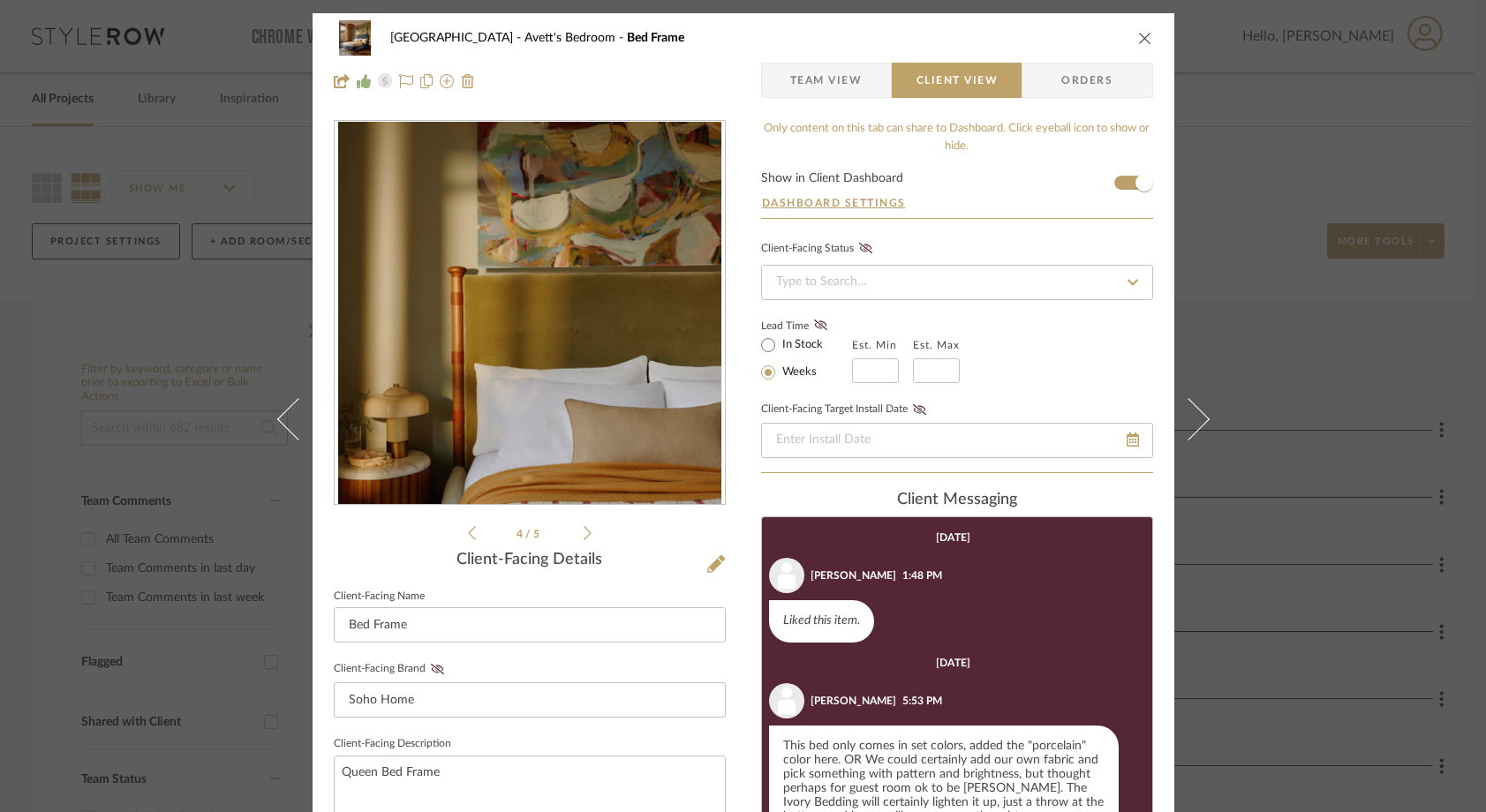
click at [584, 534] on icon at bounding box center [588, 533] width 8 height 14
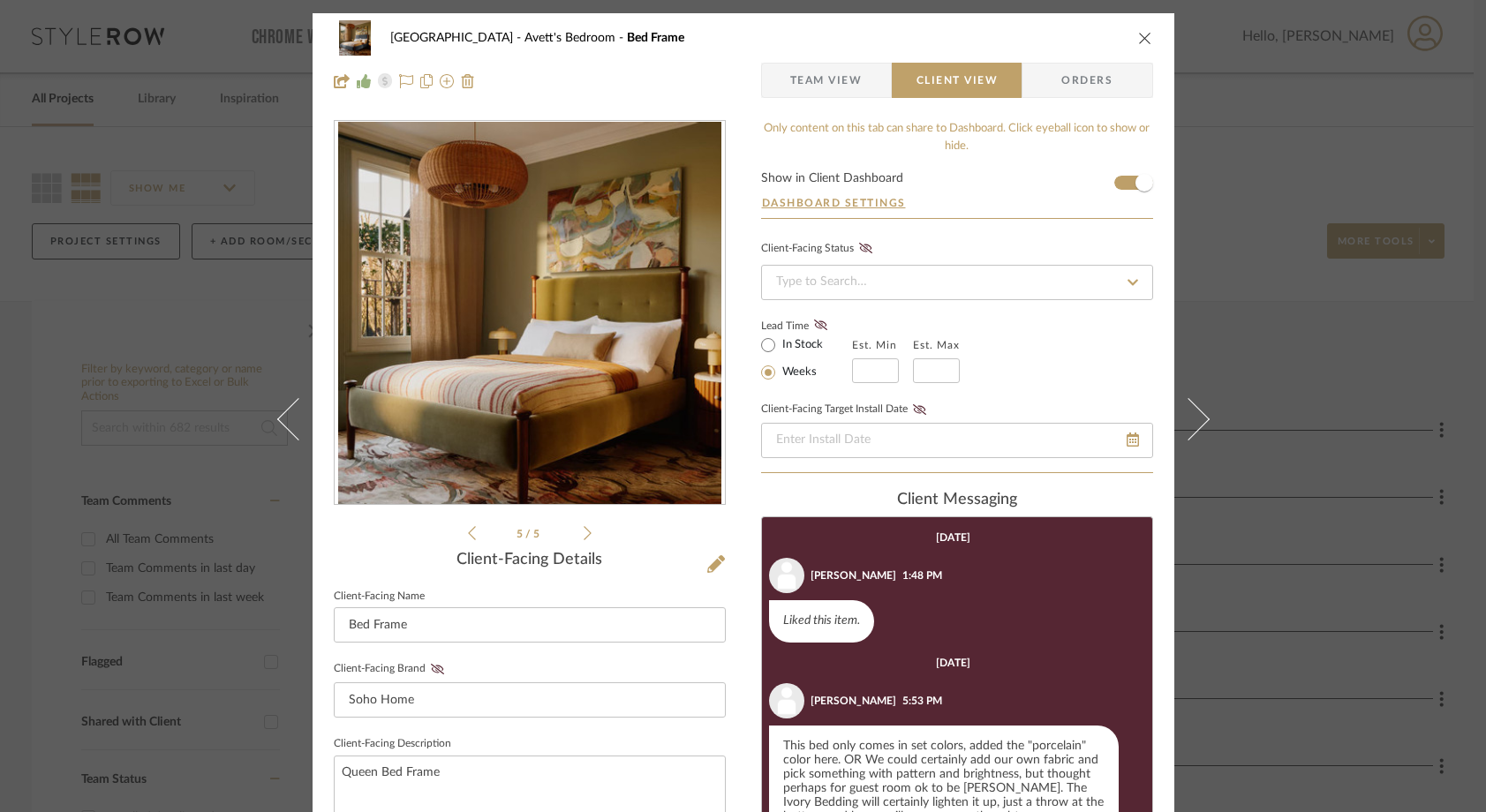
click at [584, 534] on icon at bounding box center [588, 533] width 8 height 16
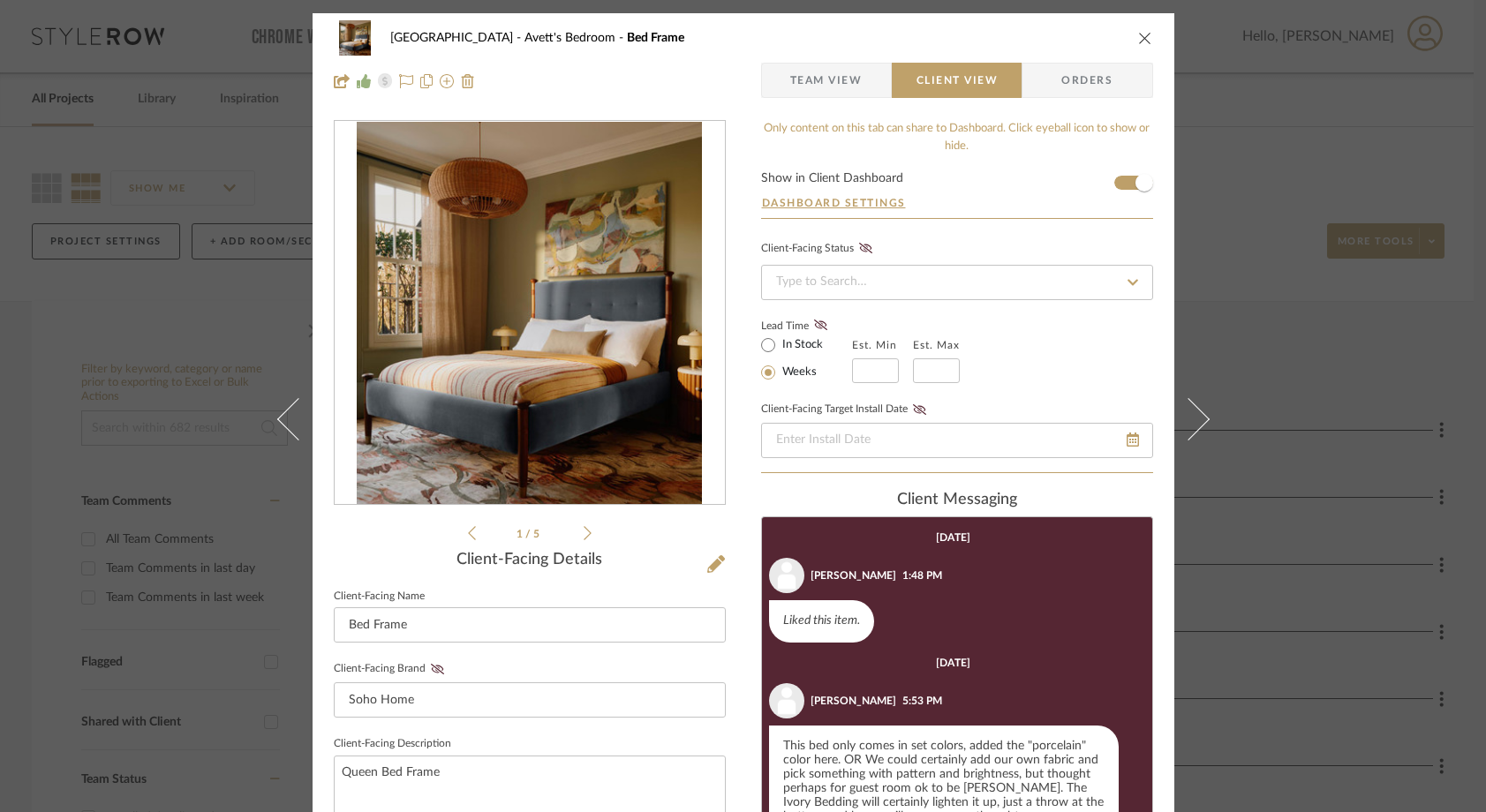
click at [584, 533] on icon at bounding box center [588, 533] width 8 height 14
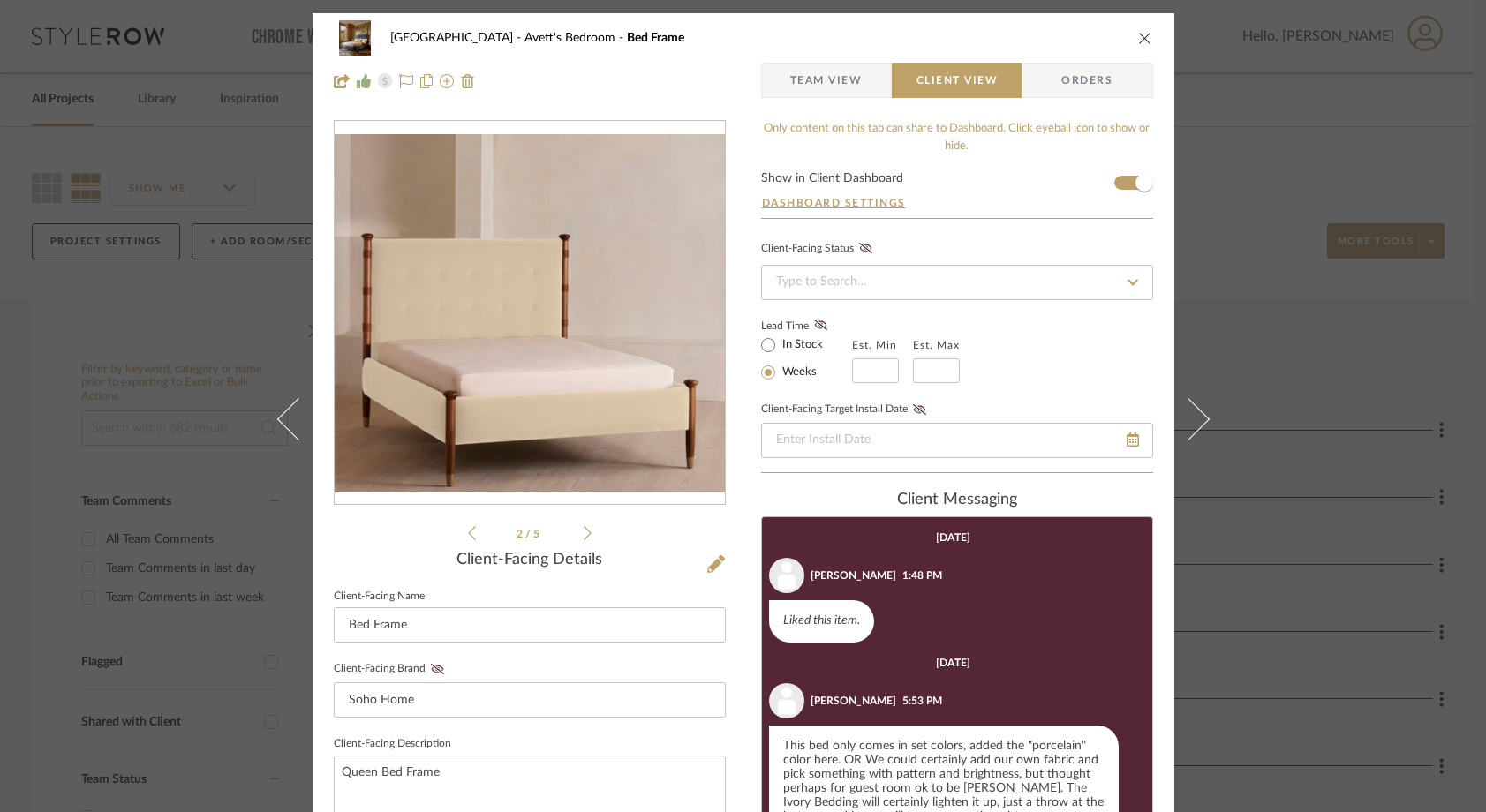
click at [585, 534] on div "2 / 5" at bounding box center [530, 332] width 392 height 424
click at [584, 534] on icon at bounding box center [588, 533] width 8 height 16
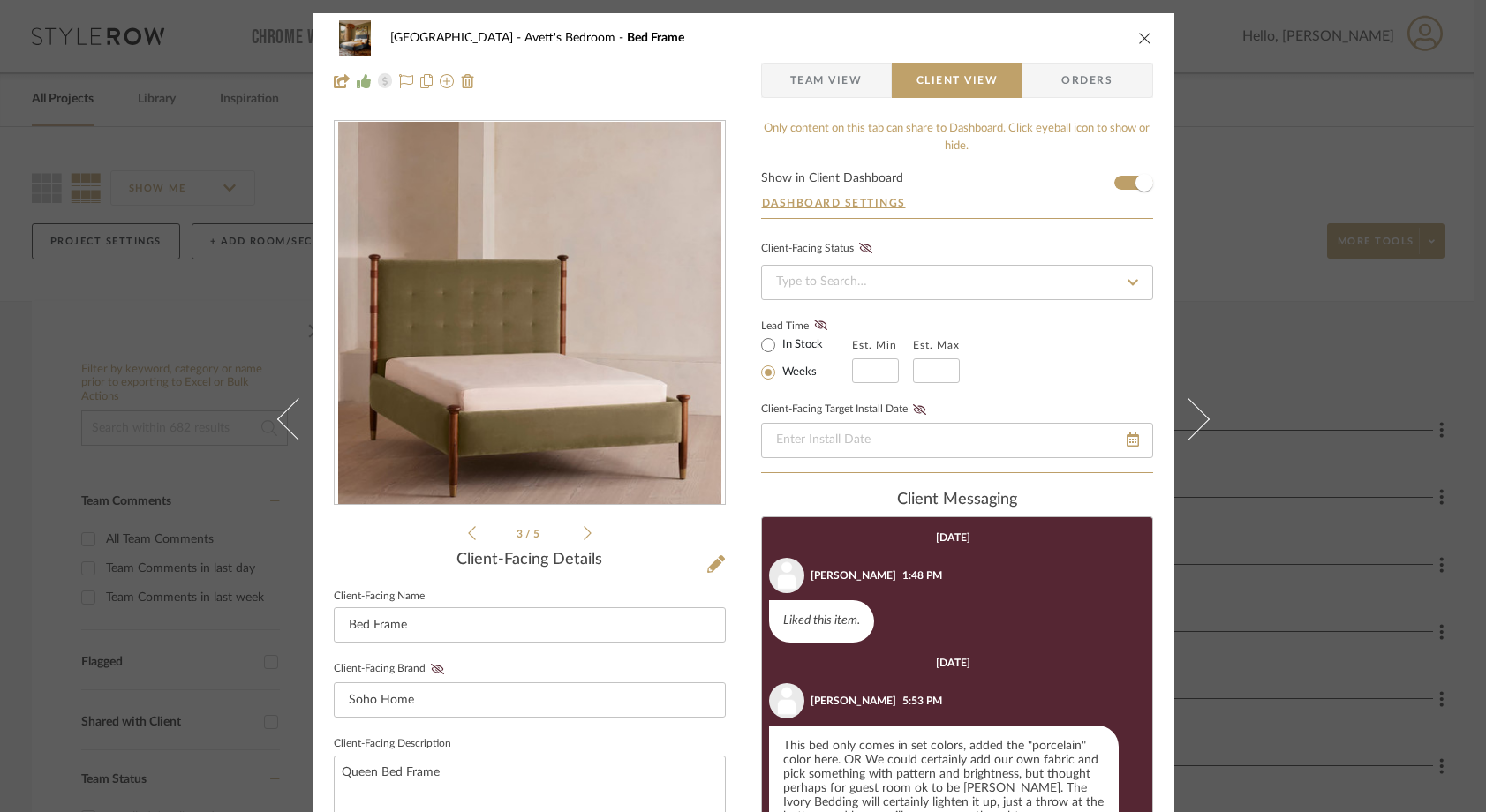
click at [584, 534] on icon at bounding box center [588, 533] width 8 height 16
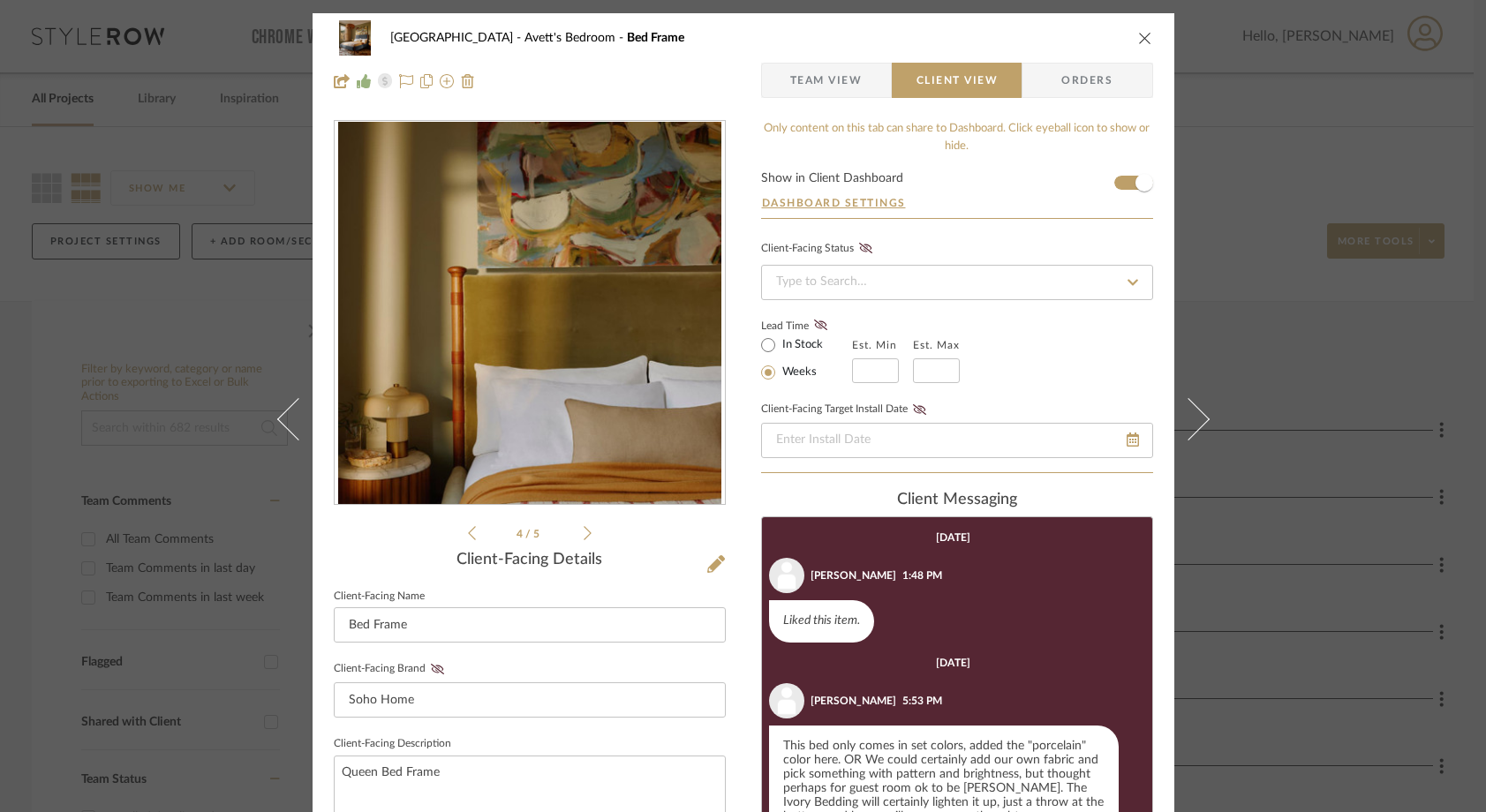
click at [584, 534] on icon at bounding box center [588, 533] width 8 height 16
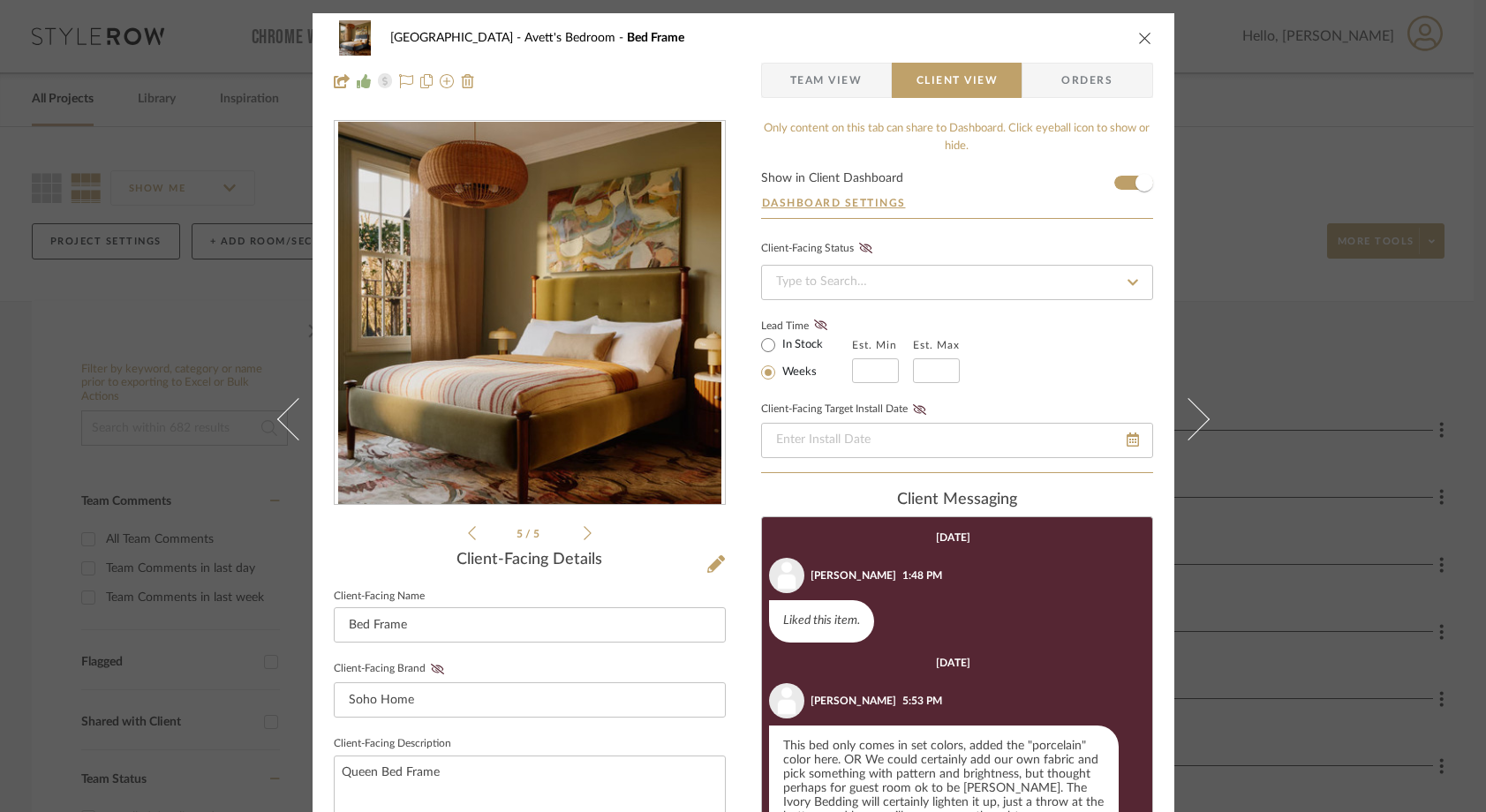
click at [1138, 32] on icon "close" at bounding box center [1145, 37] width 14 height 14
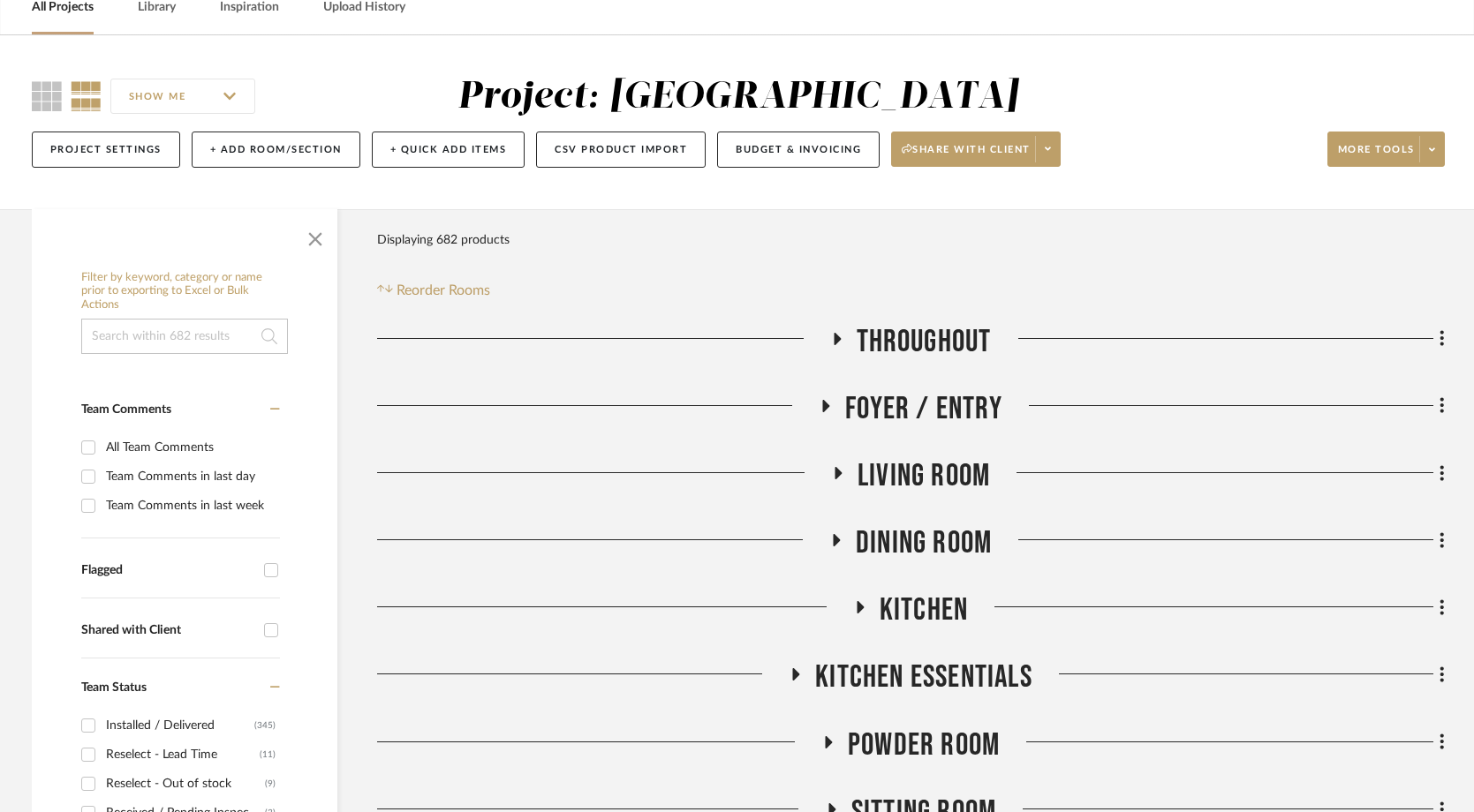
scroll to position [93, 0]
